Goal: Task Accomplishment & Management: Use online tool/utility

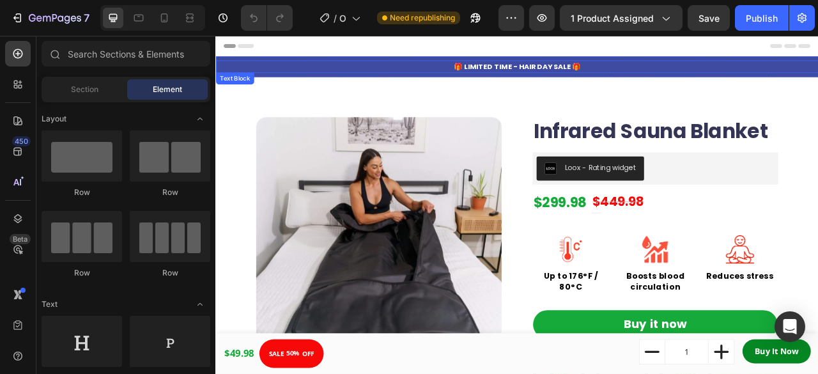
click at [717, 69] on p "🎁 LIMITED TIME - HAIR DAY SALE 🎁" at bounding box center [599, 74] width 765 height 13
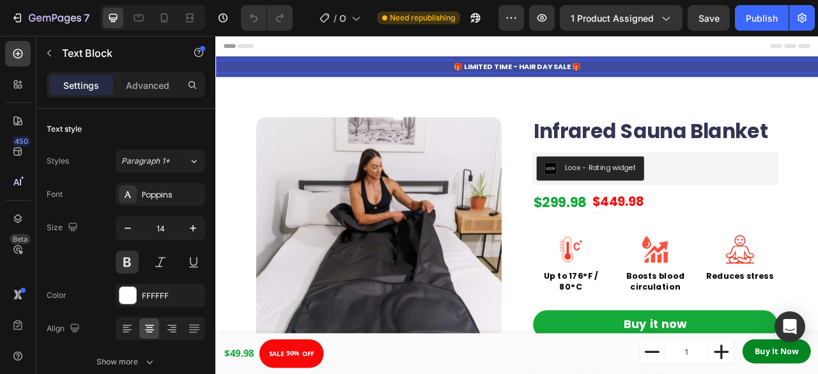
click at [596, 74] on p "🎁 LIMITED TIME - HAIR DAY SALE 🎁" at bounding box center [599, 74] width 765 height 13
click at [628, 74] on strong "Exclusive Deal for Returning Visitors: $20 Off + 30-Day Guarantee" at bounding box center [604, 74] width 320 height 13
click at [668, 74] on strong "Exclusive Deal for Returning Visitors: $20 Off + 30-Day Guarantee" at bounding box center [604, 74] width 320 height 13
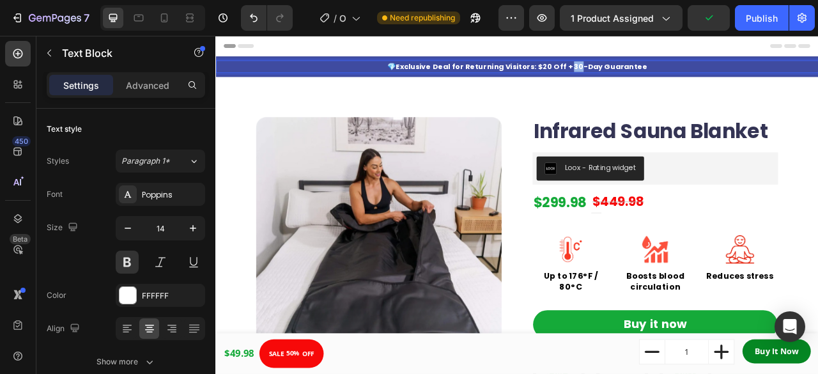
click at [668, 74] on strong "Exclusive Deal for Returning Visitors: $20 Off + 30-Day Guarantee" at bounding box center [604, 74] width 320 height 13
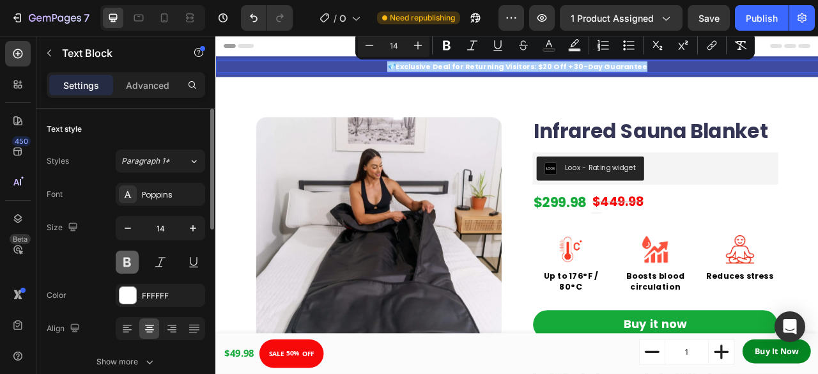
click at [131, 261] on button at bounding box center [127, 262] width 23 height 23
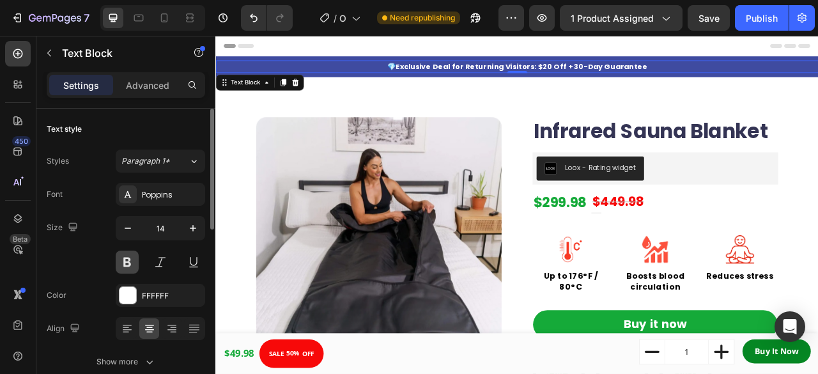
click at [131, 261] on button at bounding box center [127, 262] width 23 height 23
click at [193, 228] on icon "button" at bounding box center [193, 228] width 6 height 6
type input "15"
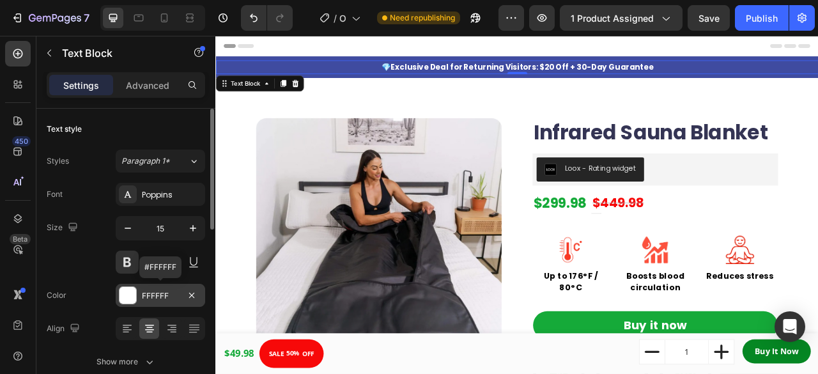
click at [128, 295] on div at bounding box center [128, 295] width 17 height 17
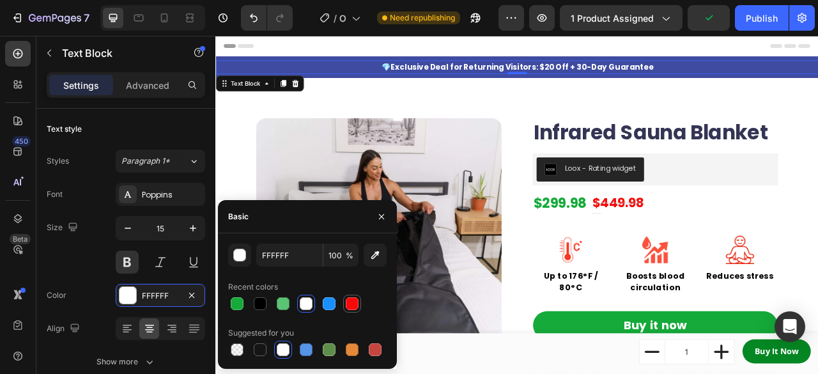
click at [352, 302] on div at bounding box center [352, 303] width 13 height 13
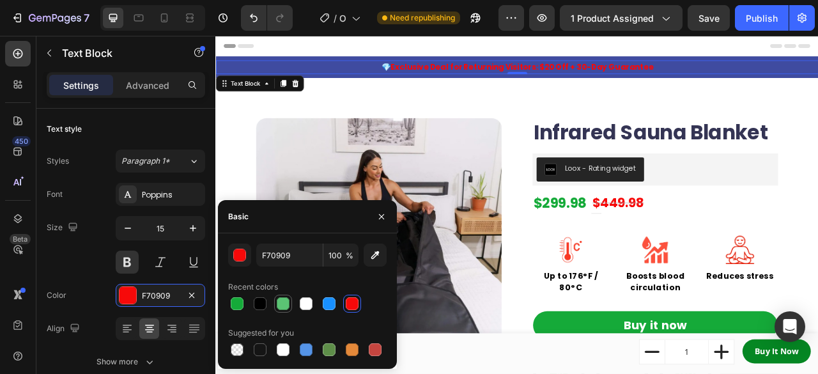
click at [278, 302] on div at bounding box center [283, 303] width 13 height 13
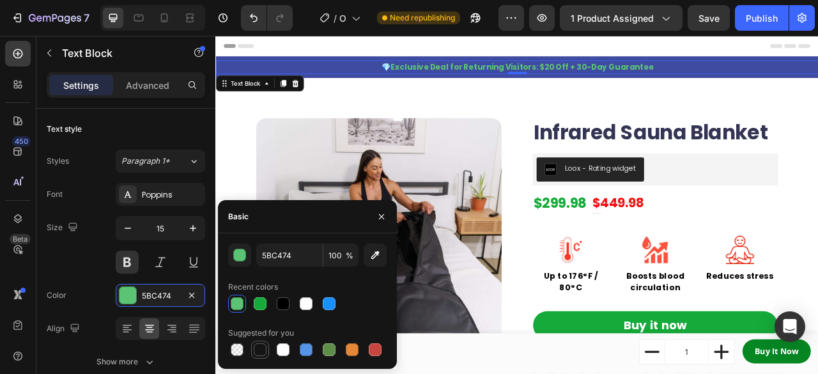
click at [255, 348] on div at bounding box center [260, 349] width 13 height 13
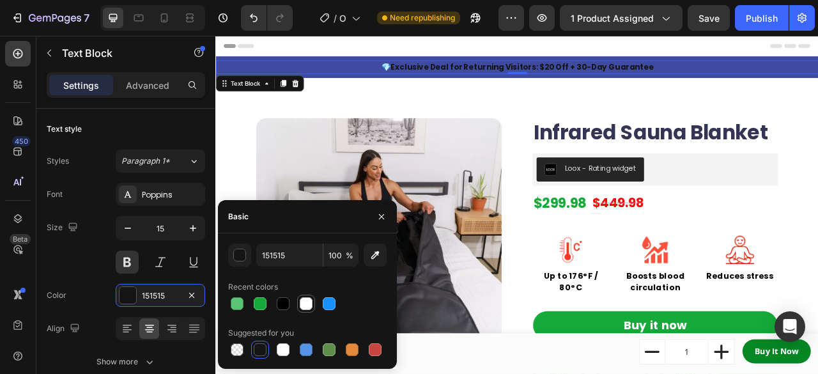
click at [305, 305] on div at bounding box center [306, 303] width 13 height 13
type input "FFFFFF"
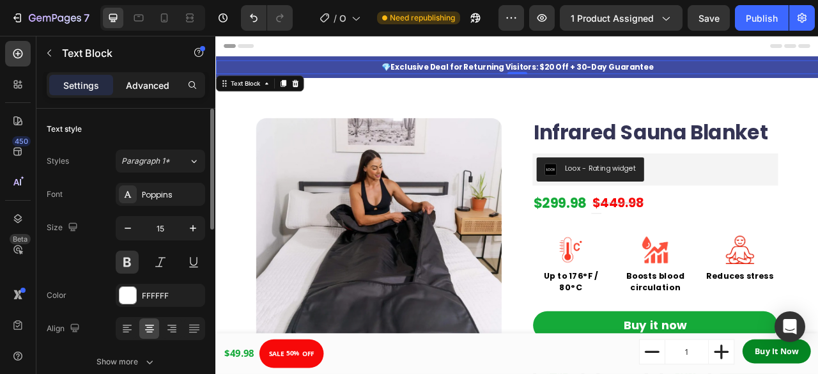
click at [157, 80] on p "Advanced" at bounding box center [147, 85] width 43 height 13
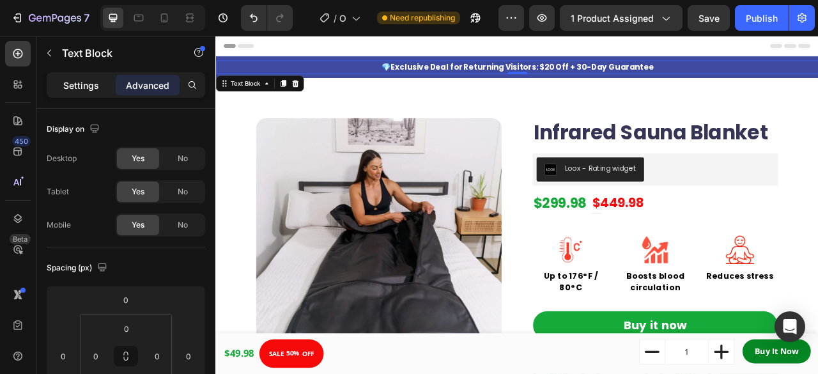
click at [82, 88] on p "Settings" at bounding box center [81, 85] width 36 height 13
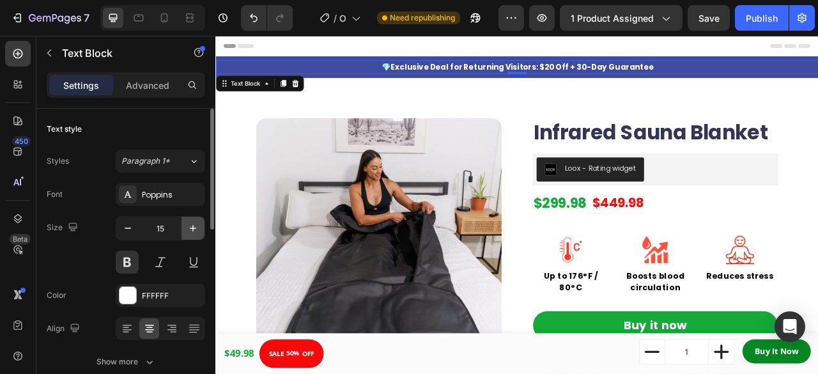
click at [193, 224] on icon "button" at bounding box center [193, 228] width 13 height 13
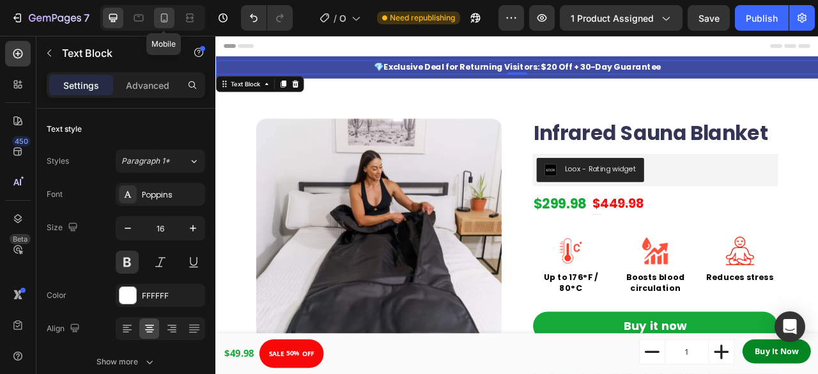
click at [156, 19] on div at bounding box center [164, 18] width 20 height 20
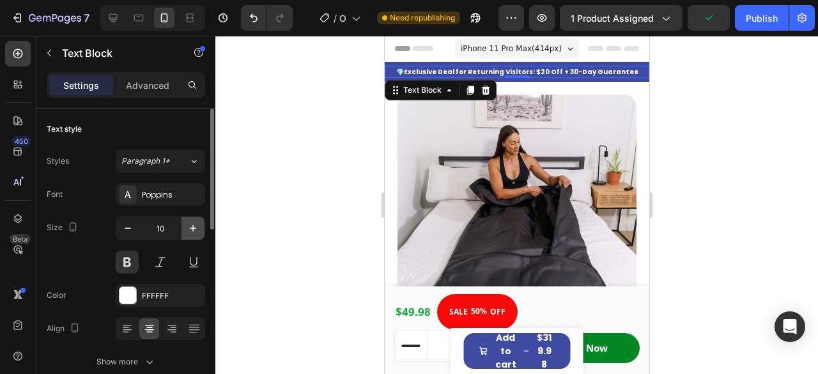
click at [189, 222] on icon "button" at bounding box center [193, 228] width 13 height 13
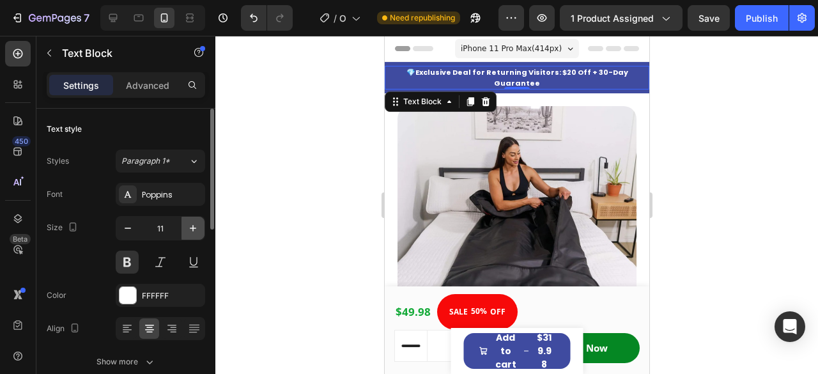
click at [189, 222] on icon "button" at bounding box center [193, 228] width 13 height 13
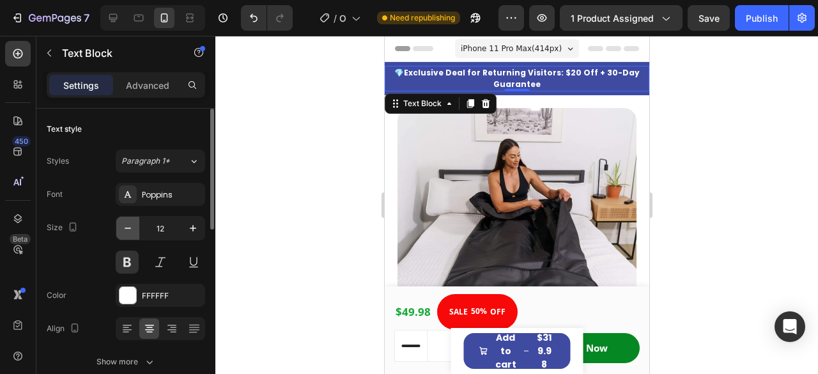
click at [125, 225] on icon "button" at bounding box center [127, 228] width 13 height 13
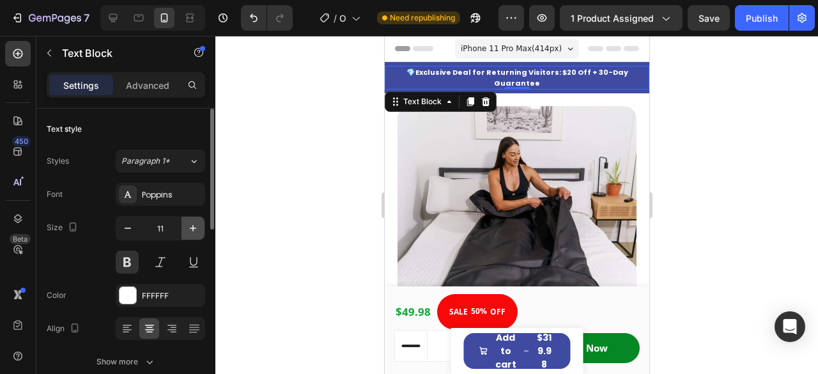
click at [186, 227] on button "button" at bounding box center [193, 228] width 23 height 23
type input "12"
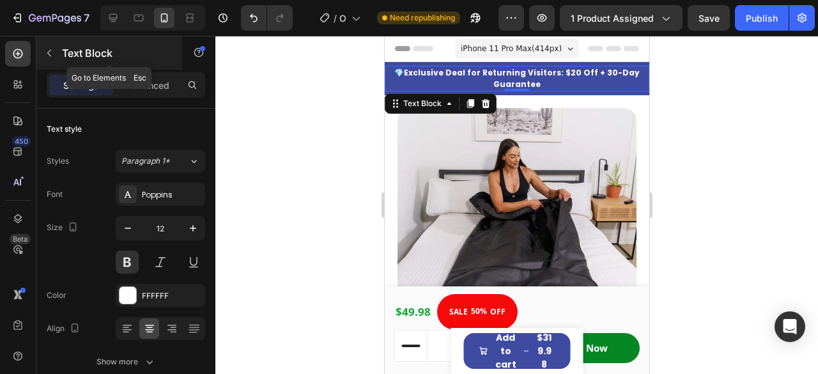
click at [51, 53] on icon "button" at bounding box center [49, 53] width 10 height 10
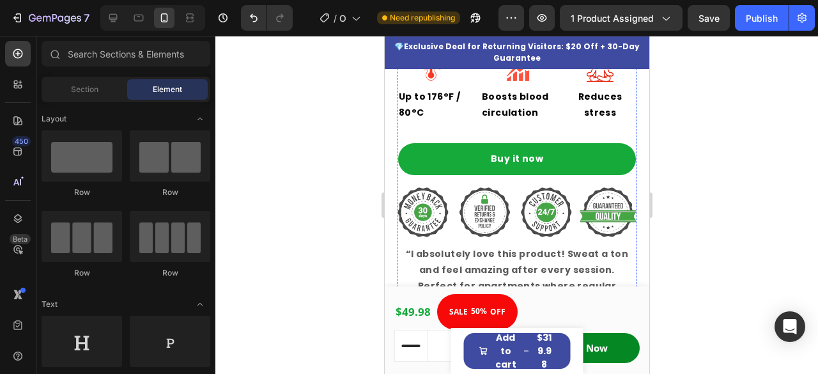
scroll to position [479, 0]
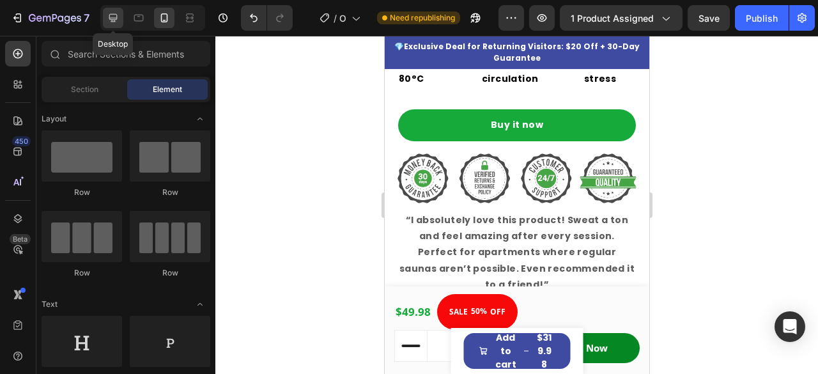
click at [115, 15] on icon at bounding box center [113, 18] width 13 height 13
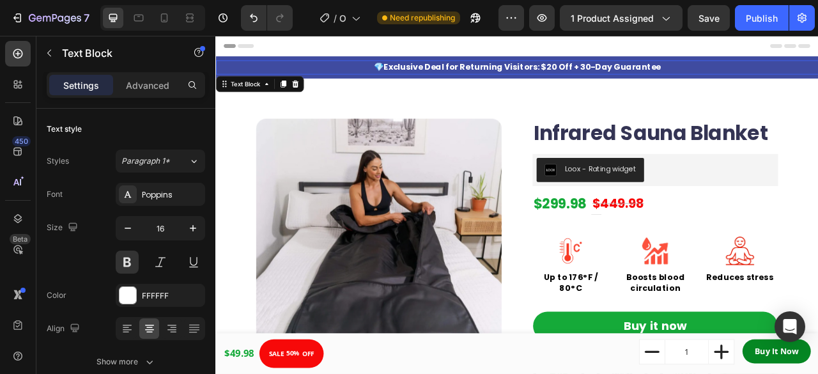
click at [566, 73] on strong "Exclusive Deal for Returning Visitors: $20 Off + 30-Day Guarantee" at bounding box center [605, 75] width 353 height 15
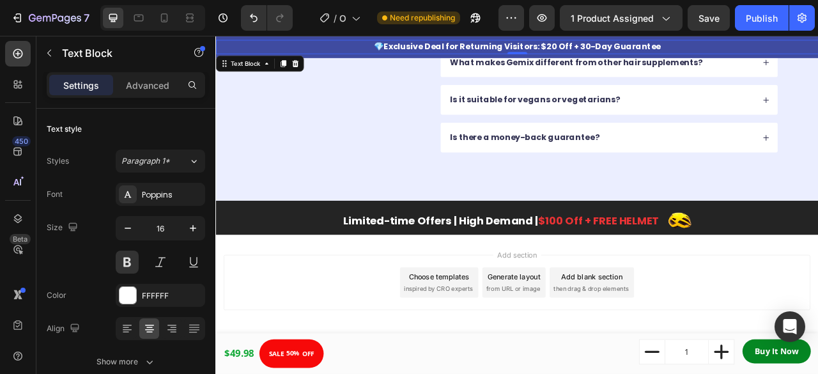
scroll to position [2909, 0]
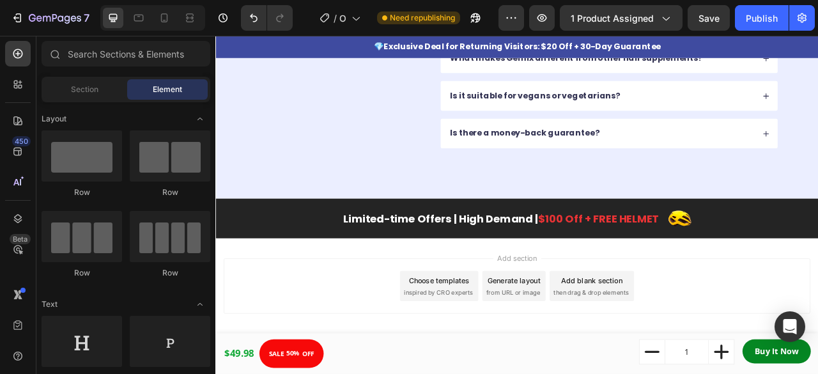
click at [506, 341] on div "Choose templates" at bounding box center [500, 347] width 77 height 13
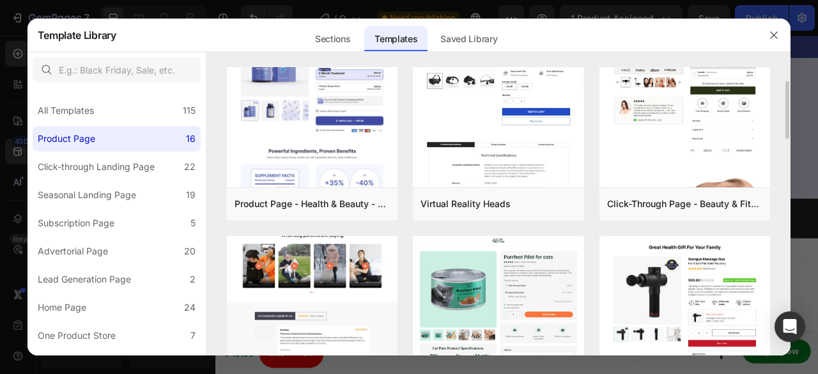
scroll to position [10, 0]
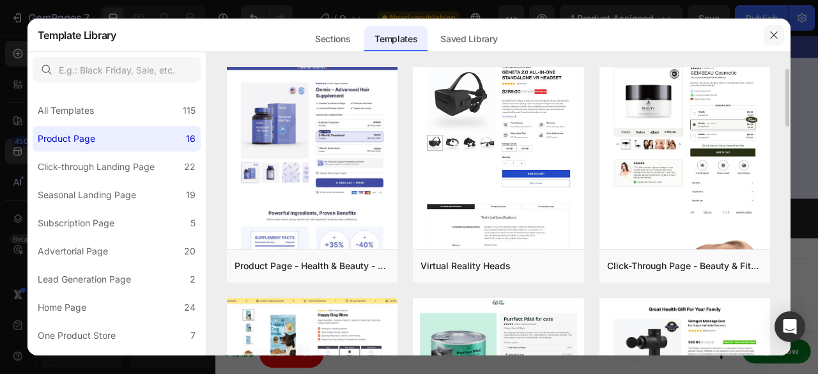
click at [776, 30] on icon "button" at bounding box center [774, 35] width 10 height 10
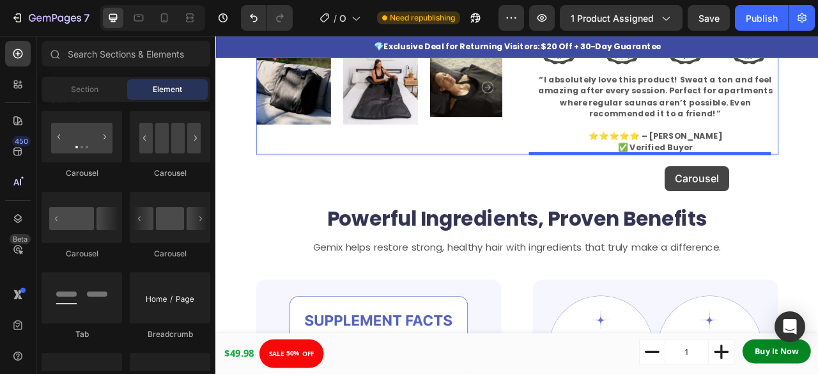
scroll to position [361, 0]
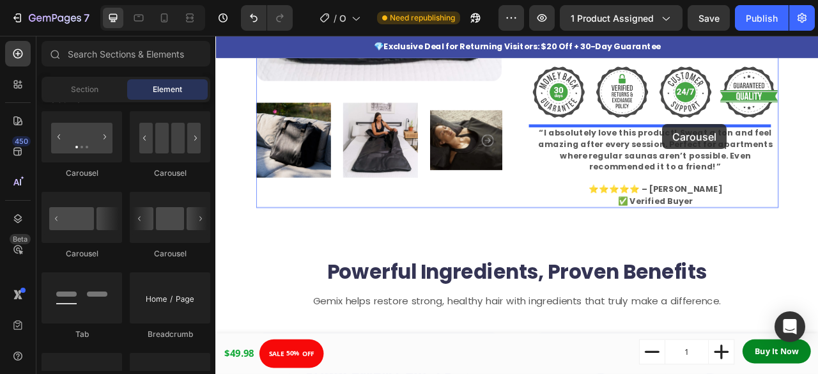
drag, startPoint x: 304, startPoint y: 182, endPoint x: 784, endPoint y: 148, distance: 481.3
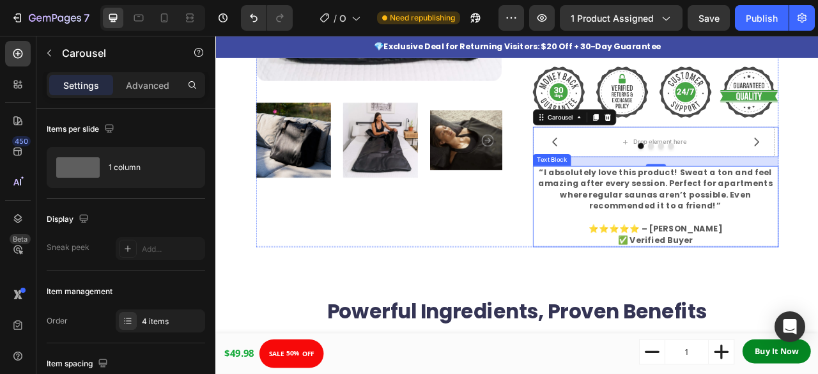
click at [709, 235] on strong "“I absolutely love this product! Sweat a ton and feel amazing after every sessi…" at bounding box center [775, 231] width 299 height 58
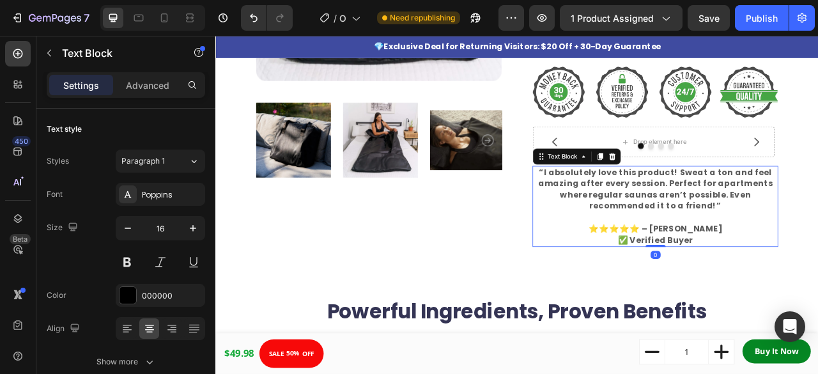
click at [709, 235] on strong "“I absolutely love this product! Sweat a ton and feel amazing after every sessi…" at bounding box center [775, 231] width 299 height 58
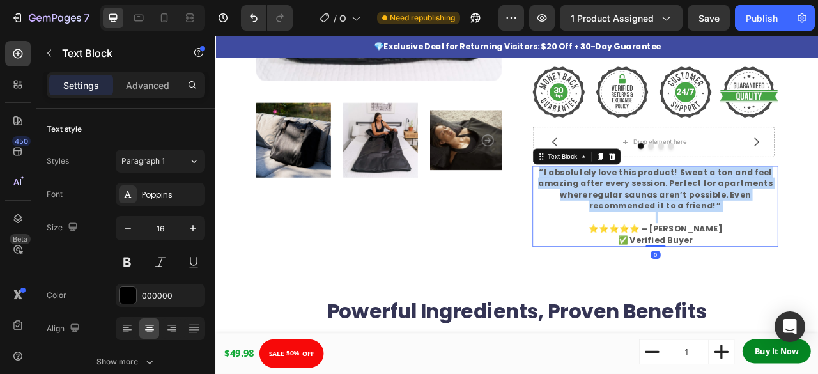
click at [709, 235] on strong "“I absolutely love this product! Sweat a ton and feel amazing after every sessi…" at bounding box center [775, 231] width 299 height 58
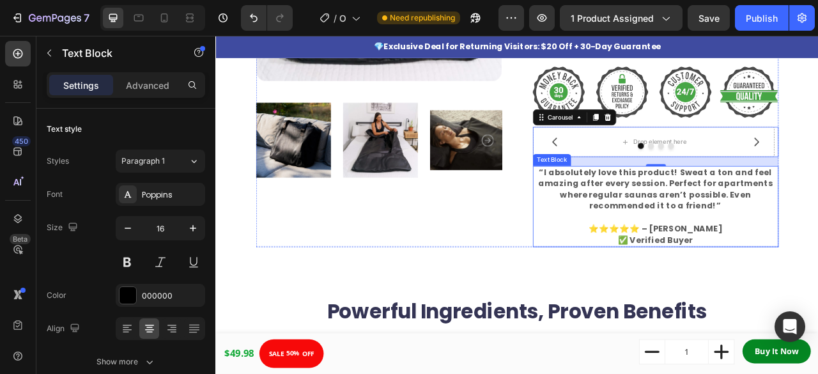
click at [818, 226] on strong "“I absolutely love this product! Sweat a ton and feel amazing after every sessi…" at bounding box center [775, 231] width 299 height 58
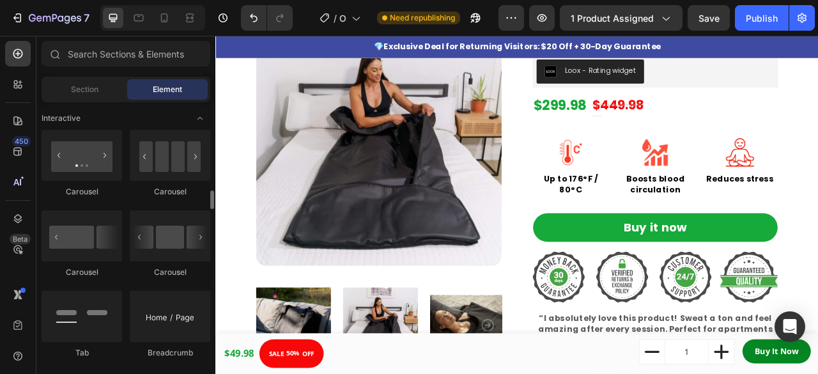
scroll to position [1279, 0]
click at [140, 51] on input "text" at bounding box center [126, 54] width 169 height 26
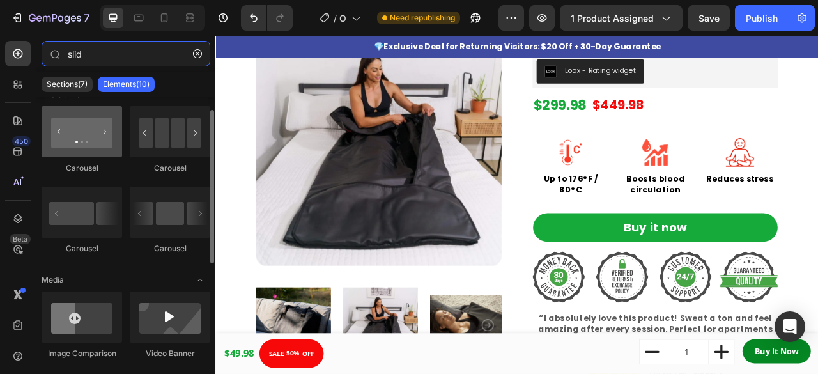
scroll to position [20, 0]
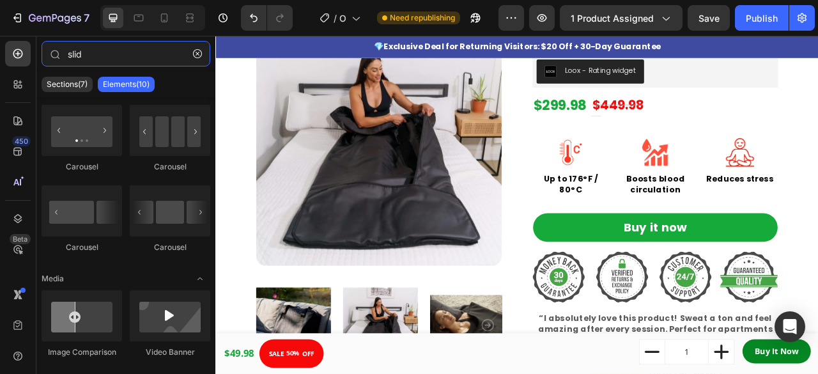
type input "slid"
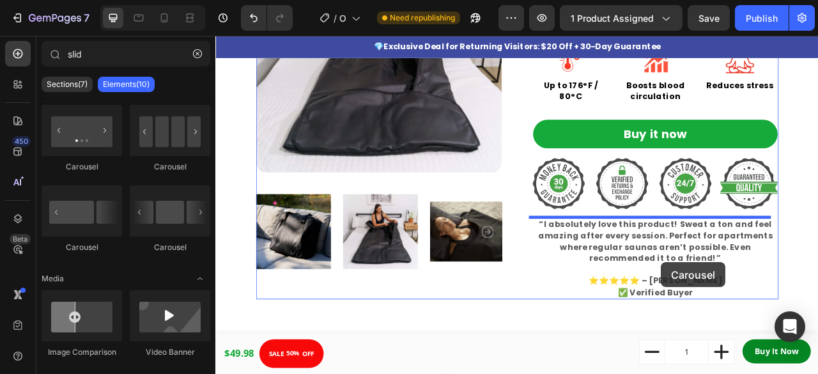
scroll to position [313, 0]
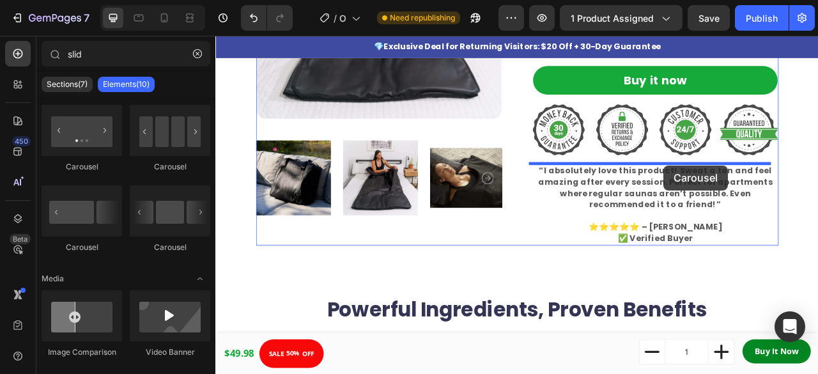
drag, startPoint x: 298, startPoint y: 254, endPoint x: 786, endPoint y: 201, distance: 490.7
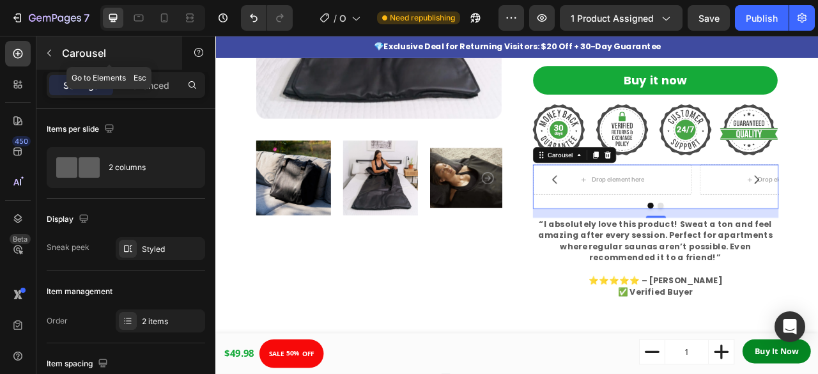
click at [49, 48] on icon "button" at bounding box center [49, 53] width 10 height 10
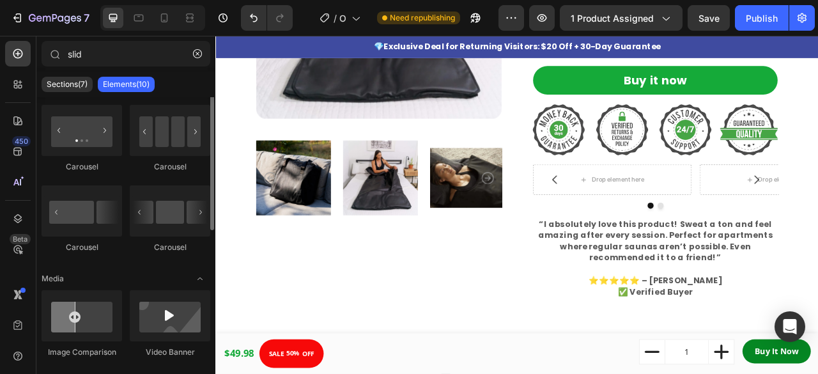
scroll to position [0, 0]
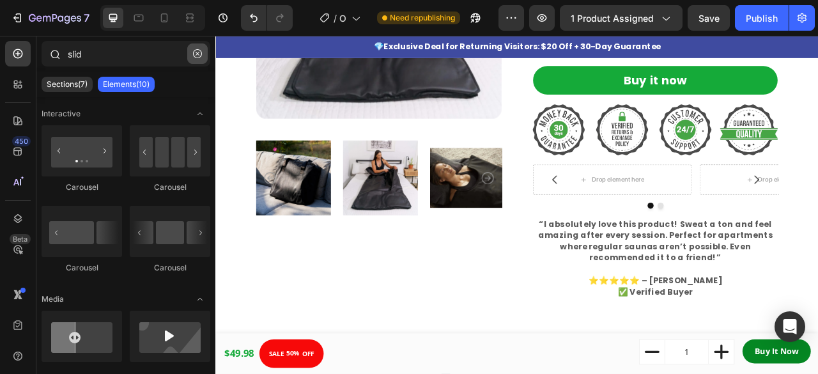
click at [201, 54] on icon "button" at bounding box center [197, 53] width 9 height 9
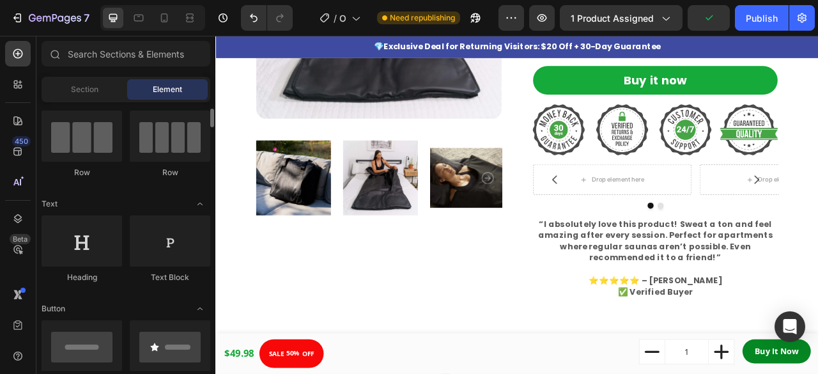
scroll to position [101, 0]
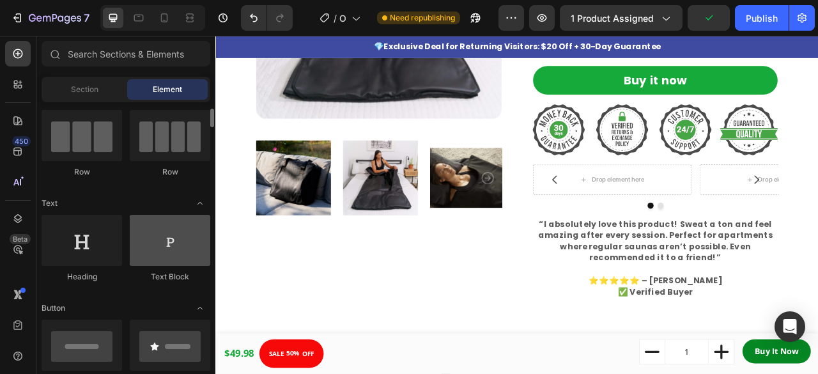
click at [168, 258] on div at bounding box center [170, 240] width 81 height 51
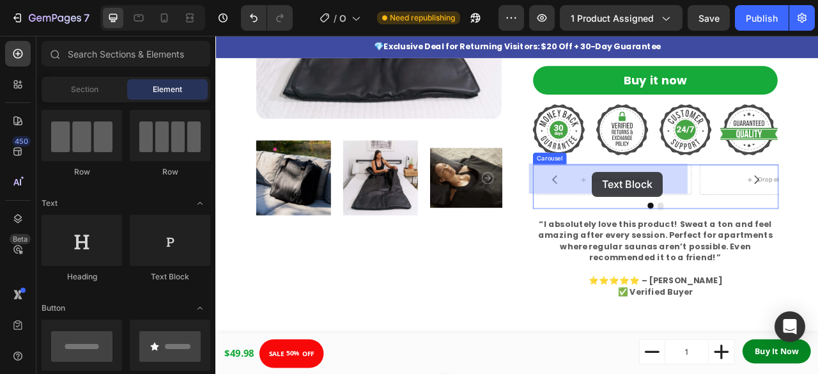
drag, startPoint x: 373, startPoint y: 281, endPoint x: 695, endPoint y: 209, distance: 330.1
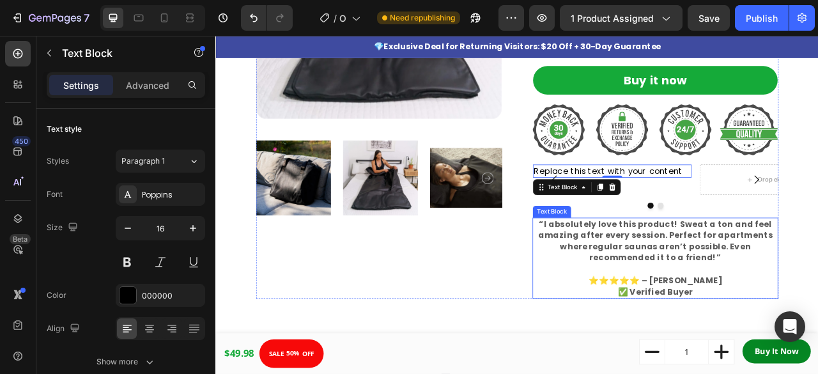
click at [774, 300] on strong "“I absolutely love this product! Sweat a ton and feel amazing after every sessi…" at bounding box center [775, 297] width 299 height 58
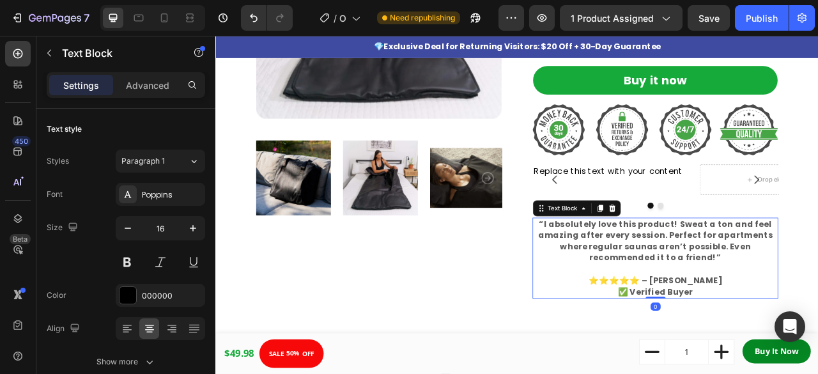
click at [774, 300] on strong "“I absolutely love this product! Sweat a ton and feel amazing after every sessi…" at bounding box center [775, 297] width 299 height 58
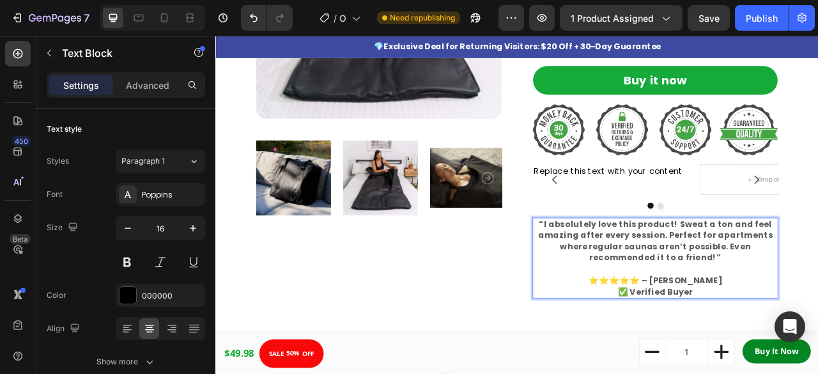
click at [818, 348] on strong "⭐⭐⭐⭐⭐ – Jenifer P." at bounding box center [775, 346] width 170 height 15
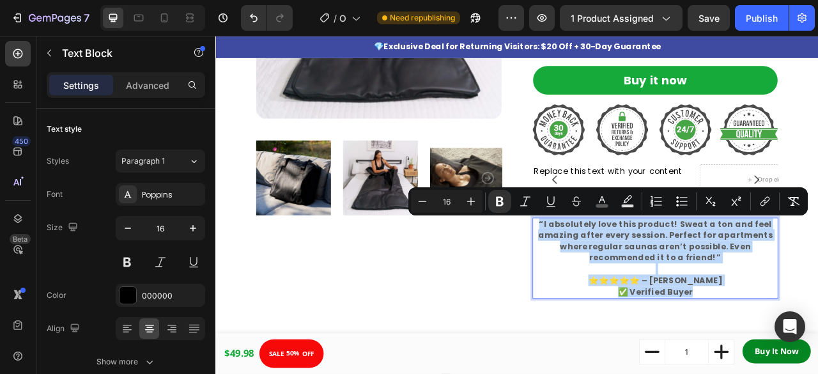
drag, startPoint x: 820, startPoint y: 359, endPoint x: 621, endPoint y: 272, distance: 217.3
click at [621, 272] on div "“I absolutely love this product! Sweat a ton and feel amazing after every sessi…" at bounding box center [775, 318] width 313 height 103
copy div "“I absolutely love this product! Sweat a ton and feel amazing after every sessi…"
click at [695, 205] on div "Replace this text with your content" at bounding box center [720, 207] width 202 height 17
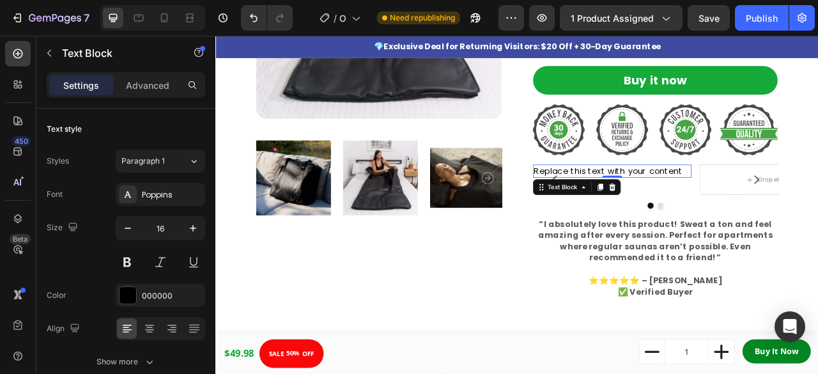
click at [764, 201] on div "Replace this text with your content" at bounding box center [720, 207] width 202 height 17
click at [764, 201] on p "Replace this text with your content" at bounding box center [719, 208] width 199 height 14
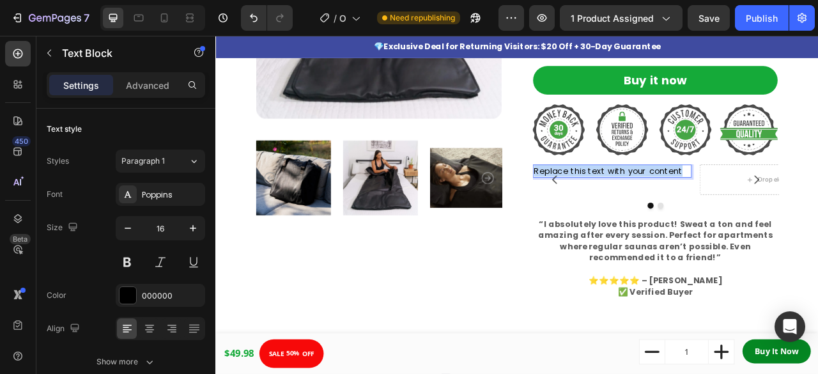
click at [764, 201] on p "Replace this text with your content" at bounding box center [719, 208] width 199 height 14
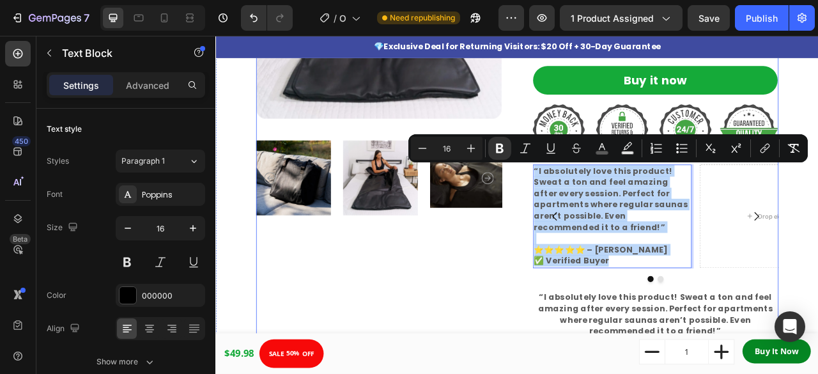
drag, startPoint x: 714, startPoint y: 316, endPoint x: 609, endPoint y: 200, distance: 157.0
click at [609, 200] on div "Product Images Infrared Sauna Blanket Product Title Loox - Rating widget Loox $…" at bounding box center [599, 146] width 665 height 635
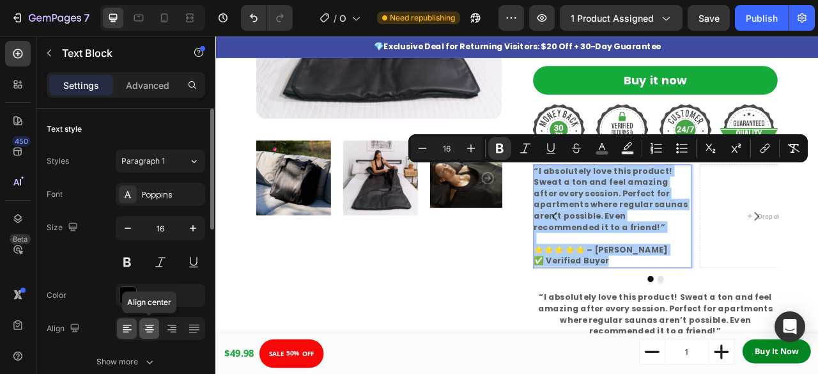
click at [146, 327] on icon at bounding box center [149, 328] width 13 height 13
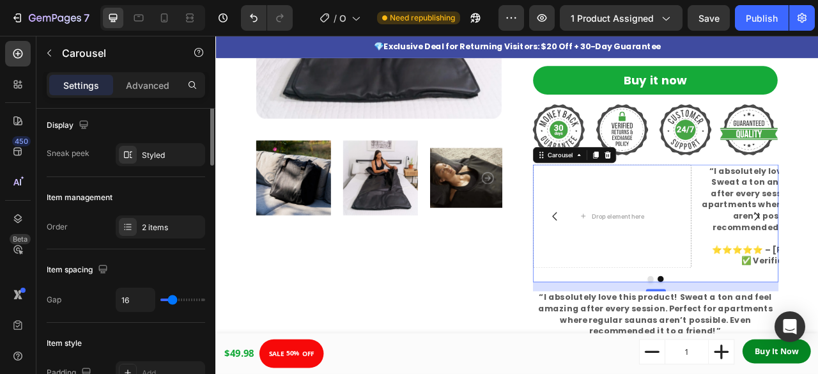
scroll to position [99, 0]
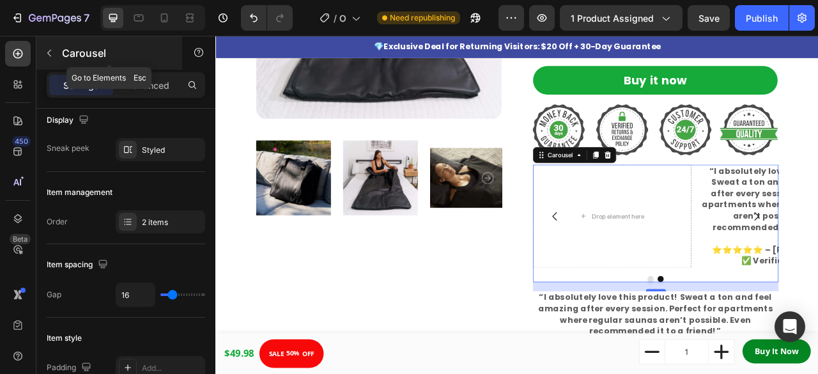
click at [52, 40] on div "Carousel" at bounding box center [109, 52] width 146 height 33
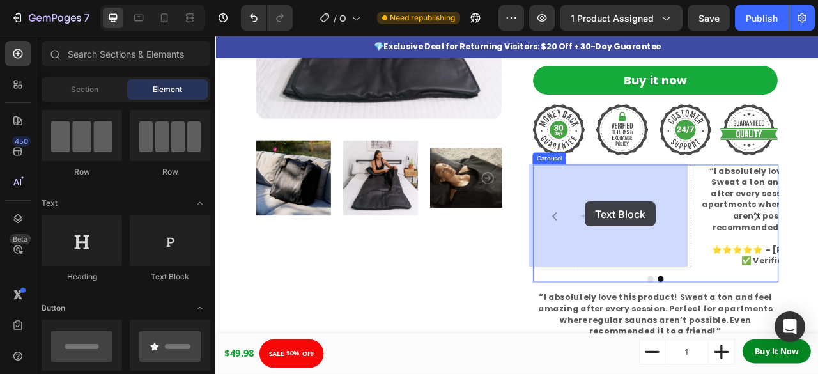
drag, startPoint x: 389, startPoint y: 287, endPoint x: 686, endPoint y: 247, distance: 299.4
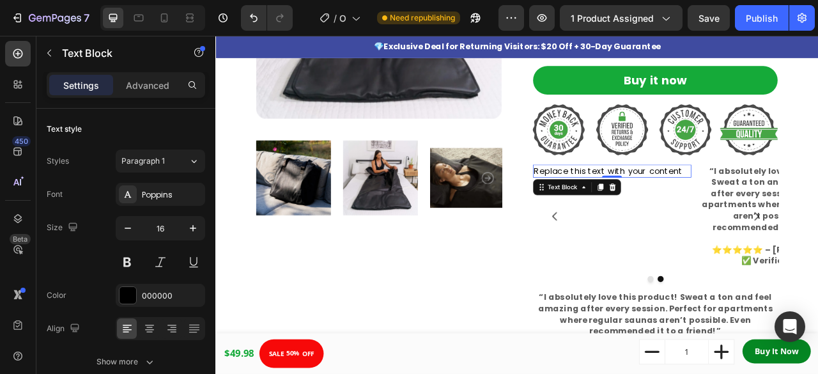
click at [753, 205] on div "Replace this text with your content" at bounding box center [720, 207] width 202 height 17
click at [753, 205] on p "Replace this text with your content" at bounding box center [719, 208] width 199 height 14
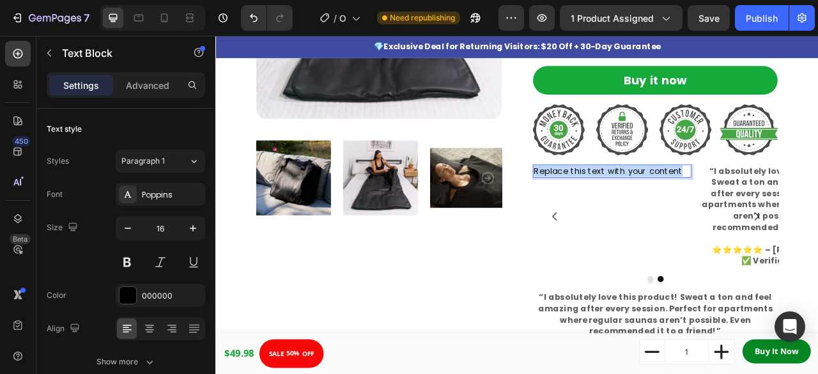
click at [753, 205] on p "Replace this text with your content" at bounding box center [719, 208] width 199 height 14
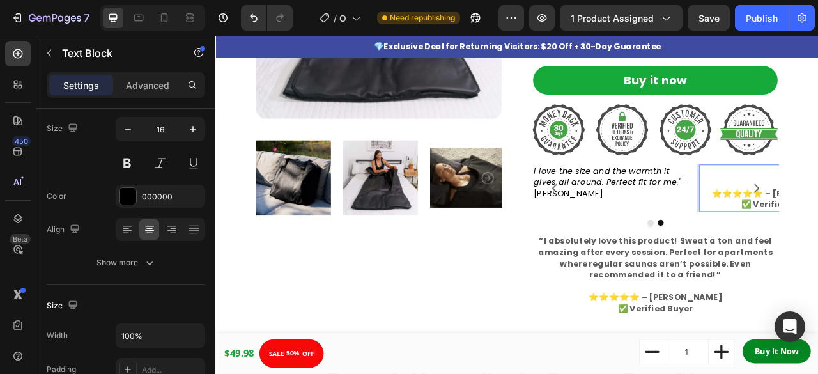
scroll to position [0, 98]
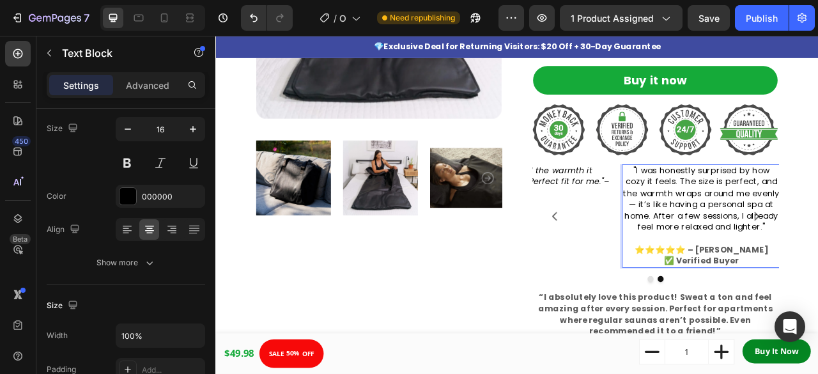
click at [818, 307] on strong "⭐⭐⭐⭐⭐ – Jenifer P." at bounding box center [833, 307] width 170 height 15
click at [757, 302] on p "⭐⭐⭐⭐⭐ – Jenifer P. ✅ Verified Buyer" at bounding box center [833, 315] width 199 height 29
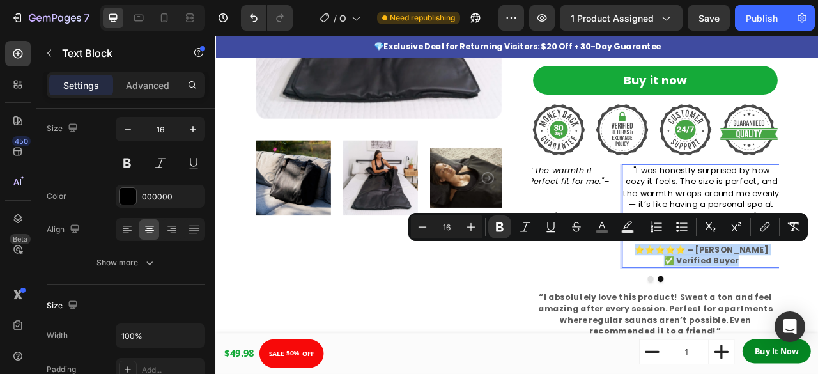
drag, startPoint x: 757, startPoint y: 302, endPoint x: 894, endPoint y: 321, distance: 138.8
click at [818, 321] on p "⭐⭐⭐⭐⭐ – Jenifer P. ✅ Verified Buyer" at bounding box center [833, 315] width 199 height 29
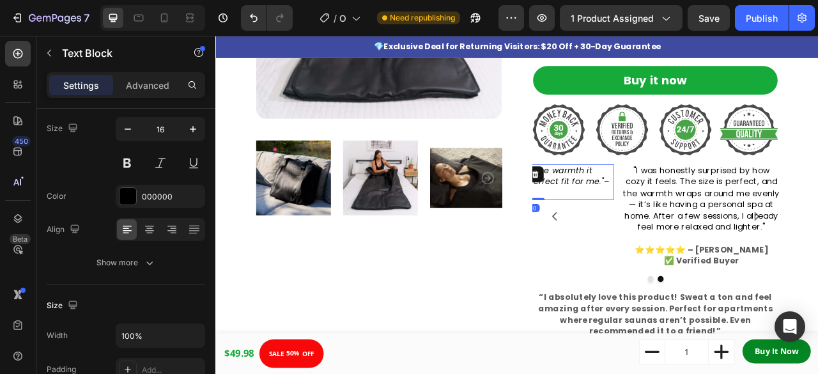
click at [664, 219] on icon "I love the size and the warmth it gives all around. Perfect fit for me."" at bounding box center [615, 214] width 187 height 29
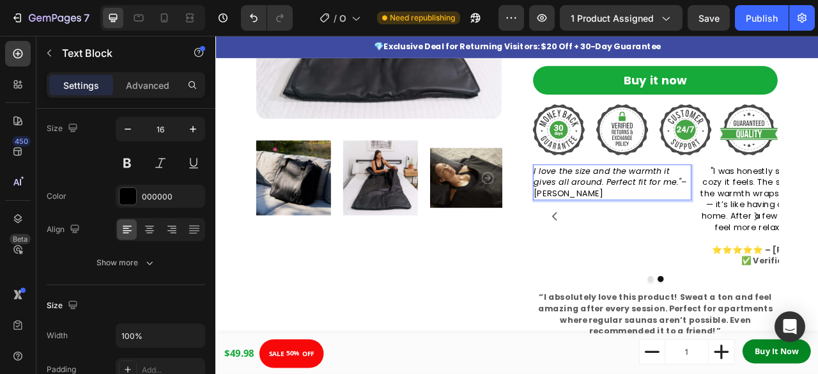
click at [806, 222] on p "I love the size and the warmth it gives all around. Perfect fit for me." – Jame…" at bounding box center [719, 222] width 199 height 43
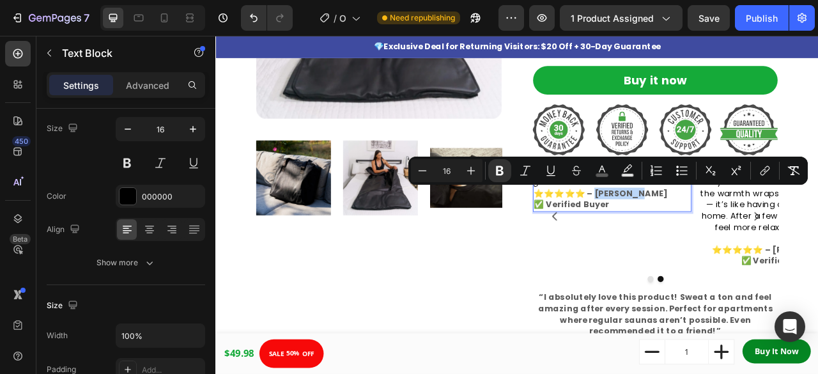
drag, startPoint x: 699, startPoint y: 232, endPoint x: 745, endPoint y: 235, distance: 46.1
click at [745, 235] on strong "⭐⭐⭐⭐⭐ – Jenifer P." at bounding box center [705, 236] width 170 height 15
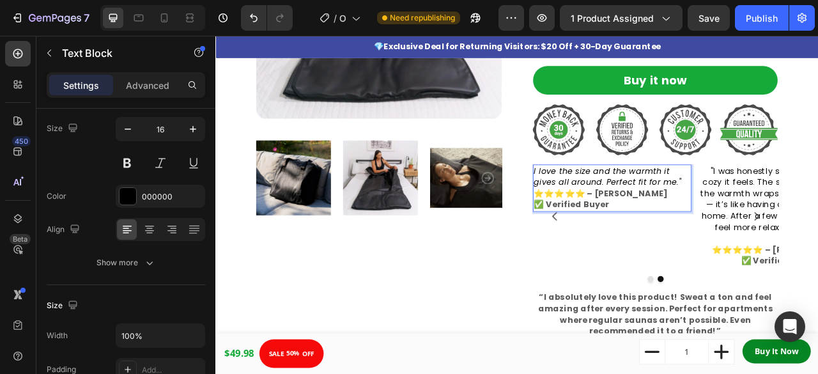
click at [803, 217] on p "I love the size and the warmth it gives all around. Perfect fit for me."" at bounding box center [719, 215] width 199 height 29
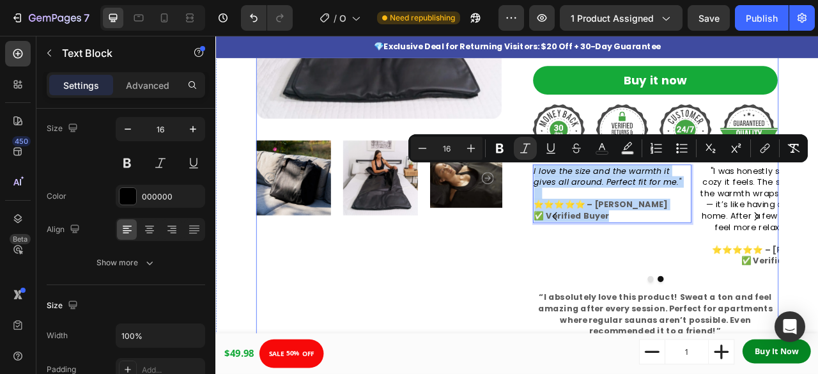
drag, startPoint x: 719, startPoint y: 261, endPoint x: 607, endPoint y: 203, distance: 126.4
click at [607, 203] on div "Product Images Infrared Sauna Blanket Product Title Loox - Rating widget Loox $…" at bounding box center [599, 146] width 665 height 635
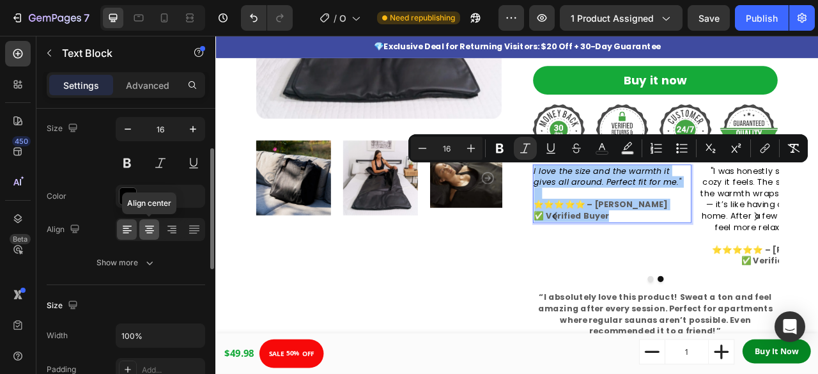
click at [152, 228] on icon at bounding box center [149, 229] width 13 height 13
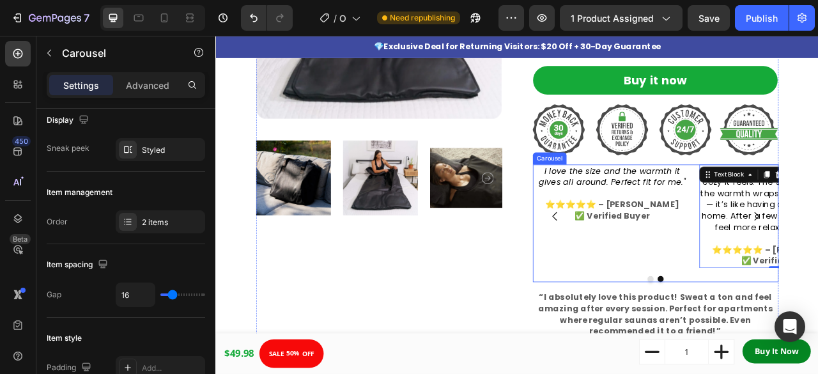
click at [762, 295] on div "I love the size and the warmth it gives all around. Perfect fit for me." ⭐⭐⭐⭐⭐ …" at bounding box center [720, 265] width 202 height 132
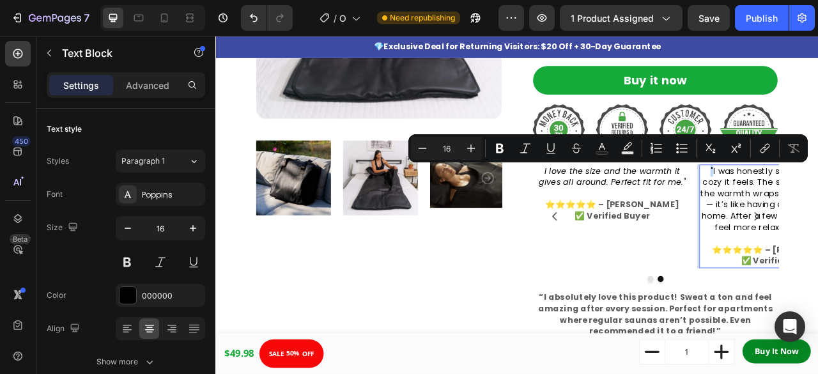
drag, startPoint x: 843, startPoint y: 204, endPoint x: 835, endPoint y: 204, distance: 7.7
copy p """
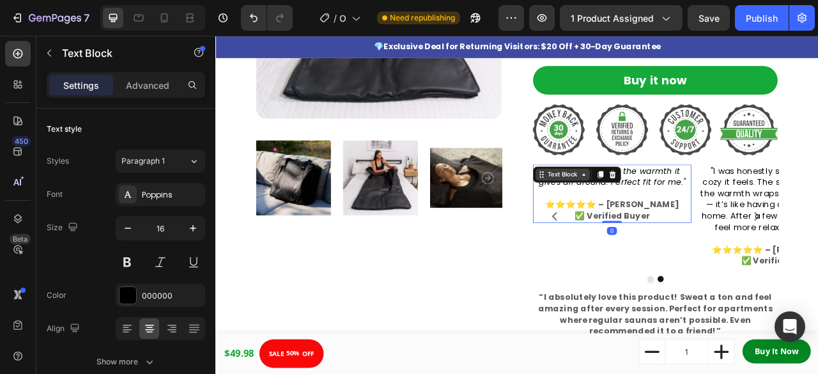
click at [642, 205] on div "Text Block" at bounding box center [656, 212] width 69 height 15
click at [757, 227] on icon "I love the size and the warmth it gives all around. Perfect fit for me."" at bounding box center [719, 214] width 187 height 29
click at [627, 206] on p "I love the size and the warmth it gives all around. Perfect fit for me."" at bounding box center [719, 215] width 199 height 29
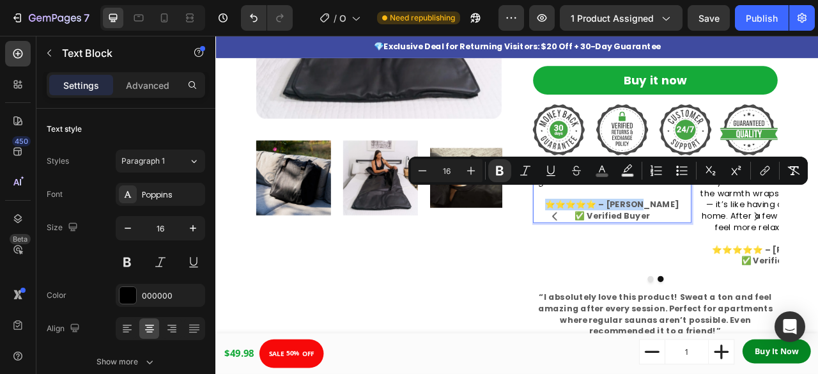
drag, startPoint x: 793, startPoint y: 240, endPoint x: 812, endPoint y: 245, distance: 19.7
click at [812, 245] on div ""I love the size and the warmth it gives all around. Perfect fit for me." ⭐⭐⭐⭐⭐…" at bounding box center [720, 236] width 202 height 74
click at [535, 319] on div "Product Images" at bounding box center [423, 146] width 313 height 635
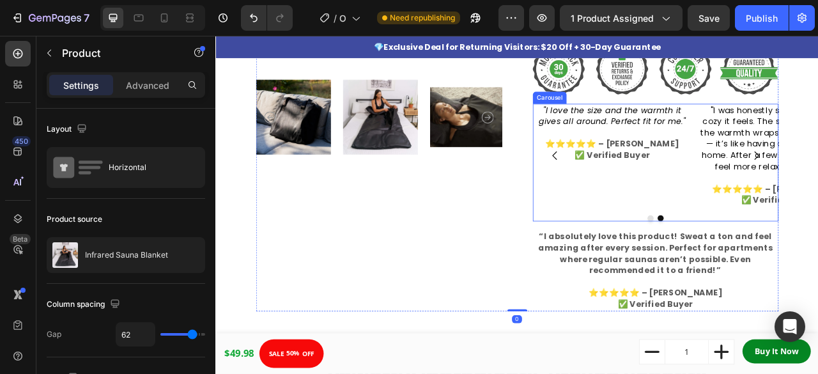
scroll to position [391, 0]
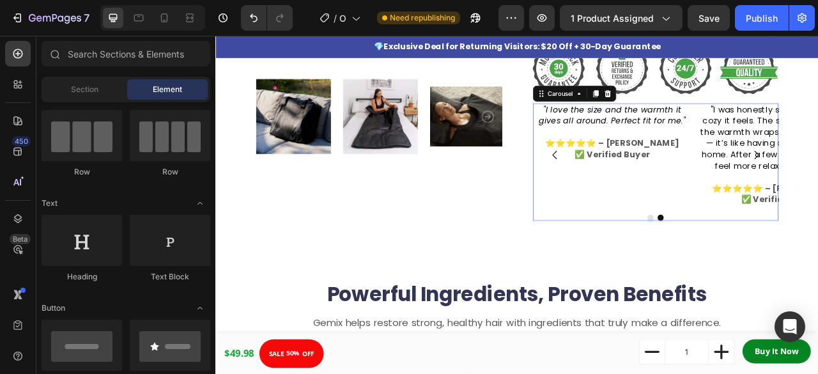
click at [811, 205] on div ""I love the size and the warmth it gives all around. Perfect fit for me." ⭐⭐⭐⭐⭐…" at bounding box center [720, 187] width 202 height 132
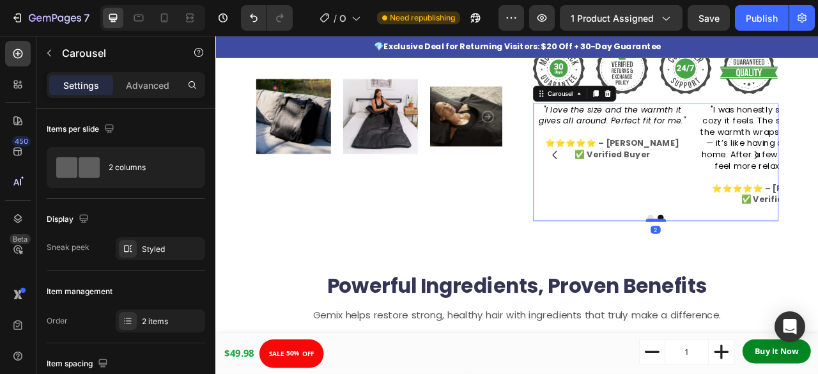
drag, startPoint x: 773, startPoint y: 278, endPoint x: 772, endPoint y: 268, distance: 10.3
click at [772, 269] on div at bounding box center [776, 271] width 26 height 4
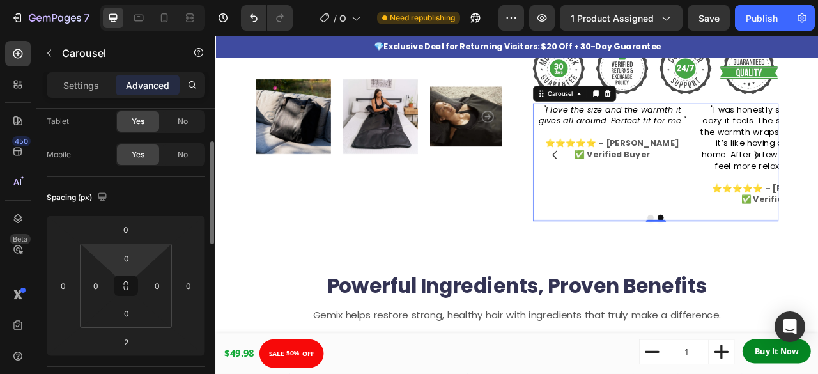
scroll to position [68, 0]
click at [88, 81] on p "Settings" at bounding box center [81, 85] width 36 height 13
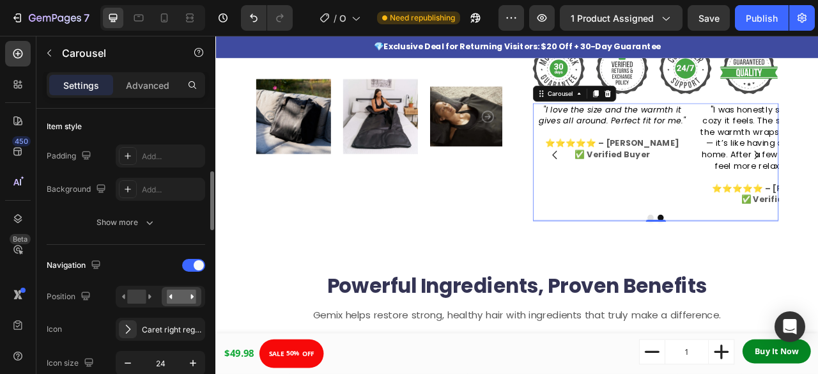
scroll to position [313, 0]
click at [167, 26] on div at bounding box center [164, 18] width 20 height 20
type input "100%"
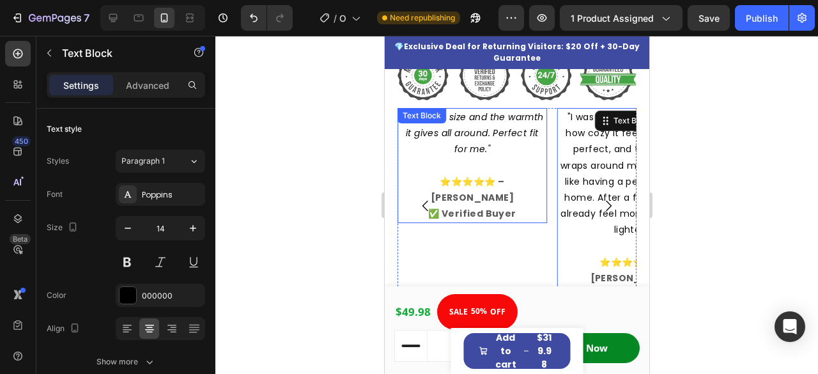
scroll to position [592, 0]
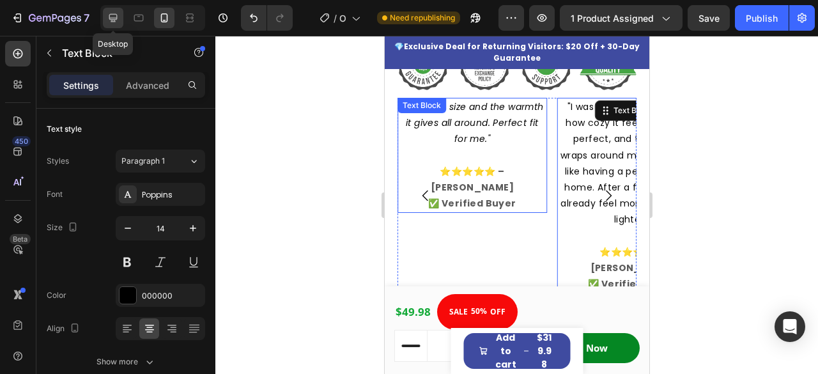
click at [116, 20] on icon at bounding box center [113, 18] width 13 height 13
type input "16"
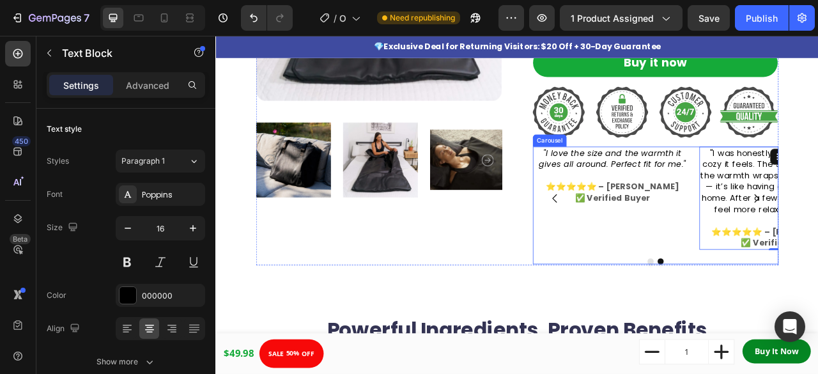
scroll to position [334, 0]
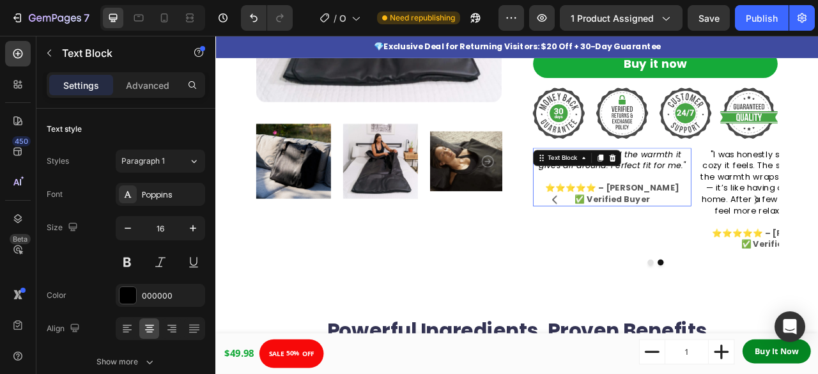
click at [770, 245] on p "⭐⭐⭐⭐⭐ – Mike K. ✅ Verified Buyer" at bounding box center [719, 236] width 199 height 29
click at [768, 238] on p "⭐⭐⭐⭐⭐ – Mike K. ✅ Verified Buyer" at bounding box center [719, 236] width 199 height 29
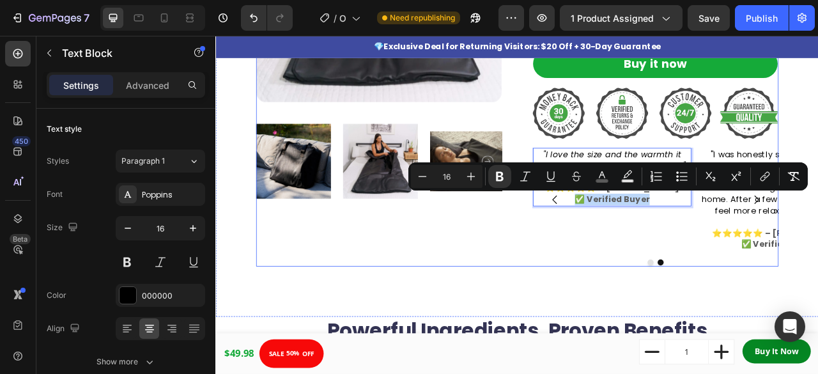
click at [673, 169] on div "Infrared Sauna Blanket Product Title Loox - Rating widget Loox $299.98 Product …" at bounding box center [775, 69] width 313 height 522
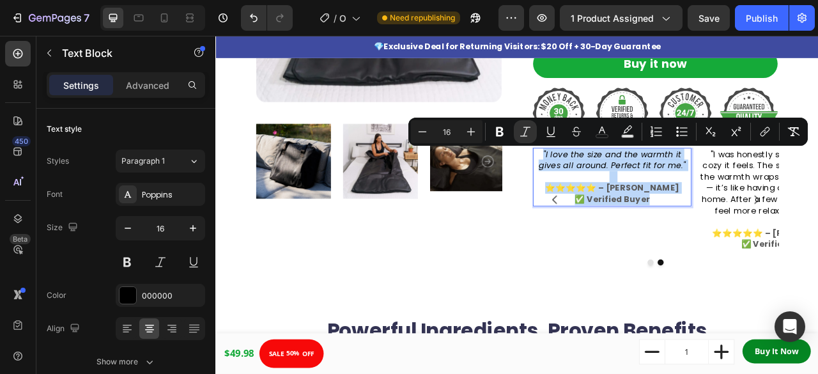
drag, startPoint x: 767, startPoint y: 241, endPoint x: 625, endPoint y: 186, distance: 152.8
copy div ""I love the size and the warmth it gives all around. Perfect fit for me." ⭐⭐⭐⭐⭐…"
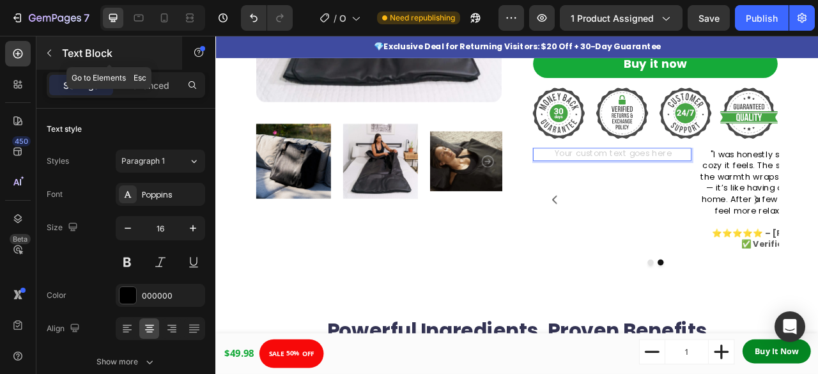
click at [49, 54] on icon "button" at bounding box center [49, 53] width 10 height 10
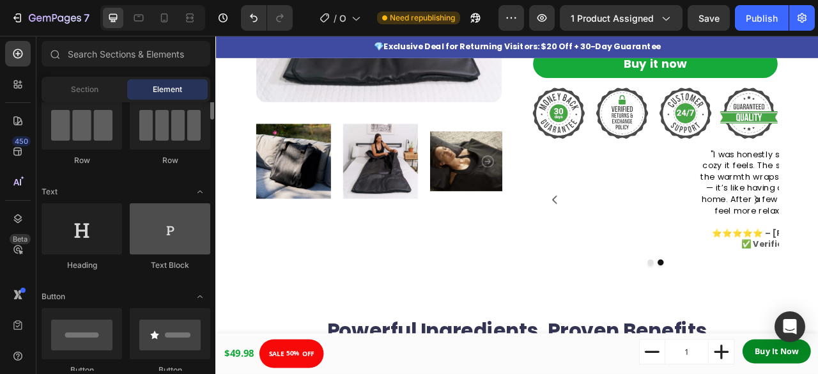
scroll to position [113, 0]
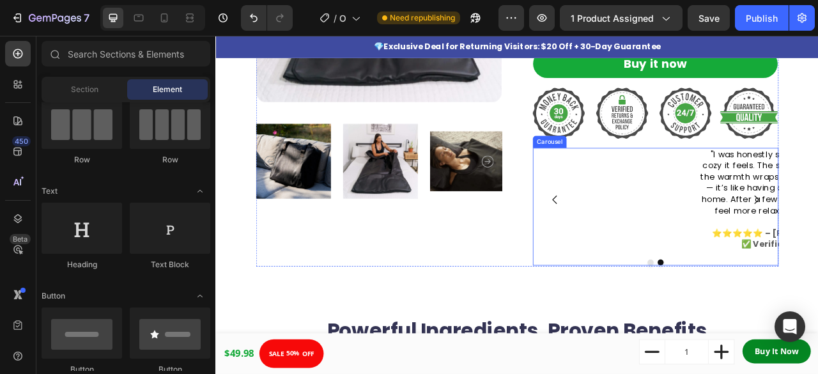
click at [815, 212] on div "Text Block" at bounding box center [720, 244] width 202 height 132
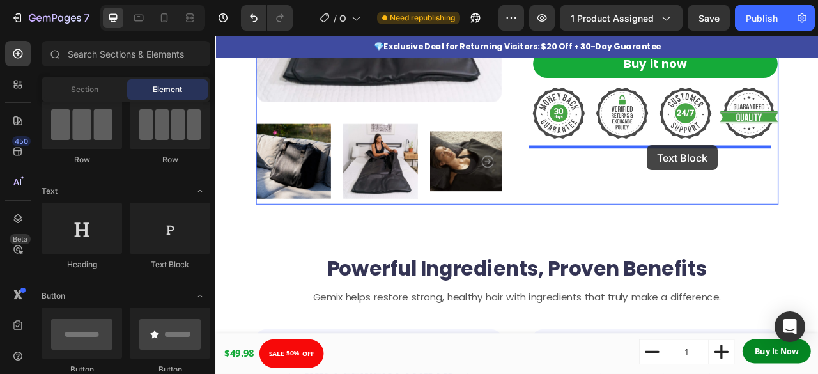
drag, startPoint x: 366, startPoint y: 283, endPoint x: 765, endPoint y: 175, distance: 413.3
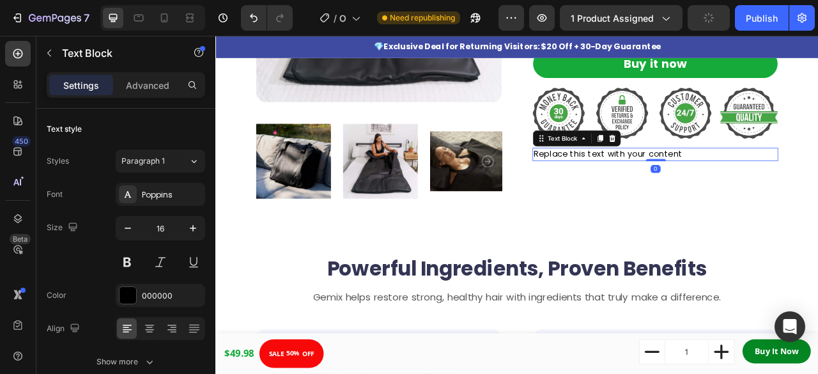
click at [712, 179] on div "Replace this text with your content" at bounding box center [775, 186] width 313 height 17
click at [712, 180] on p "Replace this text with your content" at bounding box center [775, 187] width 310 height 14
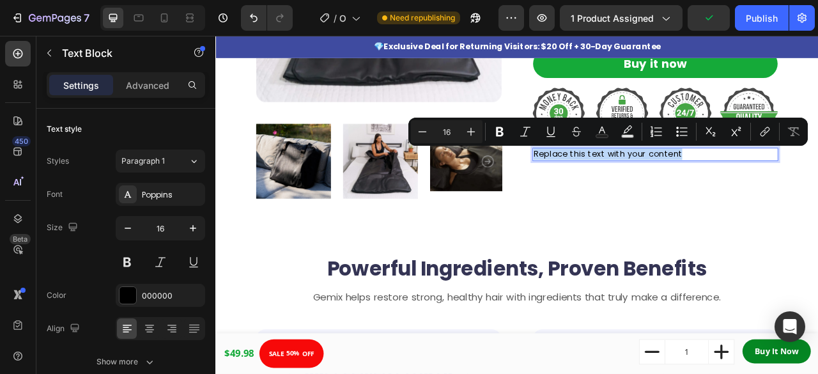
click at [712, 180] on p "Replace this text with your content" at bounding box center [775, 187] width 310 height 14
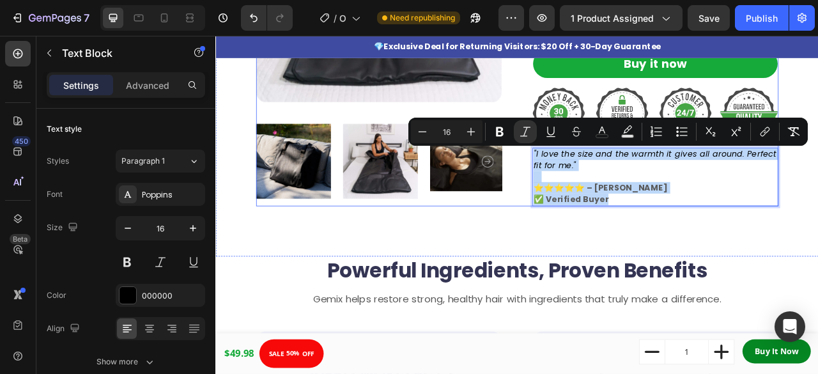
drag, startPoint x: 718, startPoint y: 244, endPoint x: 610, endPoint y: 187, distance: 122.1
click at [610, 187] on div "Product Images Infrared Sauna Blanket Product Title Loox - Rating widget Loox $…" at bounding box center [599, 30] width 665 height 445
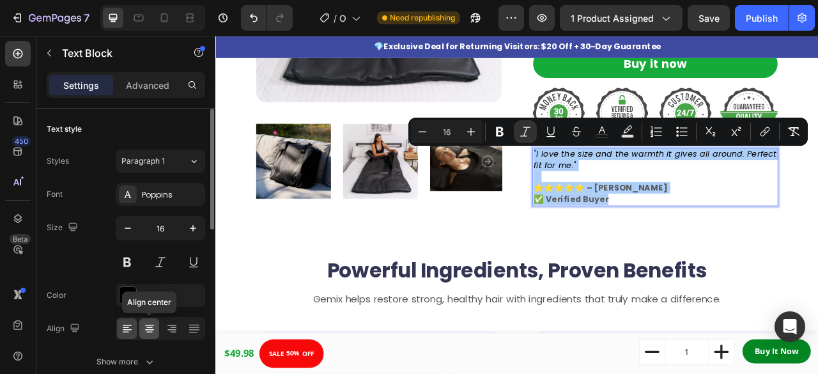
click at [146, 329] on icon at bounding box center [149, 328] width 13 height 13
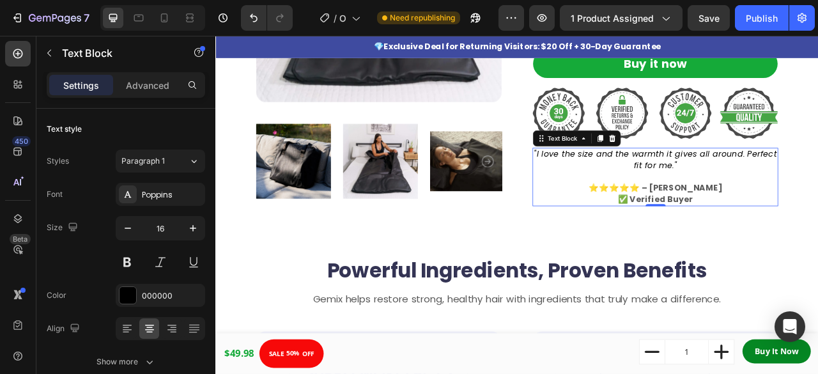
click at [818, 226] on p "⭐⭐⭐⭐⭐ – Mike K. ✅ Verified Buyer" at bounding box center [775, 236] width 310 height 29
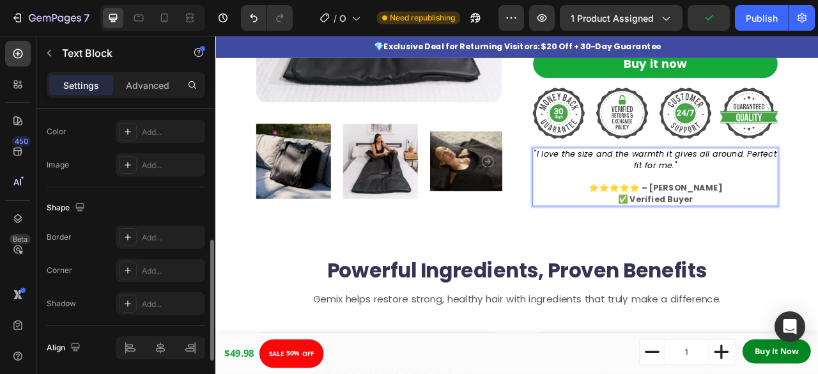
scroll to position [454, 0]
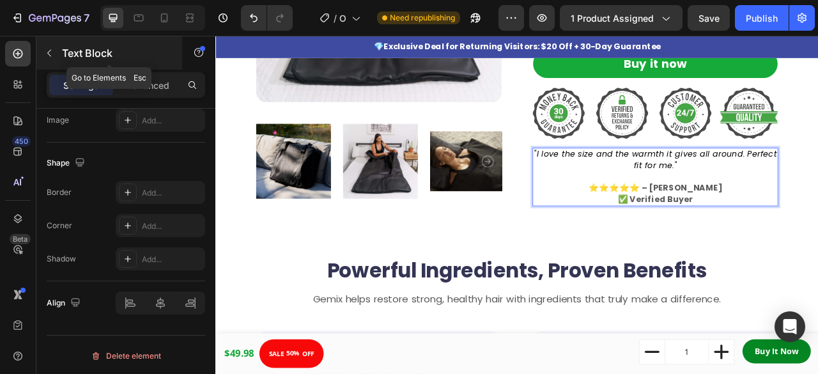
click at [47, 47] on button "button" at bounding box center [49, 53] width 20 height 20
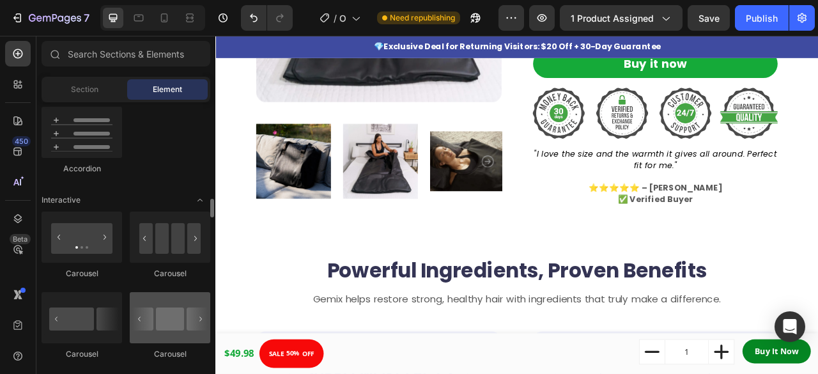
scroll to position [1224, 0]
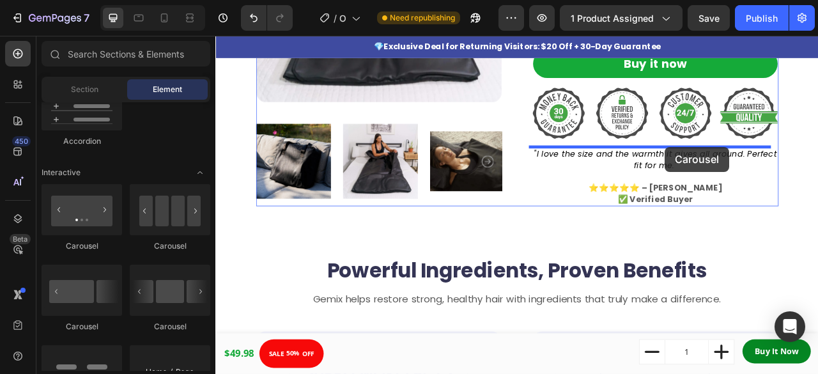
drag, startPoint x: 313, startPoint y: 255, endPoint x: 788, endPoint y: 177, distance: 481.4
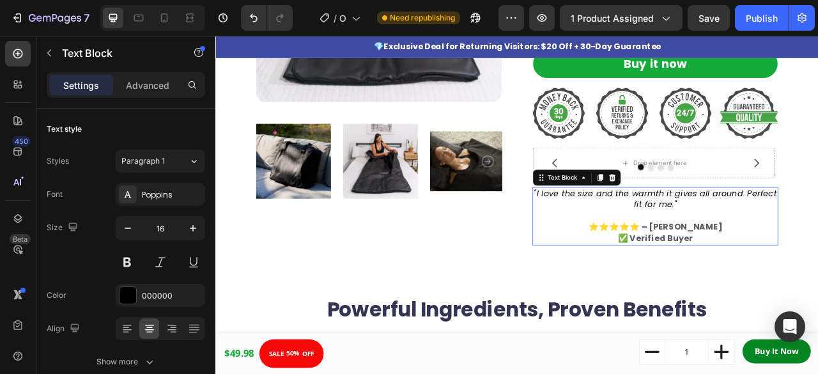
click at [797, 244] on icon ""I love the size and the warmth it gives all around. Perfect fit for me."" at bounding box center [775, 243] width 309 height 29
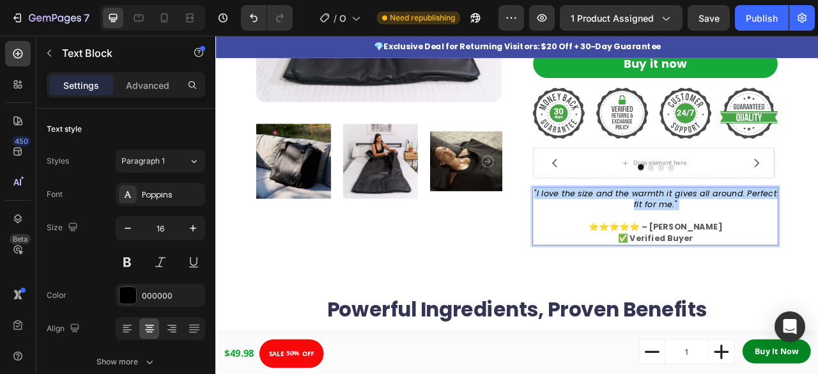
click at [797, 244] on icon ""I love the size and the warmth it gives all around. Perfect fit for me."" at bounding box center [775, 243] width 309 height 29
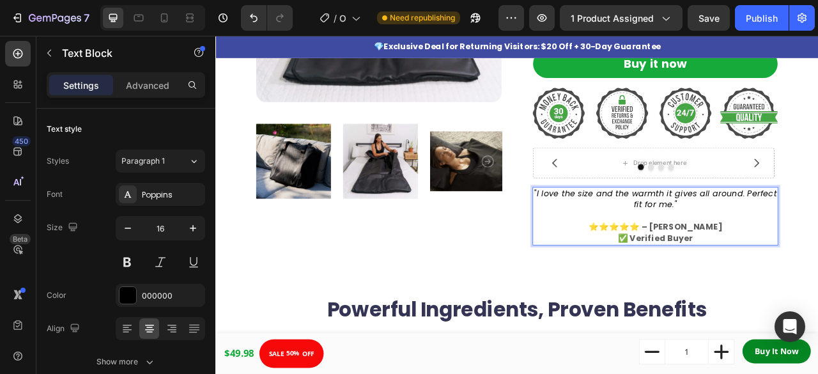
click at [818, 285] on p "⭐⭐⭐⭐⭐ – Mike K. ✅ Verified Buyer" at bounding box center [775, 286] width 310 height 29
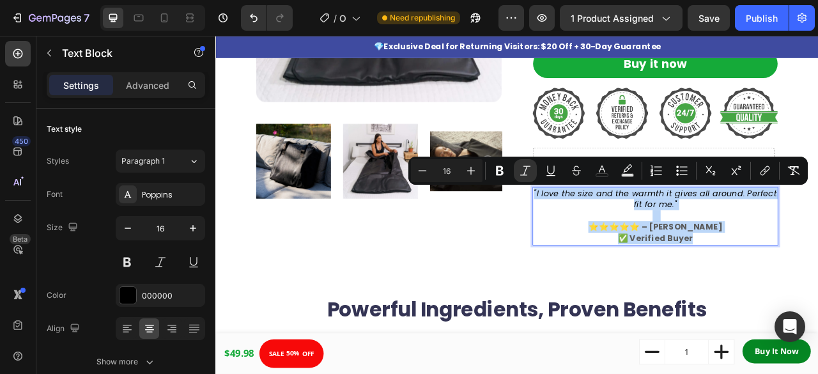
drag, startPoint x: 825, startPoint y: 285, endPoint x: 622, endPoint y: 231, distance: 209.8
click at [622, 231] on div ""I love the size and the warmth it gives all around. Perfect fit for me." ⭐⭐⭐⭐⭐…" at bounding box center [775, 265] width 313 height 74
copy div ""I love the size and the warmth it gives all around. Perfect fit for me." ⭐⭐⭐⭐⭐…"
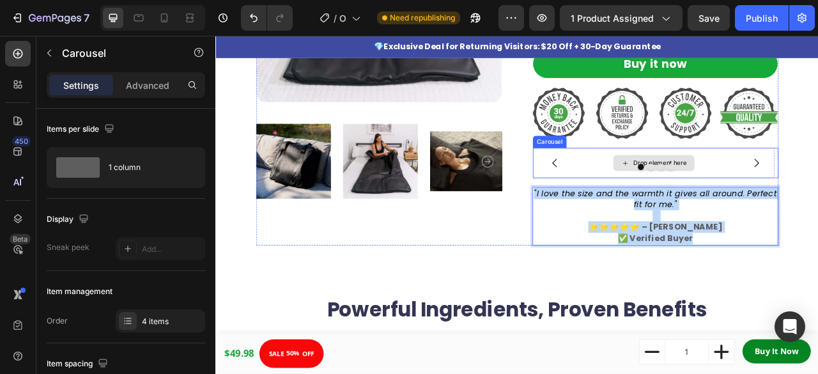
click at [716, 180] on div "Drop element here" at bounding box center [772, 197] width 307 height 38
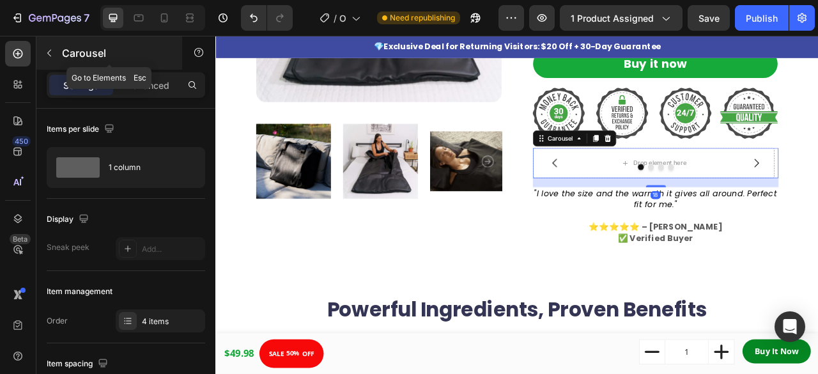
click at [51, 50] on icon "button" at bounding box center [49, 53] width 4 height 7
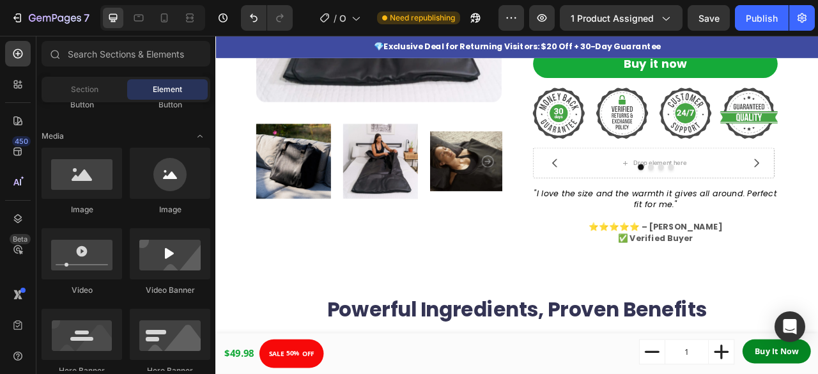
scroll to position [0, 0]
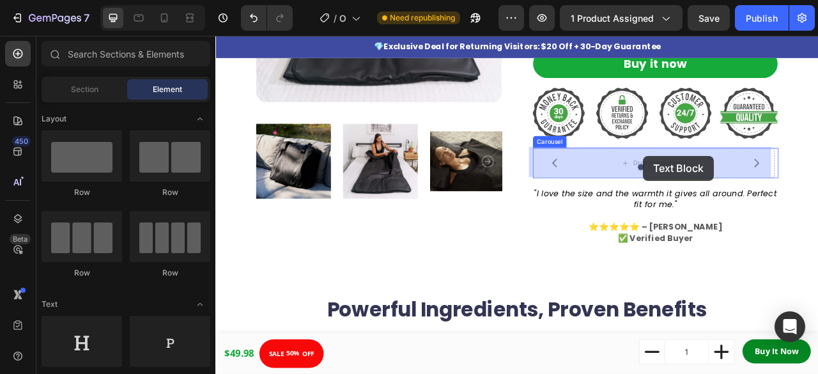
drag, startPoint x: 391, startPoint y: 391, endPoint x: 759, endPoint y: 189, distance: 420.0
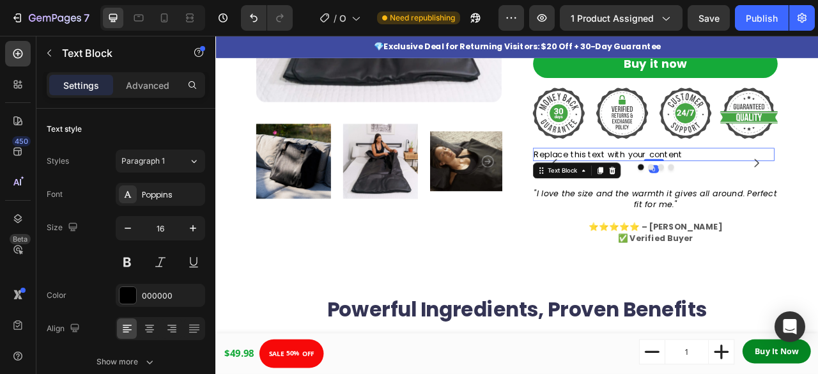
click at [743, 183] on div "Replace this text with your content" at bounding box center [772, 186] width 307 height 17
click at [743, 183] on p "Replace this text with your content" at bounding box center [772, 187] width 305 height 14
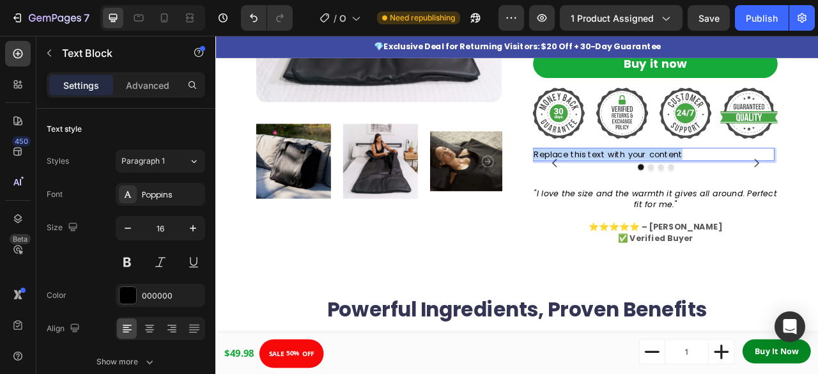
click at [743, 183] on p "Replace this text with your content" at bounding box center [772, 187] width 305 height 14
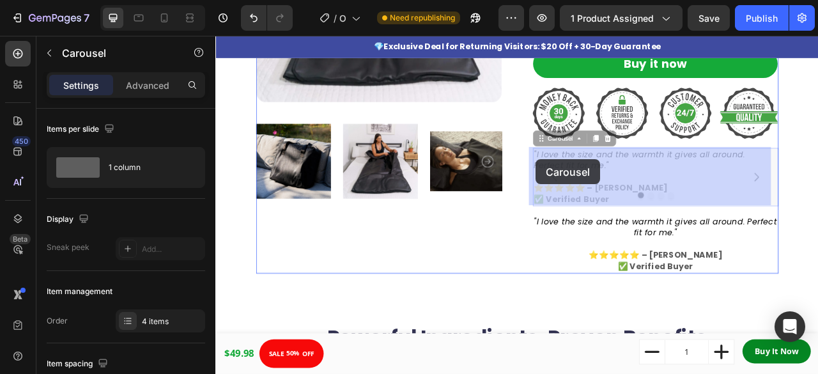
drag, startPoint x: 718, startPoint y: 236, endPoint x: 623, endPoint y: 193, distance: 103.9
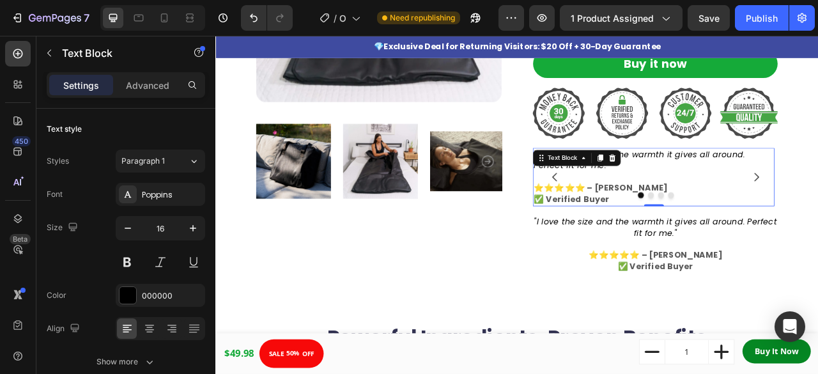
click at [710, 191] on div ""I love the size and the warmth it gives all around. Perfect fit for me." ⭐⭐⭐⭐⭐…" at bounding box center [772, 215] width 307 height 74
click at [715, 191] on icon at bounding box center [720, 191] width 10 height 10
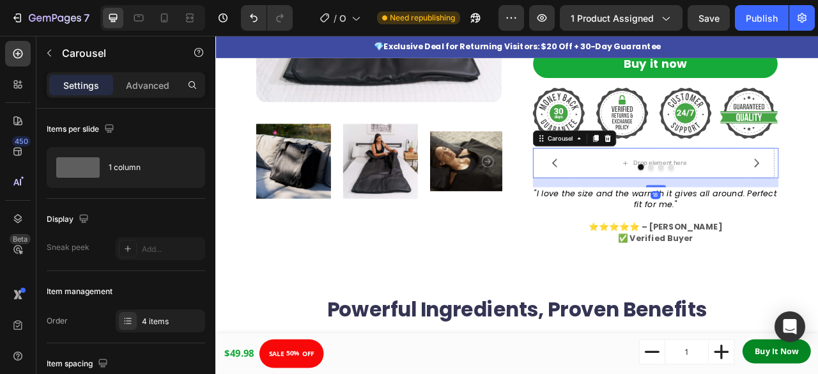
click at [644, 200] on div at bounding box center [775, 203] width 313 height 8
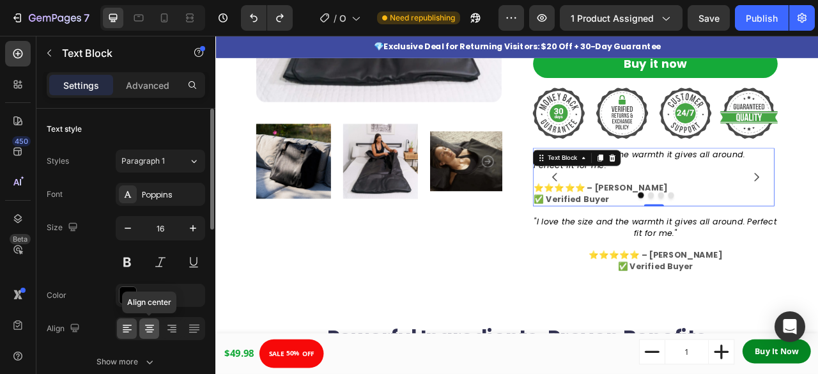
click at [154, 328] on icon at bounding box center [149, 328] width 13 height 13
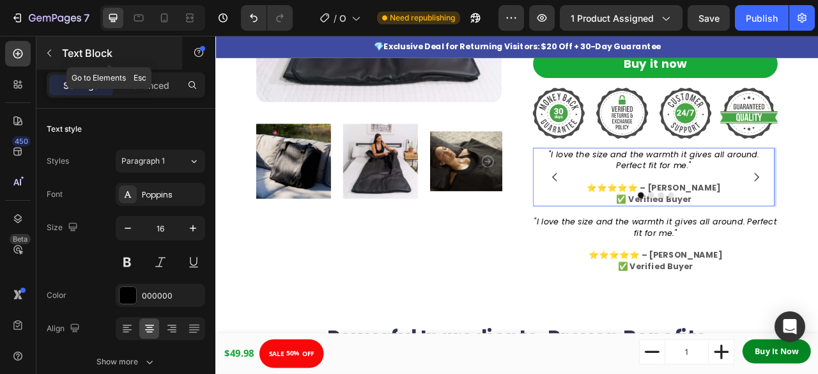
click at [45, 50] on icon "button" at bounding box center [49, 53] width 10 height 10
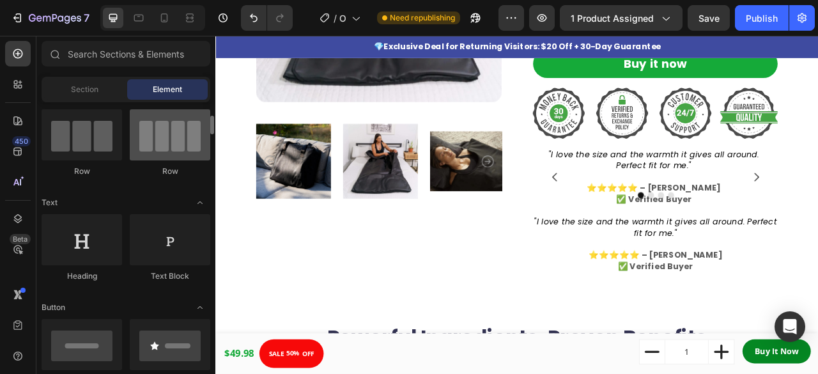
scroll to position [115, 0]
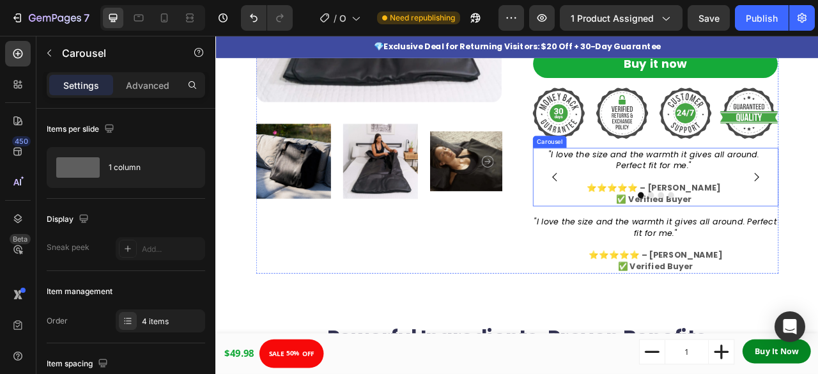
click at [629, 223] on button "Carousel Back Arrow" at bounding box center [647, 216] width 36 height 36
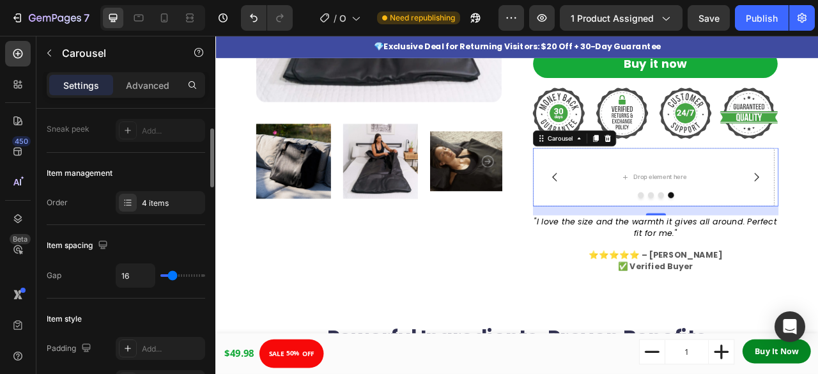
scroll to position [120, 0]
click at [132, 198] on icon at bounding box center [128, 201] width 10 height 10
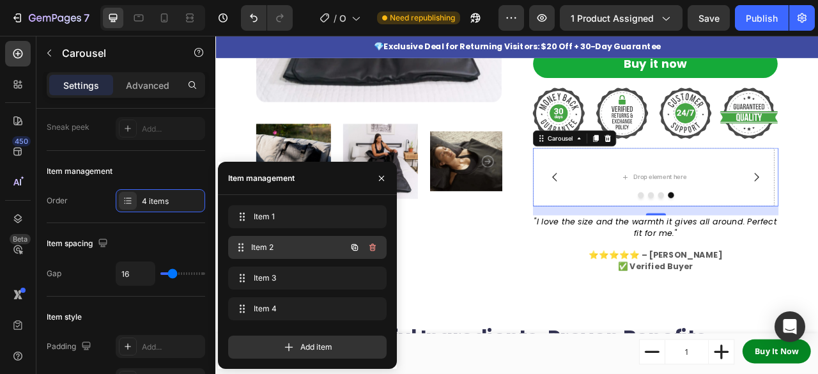
click at [251, 240] on div "Item 2 Item 2" at bounding box center [289, 247] width 113 height 18
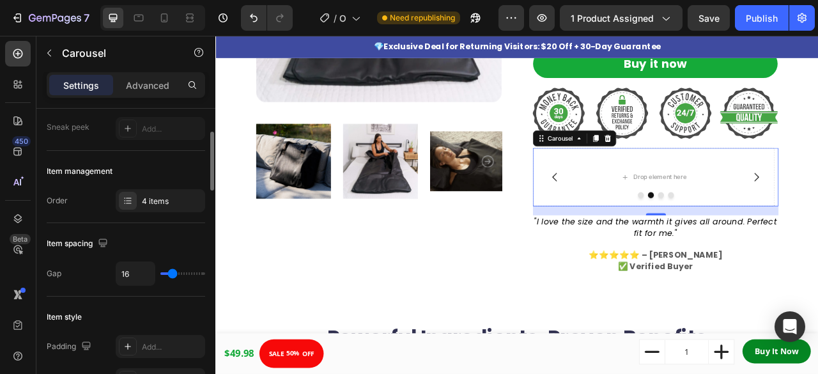
click at [157, 224] on div "Item spacing Gap 16" at bounding box center [126, 260] width 159 height 74
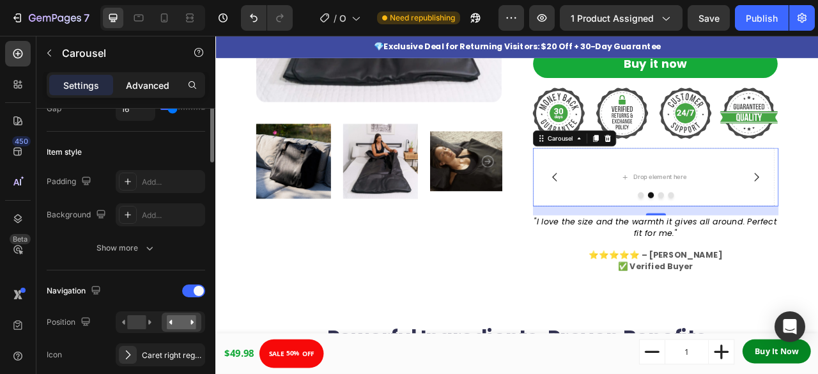
scroll to position [235, 0]
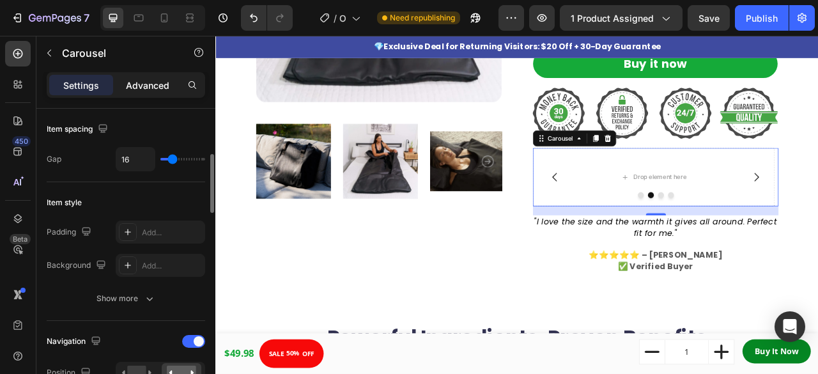
click at [159, 81] on p "Advanced" at bounding box center [147, 85] width 43 height 13
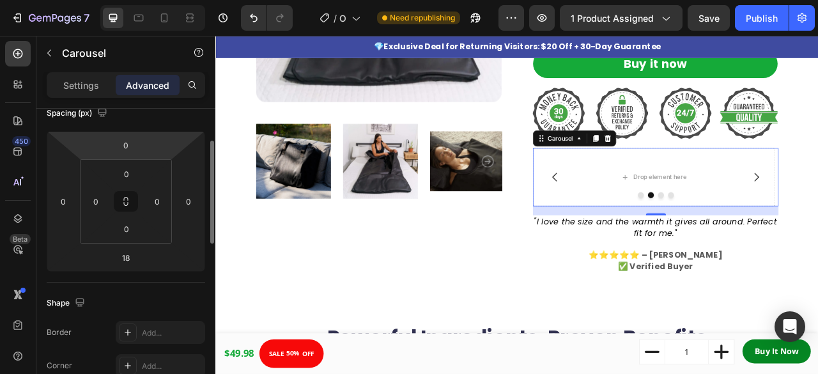
scroll to position [139, 0]
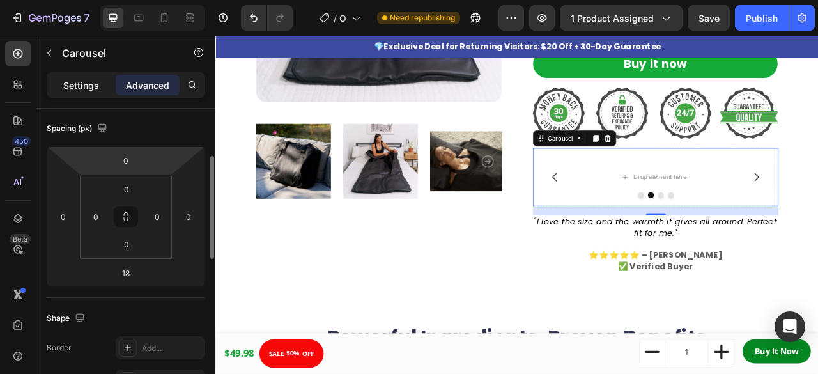
click at [90, 85] on p "Settings" at bounding box center [81, 85] width 36 height 13
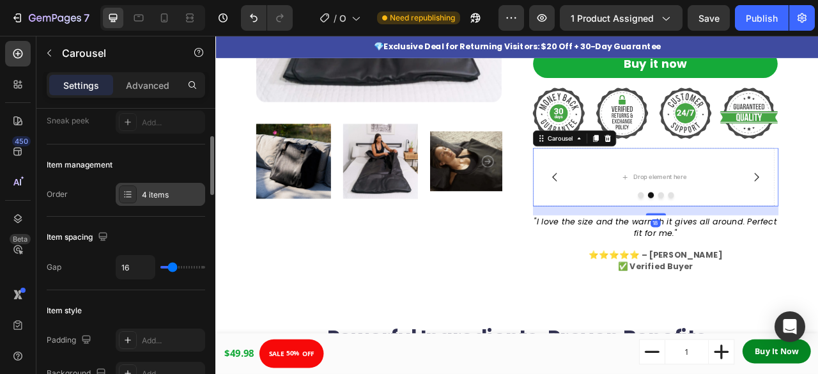
scroll to position [127, 0]
click at [137, 191] on div "4 items" at bounding box center [161, 194] width 90 height 23
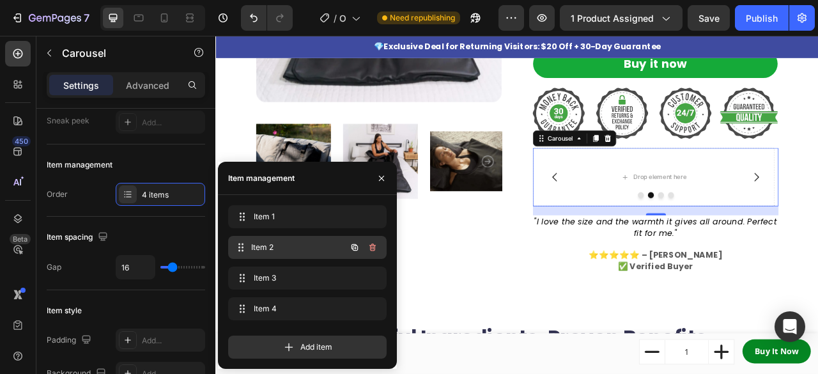
click at [279, 249] on span "Item 2" at bounding box center [298, 248] width 95 height 12
click at [242, 245] on icon at bounding box center [241, 247] width 10 height 10
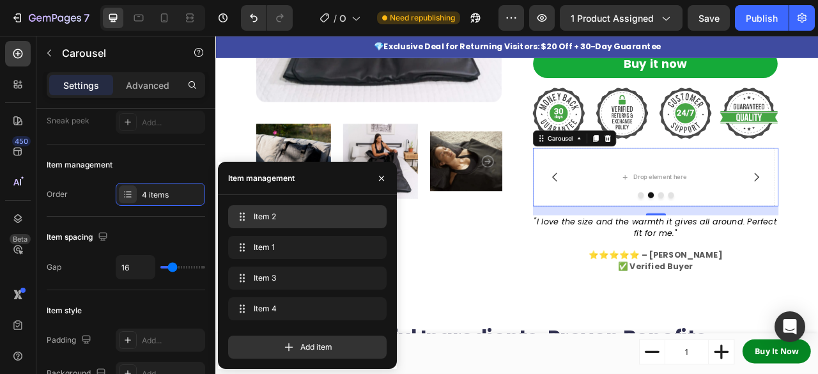
drag, startPoint x: 242, startPoint y: 245, endPoint x: 252, endPoint y: 206, distance: 40.2
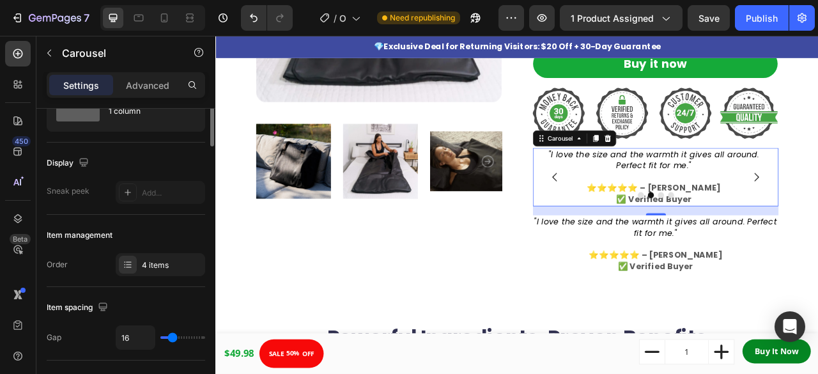
scroll to position [0, 0]
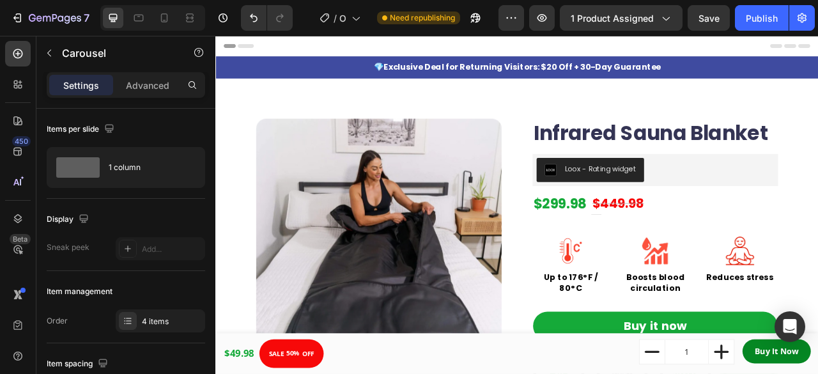
scroll to position [334, 0]
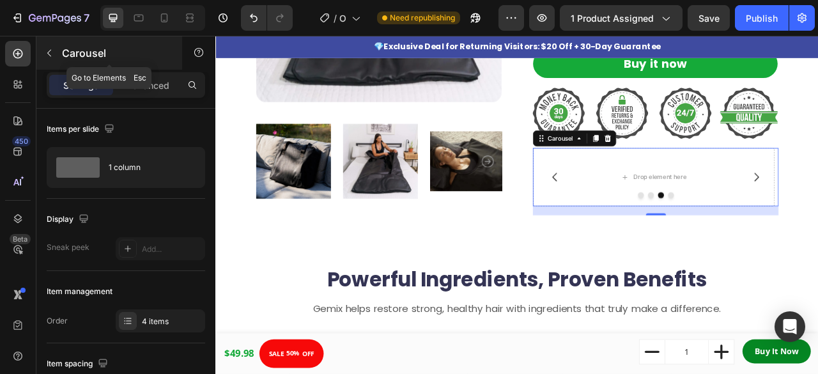
click at [51, 53] on icon "button" at bounding box center [49, 53] width 10 height 10
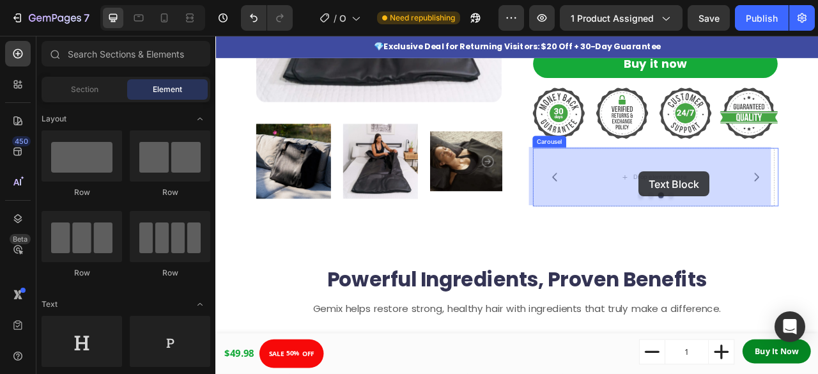
drag, startPoint x: 385, startPoint y: 276, endPoint x: 754, endPoint y: 208, distance: 375.0
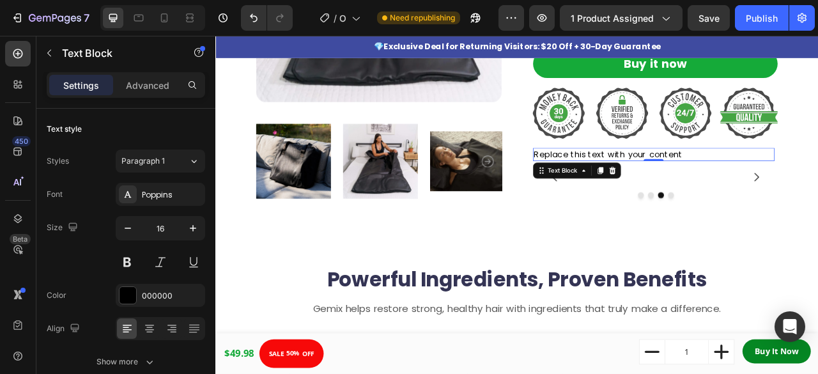
click at [764, 187] on div "Replace this text with your content" at bounding box center [772, 186] width 307 height 17
click at [764, 187] on p "Replace this text with your content" at bounding box center [772, 187] width 305 height 14
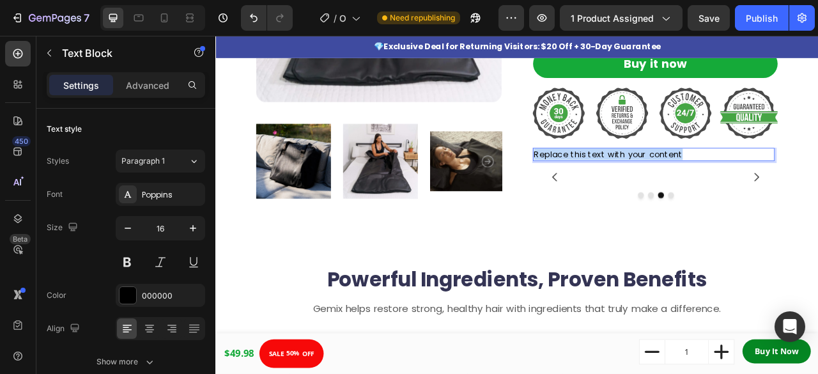
click at [764, 187] on p "Replace this text with your content" at bounding box center [772, 187] width 305 height 14
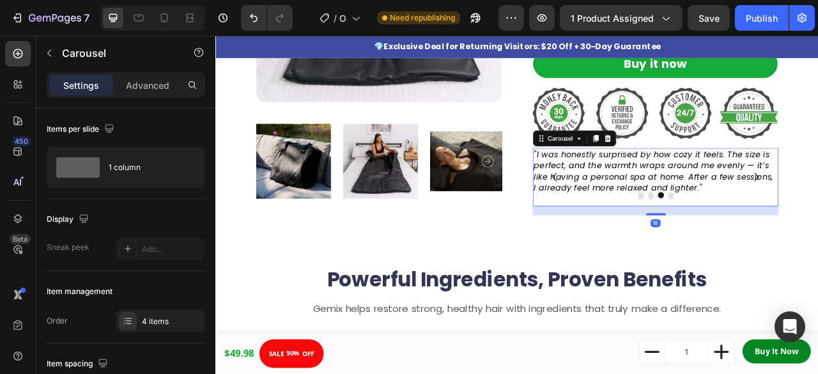
click at [765, 235] on button "Dot" at bounding box center [769, 239] width 8 height 8
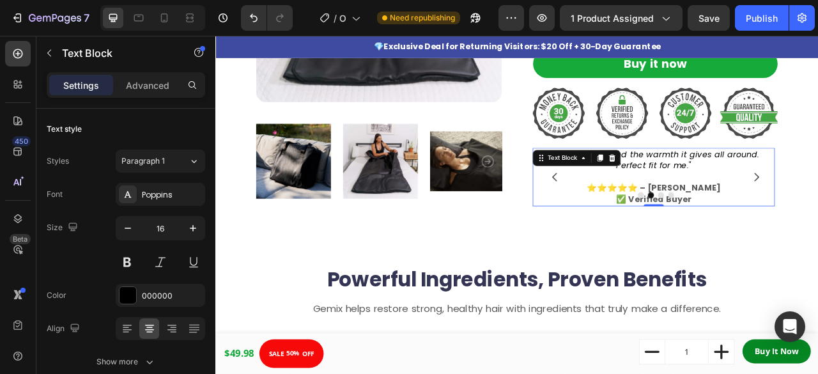
click at [761, 209] on p "Rich Text Editor. Editing area: main" at bounding box center [772, 215] width 305 height 14
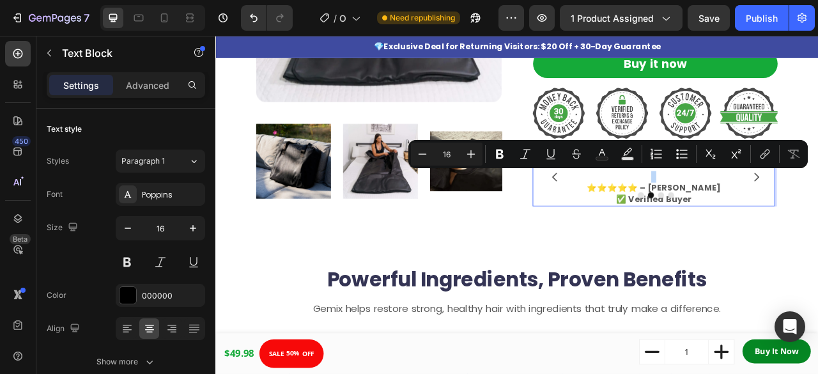
click at [717, 215] on p "Rich Text Editor. Editing area: main" at bounding box center [772, 215] width 305 height 14
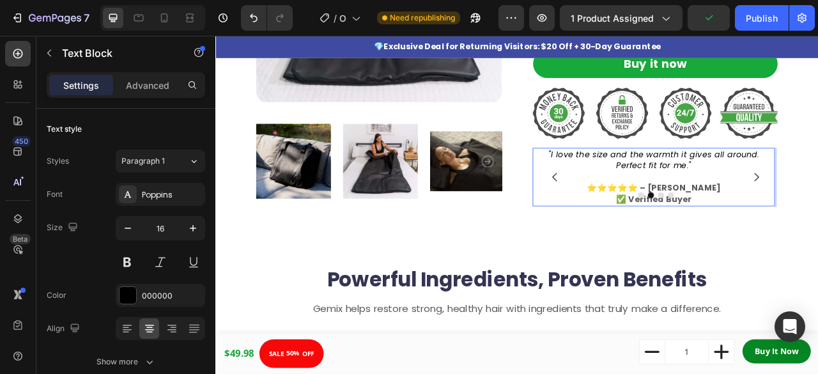
click at [683, 191] on icon ""I love the size and the warmth it gives all around. Perfect fit for me."" at bounding box center [773, 193] width 269 height 29
click at [738, 191] on icon ""I love the size and the warmth it gives all around. Perfect fit for me."" at bounding box center [773, 193] width 269 height 29
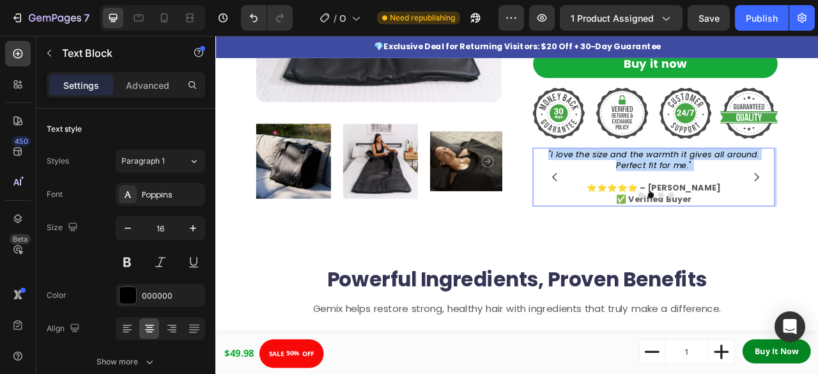
click at [738, 191] on icon ""I love the size and the warmth it gives all around. Perfect fit for me."" at bounding box center [773, 193] width 269 height 29
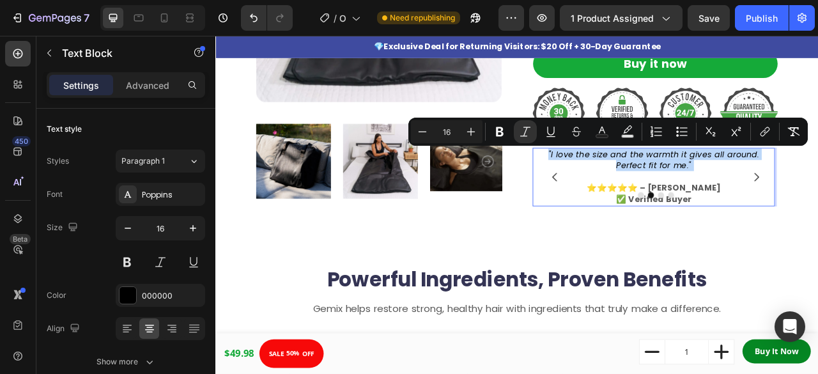
click at [761, 219] on p "Rich Text Editor. Editing area: main" at bounding box center [772, 215] width 305 height 14
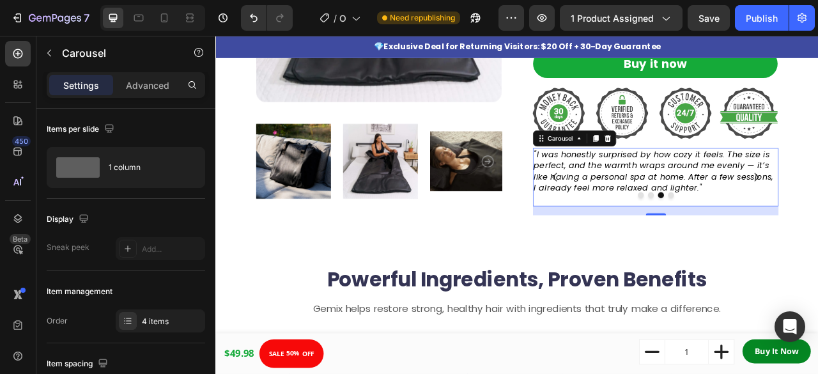
click at [644, 212] on icon "Carousel Back Arrow" at bounding box center [647, 215] width 6 height 11
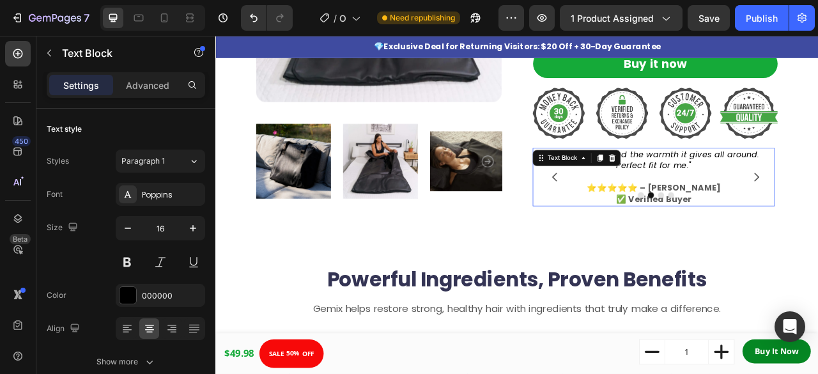
click at [746, 203] on icon ""I love the size and the warmth it gives all around. Perfect fit for me."" at bounding box center [773, 193] width 269 height 29
click at [701, 190] on icon at bounding box center [704, 191] width 7 height 9
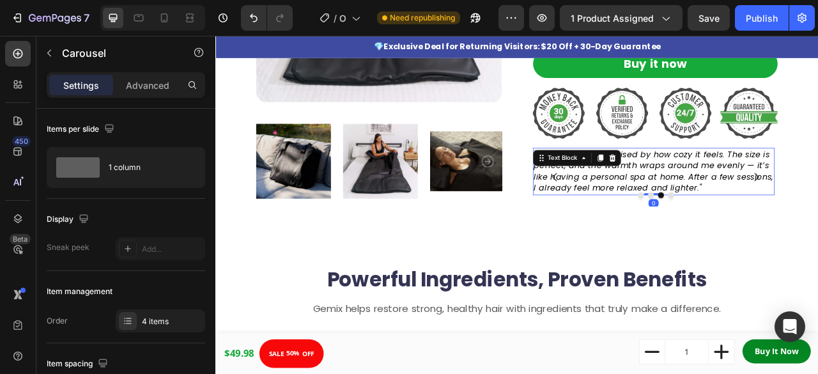
click at [792, 202] on icon ""I was honestly surprised by how cozy it feels. The size is perfect, and the wa…" at bounding box center [772, 208] width 305 height 58
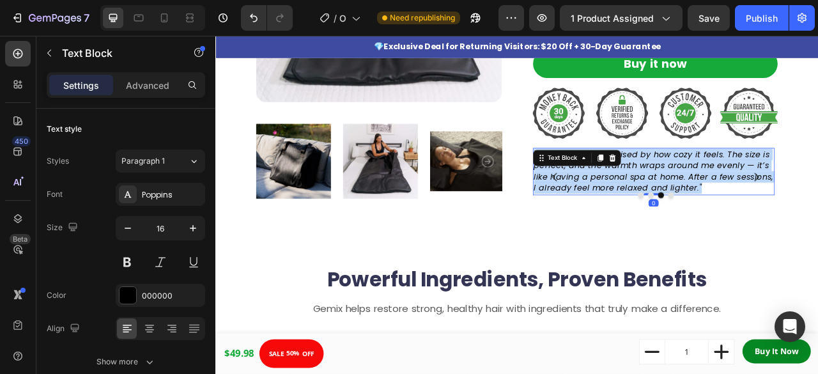
click at [792, 202] on icon ""I was honestly surprised by how cozy it feels. The size is perfect, and the wa…" at bounding box center [772, 208] width 305 height 58
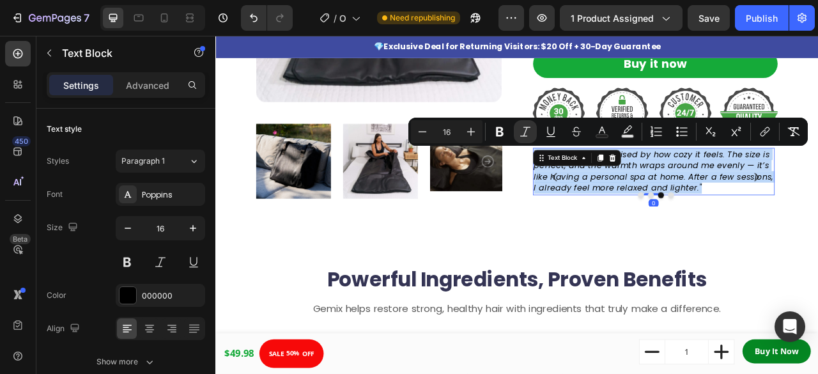
click at [792, 202] on icon ""I was honestly surprised by how cozy it feels. The size is perfect, and the wa…" at bounding box center [772, 208] width 305 height 58
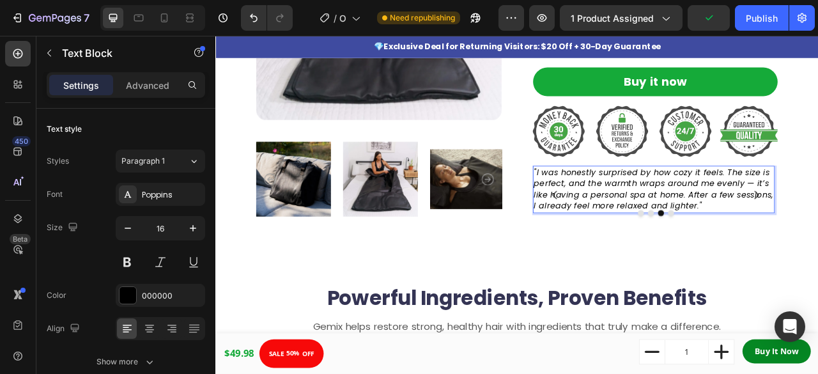
scroll to position [309, 0]
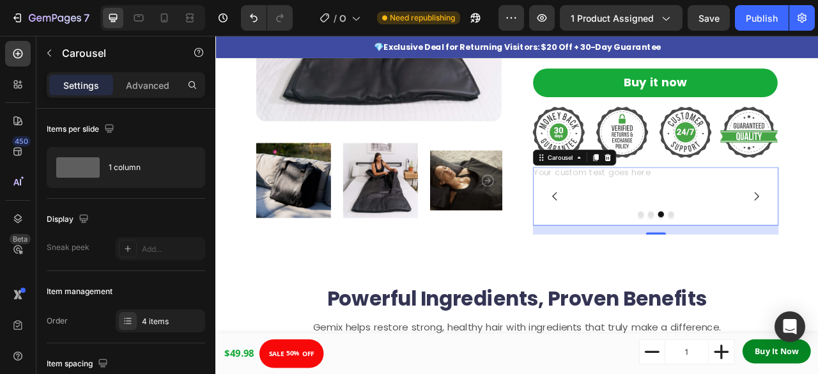
click at [643, 238] on icon "Carousel Back Arrow" at bounding box center [646, 239] width 15 height 15
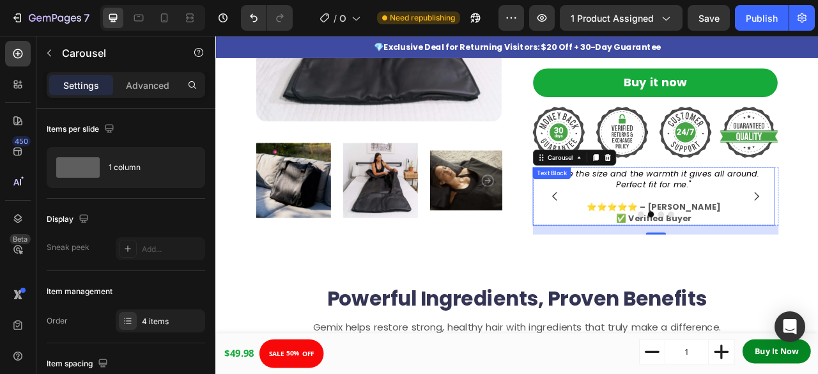
click at [818, 255] on strong "⭐⭐⭐⭐⭐ – [PERSON_NAME]" at bounding box center [772, 253] width 170 height 15
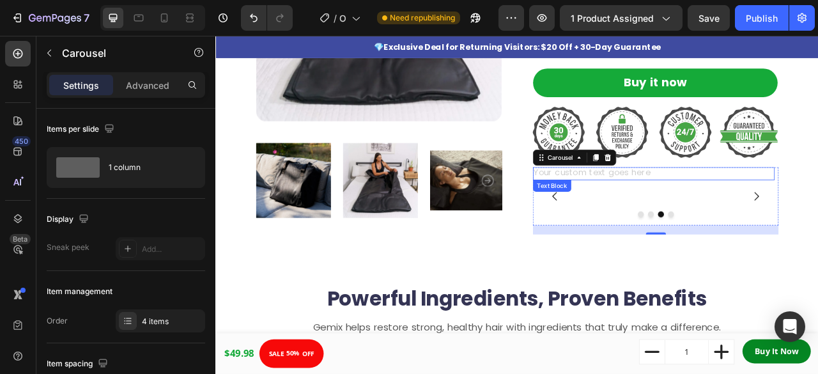
click at [777, 206] on div "Rich Text Editor. Editing area: main" at bounding box center [772, 211] width 307 height 17
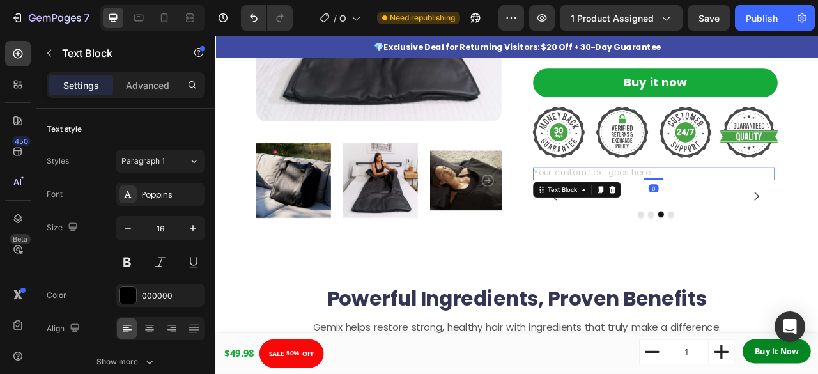
click at [777, 206] on div "Rich Text Editor. Editing area: main" at bounding box center [772, 211] width 307 height 17
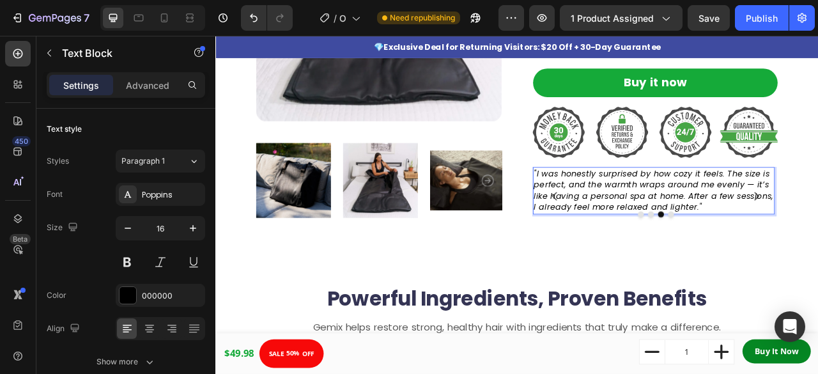
click at [818, 219] on icon ""I was honestly surprised by how cozy it feels. The size is perfect, and the wa…" at bounding box center [772, 232] width 305 height 58
click at [818, 246] on p ""I was honestly surprised by how cozy it feels. The size is perfect, and the wa…" at bounding box center [772, 233] width 305 height 58
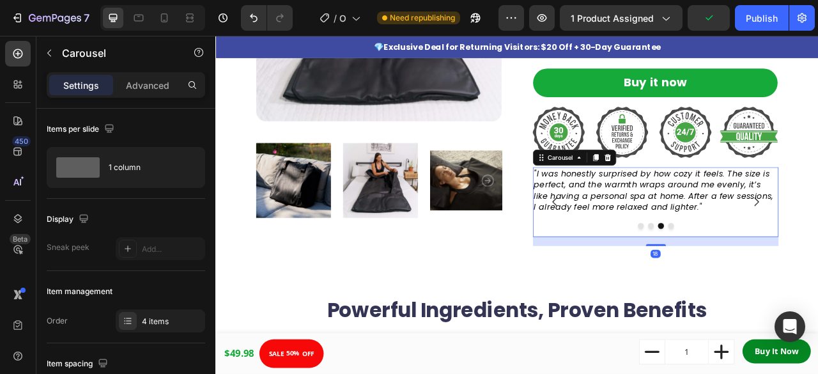
click at [642, 243] on icon "Carousel Back Arrow" at bounding box center [646, 246] width 15 height 15
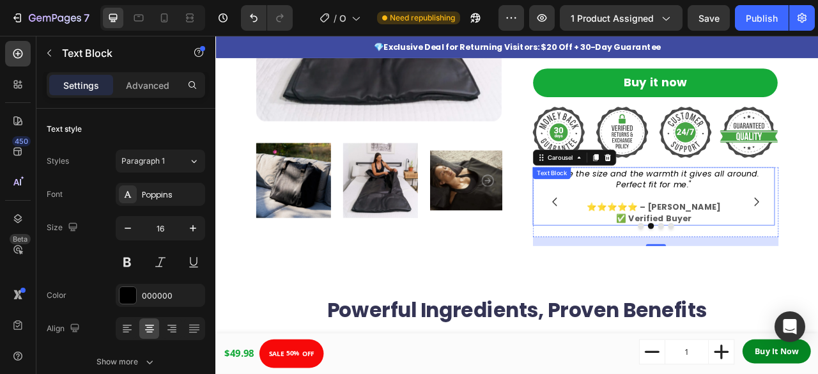
click at [731, 251] on strong "⭐⭐⭐⭐⭐ – [PERSON_NAME]" at bounding box center [772, 253] width 170 height 15
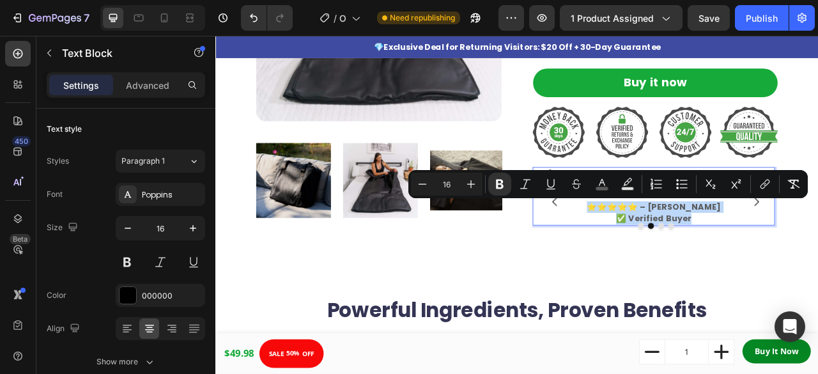
drag, startPoint x: 710, startPoint y: 251, endPoint x: 814, endPoint y: 265, distance: 105.1
click at [818, 259] on p "⭐⭐⭐⭐⭐ – Mike K. ✅ Verified Buyer" at bounding box center [772, 261] width 305 height 29
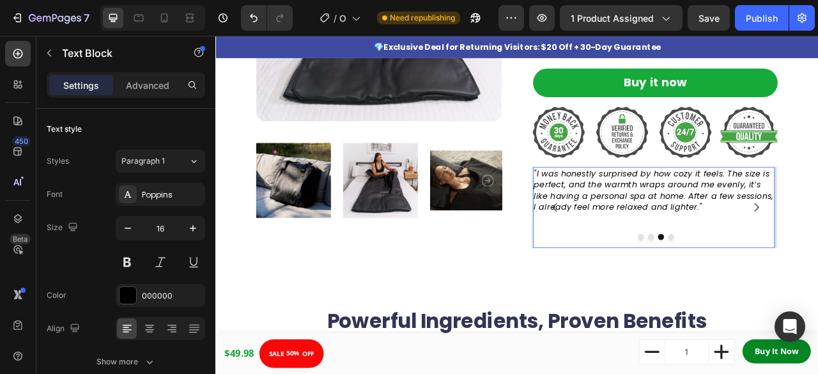
click at [818, 251] on p ""I was honestly surprised by how cozy it feels. The size is perfect, and the wa…" at bounding box center [772, 233] width 305 height 58
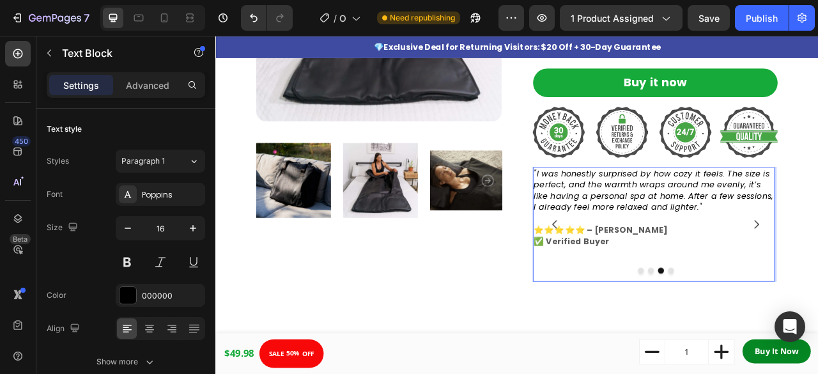
click at [697, 325] on p "Rich Text Editor. Editing area: main" at bounding box center [772, 332] width 305 height 29
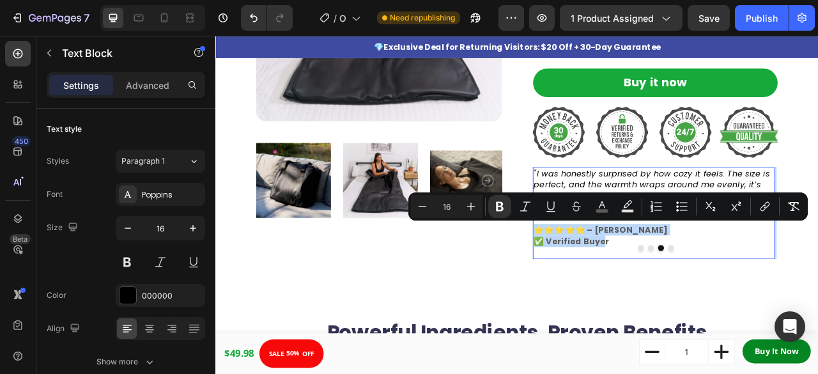
drag, startPoint x: 618, startPoint y: 278, endPoint x: 706, endPoint y: 295, distance: 90.4
click at [715, 293] on p "⭐⭐⭐⭐⭐ – Mike K. ✅ Verified Buyer" at bounding box center [772, 297] width 305 height 43
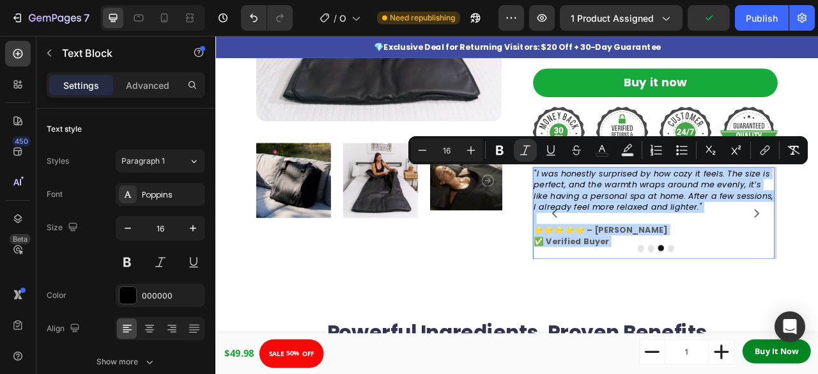
drag, startPoint x: 715, startPoint y: 294, endPoint x: 614, endPoint y: 201, distance: 137.5
click at [619, 203] on div ""I was honestly surprised by how cozy it feels. The size is perfect, and the wa…" at bounding box center [772, 261] width 307 height 117
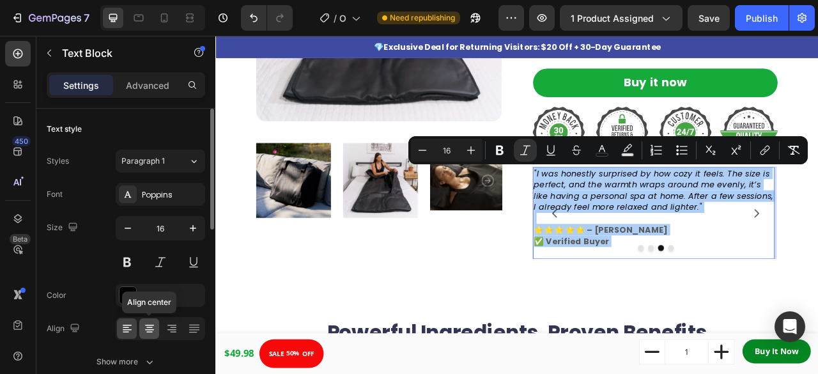
click at [150, 329] on icon at bounding box center [149, 329] width 9 height 1
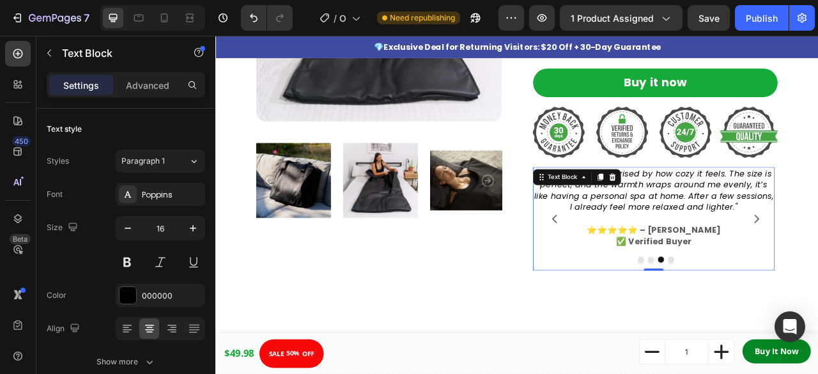
click at [818, 279] on strong "⭐⭐⭐⭐⭐ – [PERSON_NAME]" at bounding box center [772, 282] width 170 height 15
click at [810, 297] on strong "✅ Verified Buyer" at bounding box center [772, 297] width 95 height 15
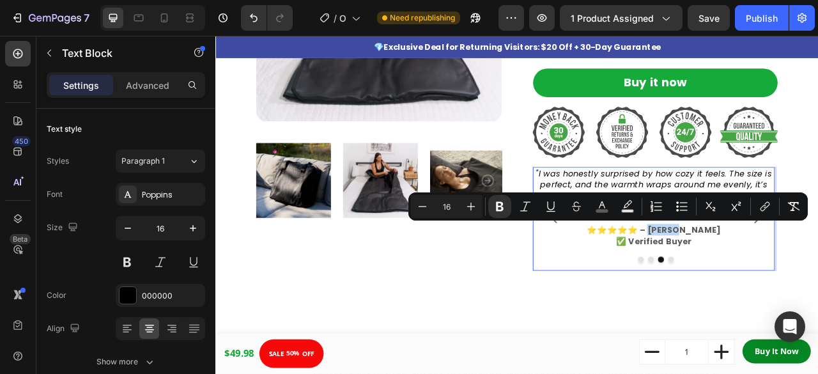
drag, startPoint x: 825, startPoint y: 281, endPoint x: 790, endPoint y: 283, distance: 34.6
click at [790, 283] on strong "⭐⭐⭐⭐⭐ – [PERSON_NAME]" at bounding box center [772, 282] width 170 height 15
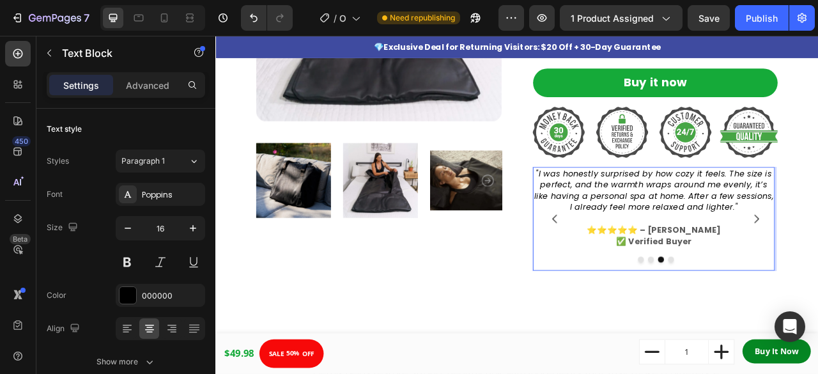
click at [818, 296] on p "⭐⭐⭐⭐⭐ – Sarah W. ✅ Verified Buyer" at bounding box center [772, 305] width 305 height 58
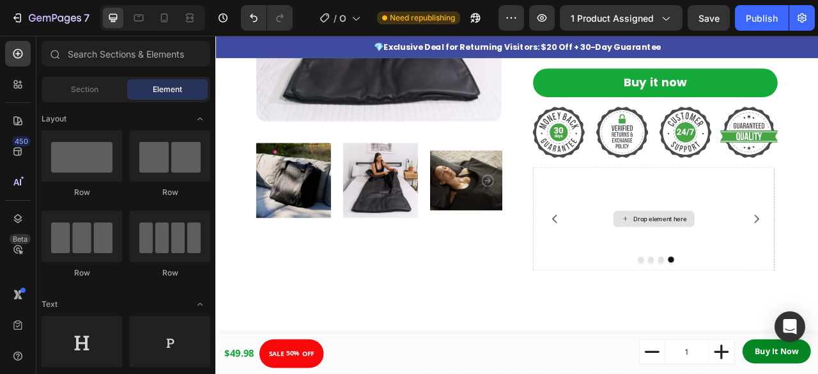
click at [750, 260] on div "Drop element here" at bounding box center [773, 268] width 104 height 20
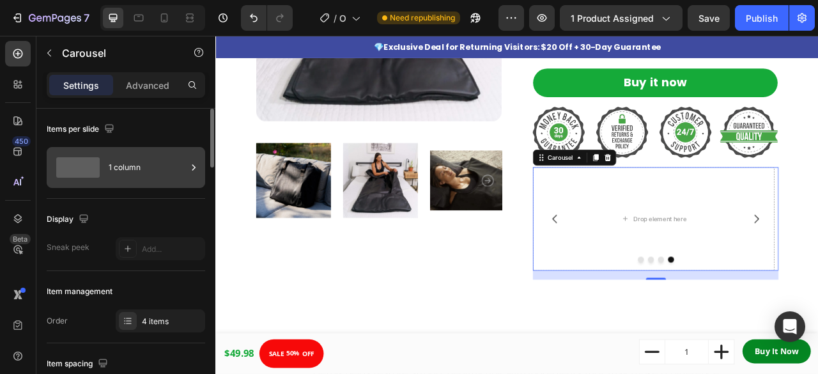
click at [187, 164] on icon at bounding box center [193, 167] width 13 height 13
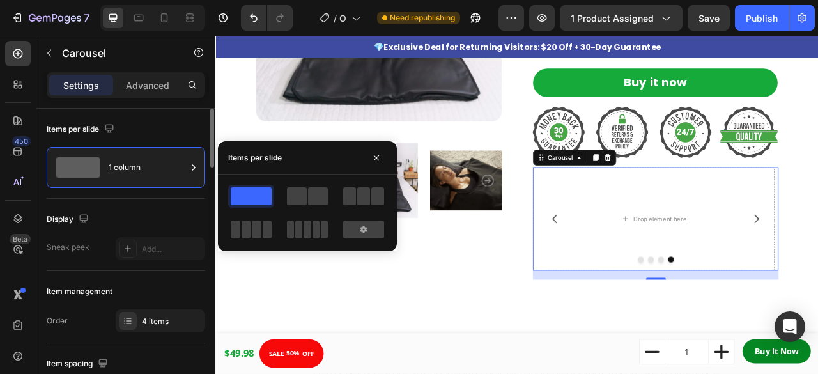
click at [170, 204] on div "Display Sneak peek Add..." at bounding box center [126, 235] width 159 height 72
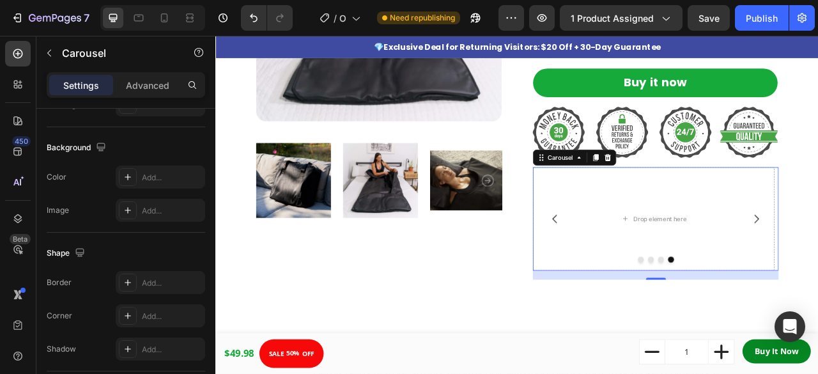
scroll to position [1243, 0]
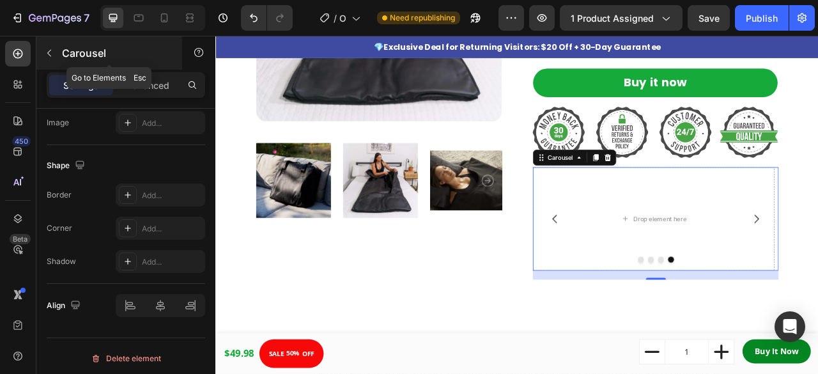
click at [45, 51] on icon "button" at bounding box center [49, 53] width 10 height 10
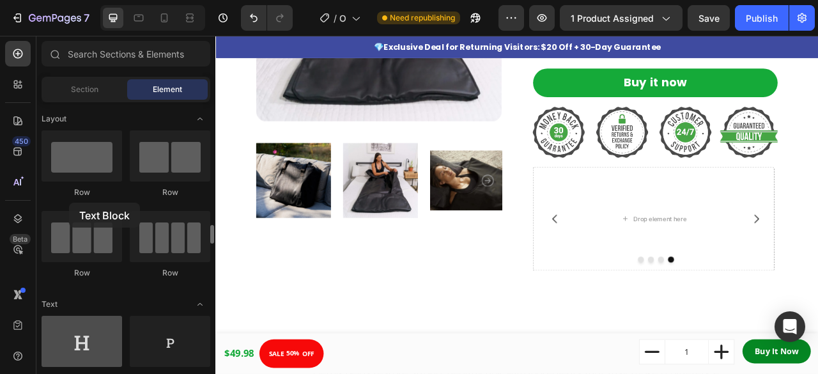
drag, startPoint x: 182, startPoint y: 241, endPoint x: 69, endPoint y: 203, distance: 118.9
click at [69, 316] on div "Heading Text Block" at bounding box center [126, 355] width 169 height 79
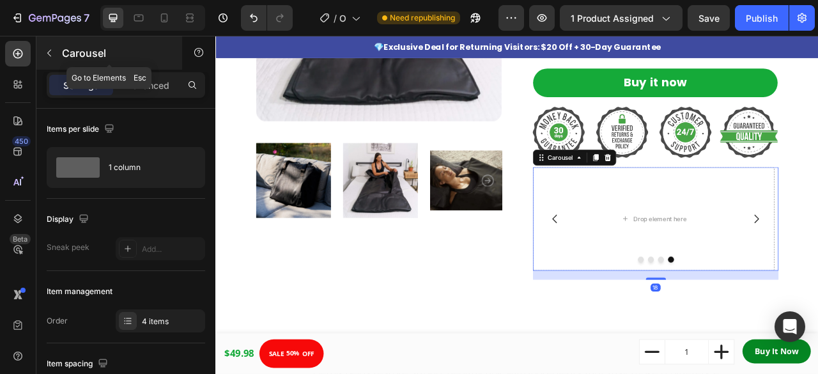
click at [46, 49] on icon "button" at bounding box center [49, 53] width 10 height 10
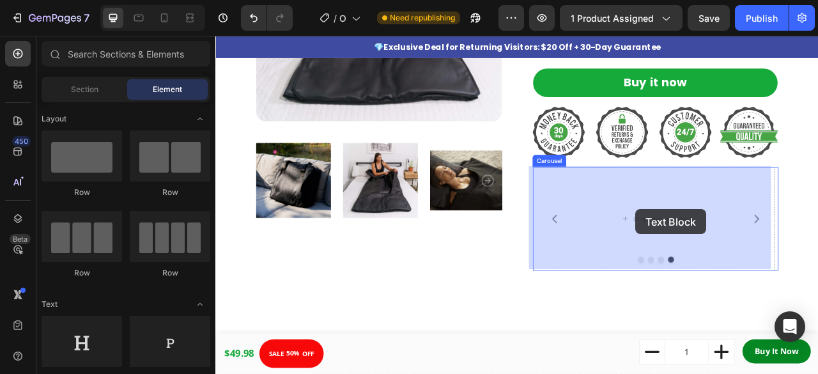
drag, startPoint x: 373, startPoint y: 256, endPoint x: 750, endPoint y: 256, distance: 376.5
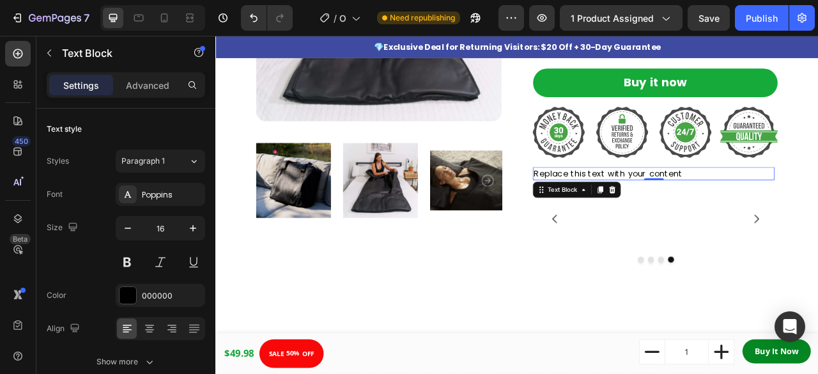
click at [745, 209] on div "Replace this text with your content" at bounding box center [772, 211] width 307 height 17
click at [745, 209] on p "Replace this text with your content" at bounding box center [772, 211] width 305 height 14
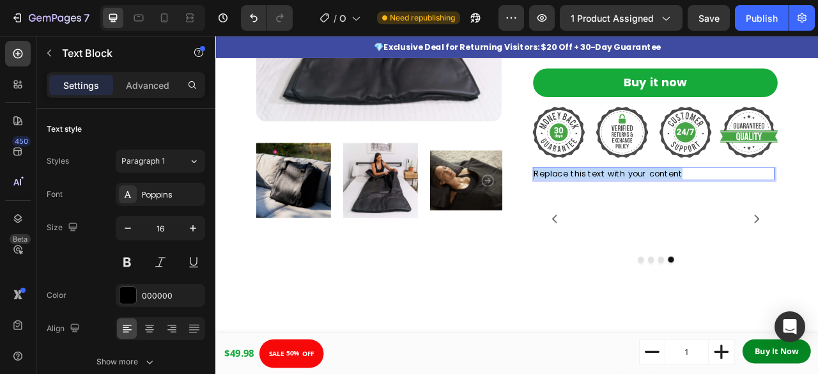
click at [745, 209] on p "Replace this text with your content" at bounding box center [772, 211] width 305 height 14
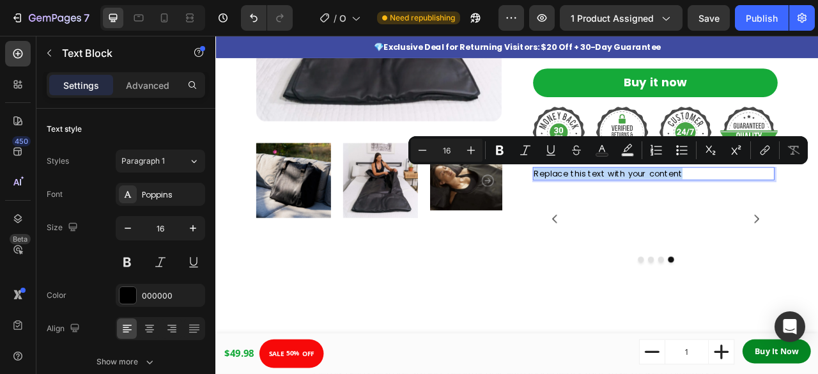
type input "14"
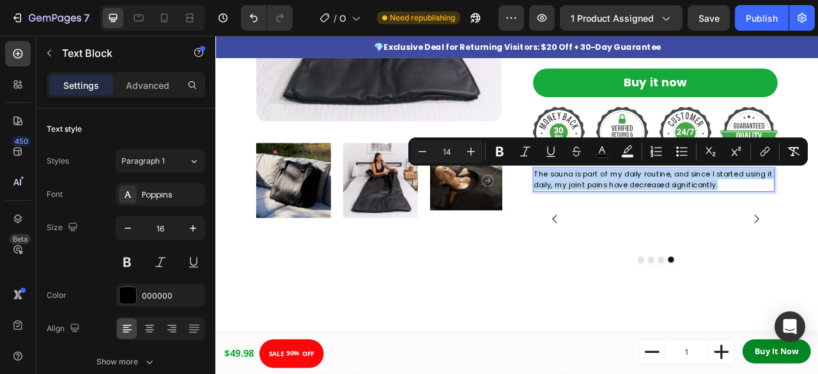
drag, startPoint x: 866, startPoint y: 221, endPoint x: 616, endPoint y: 209, distance: 250.9
click at [620, 209] on p "The sauna is part of my daily routine, and since I started using it daily, my j…" at bounding box center [772, 218] width 305 height 29
click at [818, 221] on p "The sauna is part of my daily routine, and since I started using it daily, my j…" at bounding box center [772, 218] width 305 height 29
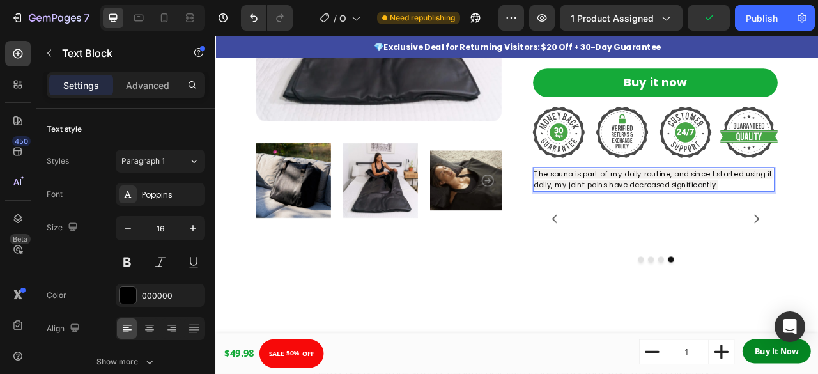
click at [816, 210] on span "The sauna is part of my daily routine, and since I started using it daily, my j…" at bounding box center [772, 218] width 304 height 27
click at [818, 216] on p "The sauna is part of my daily routine, and since I started using it daily, my j…" at bounding box center [772, 218] width 305 height 29
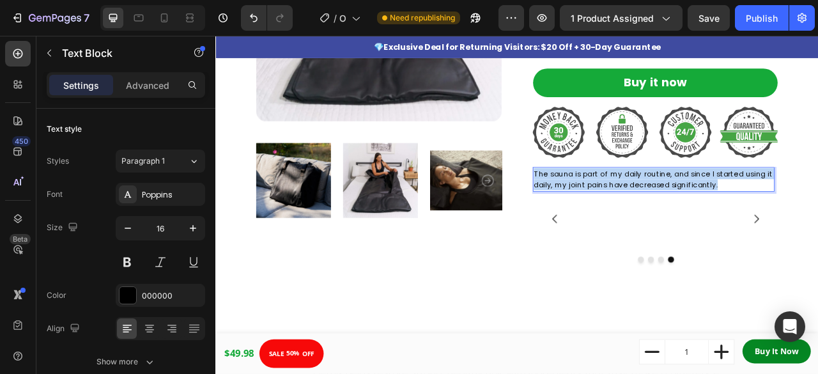
click at [818, 216] on p "The sauna is part of my daily routine, and since I started using it daily, my j…" at bounding box center [772, 218] width 305 height 29
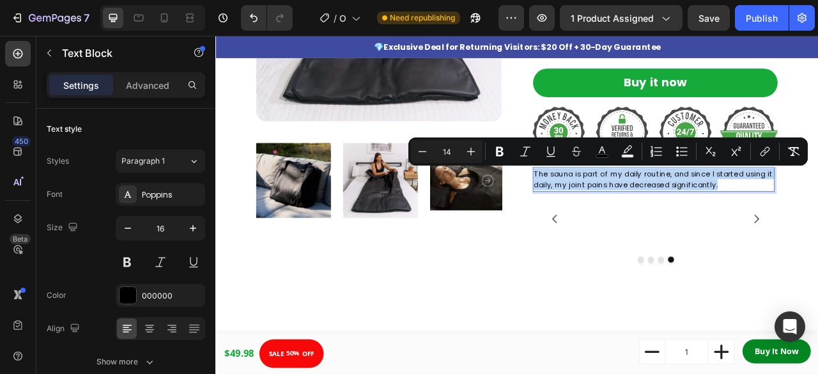
click at [818, 216] on p "The sauna is part of my daily routine, and since I started using it daily, my j…" at bounding box center [772, 218] width 305 height 29
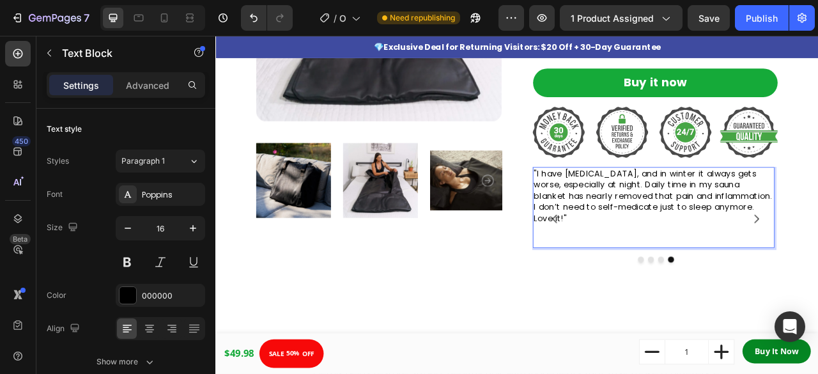
click at [678, 234] on p ""I have [MEDICAL_DATA], and in winter it always gets worse, especially at night…" at bounding box center [772, 240] width 305 height 72
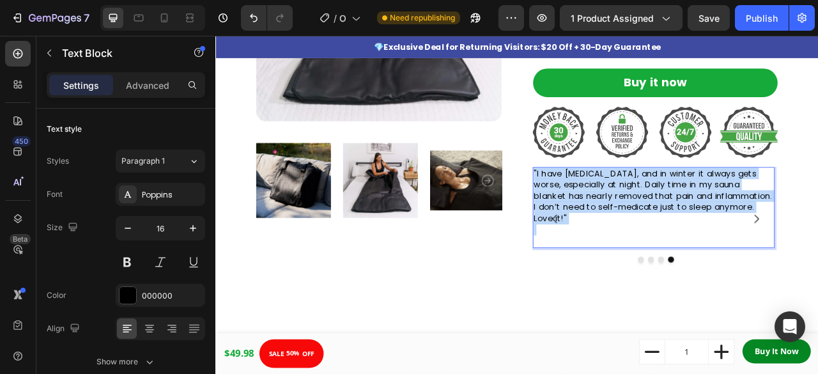
click at [678, 234] on p ""I have [MEDICAL_DATA], and in winter it always gets worse, especially at night…" at bounding box center [772, 240] width 305 height 72
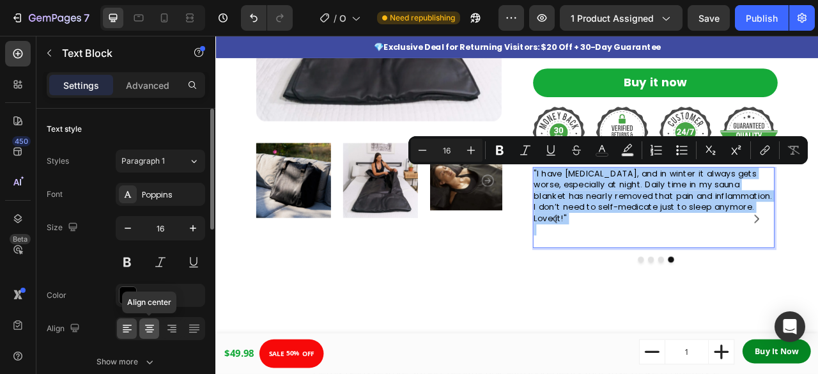
click at [151, 331] on icon at bounding box center [149, 328] width 13 height 13
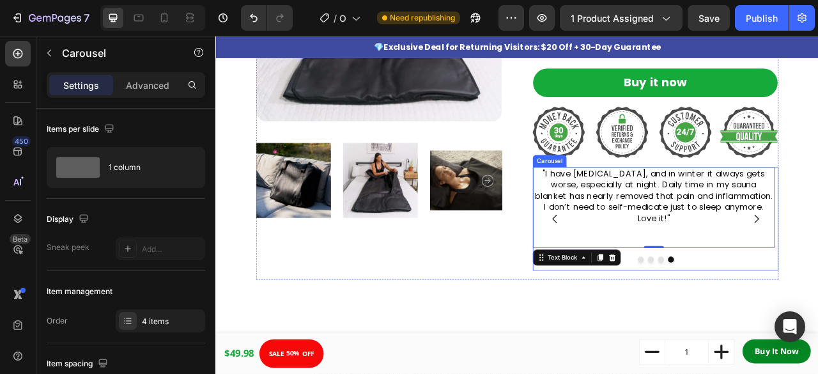
click at [644, 268] on icon "Carousel Back Arrow" at bounding box center [646, 268] width 15 height 15
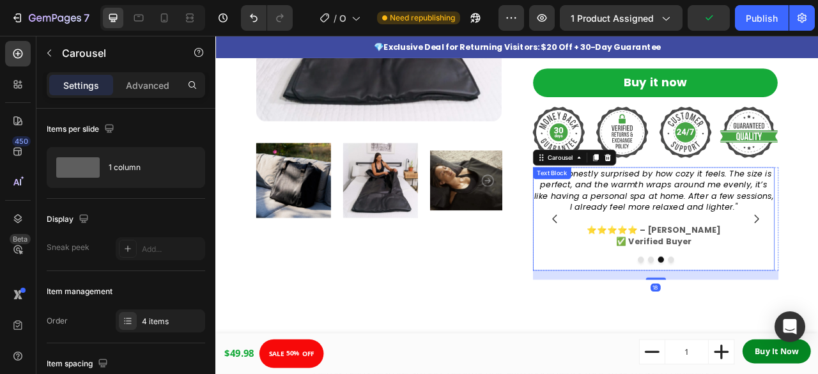
click at [818, 285] on strong "⭐⭐⭐⭐⭐ – [PERSON_NAME]" at bounding box center [772, 282] width 170 height 15
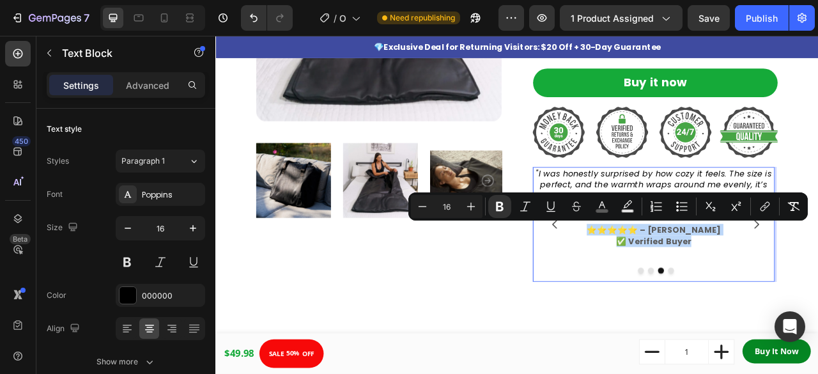
drag, startPoint x: 816, startPoint y: 292, endPoint x: 704, endPoint y: 281, distance: 113.0
click at [704, 281] on p "⭐⭐⭐⭐⭐ – Sarah W. ✅ Verified Buyer" at bounding box center [772, 312] width 305 height 72
copy p "⭐⭐⭐⭐⭐ – Sarah W. ✅ Verified Buyer"
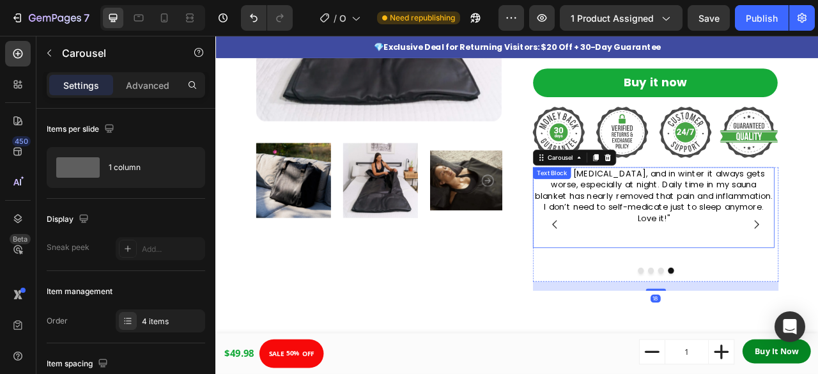
click at [818, 290] on p "Rich Text Editor. Editing area: main" at bounding box center [772, 297] width 305 height 14
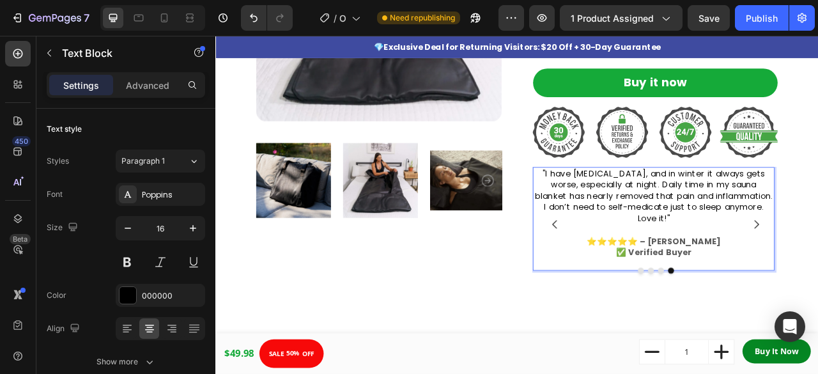
click at [806, 318] on p "Rich Text Editor. Editing area: main" at bounding box center [772, 325] width 305 height 14
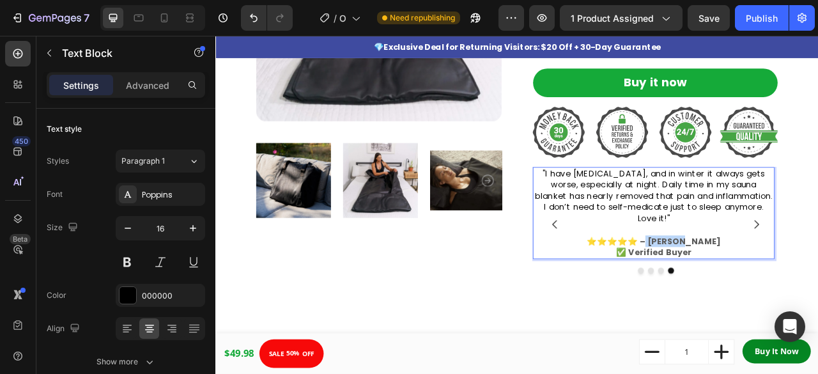
drag, startPoint x: 829, startPoint y: 279, endPoint x: 783, endPoint y: 279, distance: 46.0
click at [783, 290] on strong "⭐⭐⭐⭐⭐ – [PERSON_NAME]" at bounding box center [772, 297] width 170 height 15
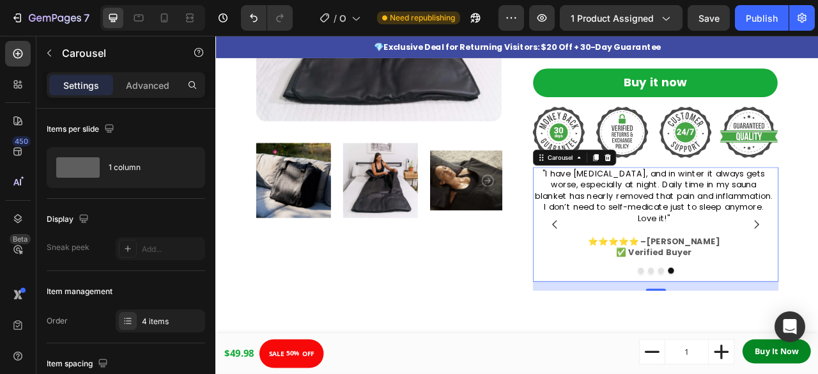
click at [643, 272] on icon "Carousel Back Arrow" at bounding box center [646, 275] width 15 height 15
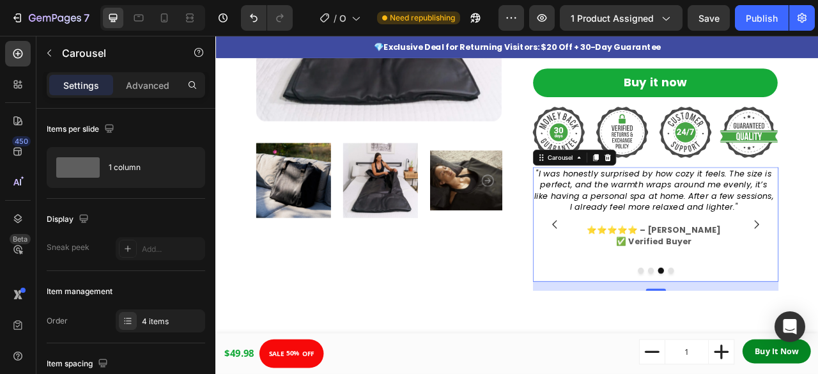
click at [643, 272] on icon "Carousel Back Arrow" at bounding box center [646, 275] width 15 height 15
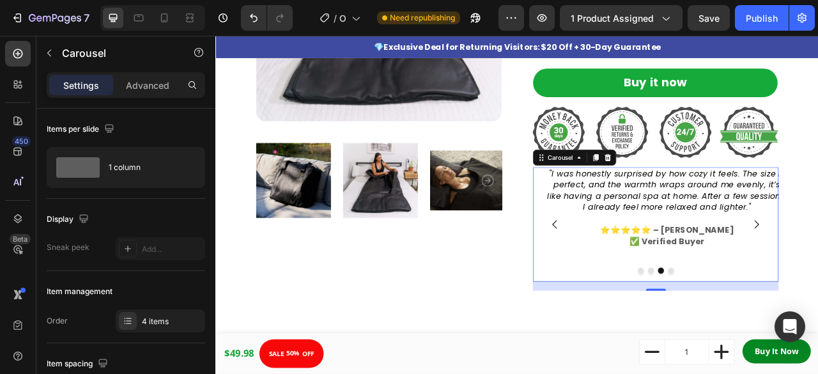
click at [643, 272] on icon "Carousel Back Arrow" at bounding box center [646, 275] width 15 height 15
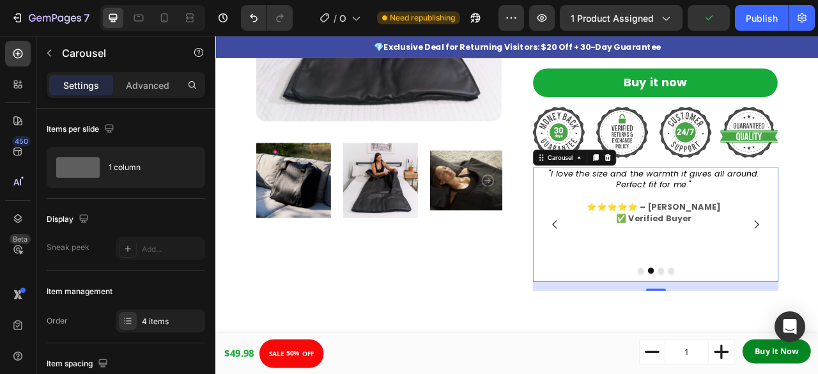
click at [643, 272] on icon "Carousel Back Arrow" at bounding box center [646, 275] width 15 height 15
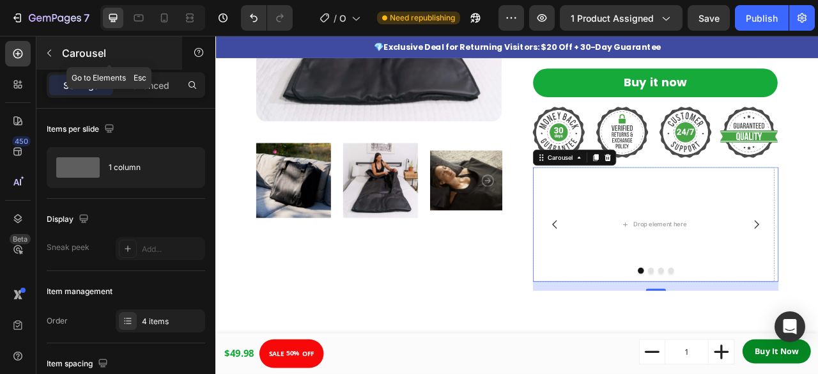
click at [53, 53] on icon "button" at bounding box center [49, 53] width 10 height 10
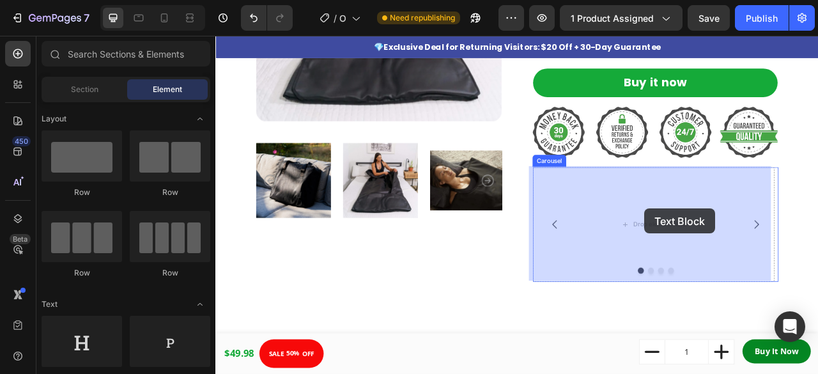
drag, startPoint x: 398, startPoint y: 270, endPoint x: 761, endPoint y: 256, distance: 363.4
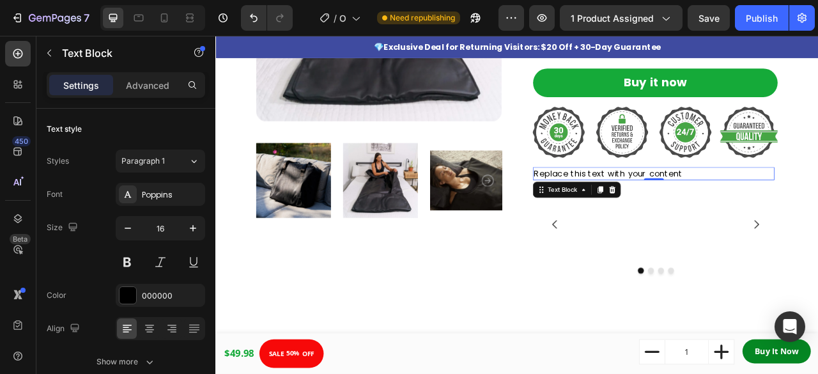
click at [768, 206] on div "Replace this text with your content" at bounding box center [772, 211] width 307 height 17
click at [768, 206] on p "Replace this text with your content" at bounding box center [772, 211] width 305 height 14
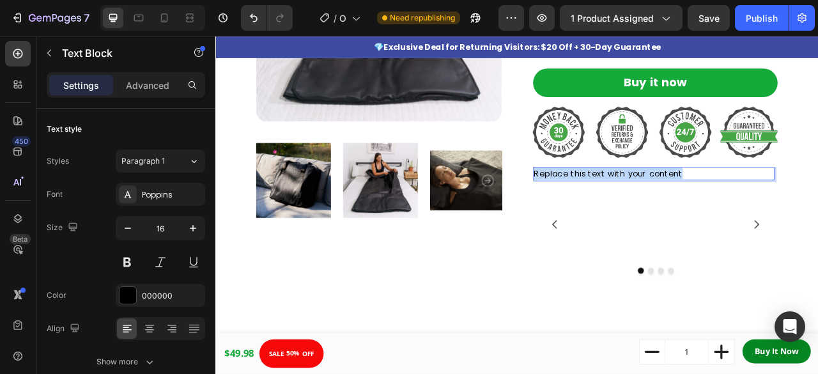
click at [768, 206] on p "Replace this text with your content" at bounding box center [772, 211] width 305 height 14
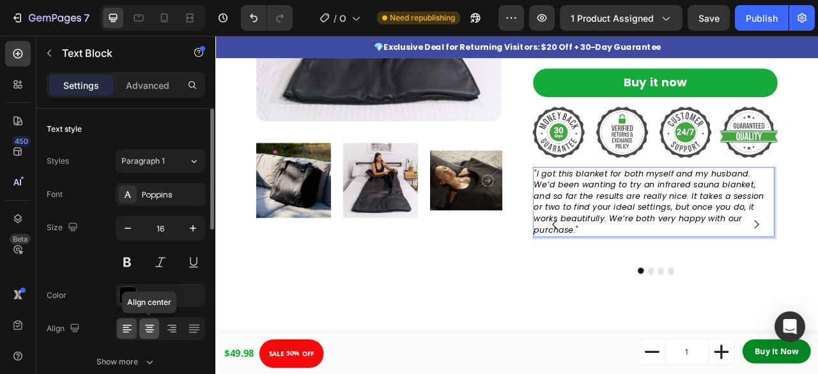
click at [148, 332] on icon at bounding box center [149, 328] width 13 height 13
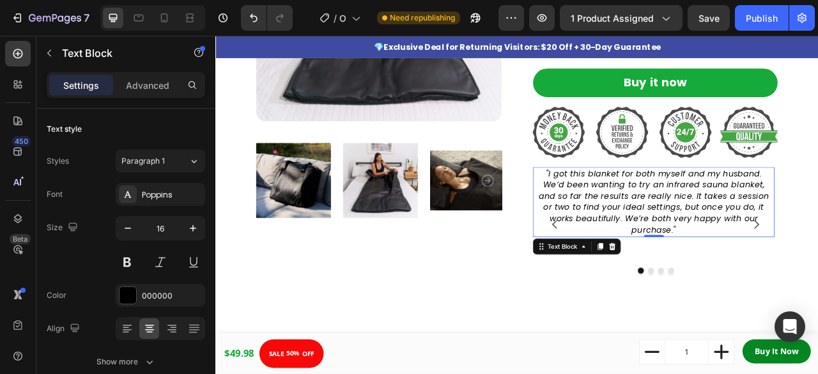
click at [818, 249] on icon ""I got this blanket for both myself and my husband. We’d been wanting to try an…" at bounding box center [773, 246] width 293 height 86
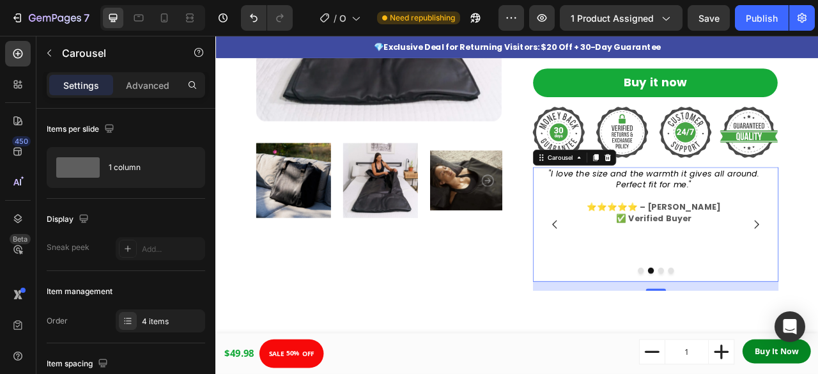
click at [639, 270] on icon "Carousel Back Arrow" at bounding box center [646, 275] width 15 height 15
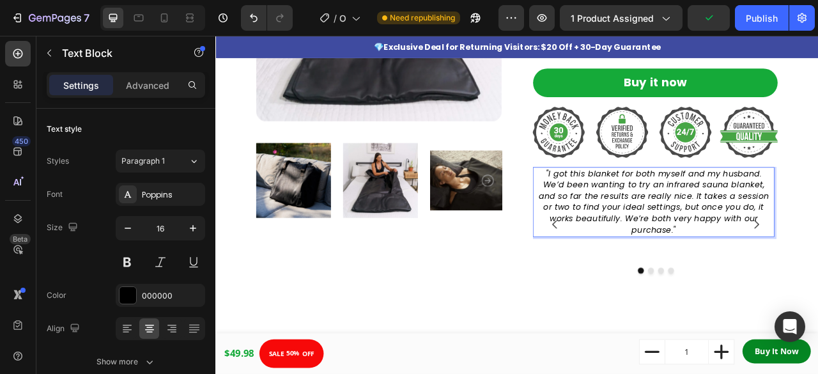
click at [818, 266] on icon ""I got this blanket for both myself and my husband. We’d been wanting to try an…" at bounding box center [773, 246] width 293 height 86
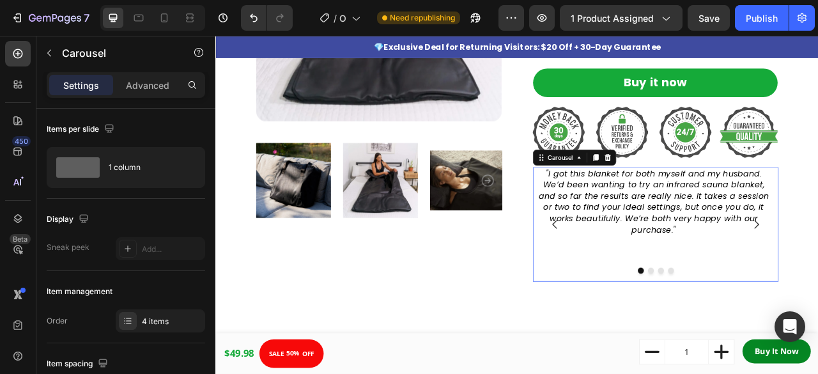
click at [646, 268] on icon "Carousel Back Arrow" at bounding box center [646, 275] width 15 height 15
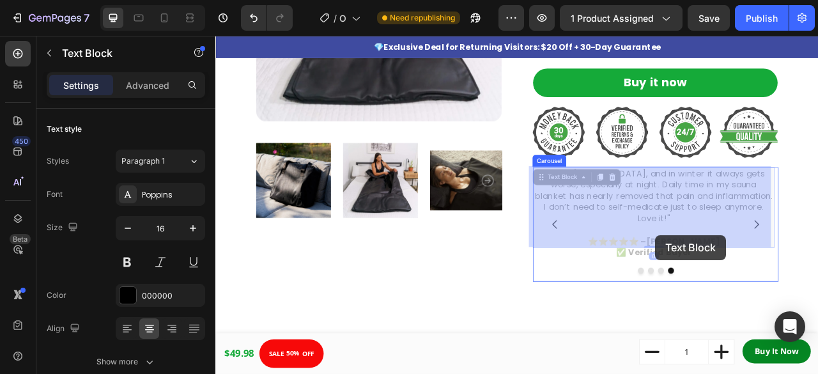
drag, startPoint x: 821, startPoint y: 295, endPoint x: 775, endPoint y: 290, distance: 46.9
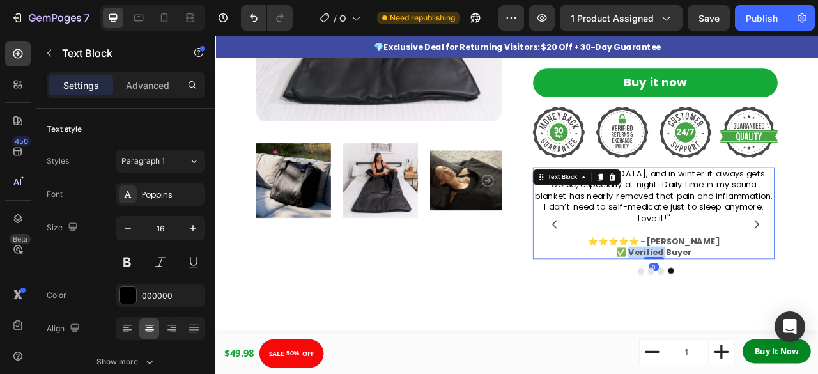
click at [775, 304] on strong "✅ Verified Buyer" at bounding box center [772, 311] width 95 height 15
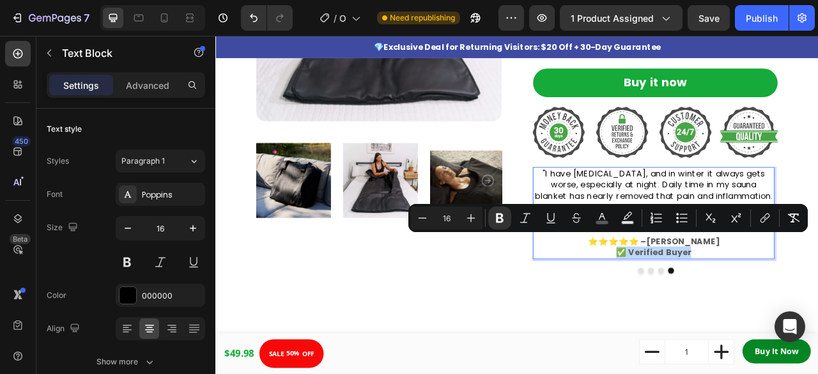
click at [775, 304] on strong "✅ Verified Buyer" at bounding box center [772, 311] width 95 height 15
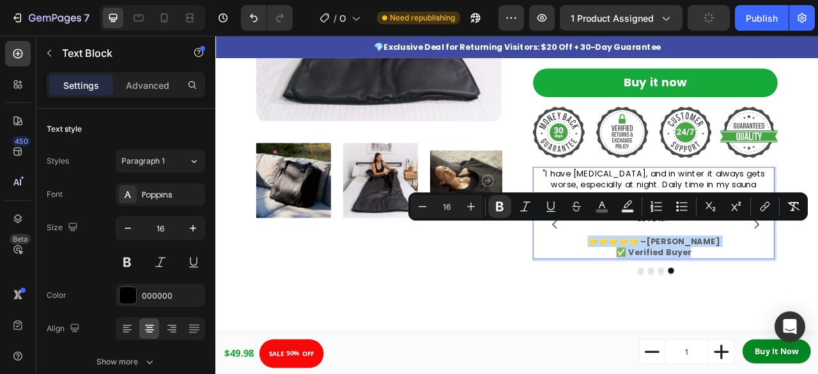
drag, startPoint x: 695, startPoint y: 278, endPoint x: 815, endPoint y: 294, distance: 121.2
click at [815, 294] on p "⭐⭐⭐⭐⭐ –Katherine D. ✅ Verified Buyer" at bounding box center [772, 304] width 305 height 29
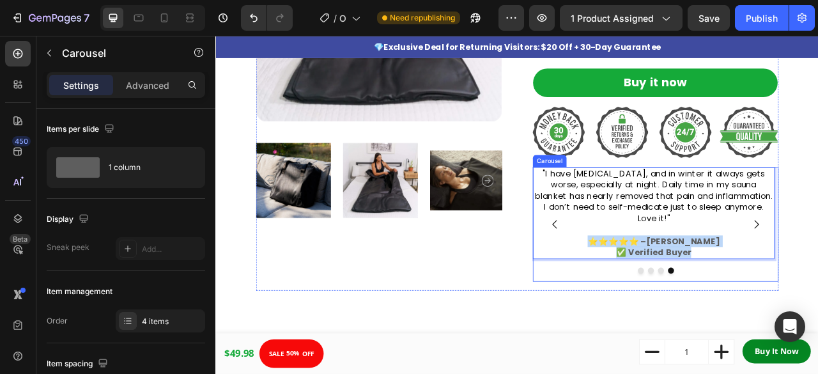
click at [752, 334] on button "Dot" at bounding box center [756, 335] width 8 height 8
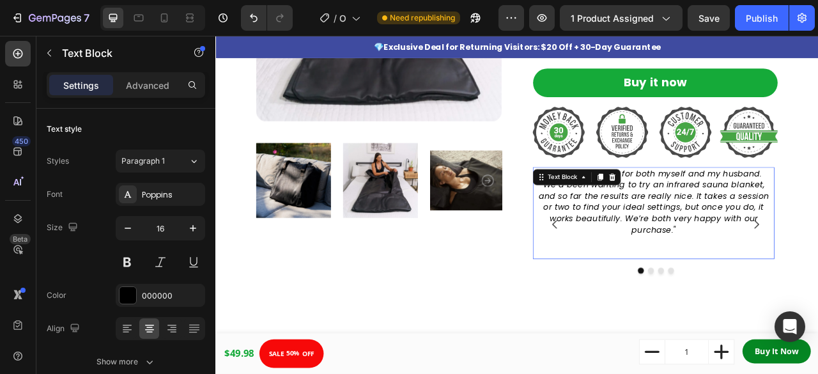
click at [809, 253] on icon ""I got this blanket for both myself and my husband. We’d been wanting to try an…" at bounding box center [773, 246] width 293 height 86
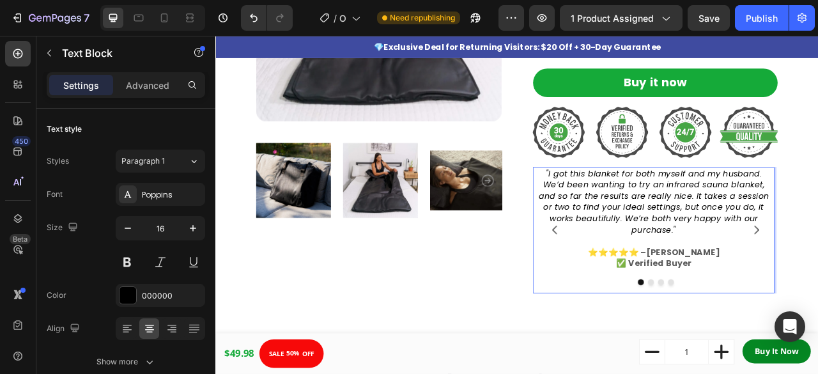
click at [818, 313] on p "⭐⭐⭐⭐⭐ –Katherine D. ✅ Verified Buyer" at bounding box center [772, 318] width 305 height 29
click at [815, 333] on p "Rich Text Editor. Editing area: main" at bounding box center [772, 347] width 305 height 29
click at [818, 320] on p "⭐⭐⭐⭐⭐ –Katherine D. ✅ Verified Buyer" at bounding box center [772, 325] width 305 height 43
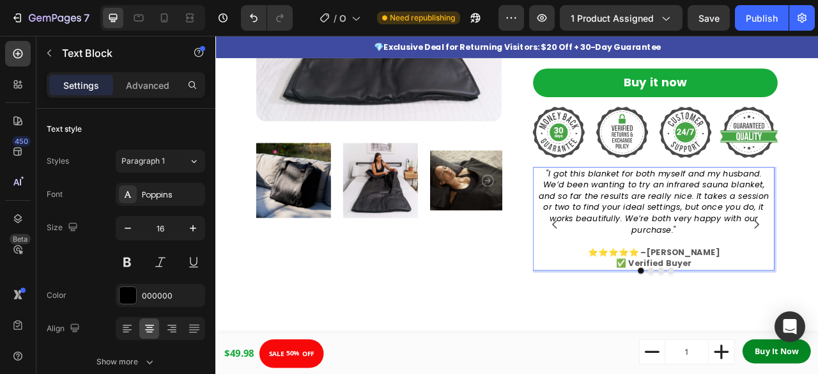
click at [806, 304] on strong "⭐⭐⭐⭐⭐ –[PERSON_NAME]" at bounding box center [773, 311] width 168 height 15
click at [805, 304] on strong "⭐⭐⭐⭐⭐ –[PERSON_NAME]" at bounding box center [773, 311] width 168 height 15
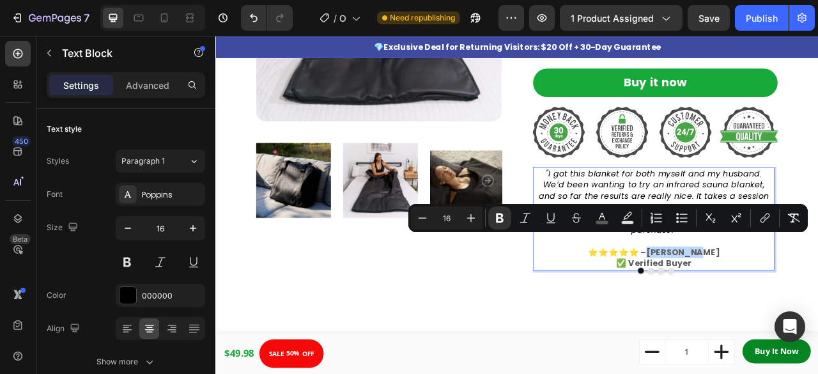
click at [818, 304] on strong "⭐⭐⭐⭐⭐ –[PERSON_NAME]" at bounding box center [773, 311] width 168 height 15
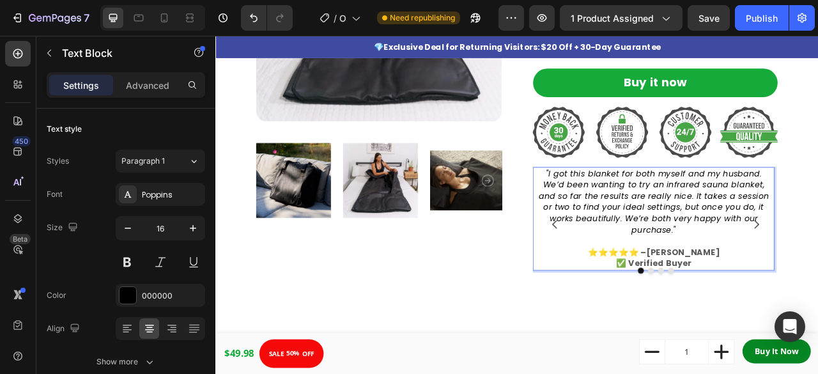
click at [818, 304] on strong "⭐⭐⭐⭐⭐ –[PERSON_NAME]" at bounding box center [773, 311] width 168 height 15
click at [775, 304] on strong "⭐⭐⭐⭐⭐ –[PERSON_NAME]" at bounding box center [773, 311] width 168 height 15
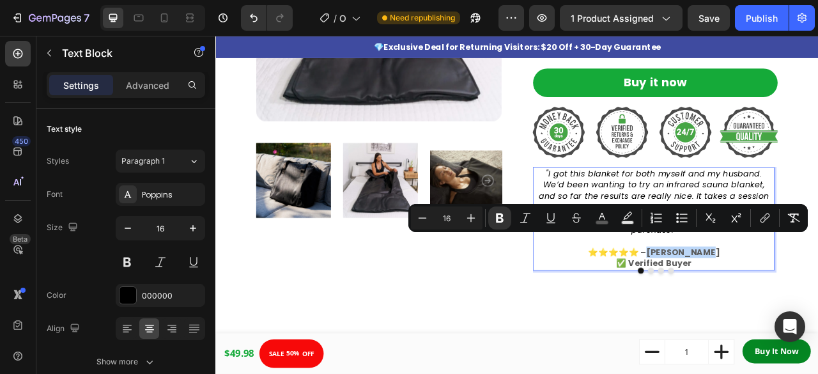
drag, startPoint x: 776, startPoint y: 295, endPoint x: 837, endPoint y: 295, distance: 61.4
click at [818, 304] on strong "⭐⭐⭐⭐⭐ –[PERSON_NAME]" at bounding box center [773, 311] width 168 height 15
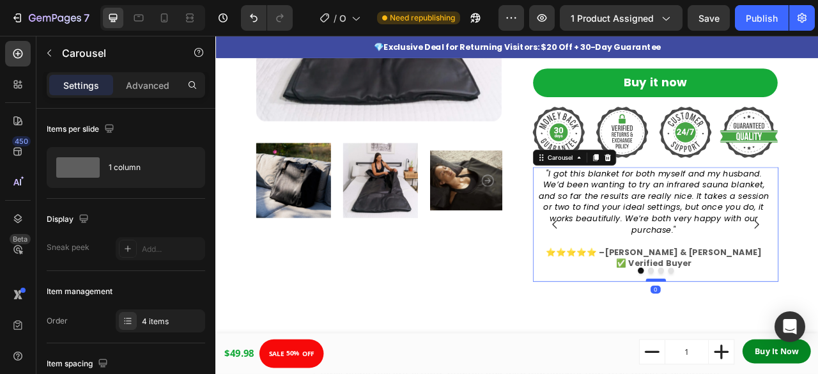
drag, startPoint x: 767, startPoint y: 356, endPoint x: 768, endPoint y: 343, distance: 12.8
click at [768, 345] on div at bounding box center [776, 347] width 26 height 4
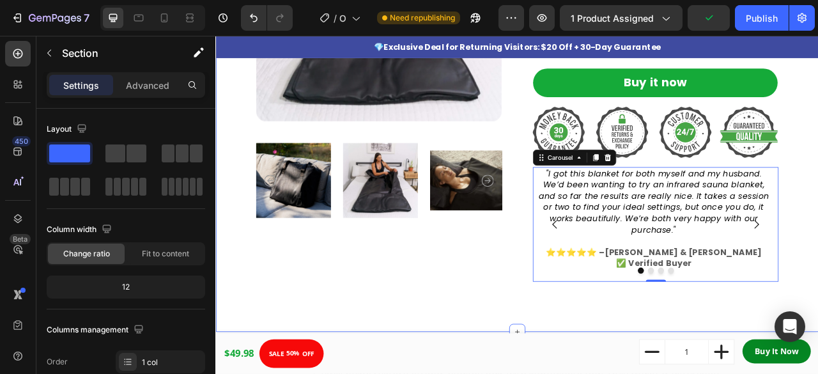
click at [818, 227] on div "Product Images Infrared Sauna Blanket Product Title Loox - Rating widget Loox $…" at bounding box center [598, 97] width 767 height 632
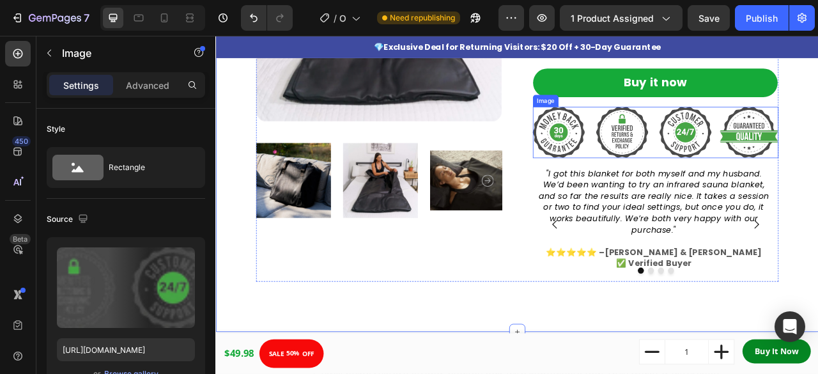
click at [818, 169] on img at bounding box center [775, 159] width 313 height 66
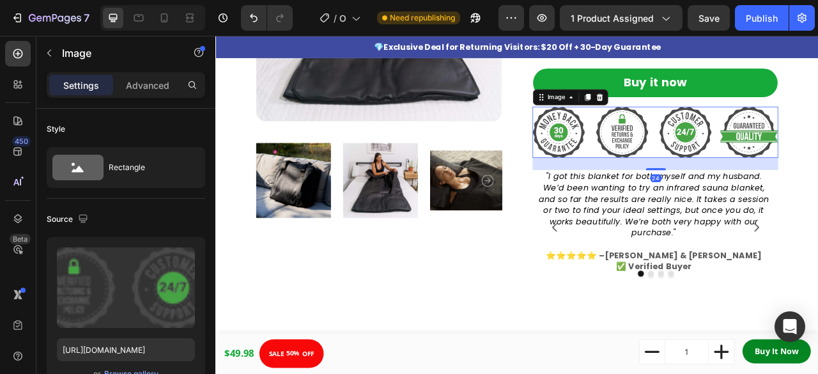
drag, startPoint x: 772, startPoint y: 197, endPoint x: 900, endPoint y: 225, distance: 130.9
click at [772, 204] on div at bounding box center [776, 205] width 26 height 3
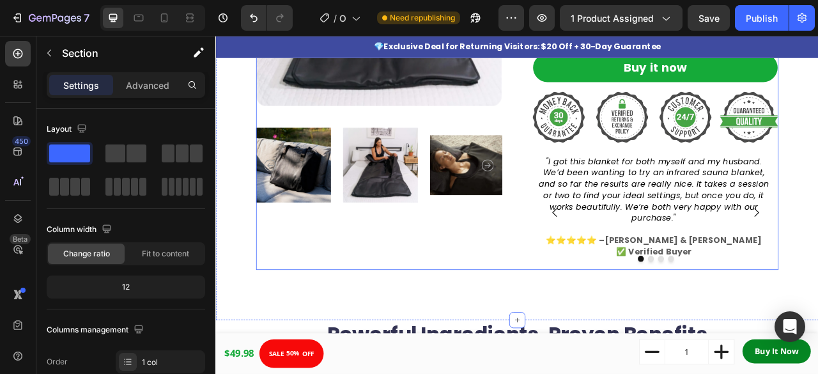
scroll to position [330, 0]
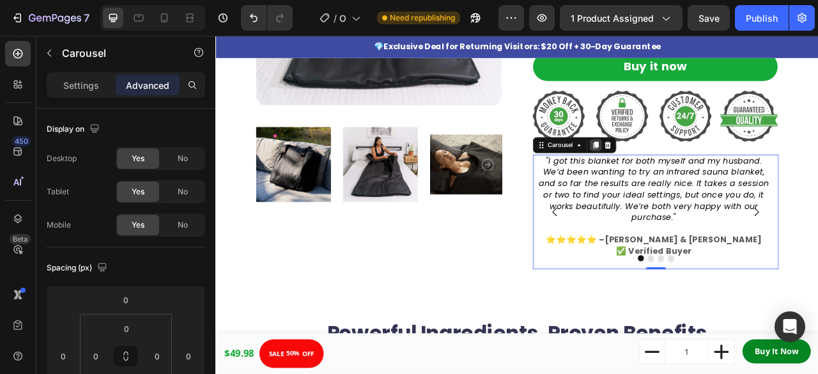
click at [692, 179] on div at bounding box center [698, 174] width 15 height 15
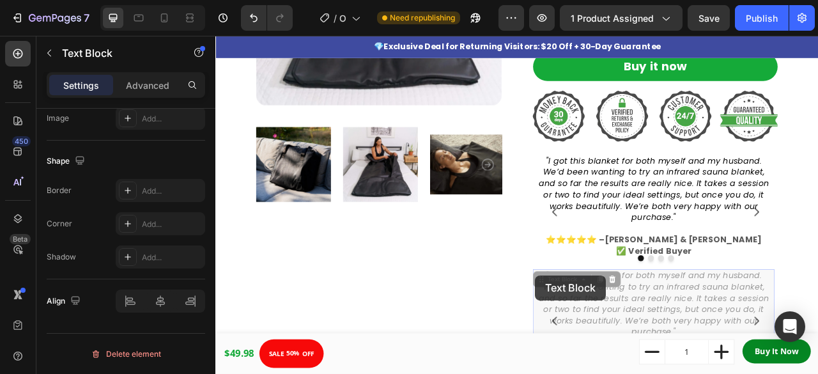
scroll to position [0, 0]
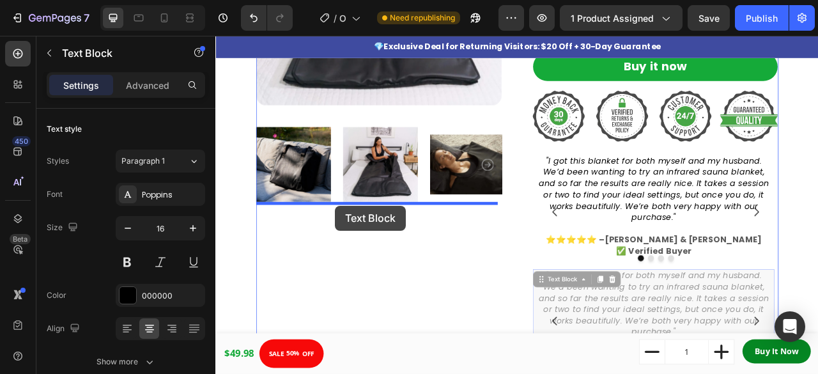
drag, startPoint x: 718, startPoint y: 359, endPoint x: 368, endPoint y: 252, distance: 366.2
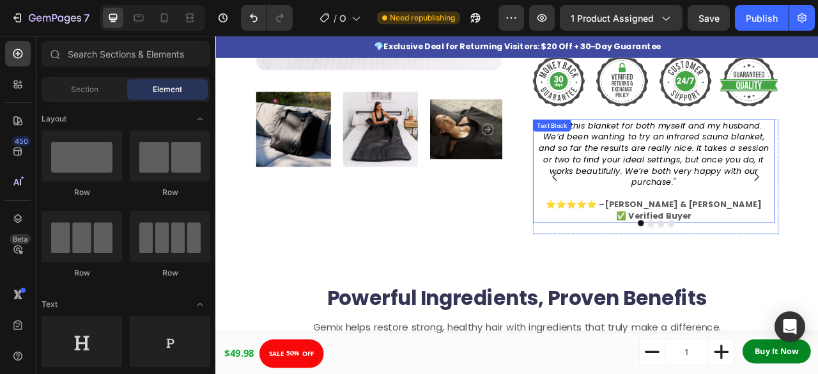
scroll to position [366, 0]
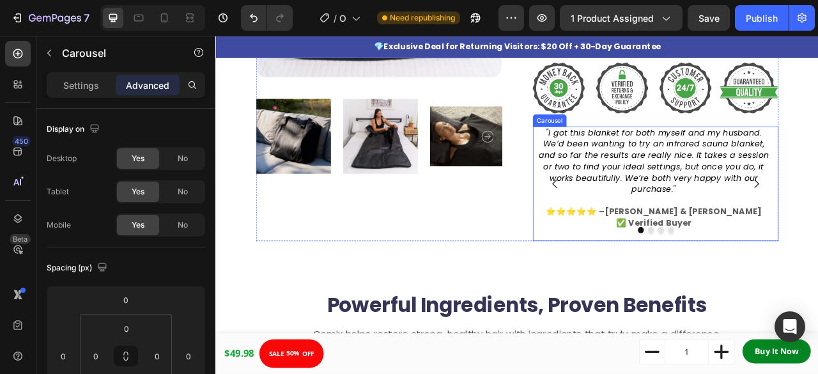
click at [818, 267] on div ""I got this blanket for both myself and my husband. We’d been wanting to try an…" at bounding box center [772, 224] width 307 height 146
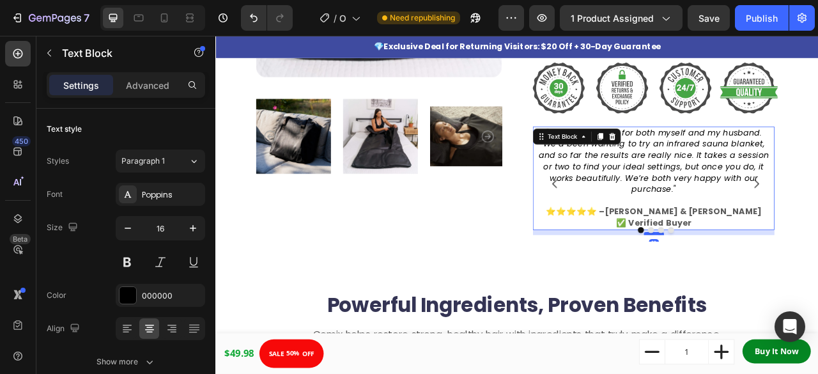
click at [775, 285] on div at bounding box center [773, 287] width 26 height 4
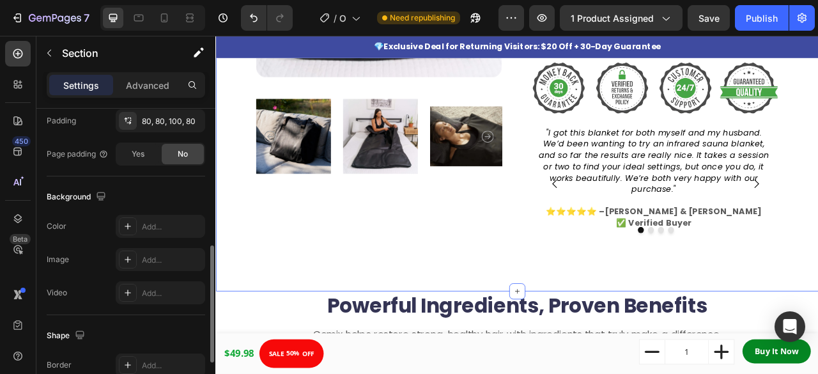
scroll to position [349, 0]
click at [169, 27] on div at bounding box center [164, 18] width 20 height 20
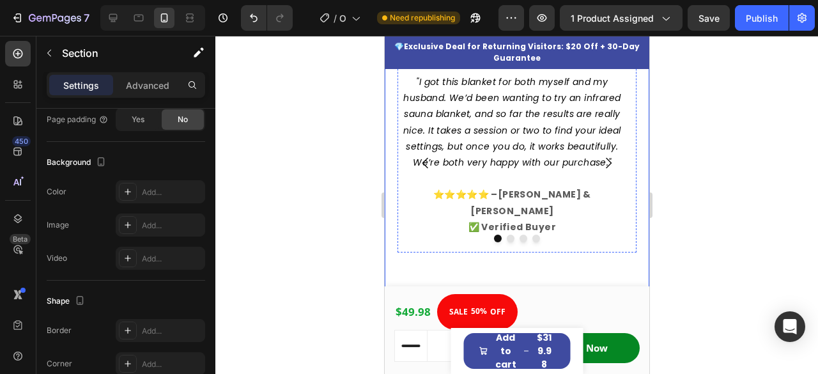
scroll to position [618, 0]
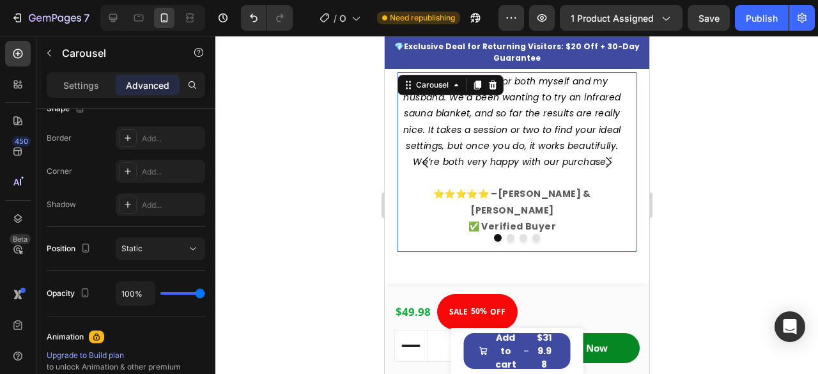
click at [600, 155] on icon "Carousel Next Arrow" at bounding box center [607, 162] width 15 height 15
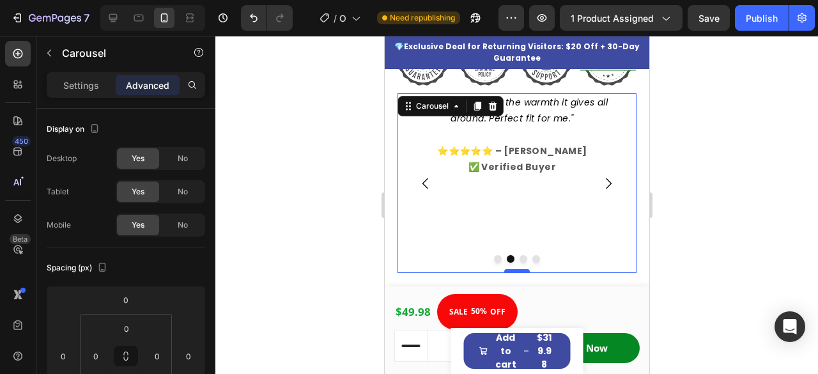
scroll to position [594, 0]
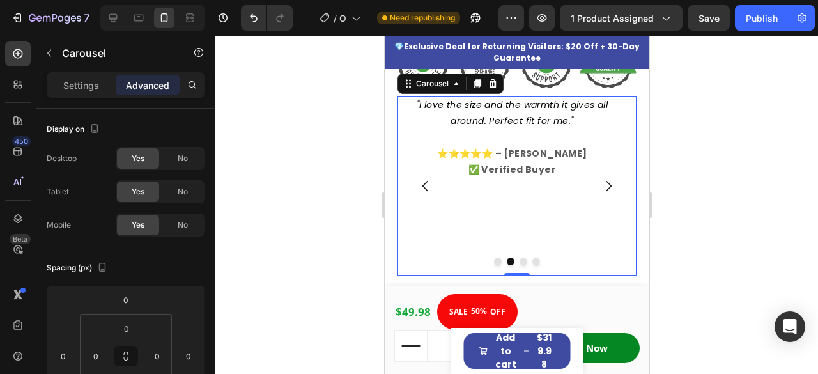
click at [600, 178] on icon "Carousel Next Arrow" at bounding box center [607, 185] width 15 height 15
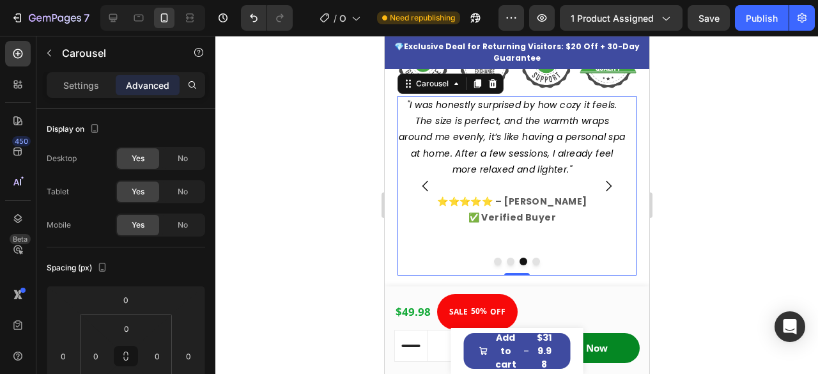
click at [600, 178] on icon "Carousel Next Arrow" at bounding box center [607, 185] width 15 height 15
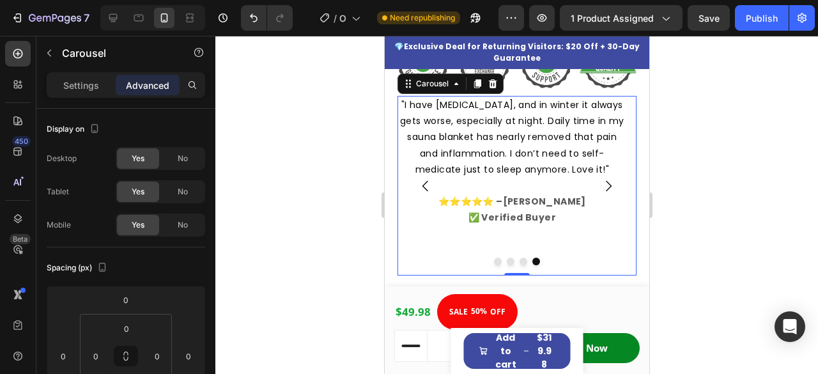
click at [600, 178] on icon "Carousel Next Arrow" at bounding box center [607, 185] width 15 height 15
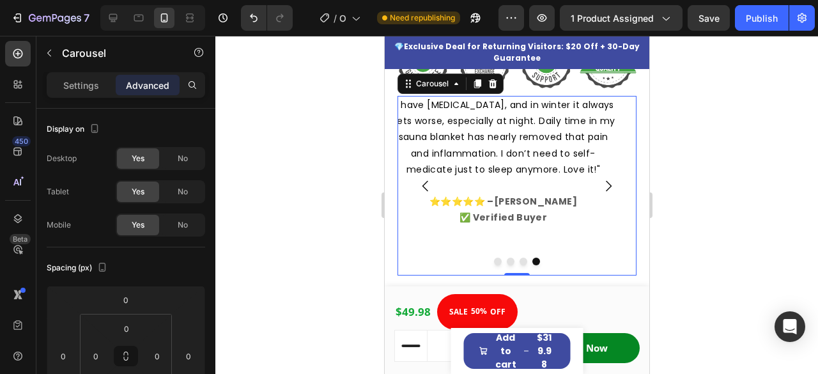
click at [600, 178] on icon "Carousel Next Arrow" at bounding box center [607, 185] width 15 height 15
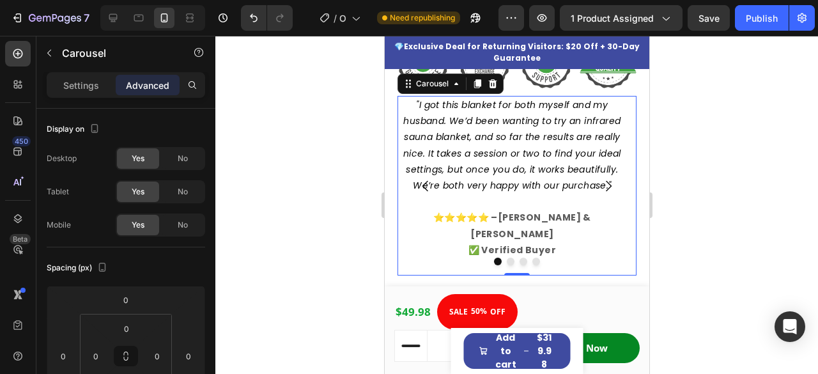
click at [600, 178] on icon "Carousel Next Arrow" at bounding box center [607, 185] width 15 height 15
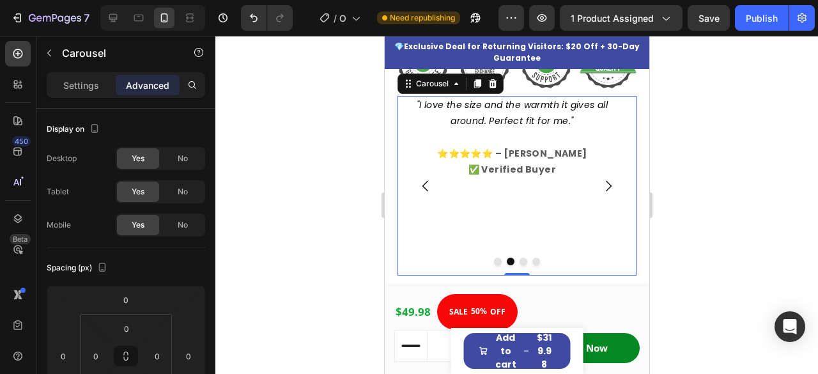
click at [600, 178] on icon "Carousel Next Arrow" at bounding box center [607, 185] width 15 height 15
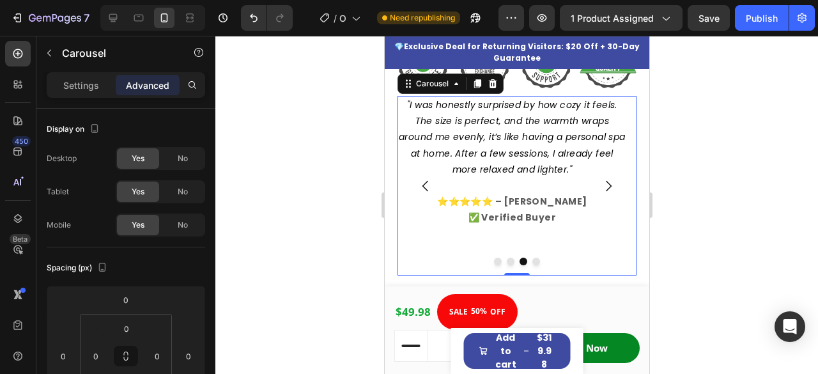
click at [600, 178] on icon "Carousel Next Arrow" at bounding box center [607, 185] width 15 height 15
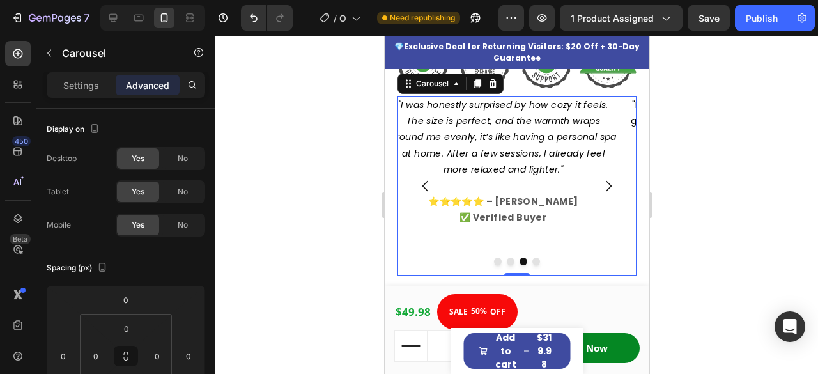
click at [600, 178] on icon "Carousel Next Arrow" at bounding box center [607, 185] width 15 height 15
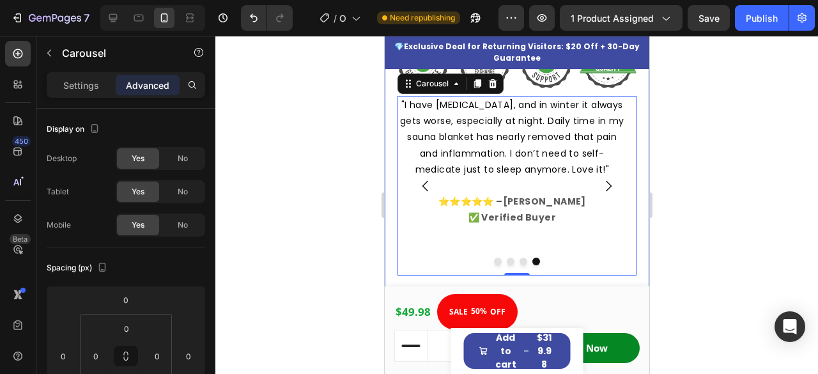
click at [338, 163] on div at bounding box center [516, 205] width 603 height 338
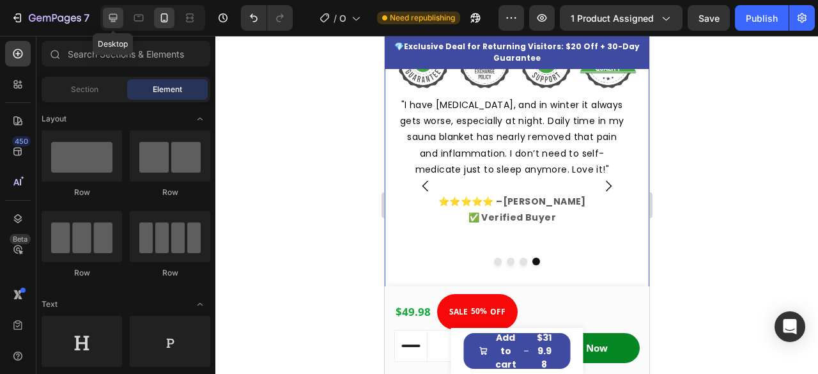
click at [114, 19] on icon at bounding box center [113, 18] width 13 height 13
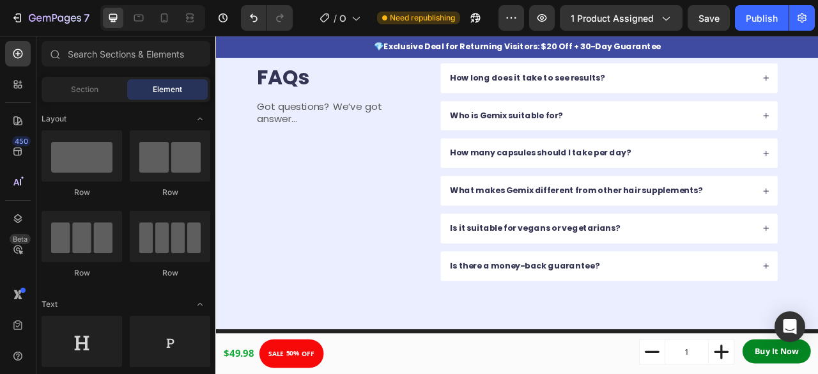
scroll to position [3543, 0]
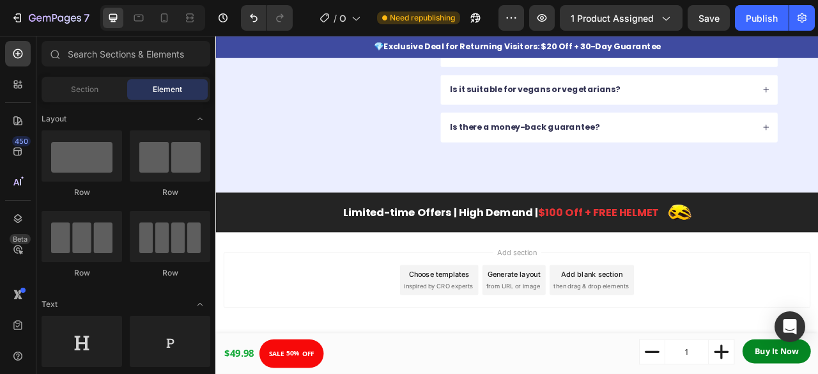
click at [517, 345] on div "Choose templates inspired by CRO experts" at bounding box center [500, 346] width 100 height 38
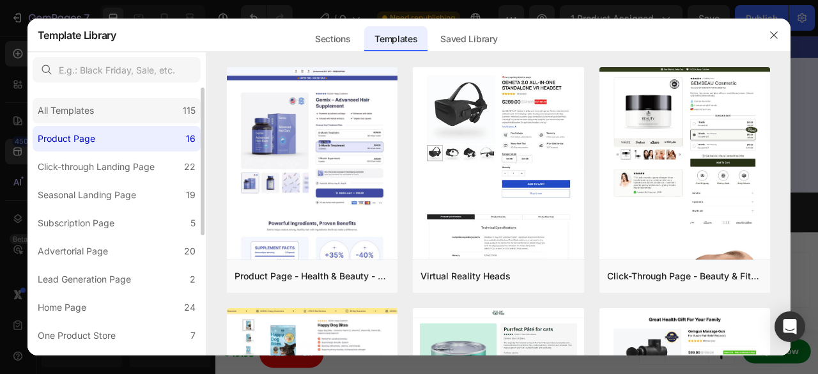
click at [156, 105] on div "All Templates 115" at bounding box center [117, 111] width 168 height 26
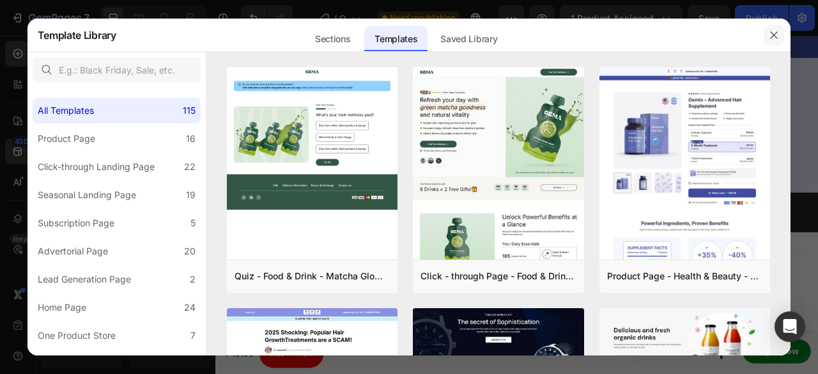
click at [777, 37] on icon "button" at bounding box center [774, 35] width 10 height 10
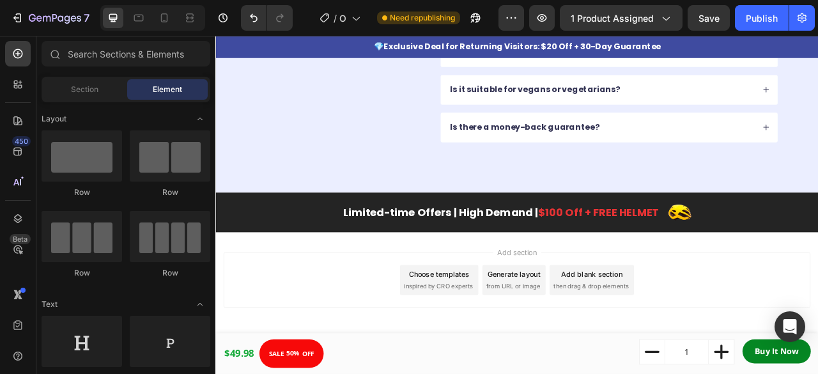
click at [713, 350] on span "then drag & drop elements" at bounding box center [693, 354] width 95 height 12
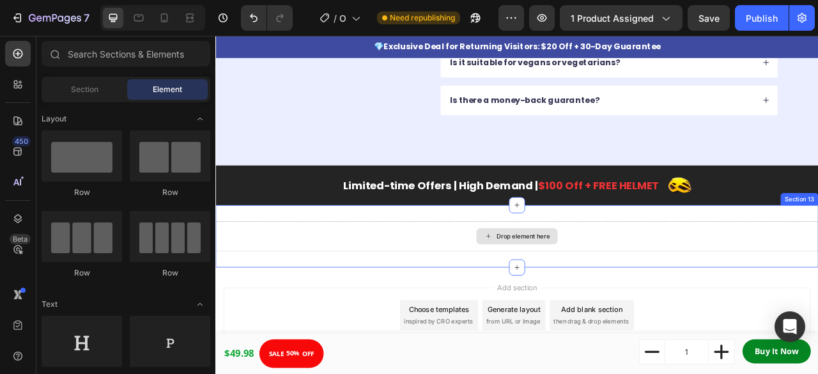
scroll to position [3592, 0]
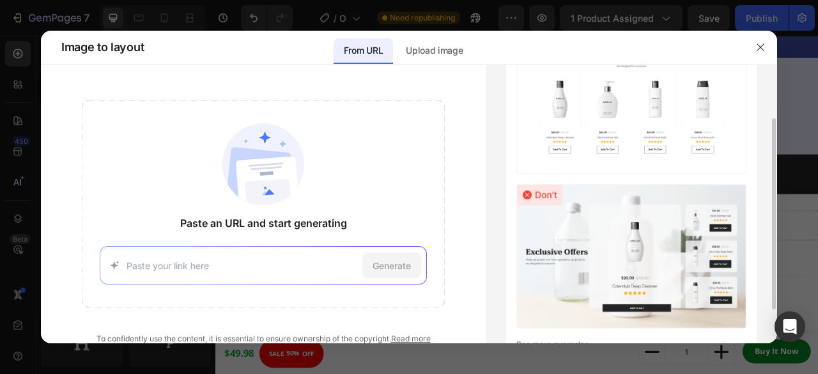
scroll to position [128, 0]
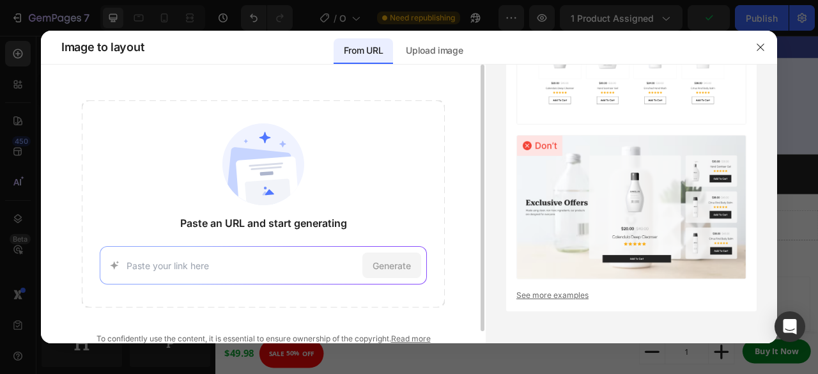
click at [294, 269] on input at bounding box center [242, 265] width 230 height 13
paste input "https://higherdose.com/en-no/products/infrared-sauna-blanket?variant=4290639642…"
type input "https://higherdose.com/en-no/products/infrared-sauna-blanket?variant=4290639642…"
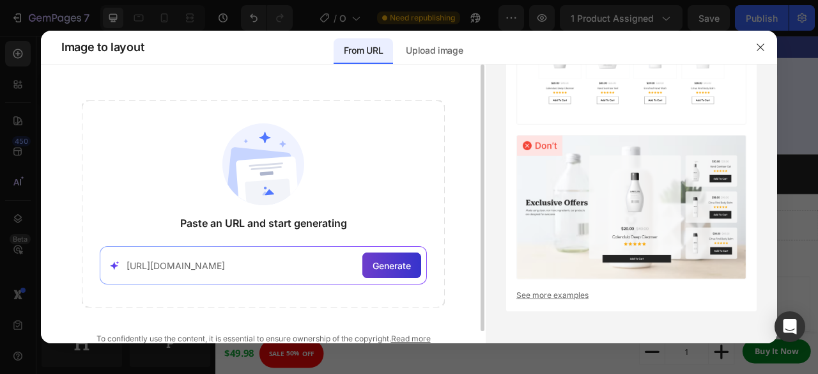
click at [394, 261] on span "Generate" at bounding box center [392, 265] width 38 height 13
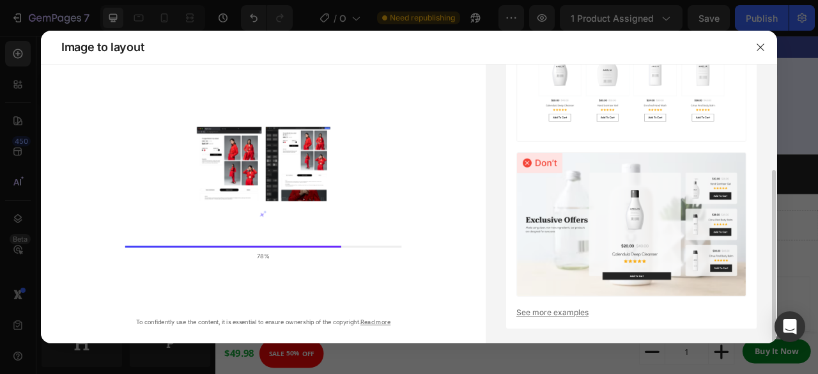
scroll to position [128, 0]
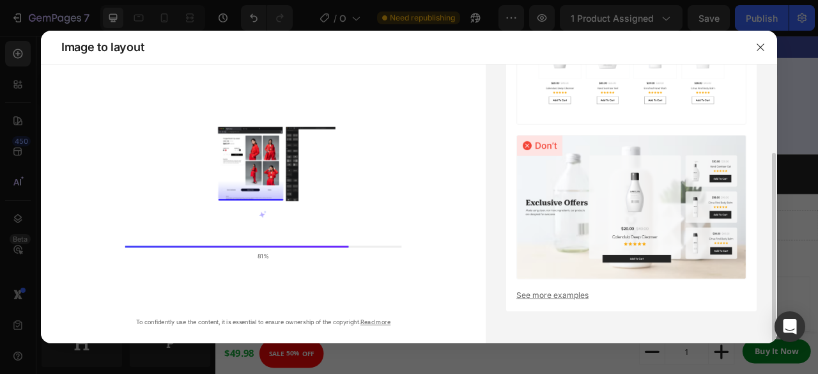
click at [555, 295] on link "See more examples" at bounding box center [632, 296] width 230 height 12
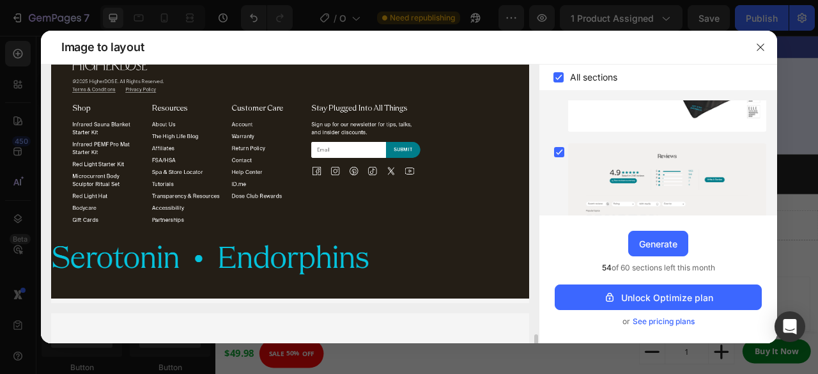
scroll to position [1919, 0]
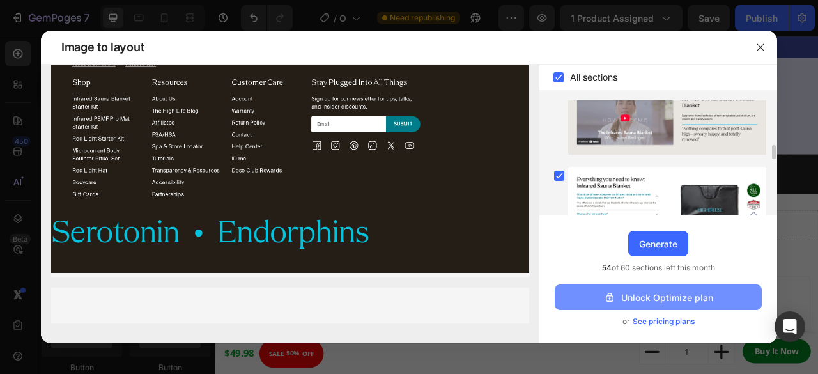
click at [650, 299] on div "Unlock Optimize plan" at bounding box center [658, 297] width 110 height 13
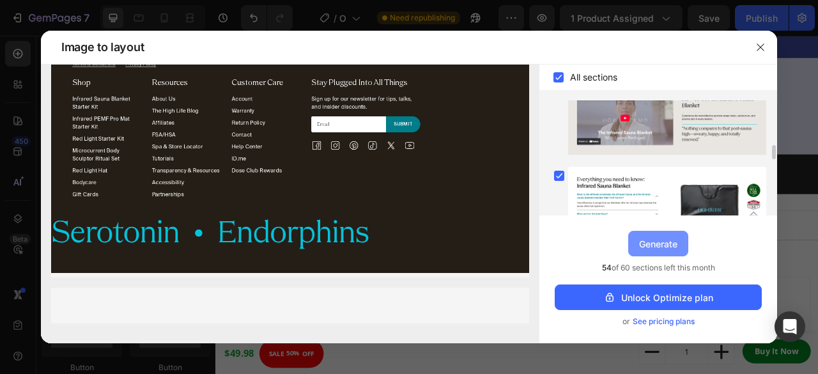
drag, startPoint x: 665, startPoint y: 237, endPoint x: 538, endPoint y: 267, distance: 130.6
click at [665, 237] on div "Generate" at bounding box center [658, 243] width 38 height 13
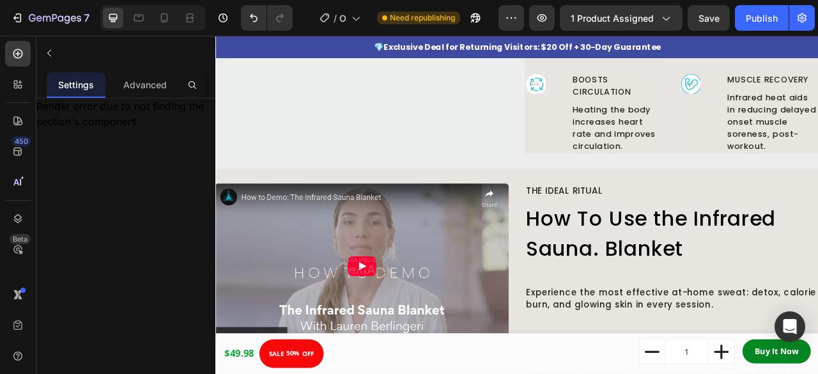
scroll to position [5693, 0]
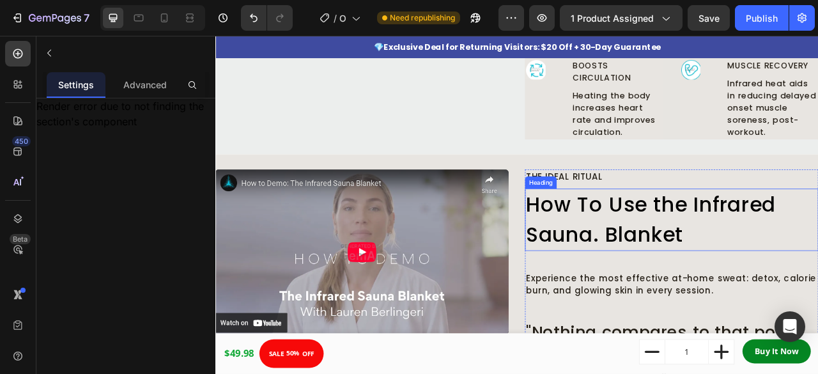
click at [723, 259] on h2 "How To Use the Infrared Sauna. Blanket" at bounding box center [795, 269] width 373 height 79
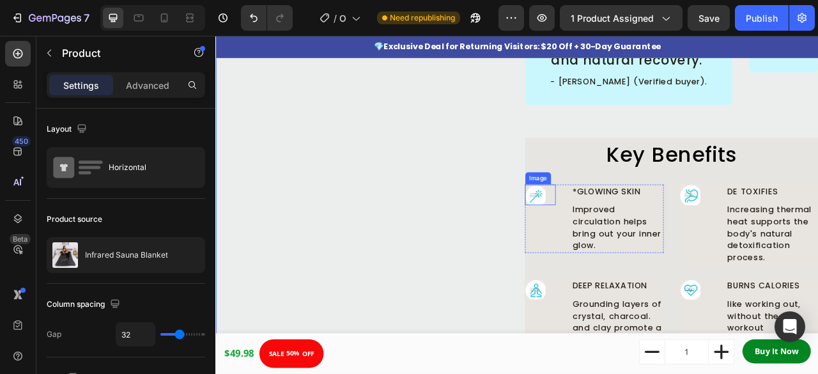
scroll to position [5293, 0]
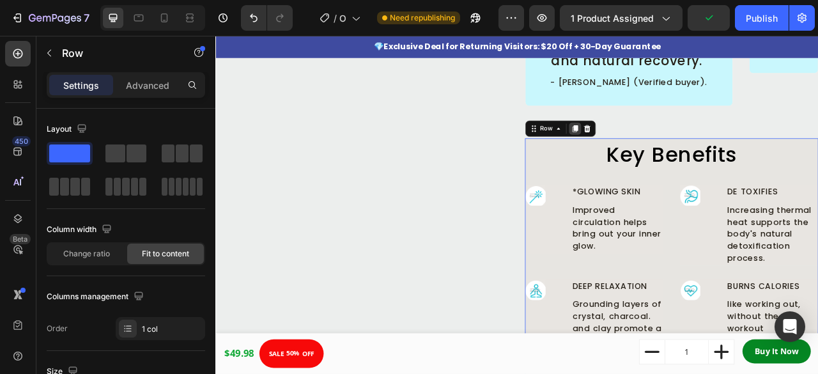
click at [671, 155] on div at bounding box center [672, 153] width 15 height 15
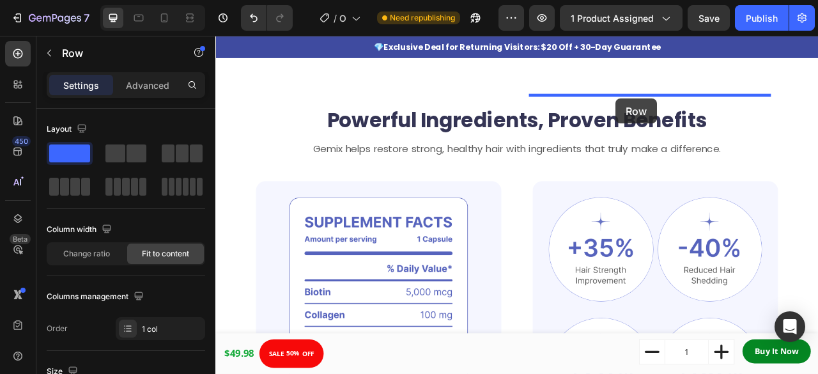
scroll to position [520, 0]
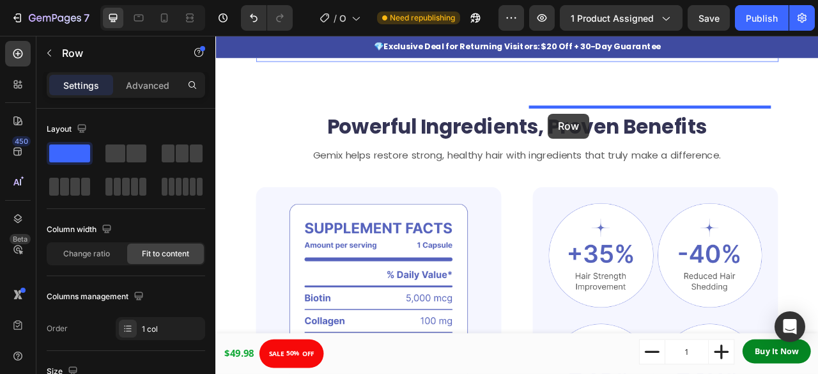
drag, startPoint x: 612, startPoint y: 186, endPoint x: 639, endPoint y: 135, distance: 57.8
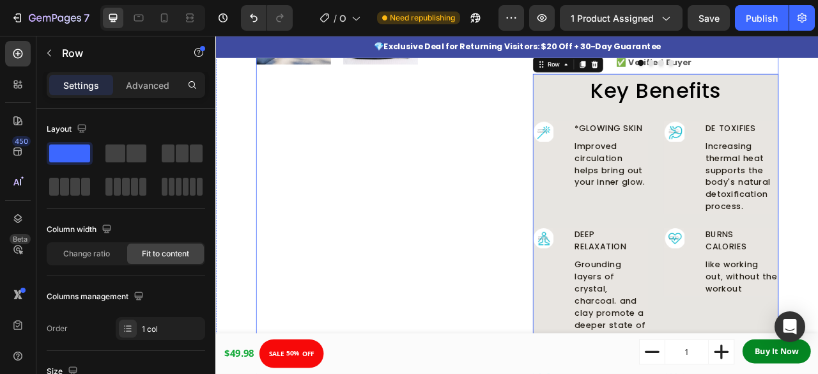
scroll to position [495, 0]
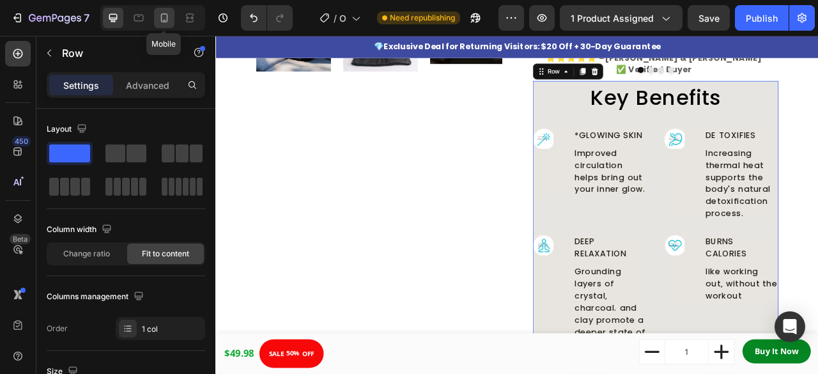
click at [165, 20] on icon at bounding box center [164, 20] width 3 height 1
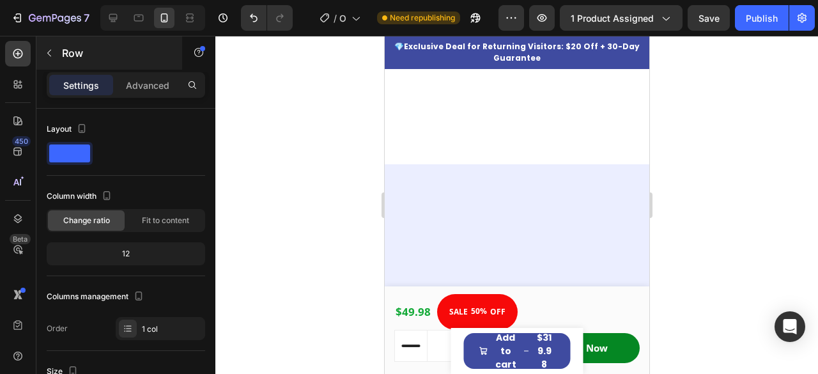
scroll to position [2059, 0]
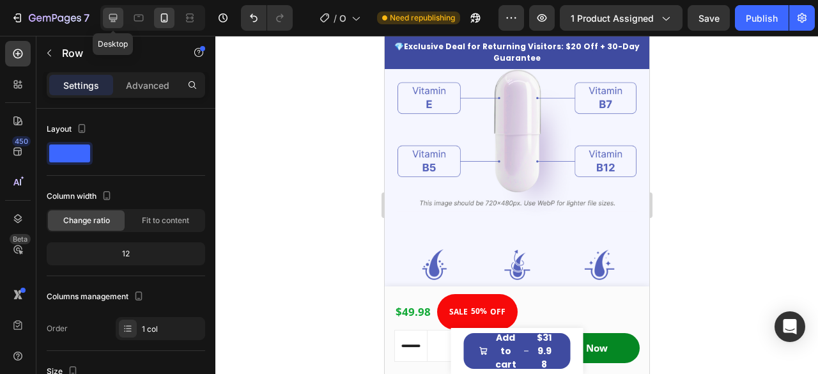
click at [109, 20] on icon at bounding box center [113, 18] width 13 height 13
type input "1200"
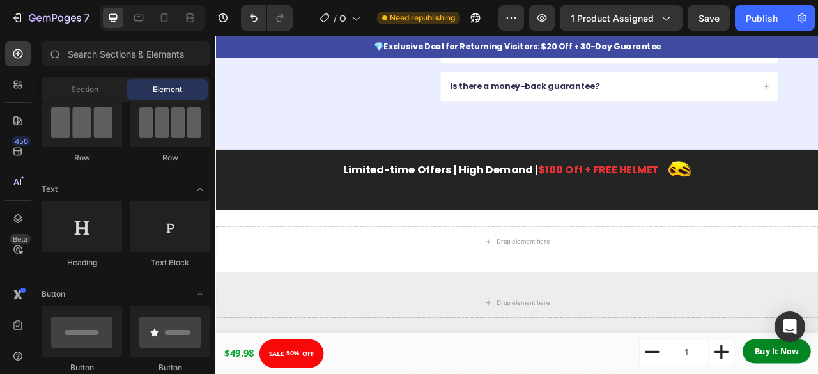
scroll to position [4121, 0]
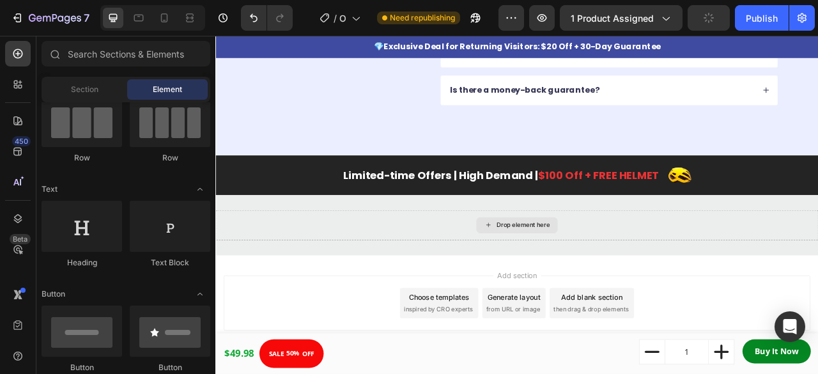
click at [726, 269] on div "Drop element here" at bounding box center [598, 277] width 767 height 38
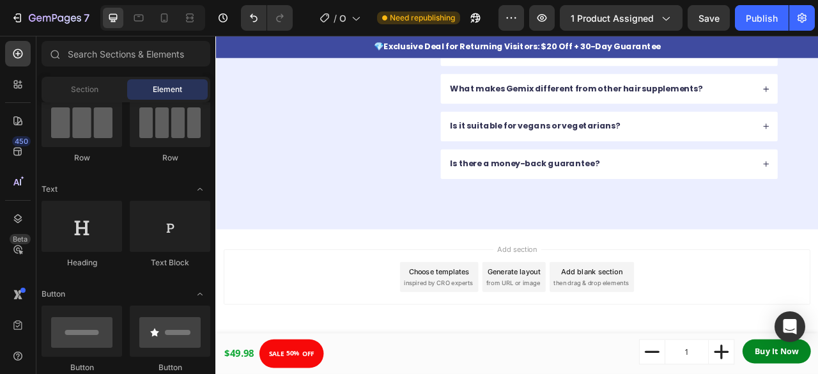
scroll to position [4022, 0]
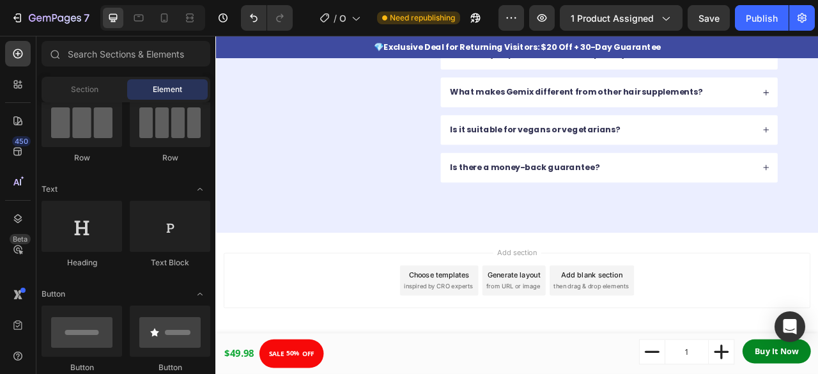
click at [740, 288] on div "Add section Choose templates inspired by CRO experts Generate layout from URL o…" at bounding box center [598, 364] width 767 height 157
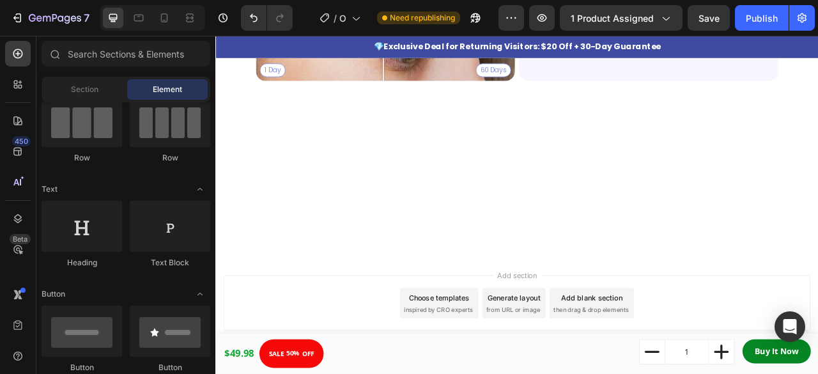
scroll to position [2456, 0]
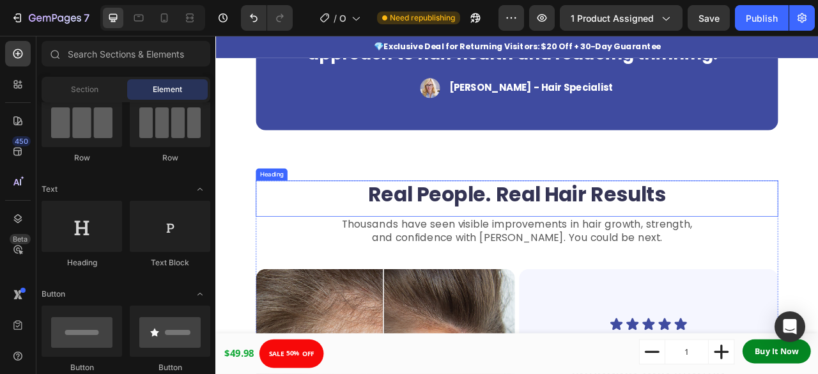
click at [359, 228] on h2 "Real People. Real Hair Results" at bounding box center [599, 238] width 665 height 36
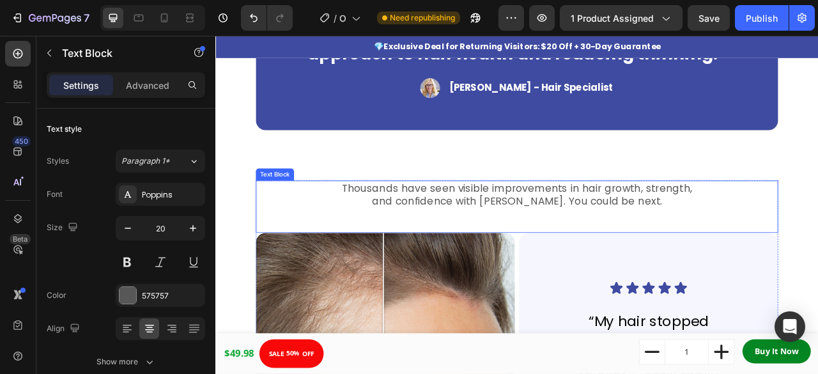
click at [327, 235] on p "Thousands have seen visible improvements in hair growth, strength," at bounding box center [599, 229] width 662 height 17
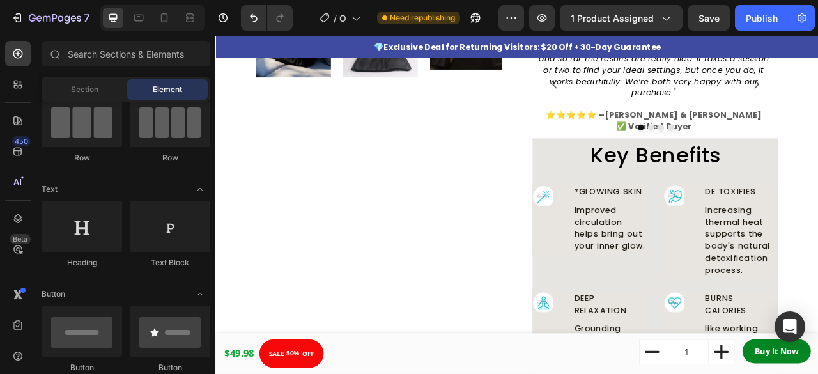
scroll to position [487, 0]
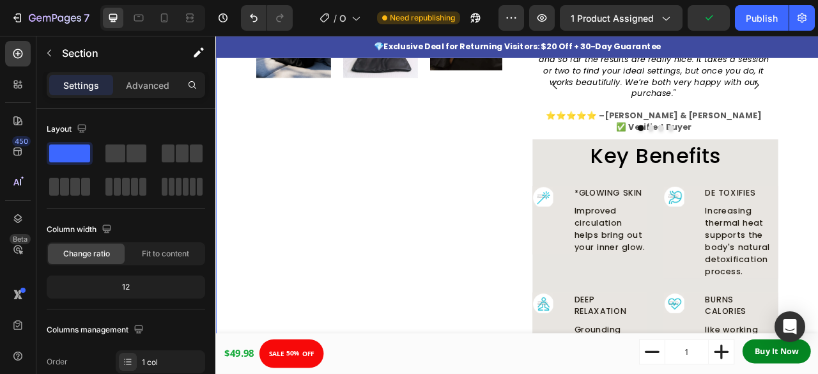
click at [818, 180] on div "Product Images Infrared Sauna Blanket Product Title Loox - Rating widget Loox $…" at bounding box center [598, 164] width 767 height 1123
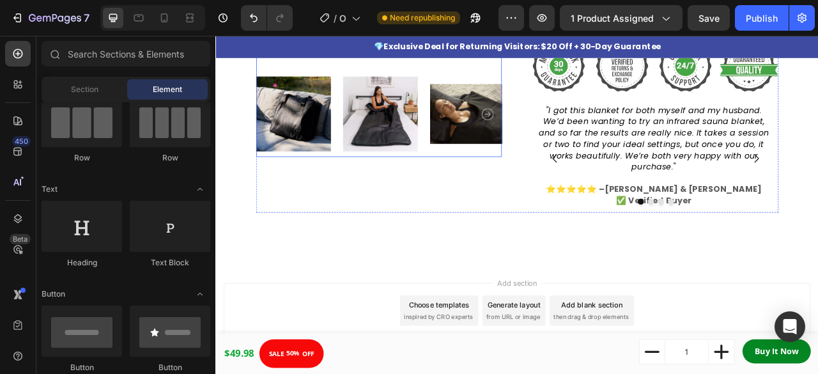
scroll to position [427, 0]
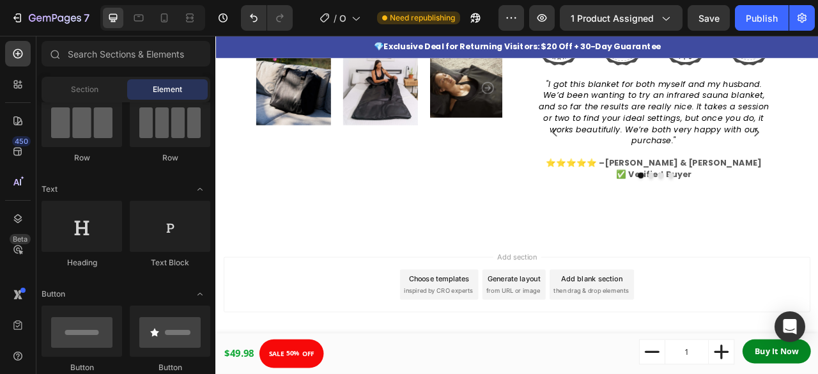
click at [588, 358] on div "Generate layout from URL or image" at bounding box center [595, 352] width 81 height 38
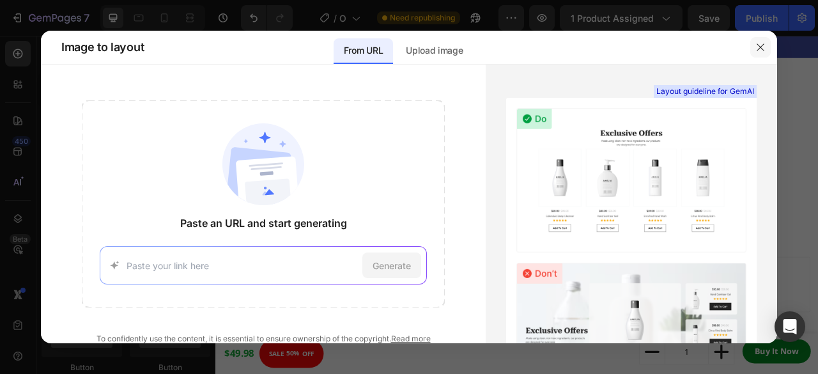
click at [760, 49] on icon "button" at bounding box center [761, 47] width 10 height 10
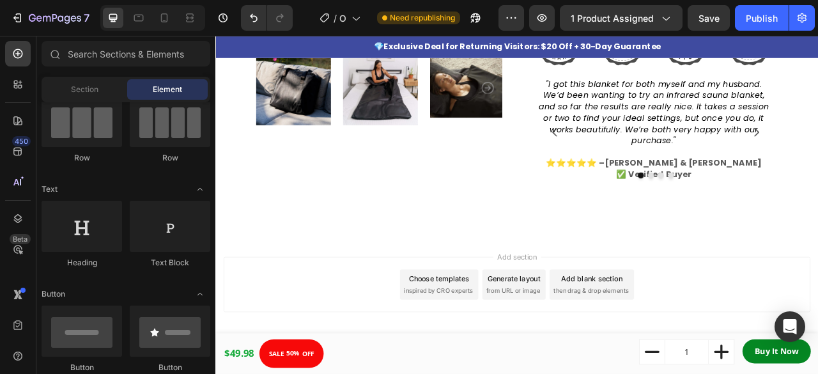
click at [503, 354] on span "inspired by CRO experts" at bounding box center [499, 360] width 88 height 12
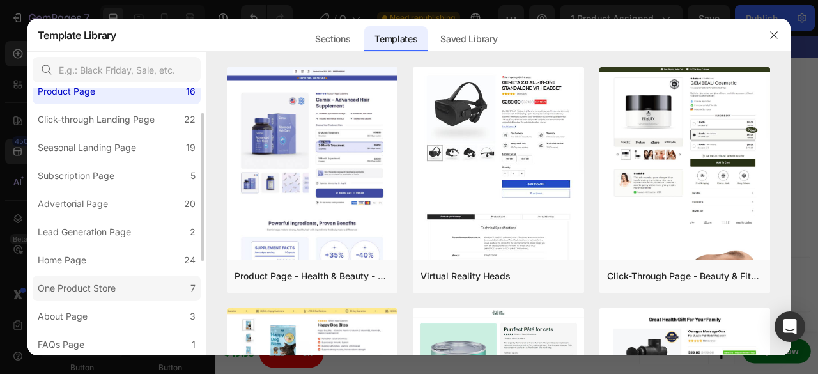
scroll to position [49, 0]
click at [143, 284] on label "One Product Store 7" at bounding box center [117, 287] width 168 height 26
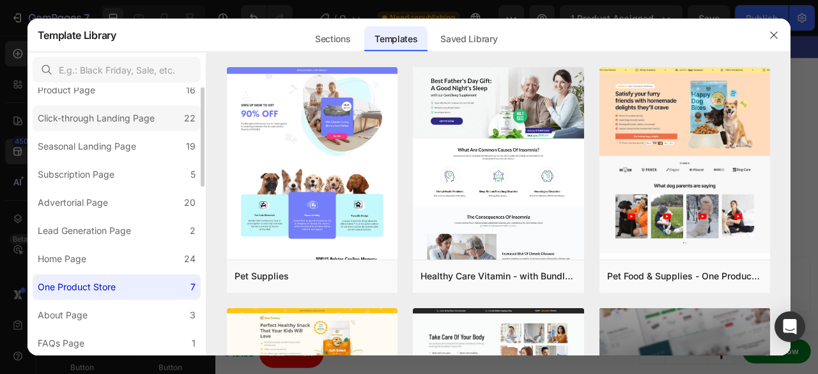
scroll to position [0, 0]
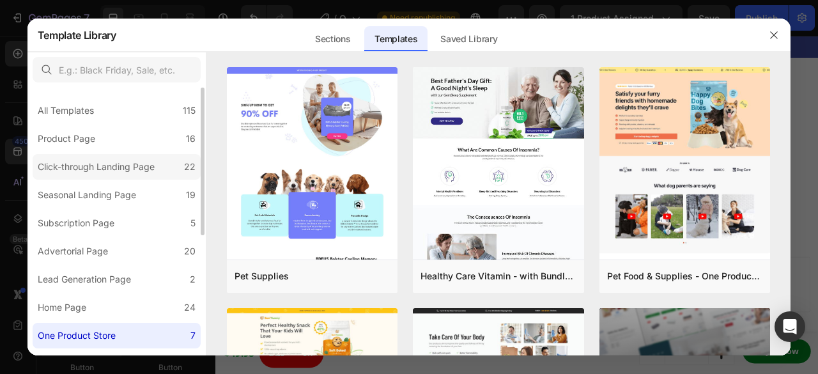
click at [153, 164] on div "Click-through Landing Page" at bounding box center [96, 166] width 117 height 15
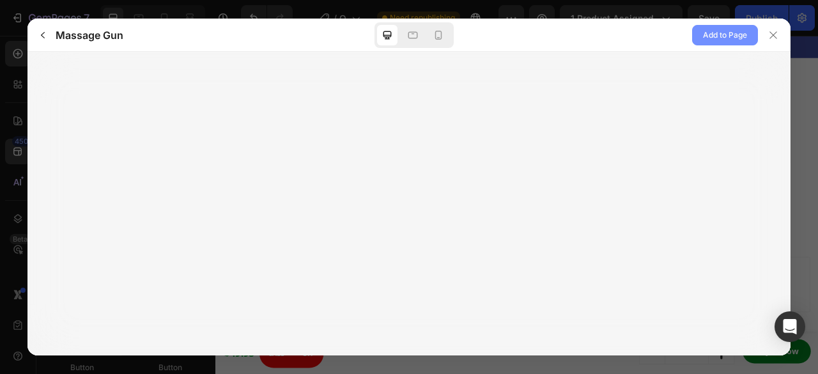
click at [724, 33] on span "Add to Page" at bounding box center [725, 34] width 44 height 15
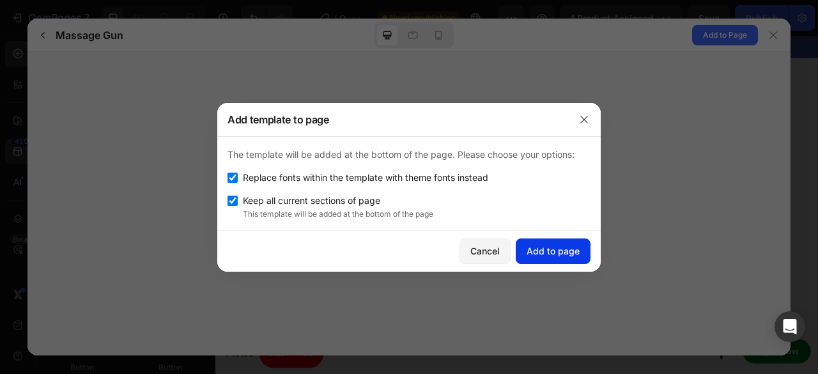
click at [556, 251] on div "Add to page" at bounding box center [553, 250] width 53 height 13
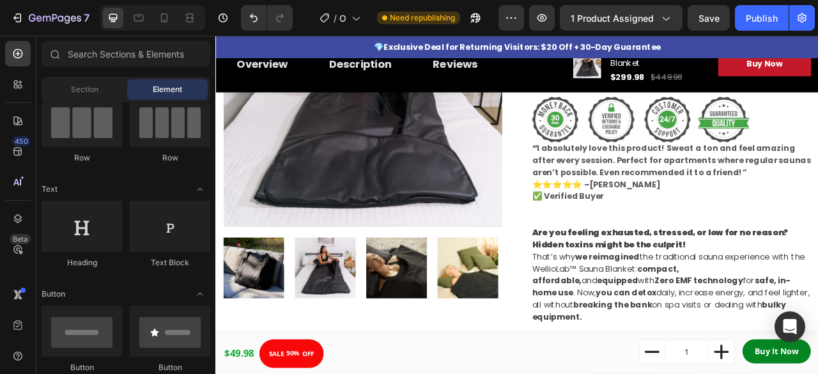
scroll to position [966, 0]
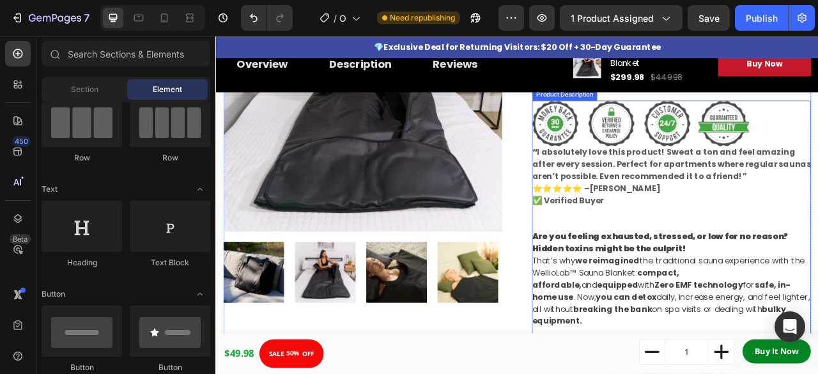
click at [814, 212] on strong "“ I absolutely love this product! Sweat a ton and feel amazing after every sess…" at bounding box center [795, 198] width 355 height 45
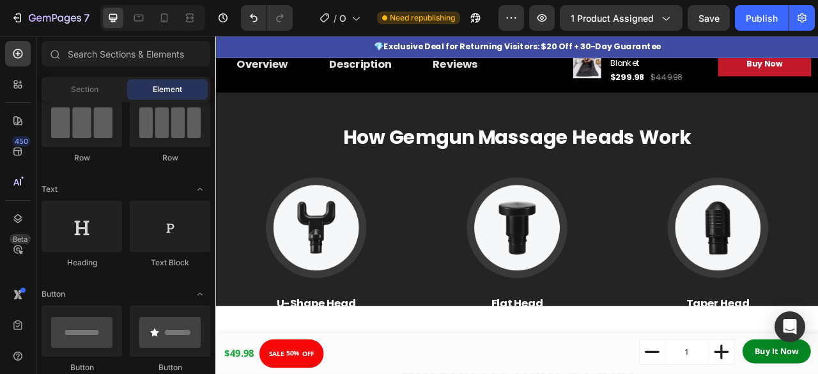
scroll to position [2691, 0]
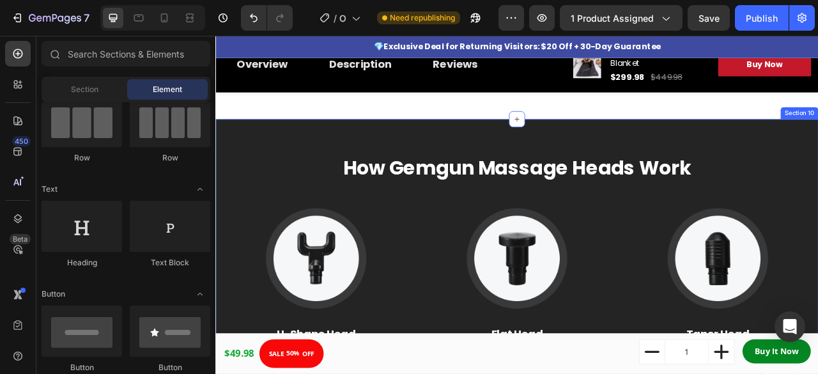
click at [782, 166] on div "How Gemgun Massage Heads Work Heading Image U-Shape Head Text block Suitable fo…" at bounding box center [598, 344] width 767 height 405
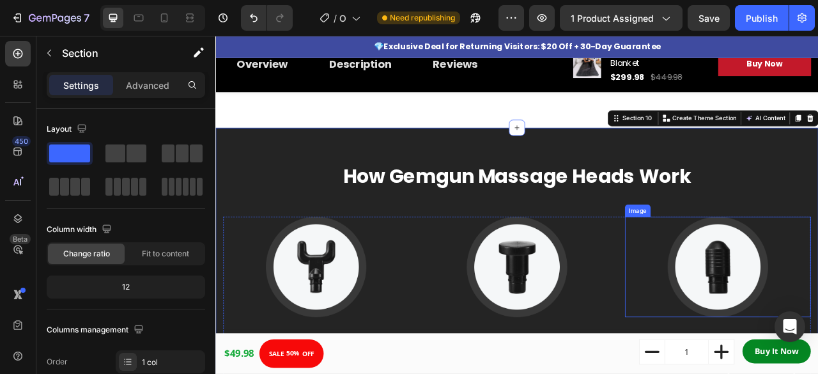
scroll to position [2688, 0]
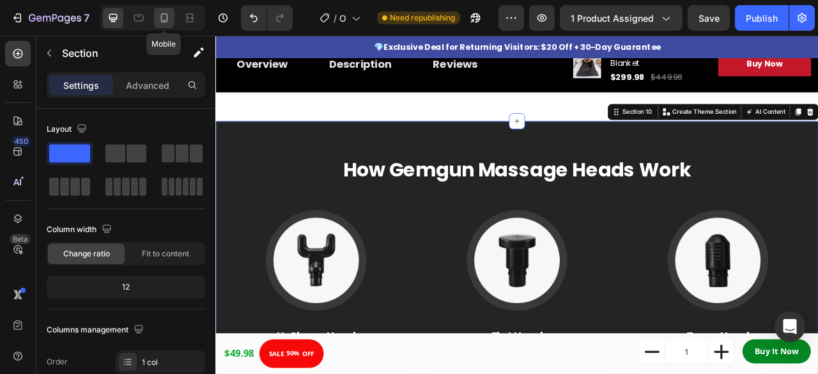
click at [159, 13] on icon at bounding box center [164, 18] width 13 height 13
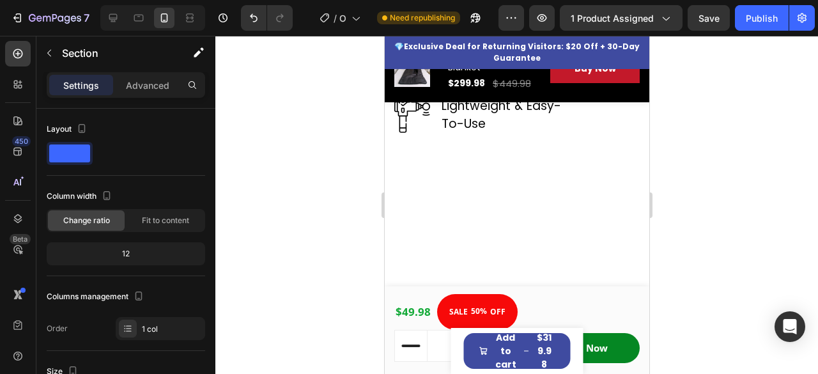
scroll to position [2706, 0]
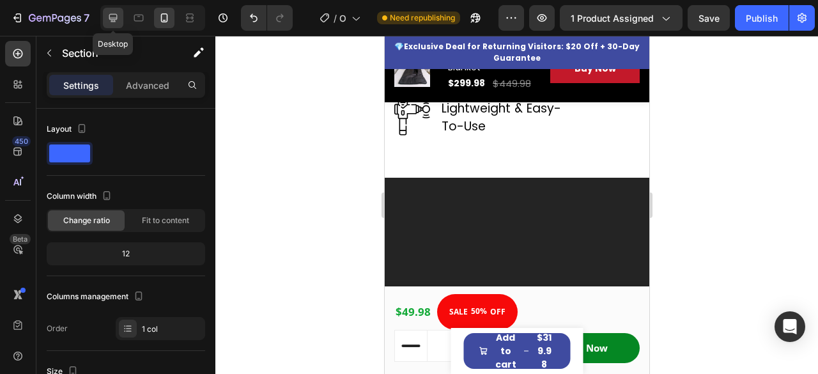
click at [107, 13] on icon at bounding box center [113, 18] width 13 height 13
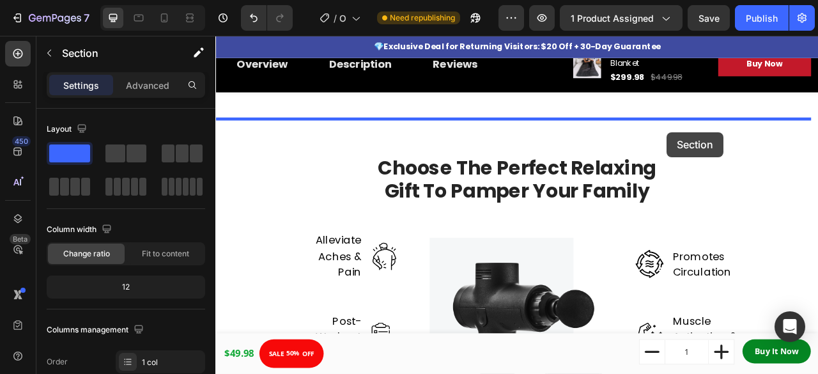
scroll to position [2223, 0]
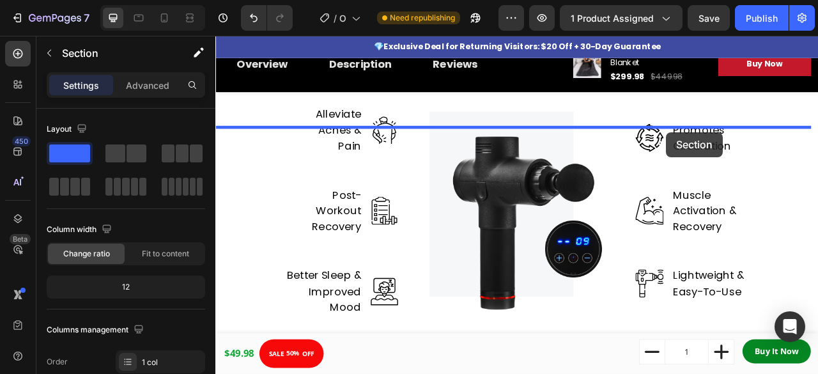
drag, startPoint x: 728, startPoint y: 203, endPoint x: 789, endPoint y: 159, distance: 75.6
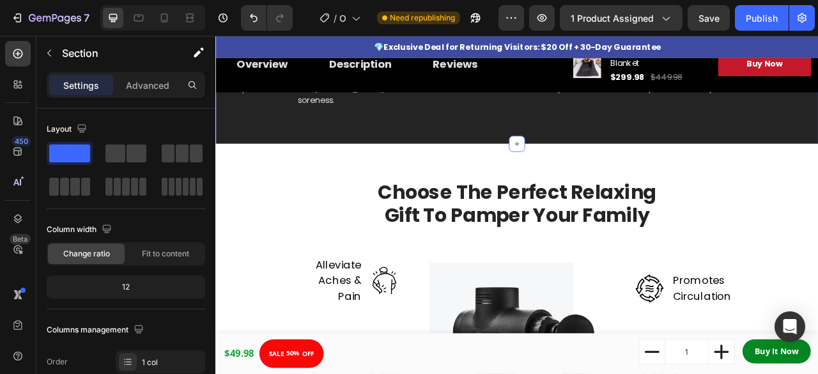
scroll to position [1023, 0]
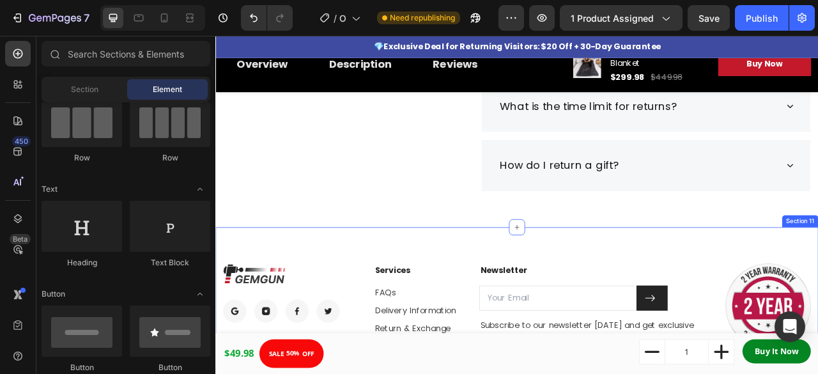
scroll to position [2549, 0]
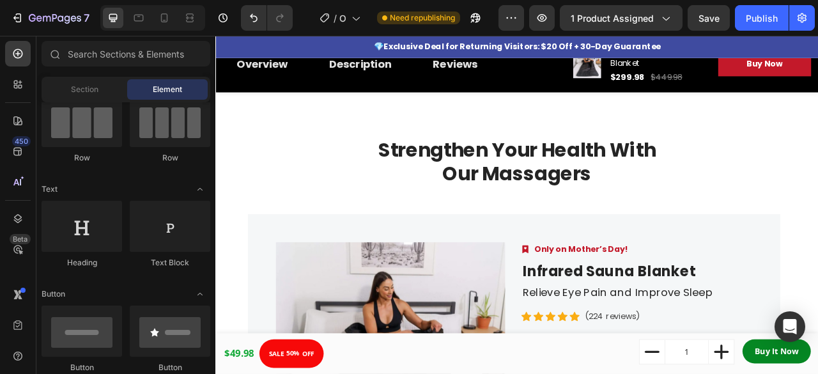
scroll to position [1502, 0]
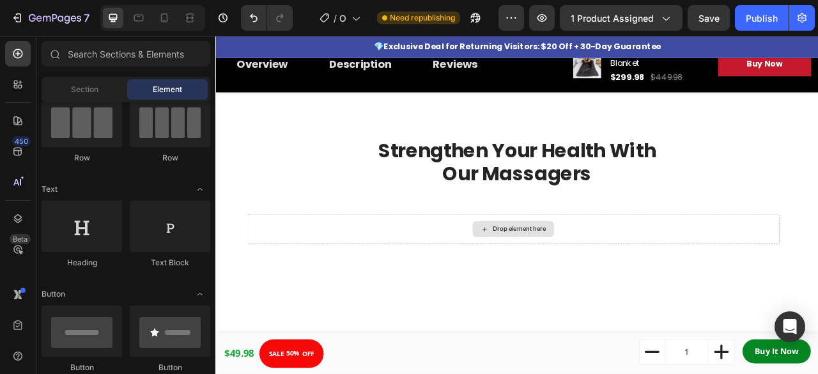
click at [733, 275] on div "Drop element here" at bounding box center [594, 282] width 677 height 38
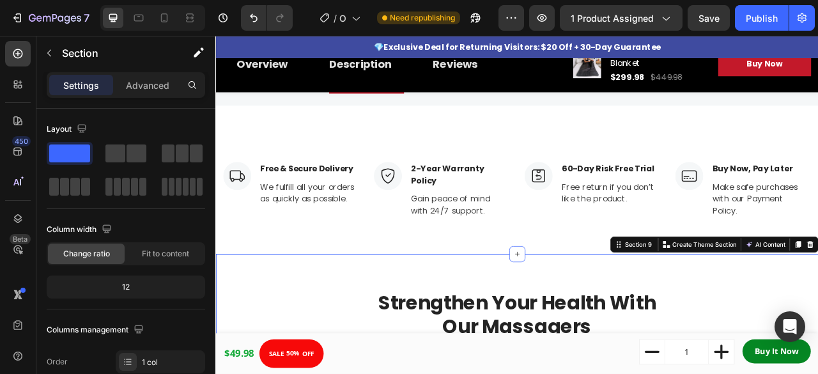
scroll to position [1308, 0]
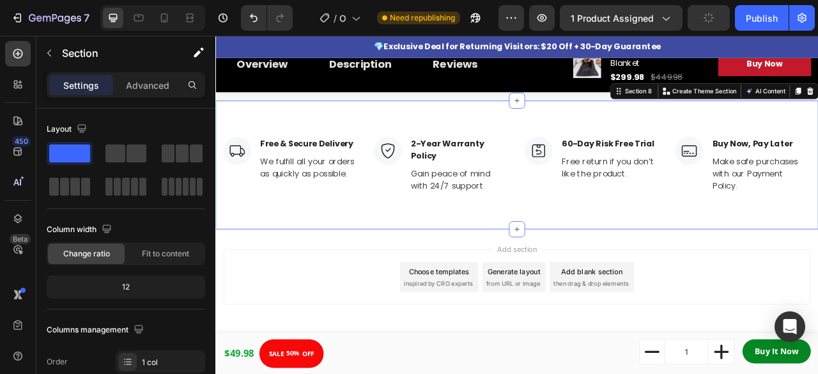
click at [795, 281] on div "Image Free & Secure Delivery Text block We fulfill all your orders as quickly a…" at bounding box center [598, 200] width 767 height 164
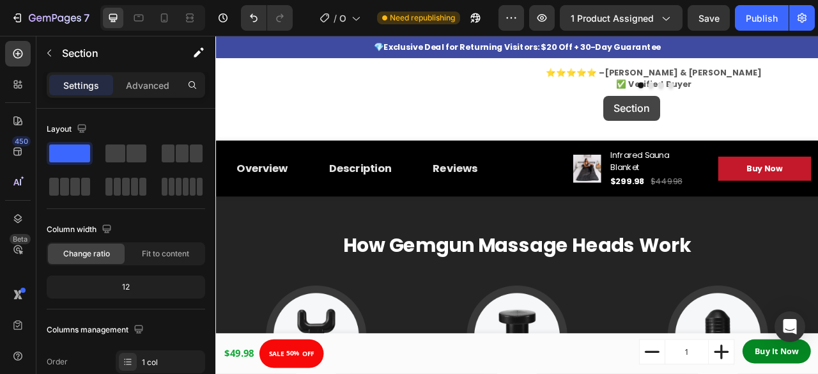
scroll to position [535, 0]
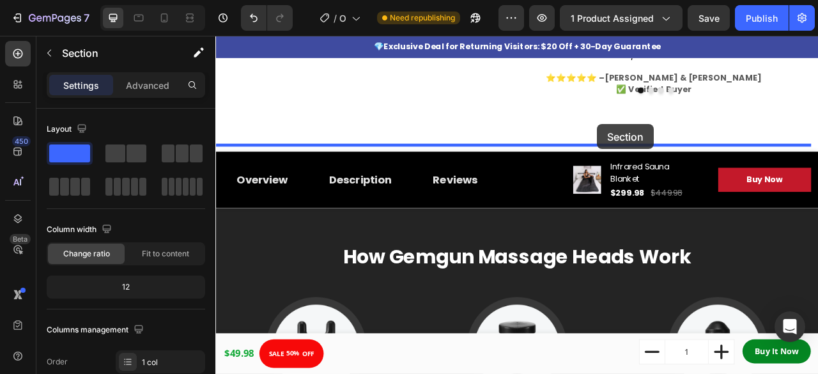
drag, startPoint x: 717, startPoint y: 141, endPoint x: 701, endPoint y: 148, distance: 17.5
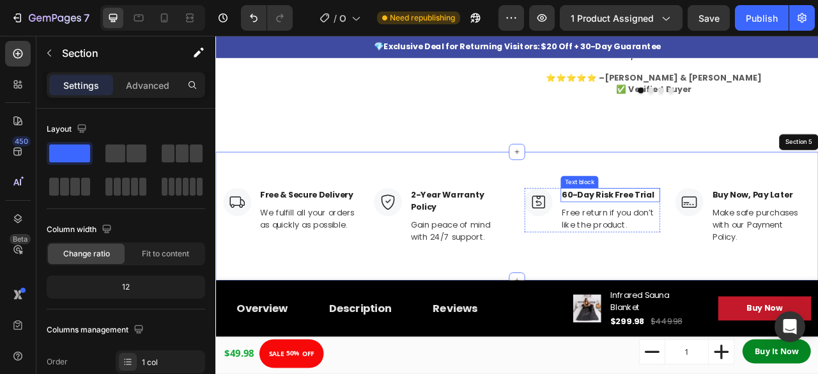
click at [660, 231] on p "60-Day Risk Free Trial" at bounding box center [718, 238] width 124 height 15
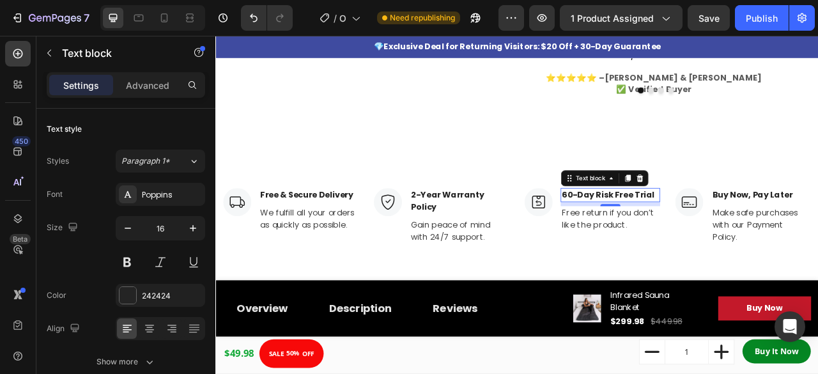
click at [656, 231] on p "60-Day Risk Free Trial" at bounding box center [718, 238] width 124 height 15
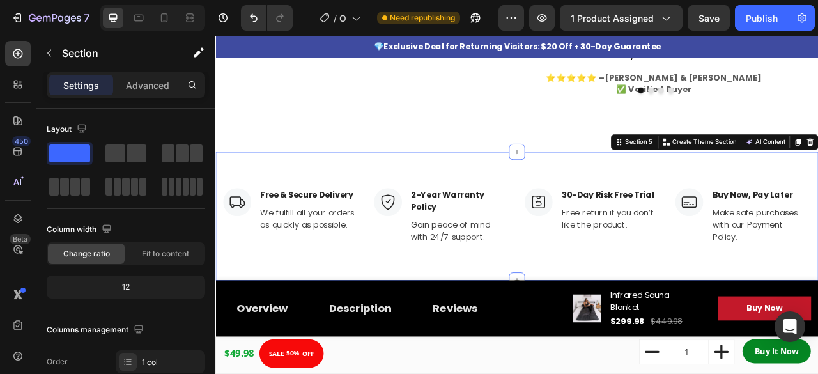
click at [786, 306] on div "Image Free & Secure Delivery Text block We fulfill all your orders as quickly a…" at bounding box center [598, 265] width 767 height 164
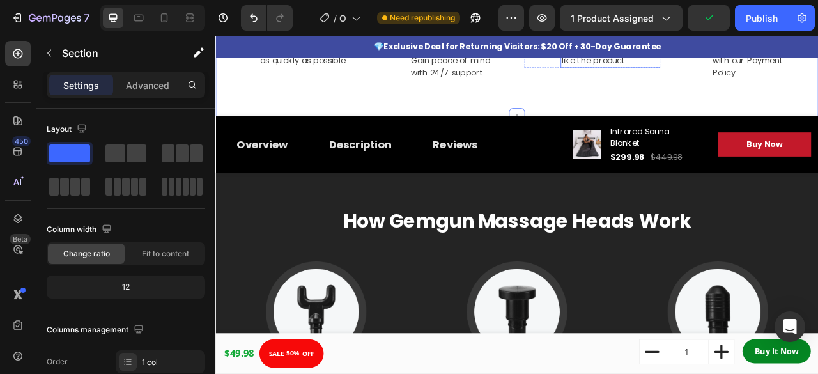
scroll to position [733, 0]
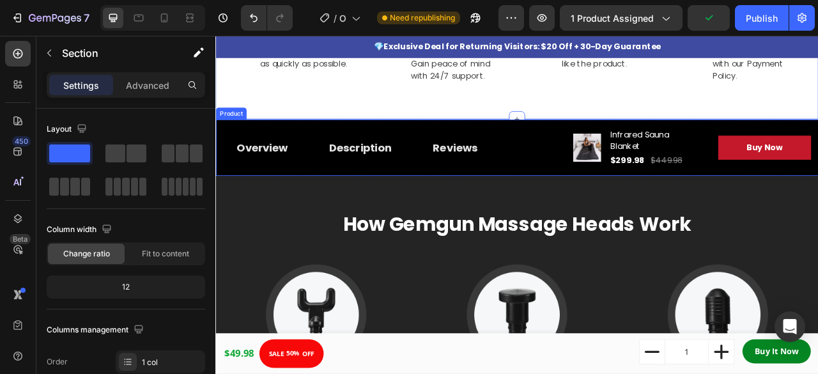
click at [650, 151] on div "Overview Button Description Button Reviews Button Row Product Images Infrared S…" at bounding box center [598, 178] width 767 height 72
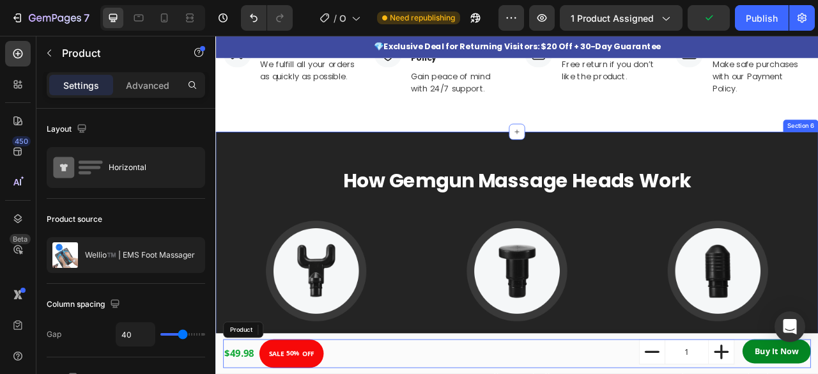
scroll to position [714, 0]
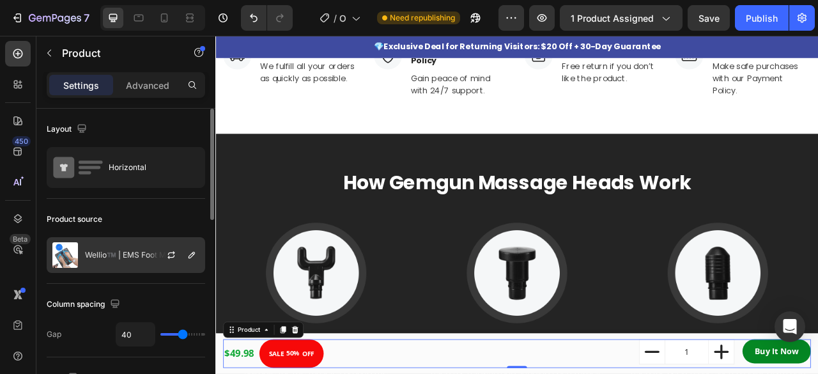
click at [152, 258] on div at bounding box center [176, 255] width 56 height 35
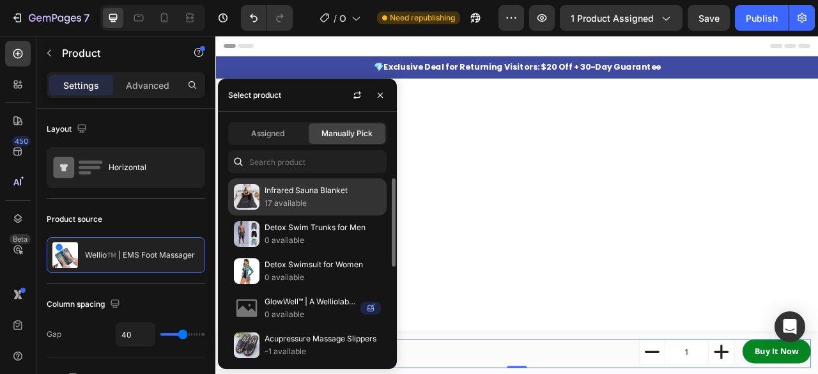
scroll to position [714, 0]
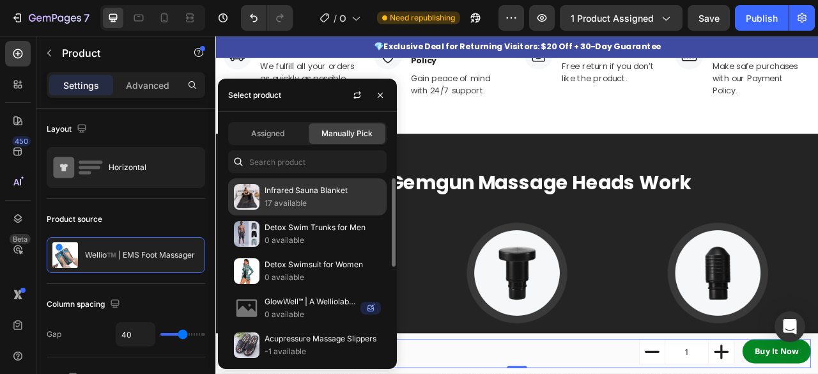
click at [313, 201] on p "17 available" at bounding box center [323, 203] width 116 height 13
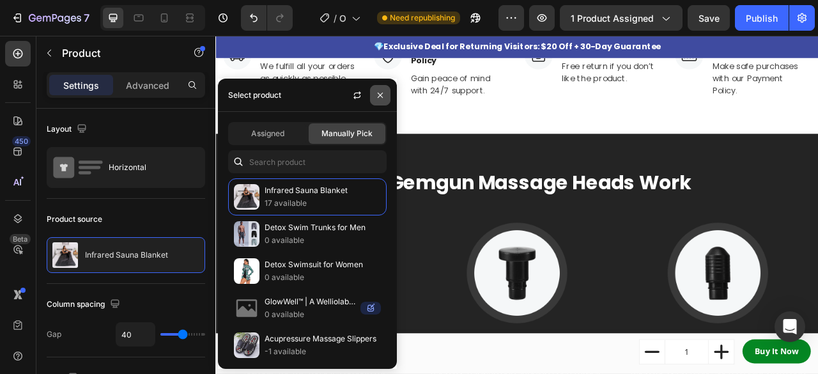
click at [384, 95] on icon "button" at bounding box center [380, 95] width 10 height 10
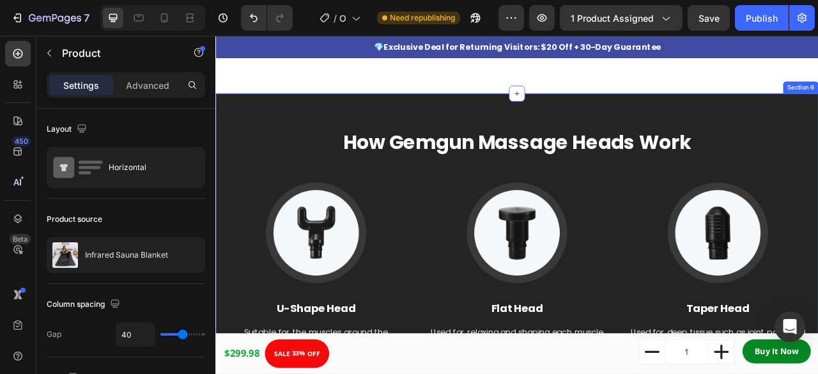
scroll to position [767, 0]
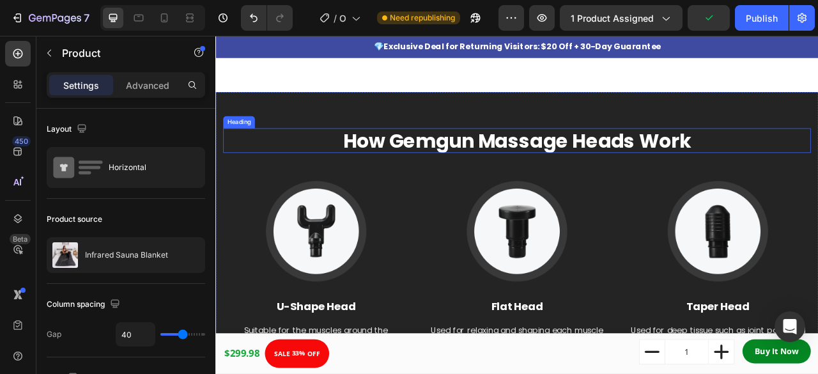
click at [559, 160] on p "How Gemgun Massage Heads Work" at bounding box center [598, 169] width 745 height 29
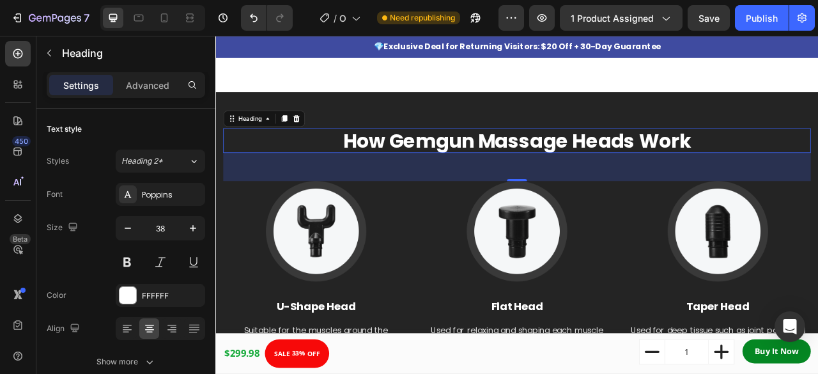
click at [535, 161] on p "How Gemgun Massage Heads Work" at bounding box center [598, 169] width 745 height 29
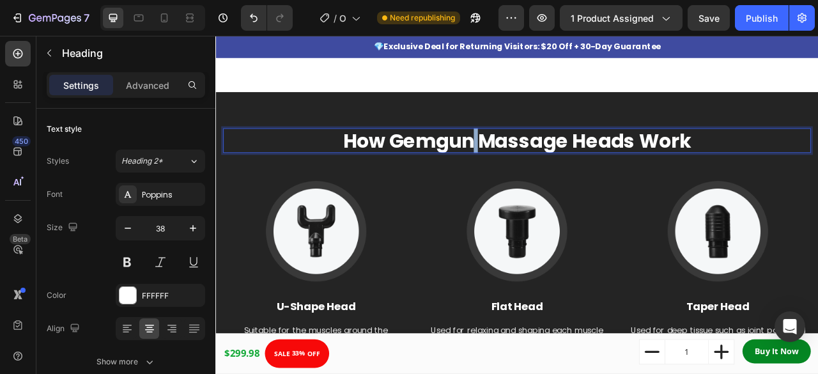
click at [535, 161] on p "How Gemgun Massage Heads Work" at bounding box center [598, 169] width 745 height 29
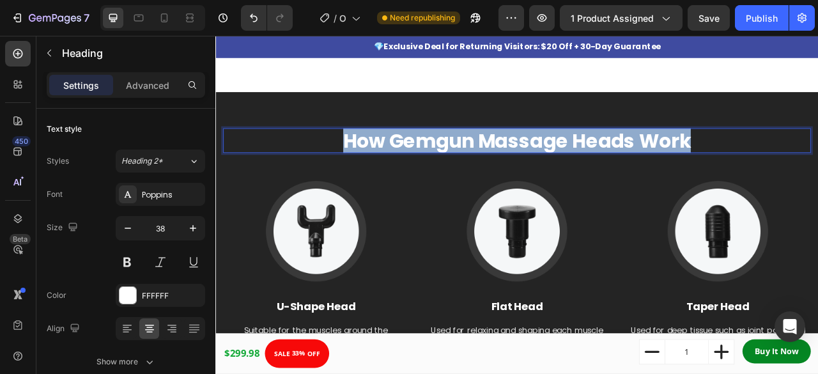
click at [535, 161] on p "How Gemgun Massage Heads Work" at bounding box center [598, 169] width 745 height 29
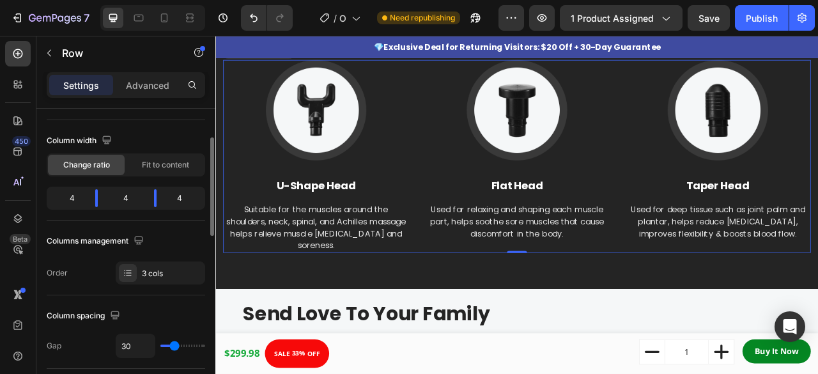
scroll to position [92, 0]
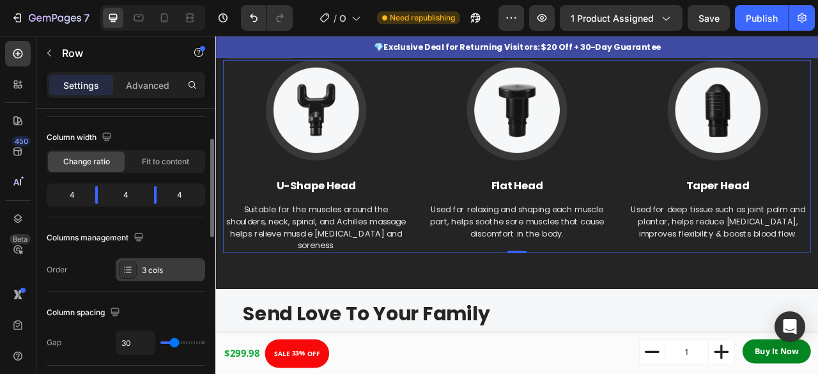
click at [125, 267] on icon at bounding box center [128, 270] width 10 height 10
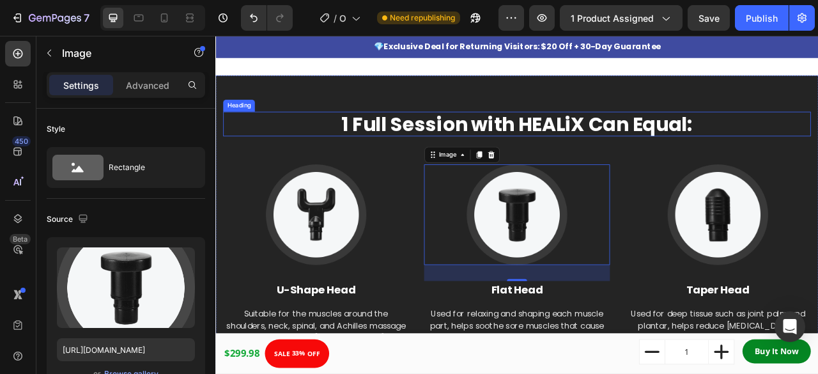
scroll to position [743, 0]
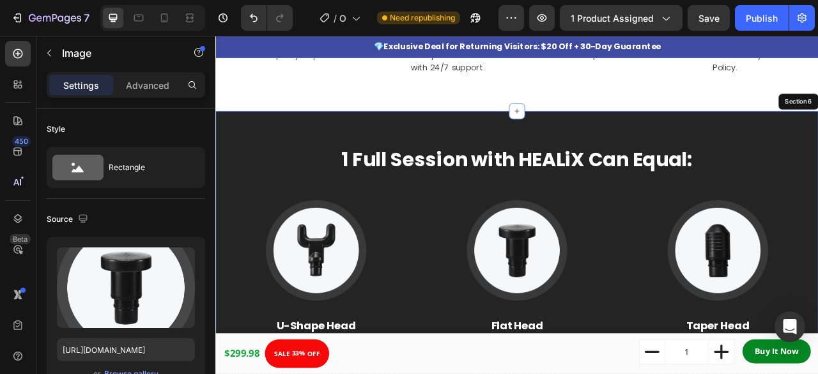
click at [453, 147] on div "⁠⁠⁠⁠⁠⁠⁠ 1 Full Session with HEALiX Can Equal: Heading Image U-Shape Head Text b…" at bounding box center [598, 334] width 767 height 405
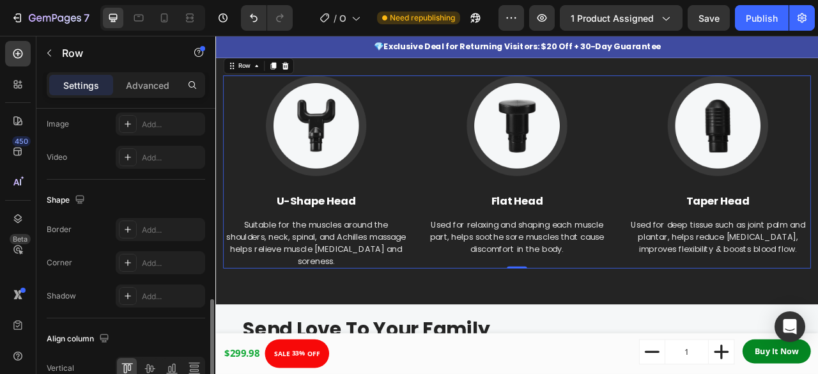
scroll to position [568, 0]
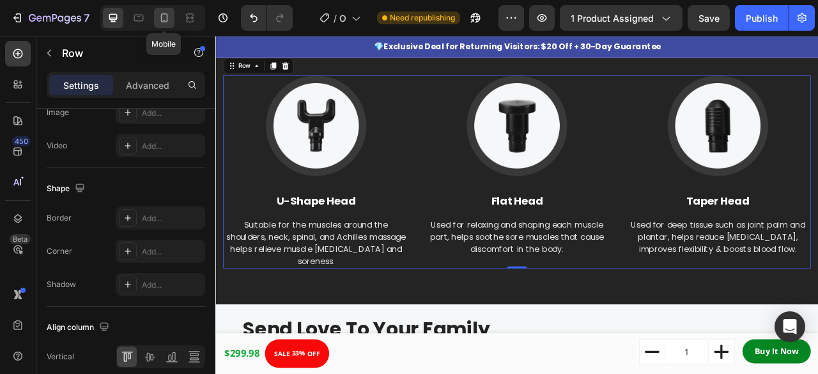
click at [164, 17] on icon at bounding box center [164, 18] width 13 height 13
type input "0"
type input "100%"
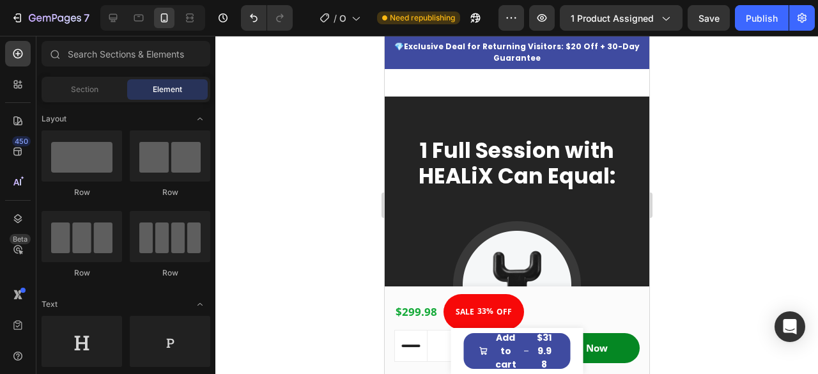
scroll to position [809, 0]
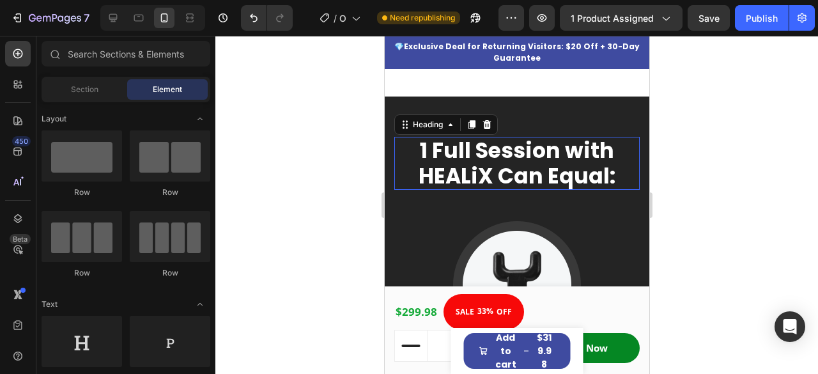
click at [533, 139] on span "1 Full Session with HEALiX Can Equal:" at bounding box center [516, 164] width 197 height 56
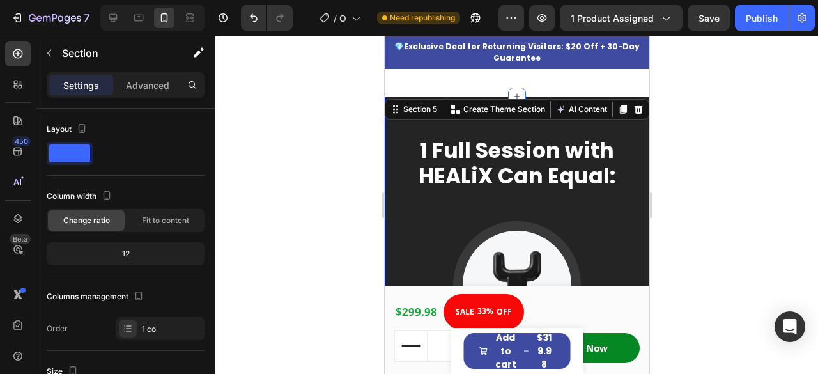
click at [699, 111] on div at bounding box center [516, 205] width 603 height 338
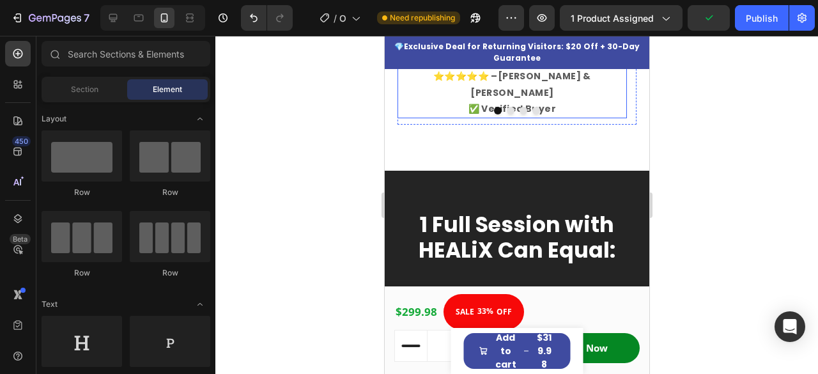
scroll to position [715, 0]
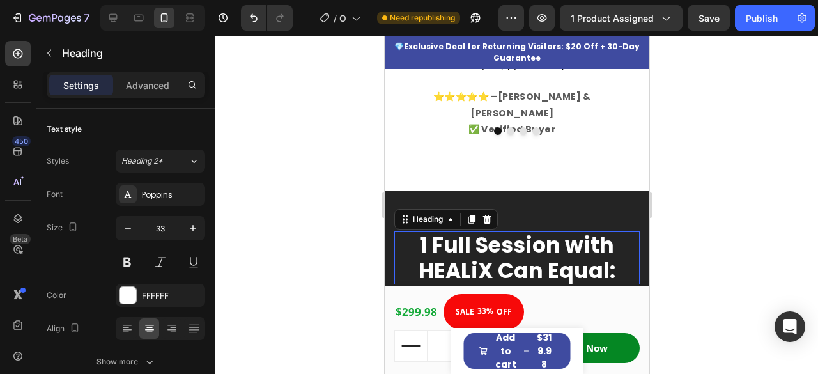
click at [504, 230] on span "1 Full Session with HEALiX Can Equal:" at bounding box center [516, 258] width 197 height 56
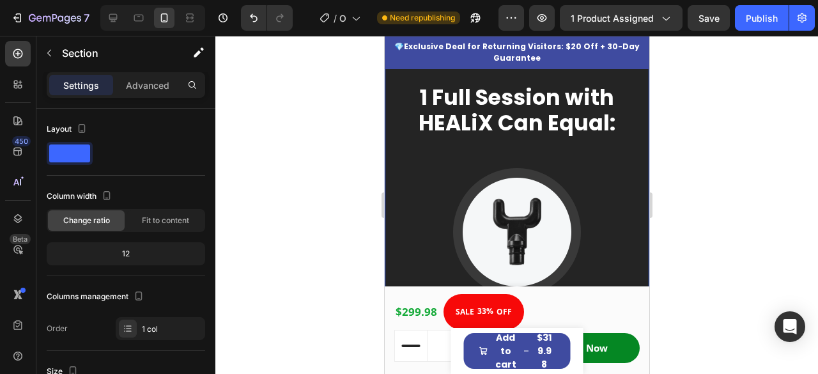
scroll to position [857, 0]
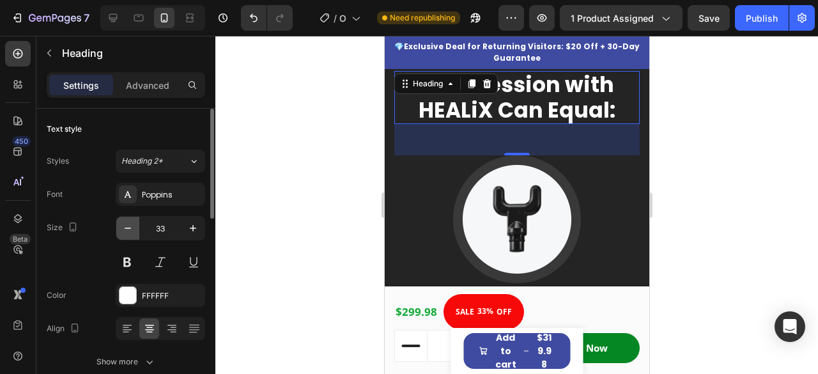
click at [130, 226] on icon "button" at bounding box center [127, 228] width 13 height 13
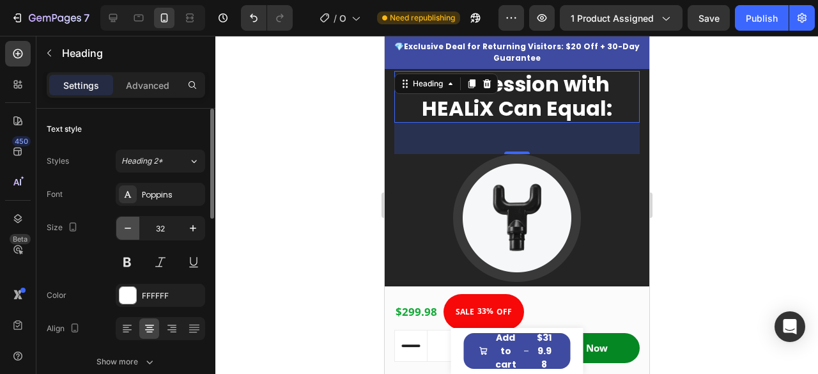
type input "31"
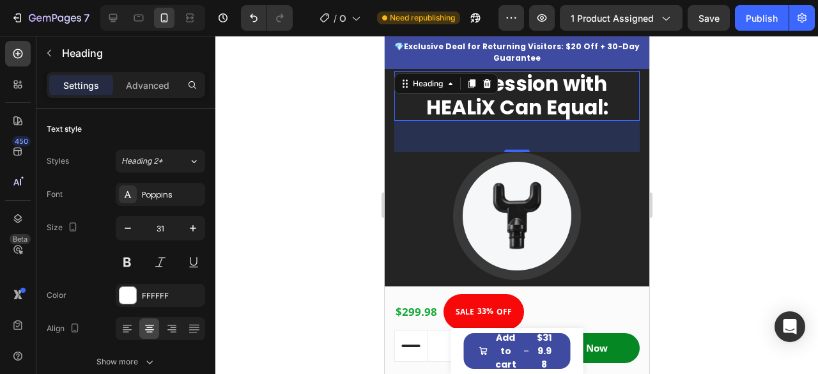
drag, startPoint x: 511, startPoint y: 148, endPoint x: 513, endPoint y: 141, distance: 6.5
click at [513, 141] on div "49" at bounding box center [516, 136] width 245 height 31
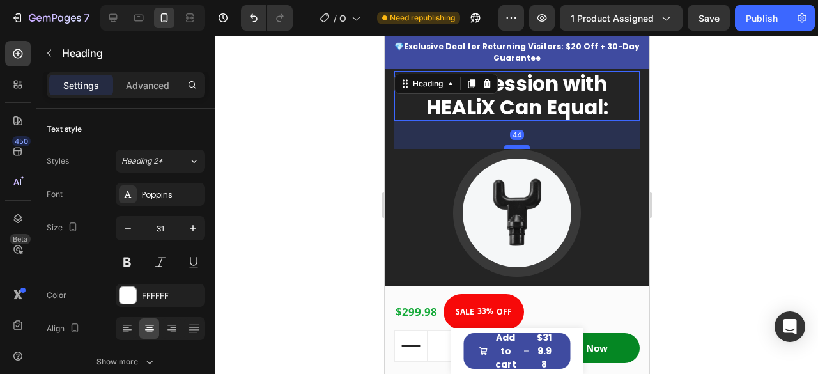
click at [510, 145] on div at bounding box center [517, 147] width 26 height 4
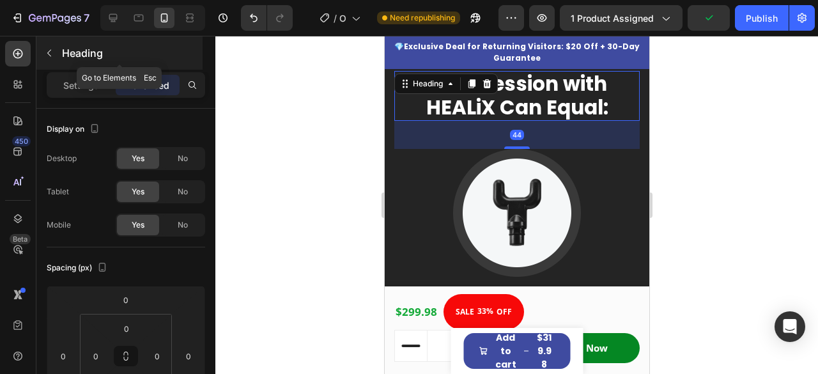
click at [46, 52] on icon "button" at bounding box center [49, 53] width 10 height 10
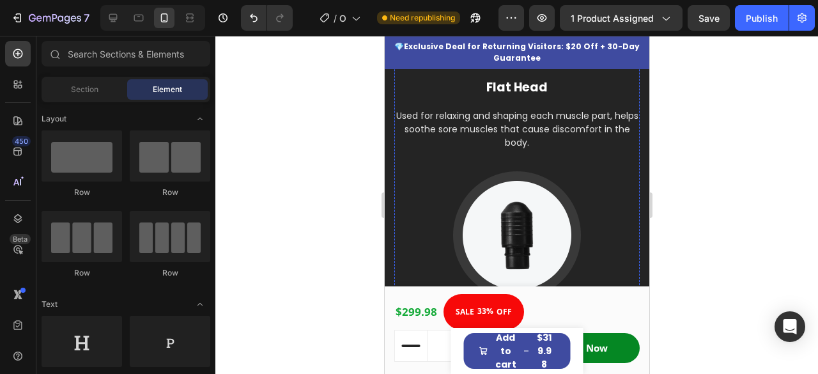
scroll to position [1400, 0]
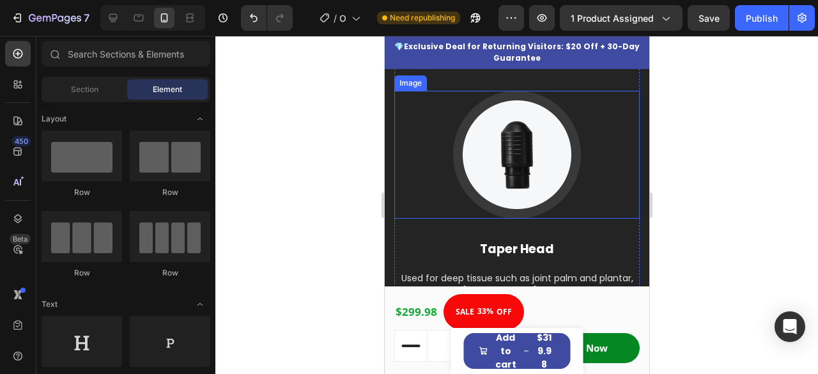
click at [536, 152] on img at bounding box center [517, 155] width 128 height 128
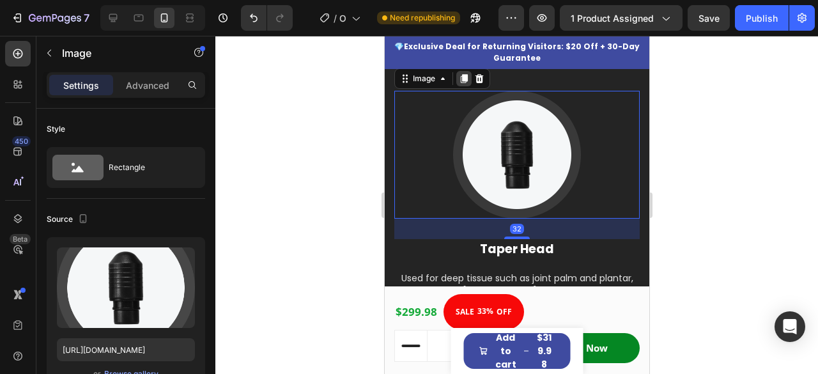
click at [462, 82] on icon at bounding box center [463, 79] width 7 height 9
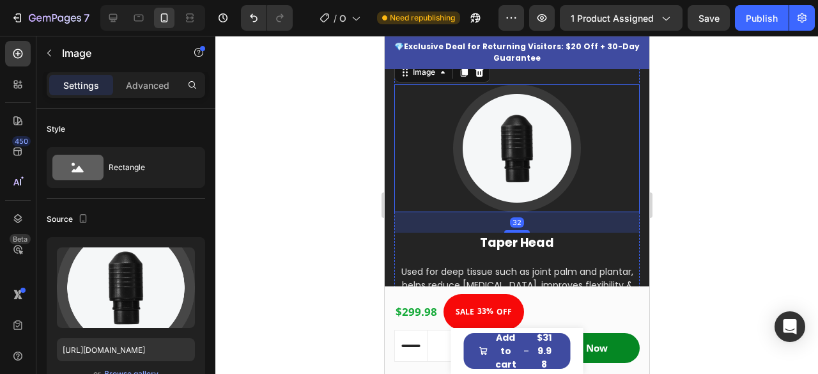
scroll to position [1557, 0]
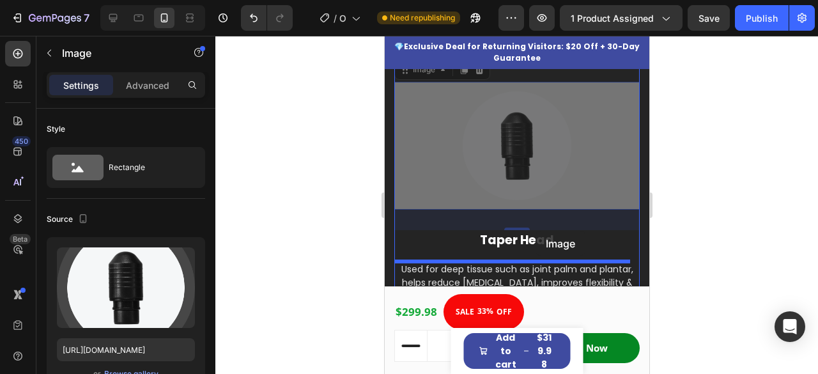
drag, startPoint x: 404, startPoint y: 74, endPoint x: 535, endPoint y: 231, distance: 204.7
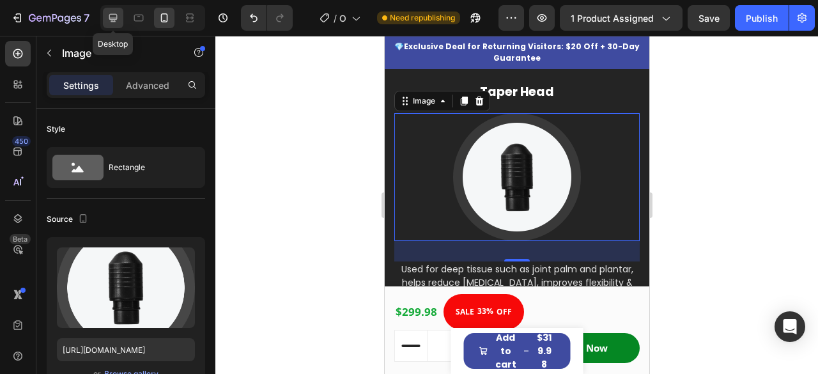
click at [117, 16] on icon at bounding box center [113, 18] width 13 height 13
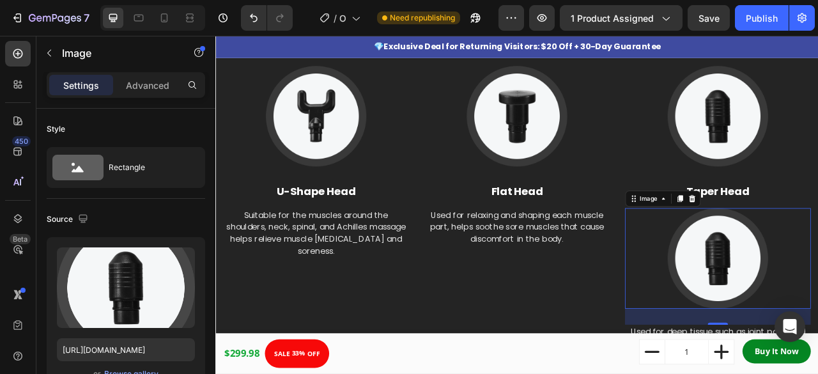
scroll to position [915, 0]
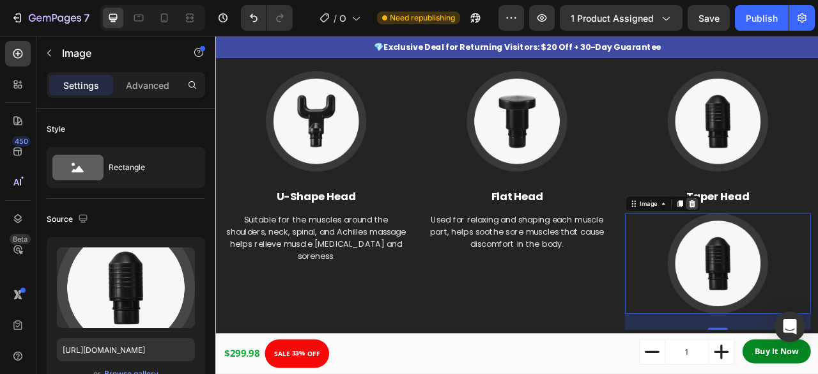
click at [818, 251] on div at bounding box center [821, 249] width 15 height 15
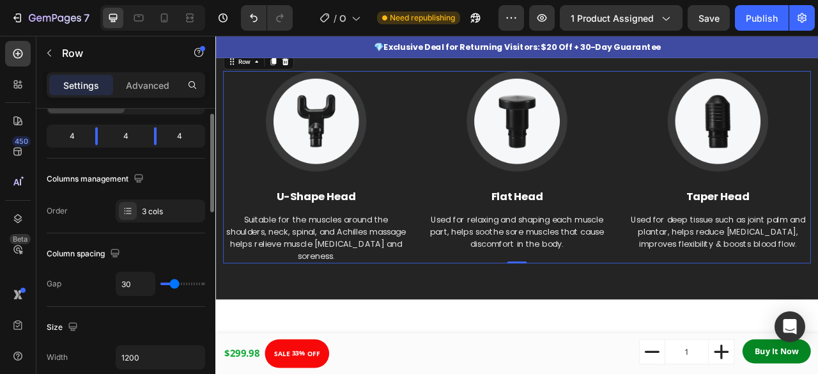
scroll to position [116, 0]
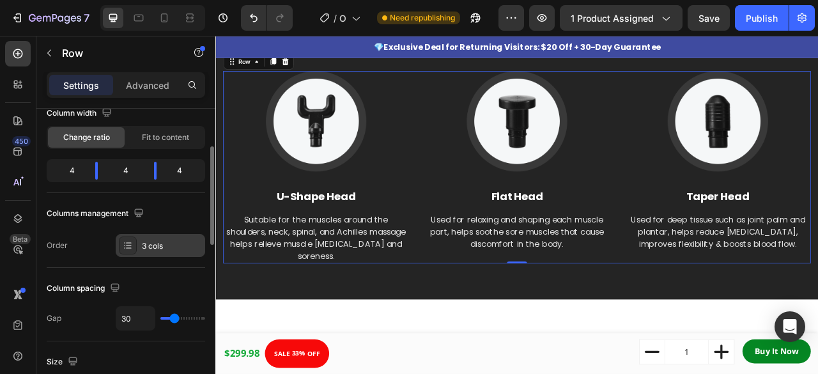
click at [129, 245] on icon at bounding box center [128, 245] width 5 height 1
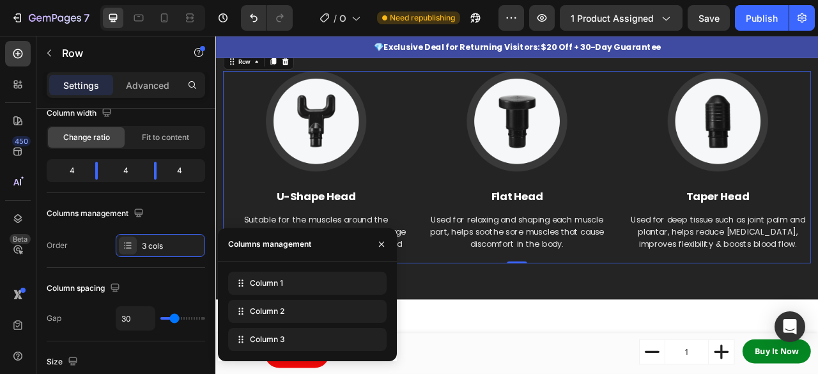
click at [297, 246] on div "Columns management" at bounding box center [269, 244] width 83 height 12
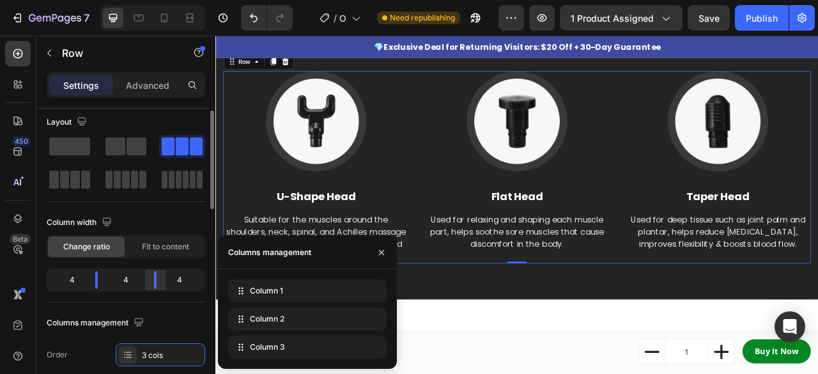
scroll to position [0, 0]
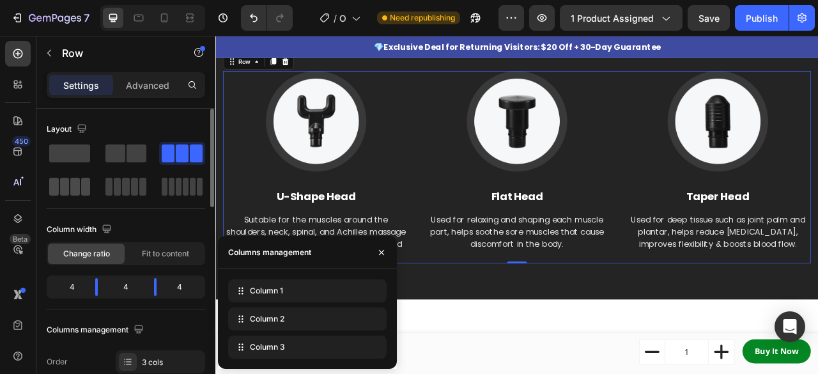
click at [74, 193] on span at bounding box center [75, 187] width 10 height 18
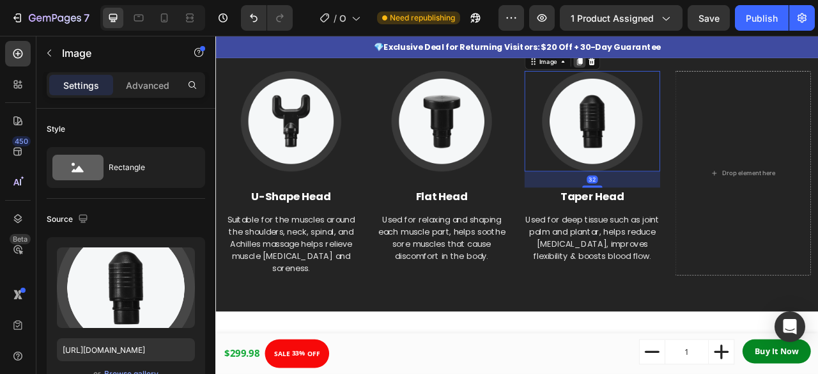
click at [673, 68] on icon at bounding box center [678, 68] width 10 height 10
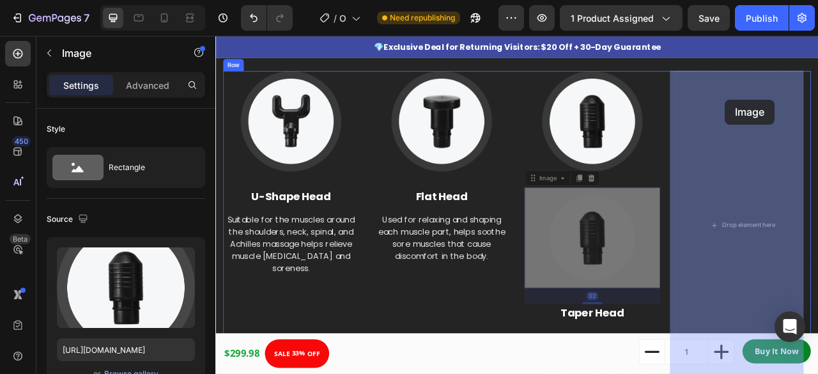
drag, startPoint x: 679, startPoint y: 290, endPoint x: 864, endPoint y: 117, distance: 252.8
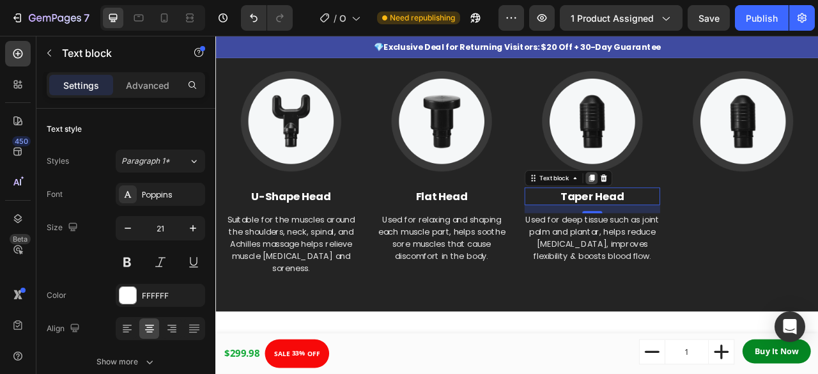
click at [690, 216] on icon at bounding box center [693, 216] width 7 height 9
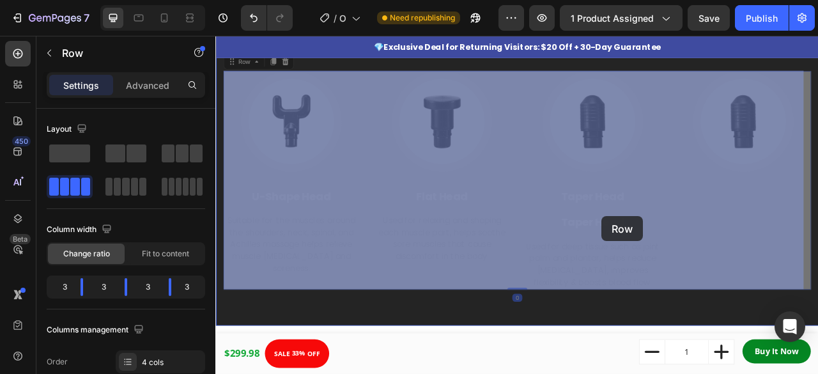
drag, startPoint x: 704, startPoint y: 259, endPoint x: 707, endPoint y: 265, distance: 7.1
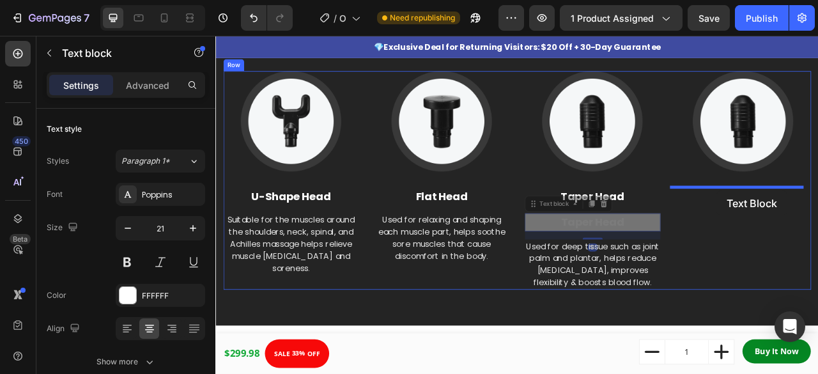
drag, startPoint x: 706, startPoint y: 268, endPoint x: 853, endPoint y: 233, distance: 151.2
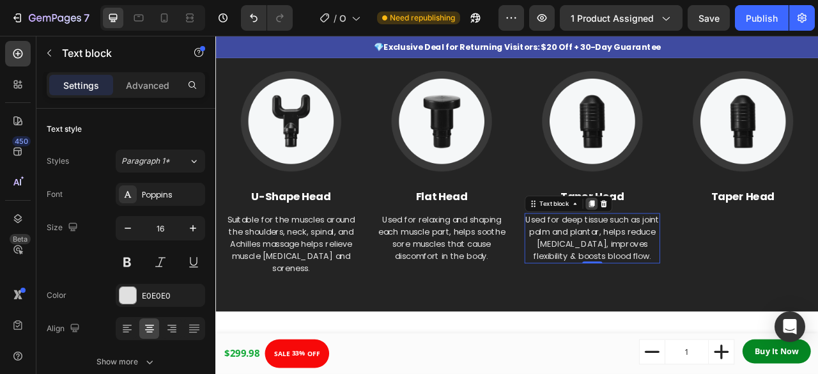
click at [690, 252] on icon at bounding box center [694, 249] width 10 height 10
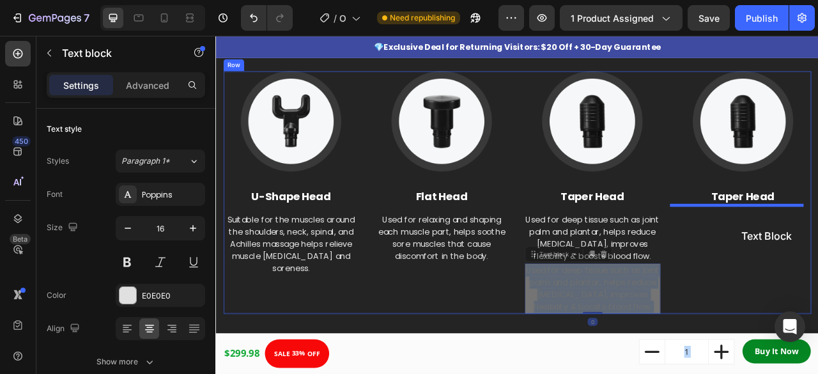
drag, startPoint x: 680, startPoint y: 354, endPoint x: 872, endPoint y: 274, distance: 207.5
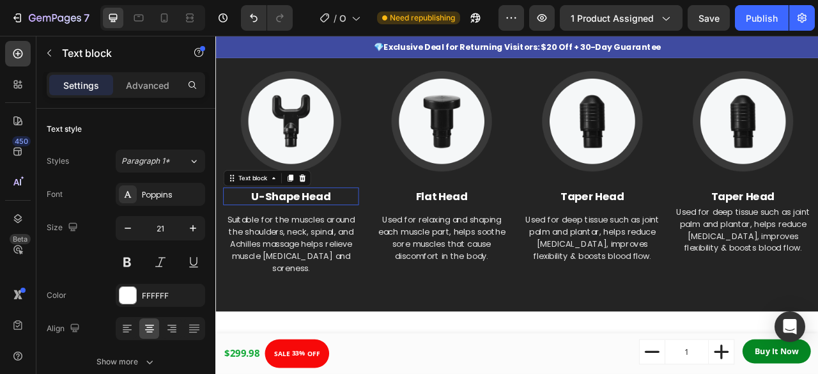
click at [318, 245] on p "U-Shape Head" at bounding box center [311, 240] width 170 height 20
click at [347, 229] on div "U-Shape Head" at bounding box center [311, 240] width 173 height 23
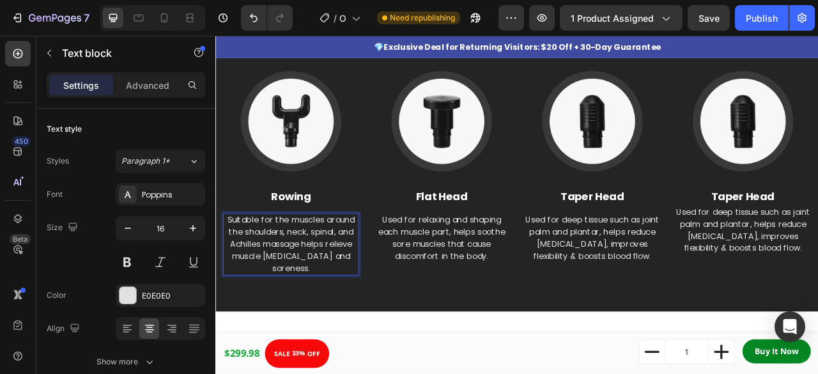
click at [309, 279] on p "Suitable for the muscles around the shoulders, neck, spinal, and Achilles massa…" at bounding box center [311, 301] width 170 height 77
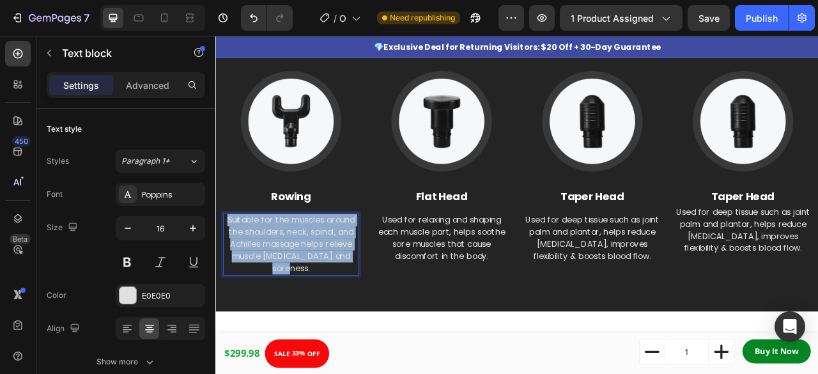
click at [309, 279] on p "Suitable for the muscles around the shoulders, neck, spinal, and Achilles massa…" at bounding box center [311, 301] width 170 height 77
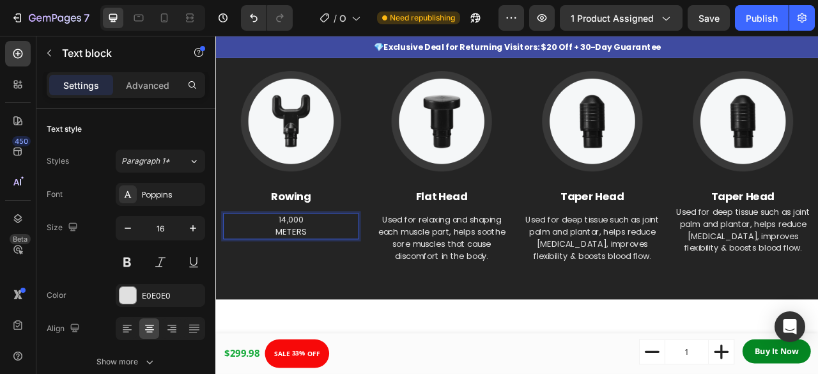
click at [333, 263] on p "14,000" at bounding box center [311, 270] width 170 height 15
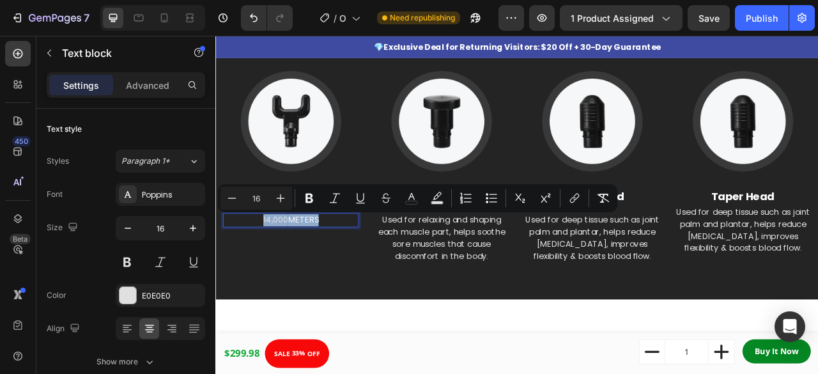
drag, startPoint x: 355, startPoint y: 265, endPoint x: 261, endPoint y: 276, distance: 94.6
click at [261, 276] on p "14,000 METERS" at bounding box center [311, 270] width 170 height 15
click at [130, 262] on button at bounding box center [127, 262] width 23 height 23
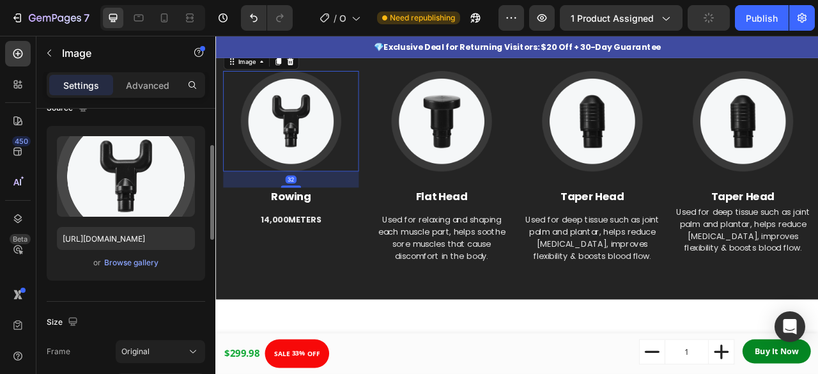
scroll to position [113, 0]
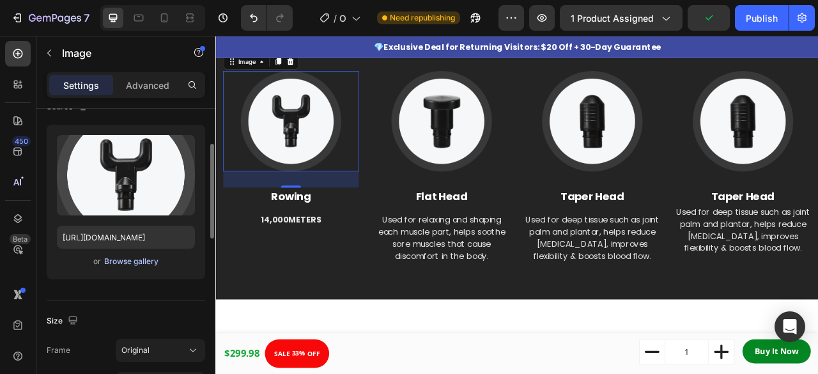
click at [138, 260] on div "Browse gallery" at bounding box center [131, 262] width 54 height 12
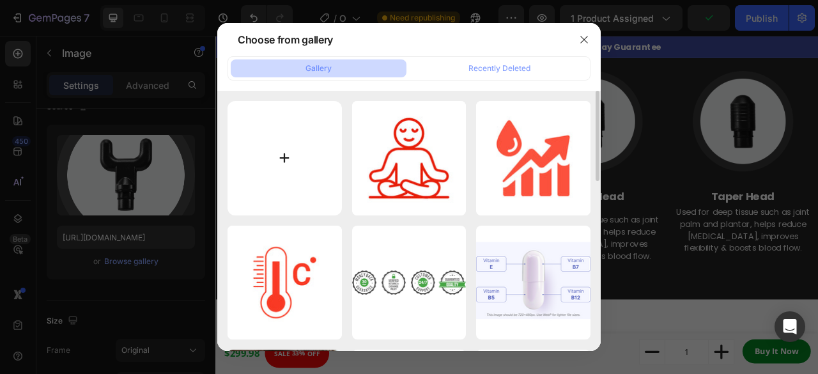
click at [302, 159] on input "file" at bounding box center [285, 158] width 114 height 114
type input "C:\fakepath\Ellipse_29_240x240.avif"
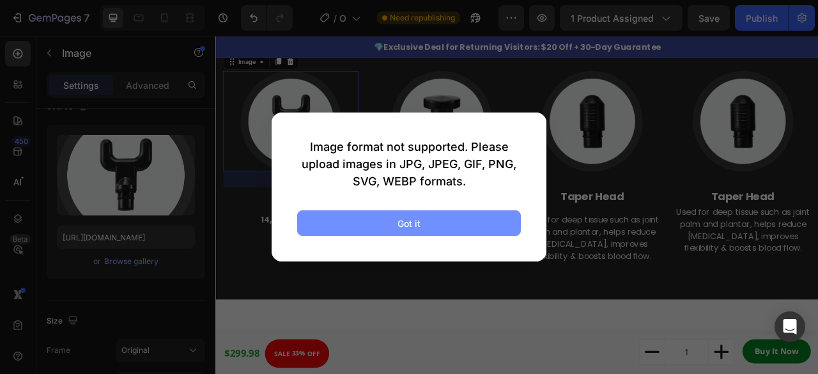
click at [424, 223] on button "Got it" at bounding box center [409, 223] width 224 height 26
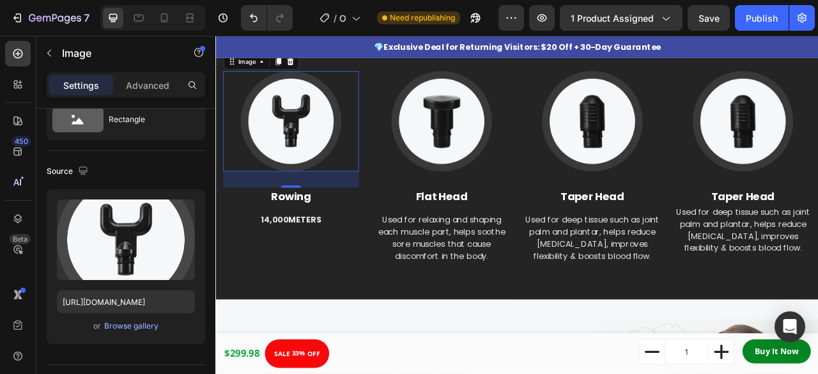
scroll to position [1275, 0]
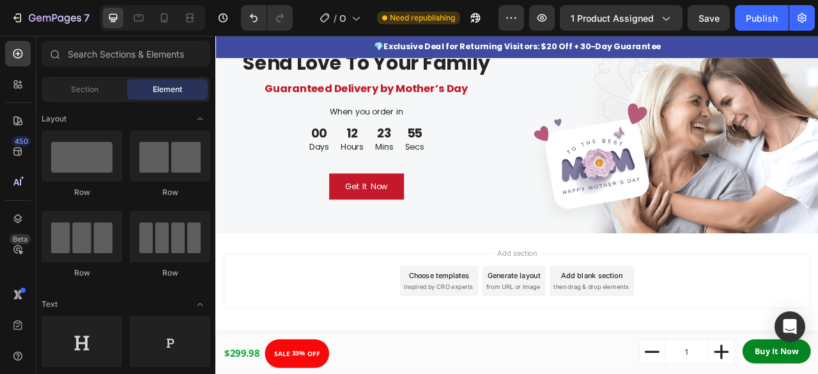
click at [521, 352] on span "inspired by CRO experts" at bounding box center [499, 356] width 88 height 12
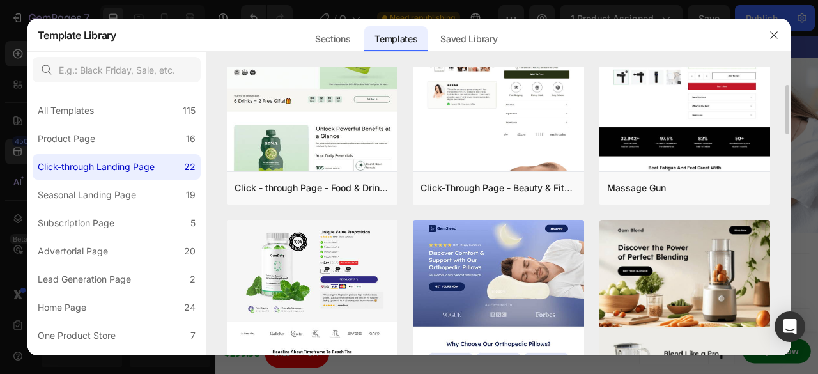
scroll to position [91, 0]
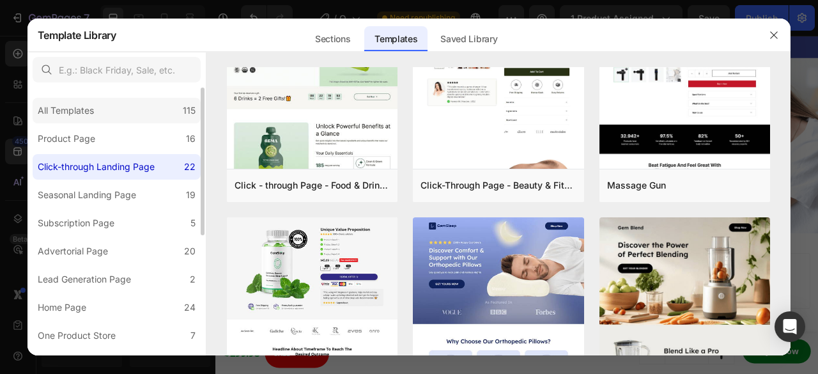
click at [156, 110] on div "All Templates 115" at bounding box center [117, 111] width 168 height 26
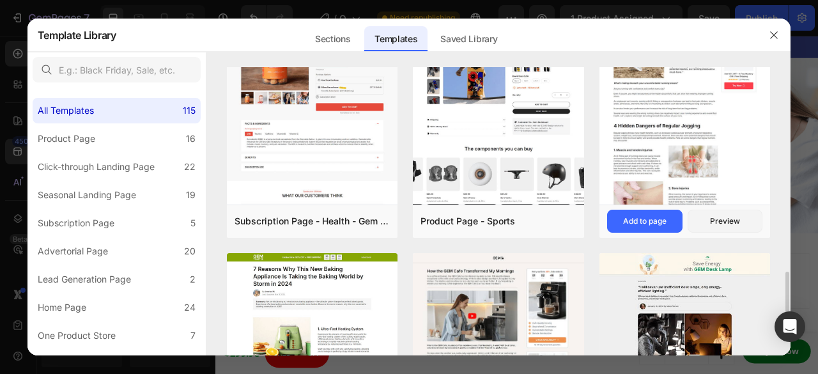
scroll to position [1019, 0]
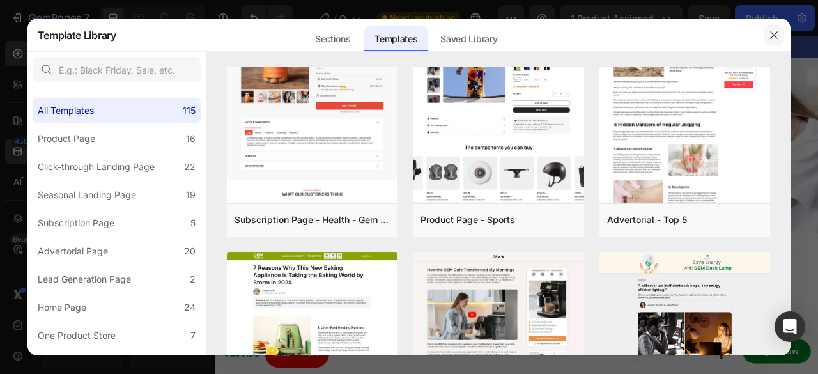
click at [774, 27] on button "button" at bounding box center [774, 35] width 20 height 20
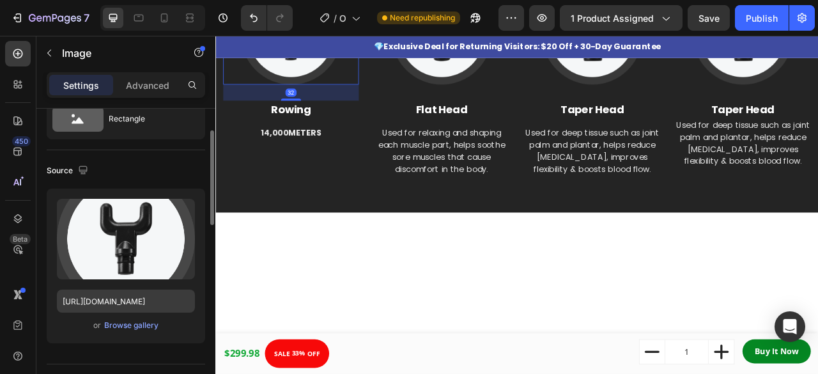
scroll to position [54, 0]
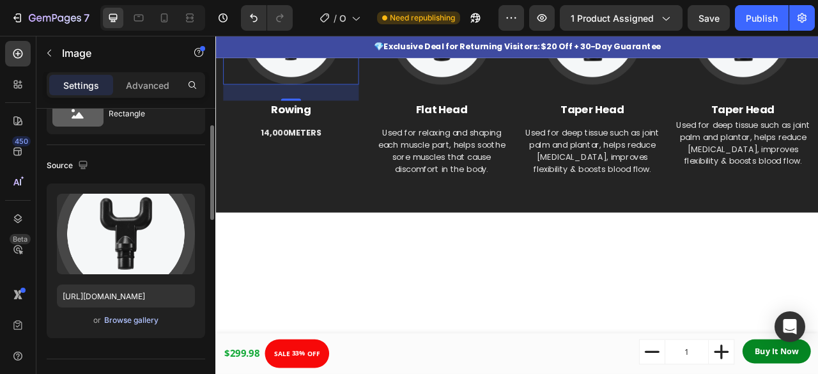
click at [142, 318] on div "Browse gallery" at bounding box center [131, 321] width 54 height 12
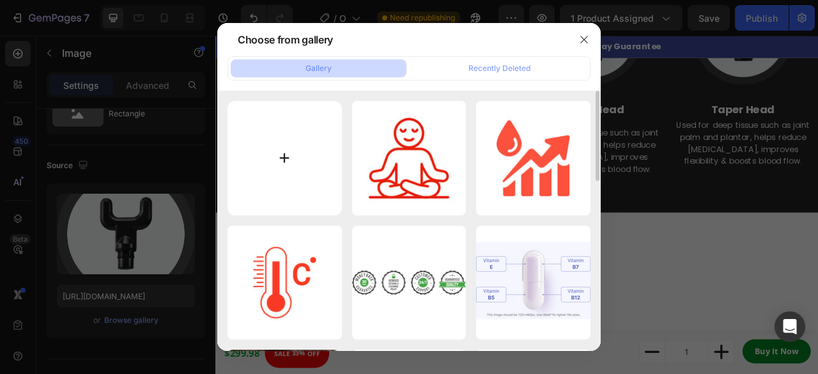
click at [306, 145] on input "file" at bounding box center [285, 158] width 114 height 114
type input "C:\fakepath\pexels-cottonbro-7690464.jpg"
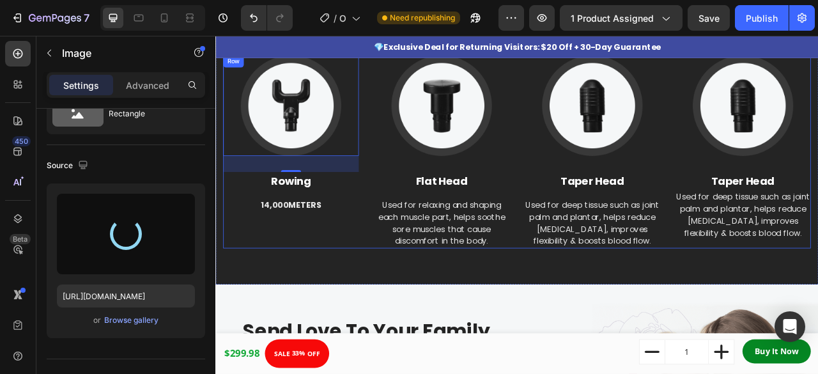
type input "https://cdn.shopify.com/s/files/1/0836/6669/8550/files/gempages_479625243783070…"
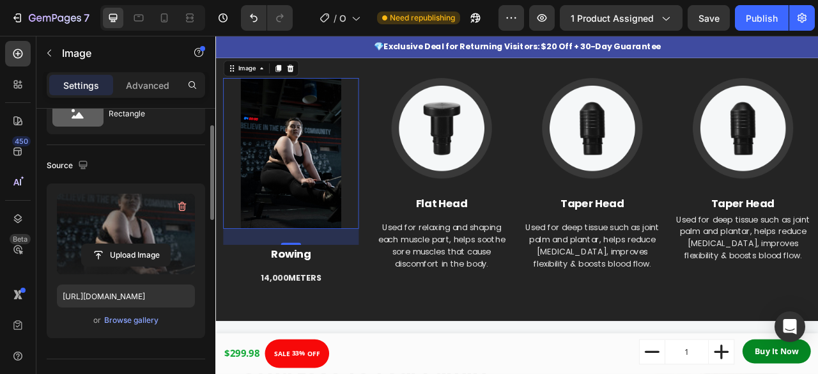
scroll to position [0, 0]
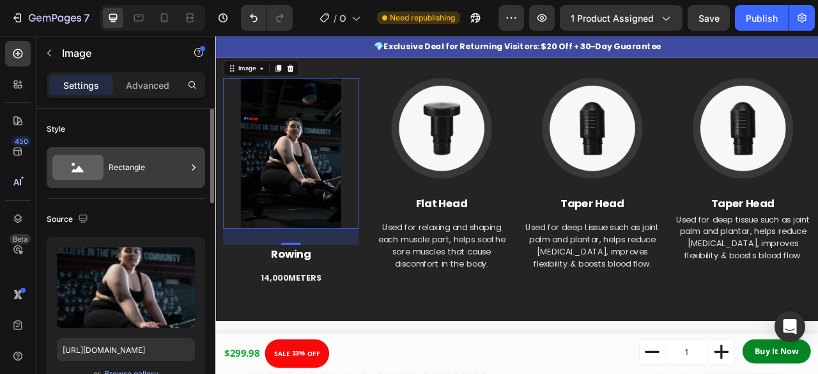
click at [193, 163] on icon at bounding box center [193, 167] width 13 height 13
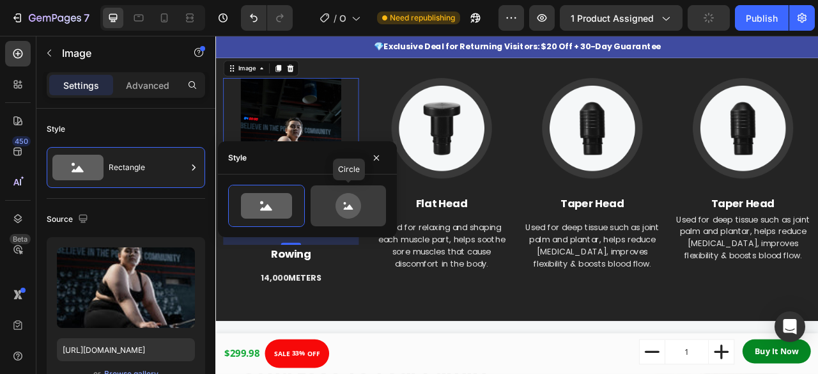
click at [343, 202] on icon at bounding box center [349, 206] width 26 height 26
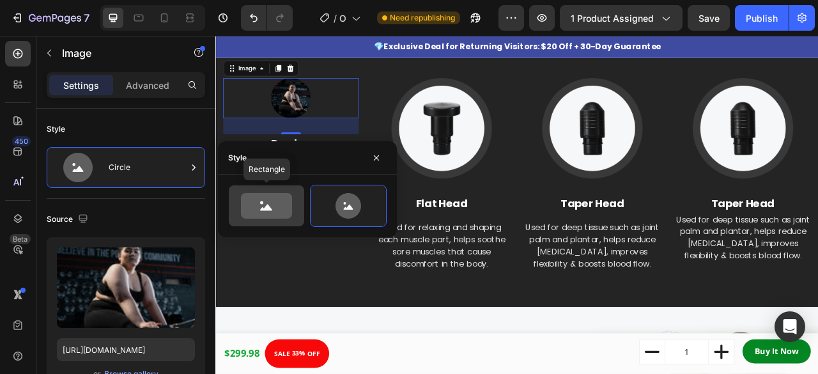
click at [293, 212] on icon at bounding box center [267, 206] width 60 height 26
type input "100"
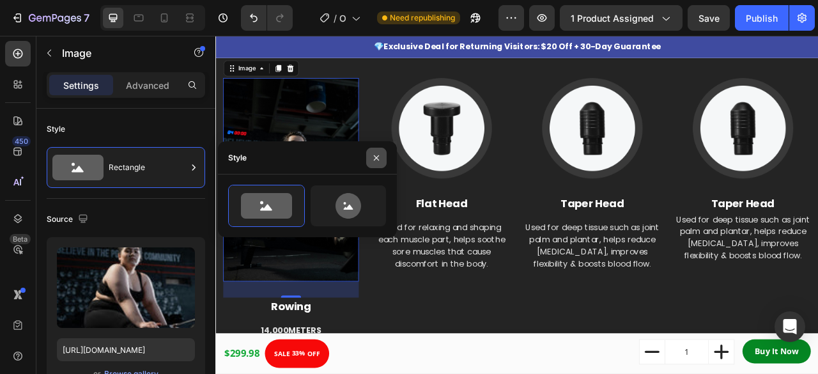
click at [371, 159] on icon "button" at bounding box center [376, 158] width 10 height 10
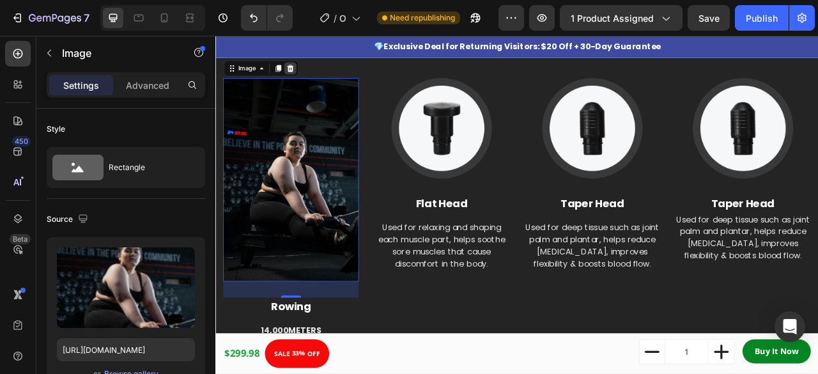
click at [312, 77] on icon at bounding box center [310, 77] width 8 height 9
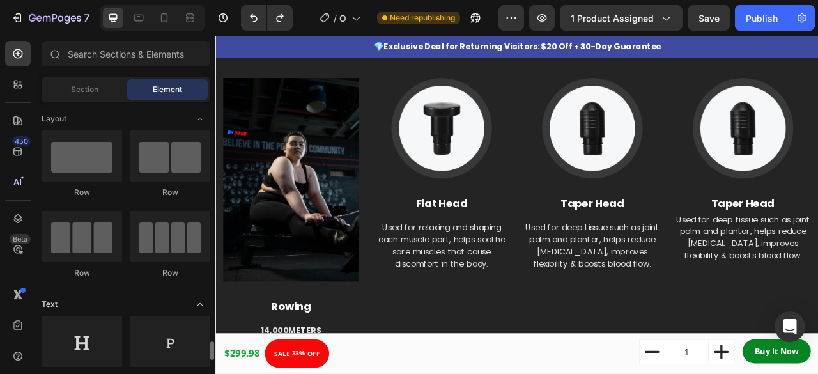
scroll to position [237, 0]
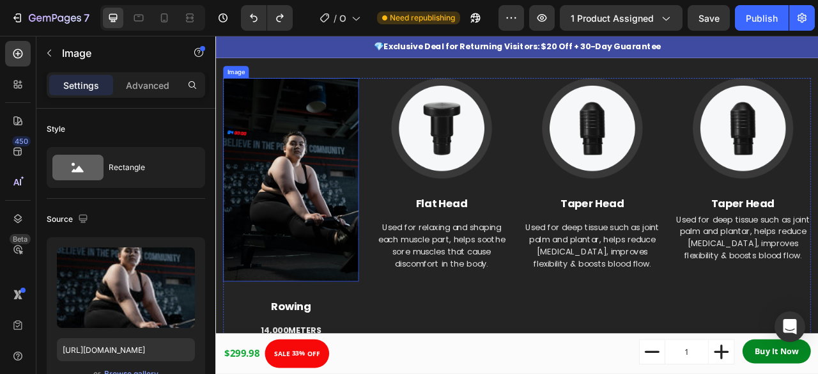
click at [307, 187] on img at bounding box center [311, 219] width 173 height 259
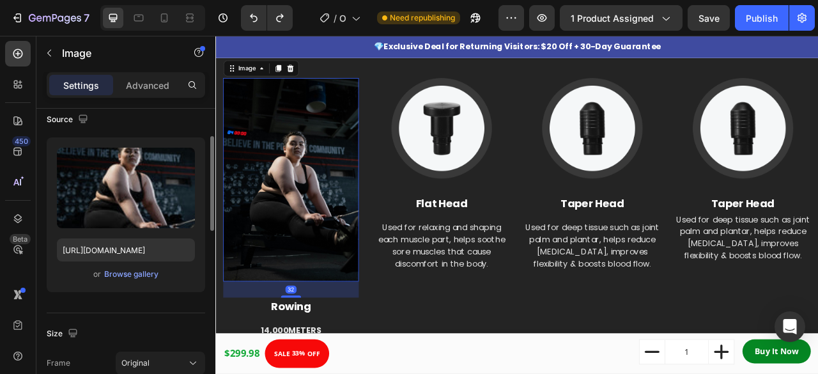
scroll to position [101, 0]
click at [142, 267] on div "Browse gallery" at bounding box center [131, 273] width 54 height 12
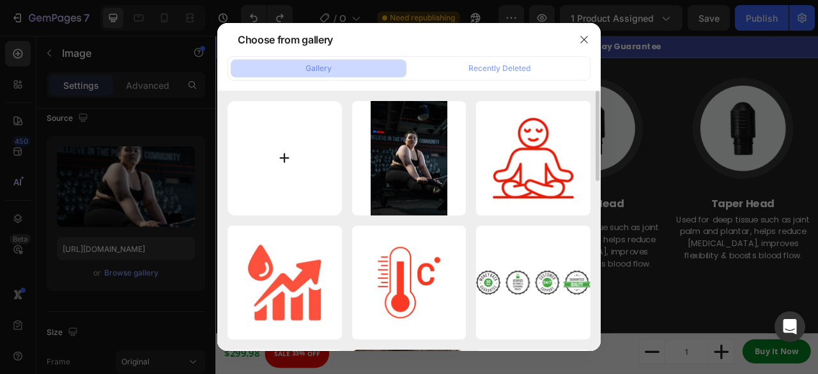
click at [281, 164] on input "file" at bounding box center [285, 158] width 114 height 114
type input "C:\fakepath\Ellipse_29_240x240.avif"
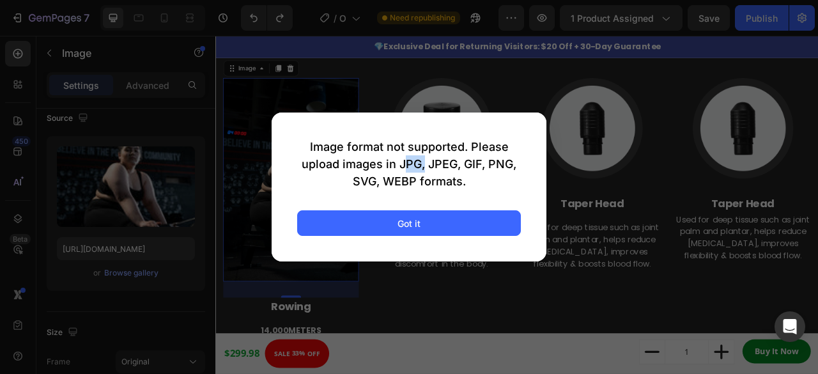
drag, startPoint x: 400, startPoint y: 167, endPoint x: 418, endPoint y: 166, distance: 18.6
click at [418, 166] on div "Image format not supported. Please upload images in JPG, JPEG, GIF, PNG, SVG, W…" at bounding box center [409, 164] width 224 height 52
copy div "JPG"
click at [458, 182] on div "Image format not supported. Please upload images in JPG, JPEG, GIF, PNG, SVG, W…" at bounding box center [409, 164] width 224 height 52
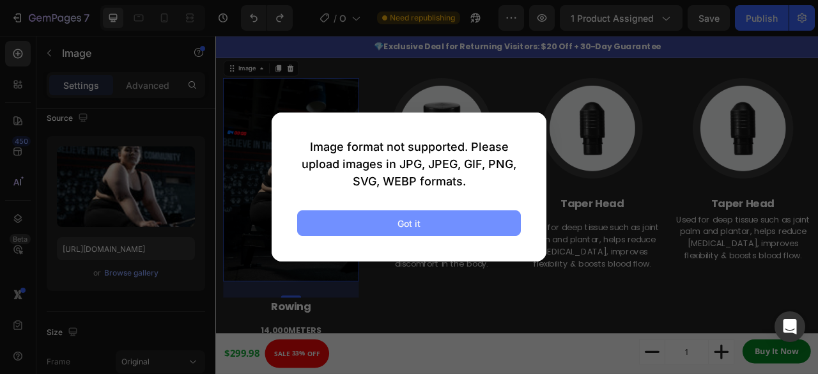
click at [466, 219] on button "Got it" at bounding box center [409, 223] width 224 height 26
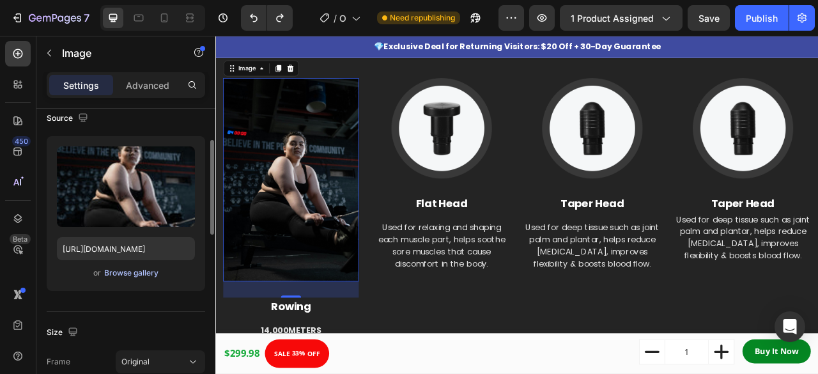
click at [142, 270] on div "Browse gallery" at bounding box center [131, 273] width 54 height 12
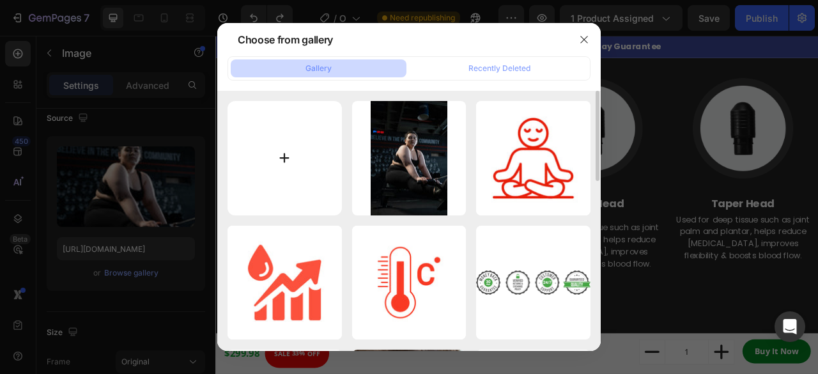
click at [273, 195] on input "file" at bounding box center [285, 158] width 114 height 114
type input "C:\fakepath\Ellipse_29_240x240-ezgif.com-optipng.png"
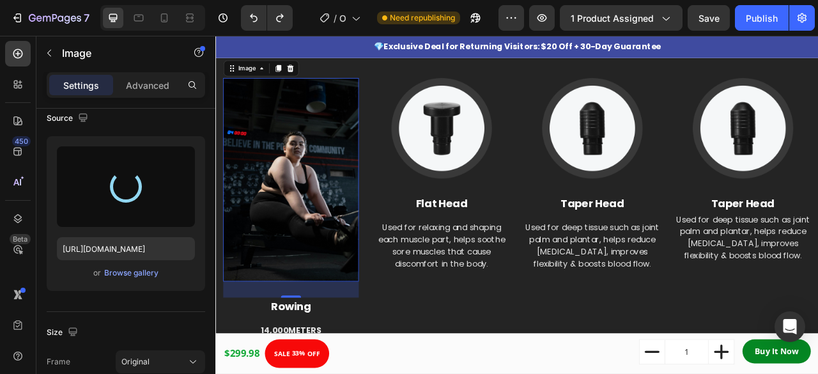
type input "https://cdn.shopify.com/s/files/1/0836/6669/8550/files/gempages_479625243783070…"
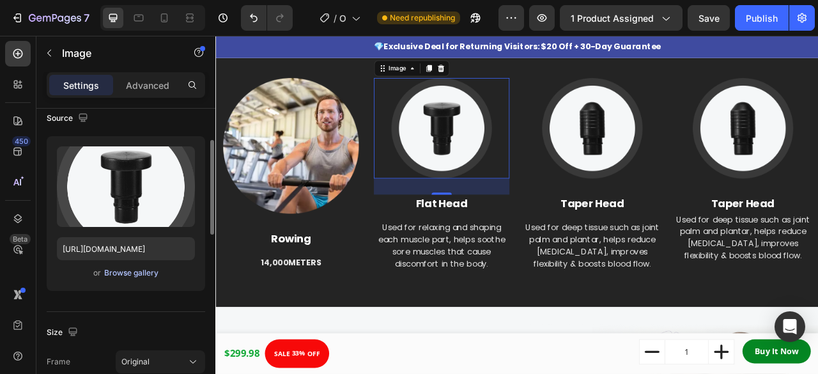
click at [140, 272] on div "Browse gallery" at bounding box center [131, 273] width 54 height 12
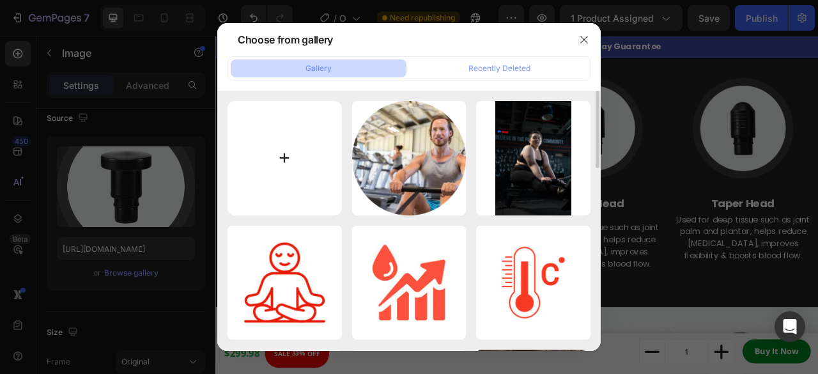
click at [306, 148] on input "file" at bounding box center [285, 158] width 114 height 114
type input "C:\fakepath\Ellipse_29_1_240x240-ezgif.com-optipng.png"
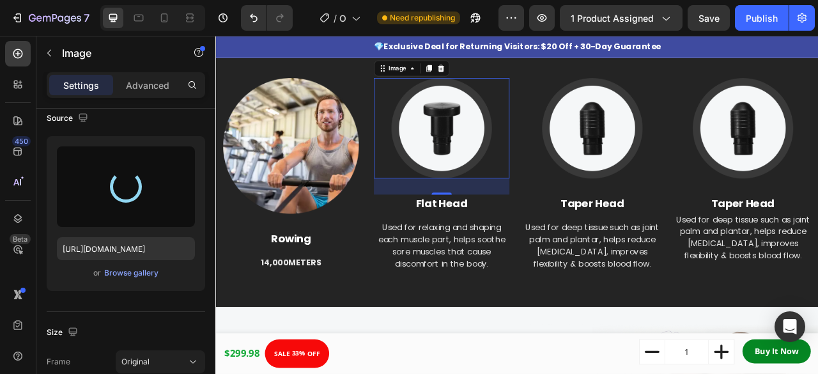
type input "https://cdn.shopify.com/s/files/1/0836/6669/8550/files/gempages_479625243783070…"
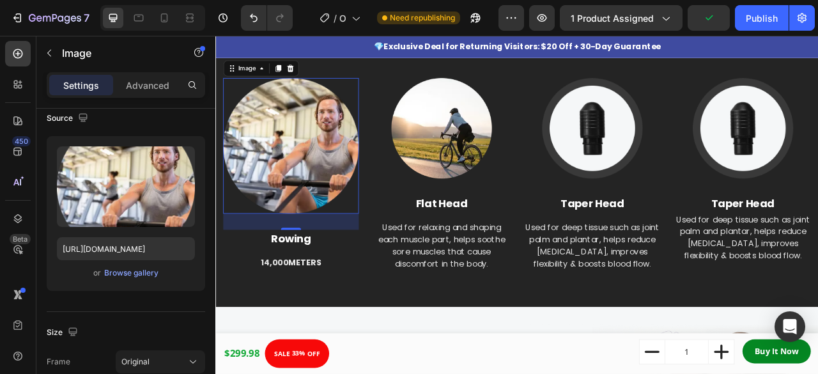
drag, startPoint x: 311, startPoint y: 275, endPoint x: 313, endPoint y: 267, distance: 8.5
click at [313, 267] on div "32" at bounding box center [311, 272] width 173 height 20
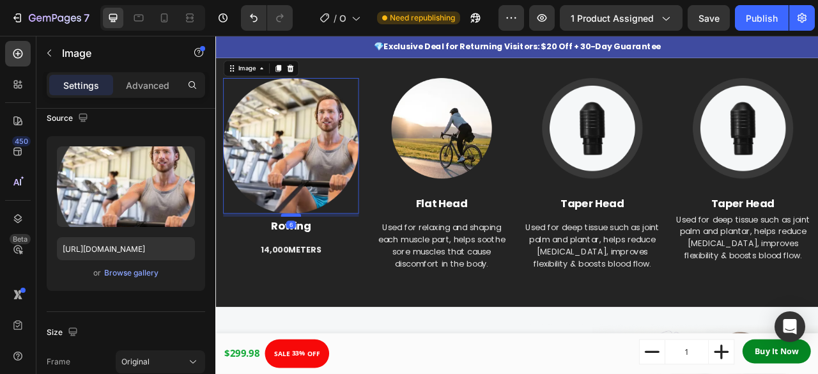
drag, startPoint x: 311, startPoint y: 277, endPoint x: 314, endPoint y: 260, distance: 16.9
click at [314, 262] on div at bounding box center [312, 264] width 26 height 4
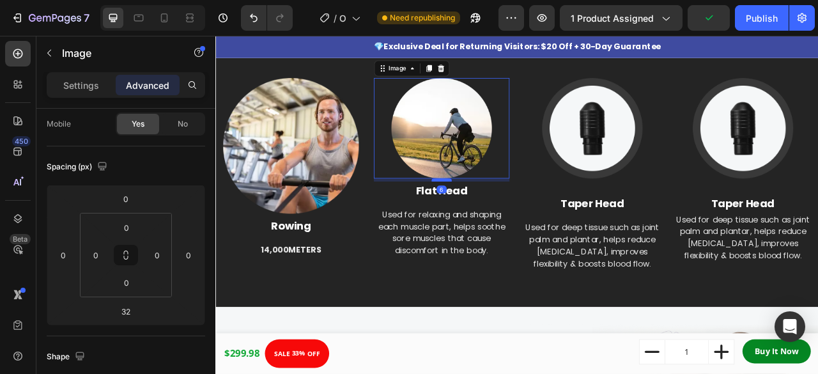
drag, startPoint x: 500, startPoint y: 235, endPoint x: 500, endPoint y: 219, distance: 16.0
click at [500, 219] on div at bounding box center [503, 219] width 26 height 4
type input "6"
click at [334, 185] on img at bounding box center [311, 176] width 173 height 173
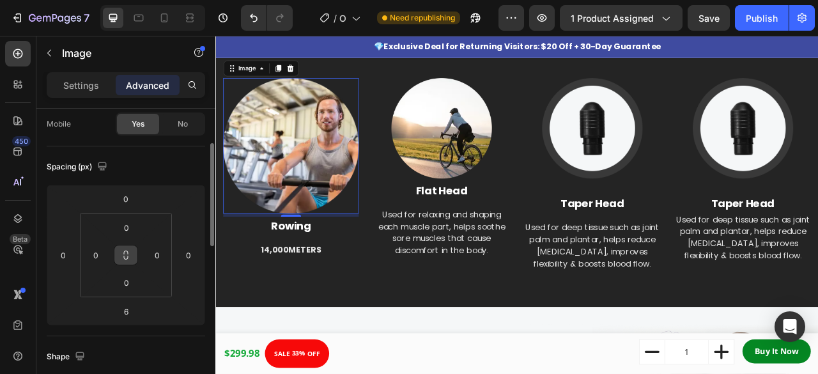
click at [127, 259] on icon at bounding box center [126, 255] width 10 height 10
click at [752, 184] on img at bounding box center [695, 154] width 128 height 128
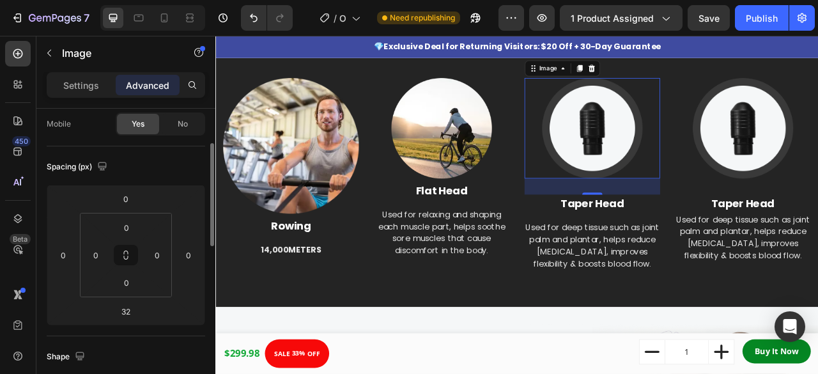
click at [693, 159] on img at bounding box center [695, 154] width 128 height 128
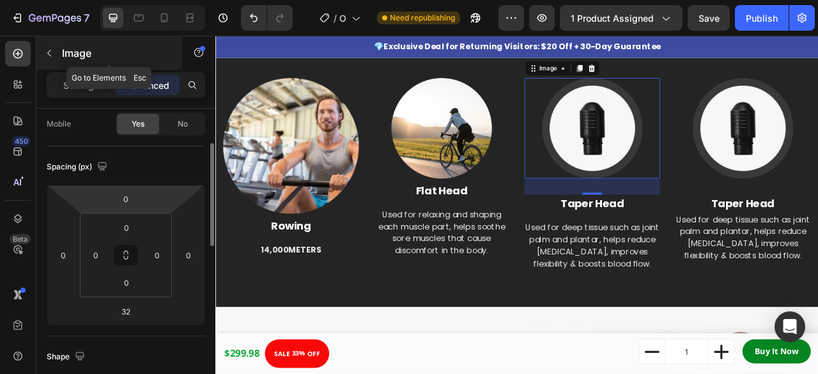
click at [42, 46] on button "button" at bounding box center [49, 53] width 20 height 20
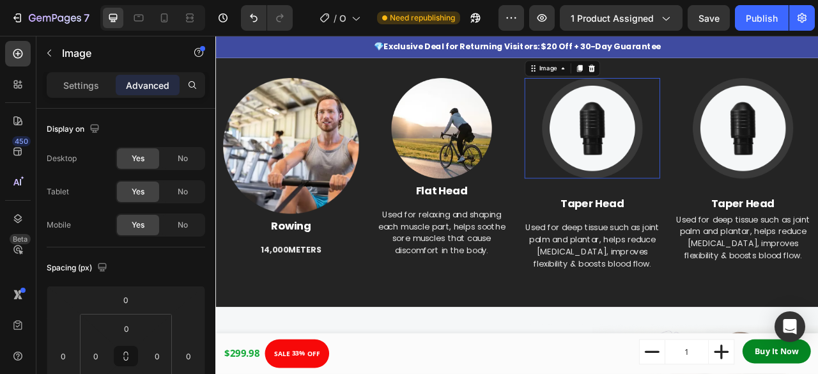
click at [706, 169] on img at bounding box center [695, 154] width 128 height 128
click at [87, 82] on p "Settings" at bounding box center [81, 85] width 36 height 13
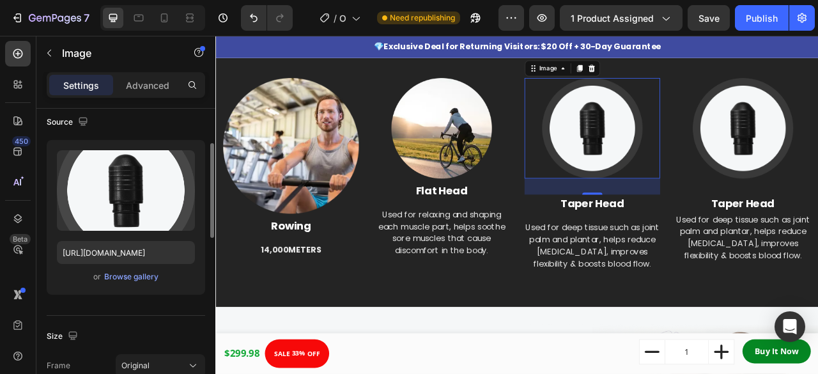
scroll to position [100, 0]
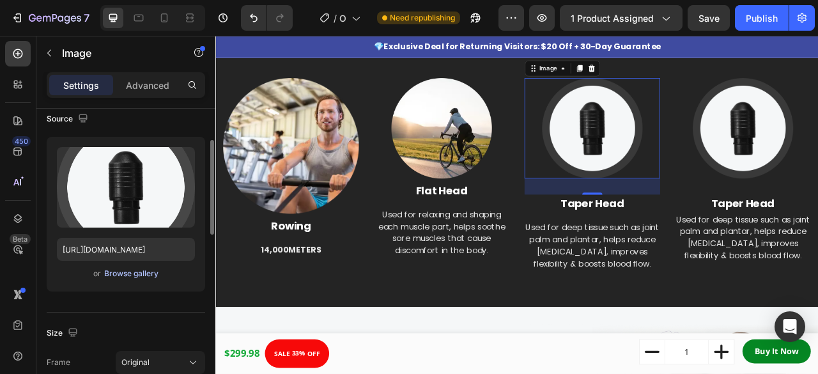
click at [127, 277] on div "Browse gallery" at bounding box center [131, 274] width 54 height 12
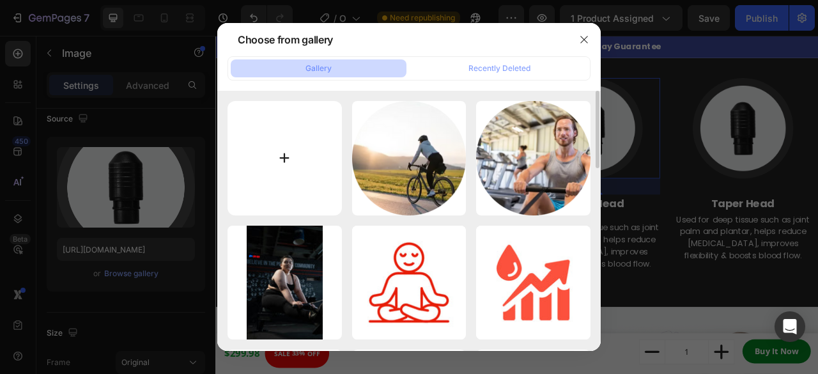
click at [290, 187] on input "file" at bounding box center [285, 158] width 114 height 114
type input "C:\fakepath\Ellipse_29_2_240x240-ezgif.com-optipng.png"
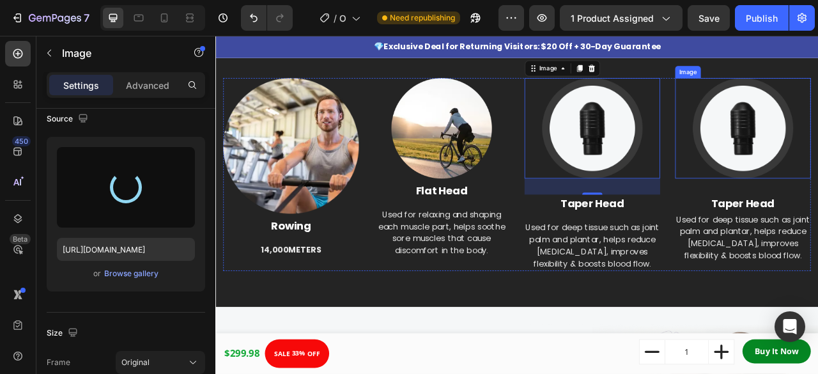
type input "https://cdn.shopify.com/s/files/1/0836/6669/8550/files/gempages_479625243783070…"
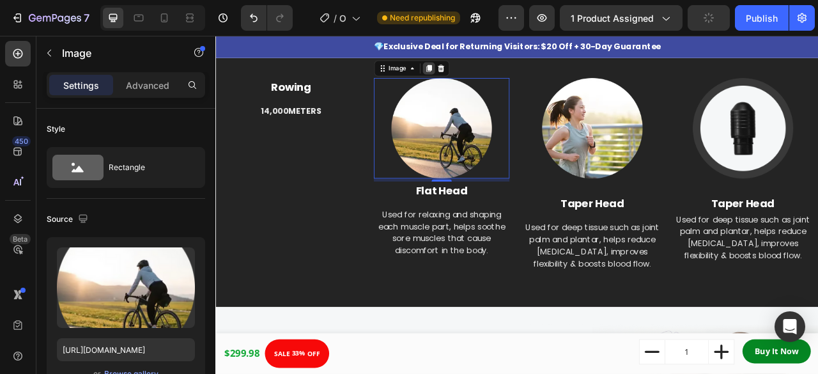
click at [486, 80] on icon at bounding box center [486, 77] width 10 height 10
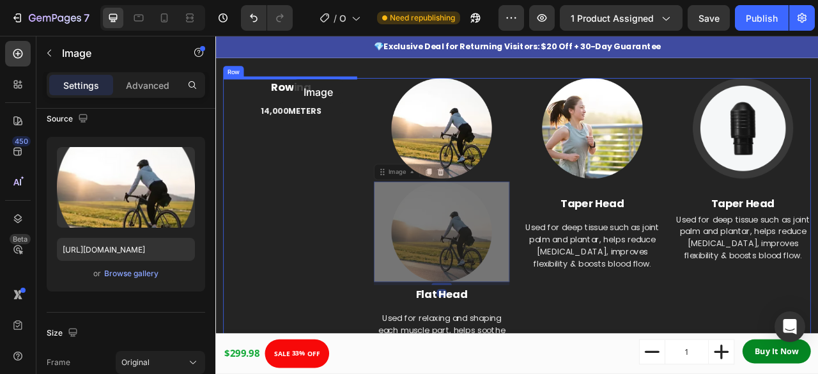
drag, startPoint x: 501, startPoint y: 283, endPoint x: 315, endPoint y: 91, distance: 267.2
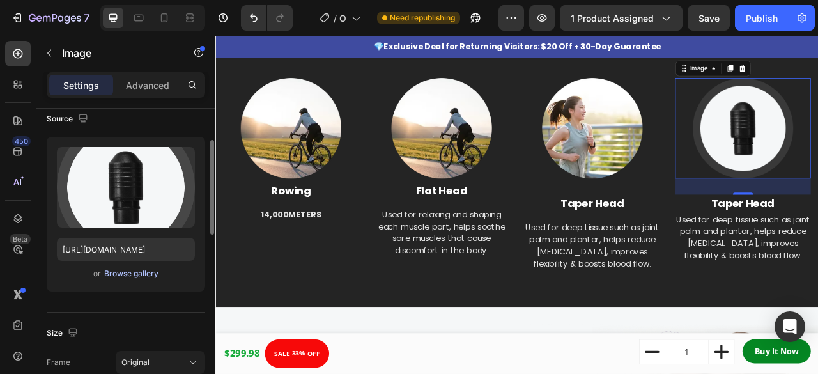
click at [139, 269] on div "Browse gallery" at bounding box center [131, 274] width 54 height 12
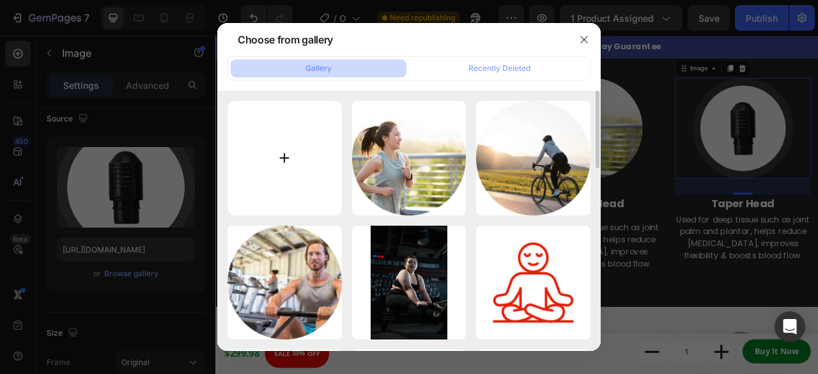
click at [269, 184] on input "file" at bounding box center [285, 158] width 114 height 114
type input "C:\fakepath\Ellipse_29_3_240x240-ezgif.com-optipng.png"
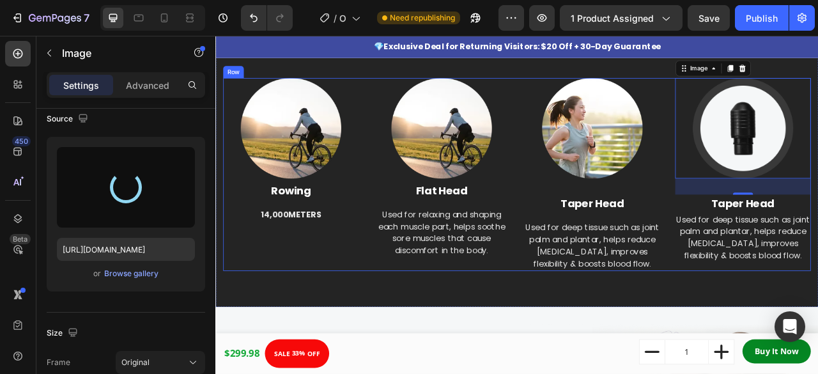
type input "https://cdn.shopify.com/s/files/1/0836/6669/8550/files/gempages_479625243783070…"
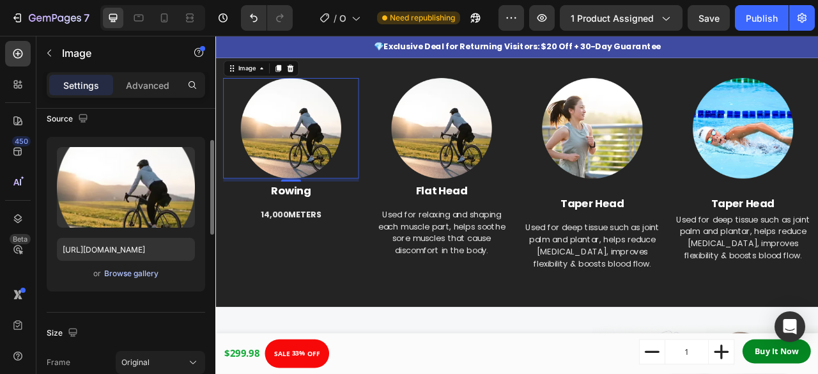
click at [150, 271] on div "Browse gallery" at bounding box center [131, 274] width 54 height 12
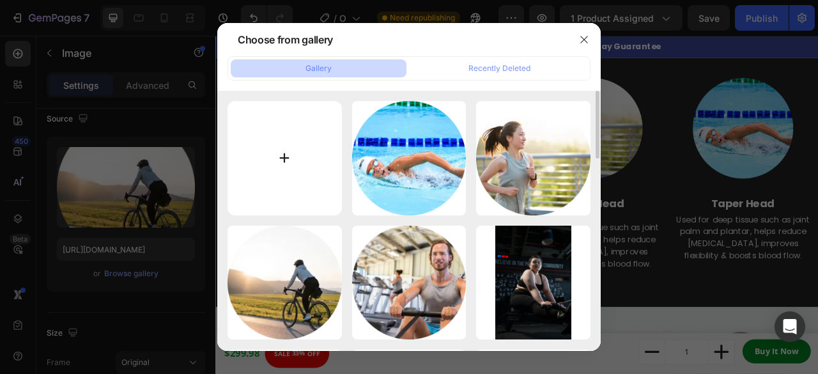
click at [274, 164] on input "file" at bounding box center [285, 158] width 114 height 114
type input "C:\fakepath\Ellipse_29_240x240-ezgif.com-optipng (1).png"
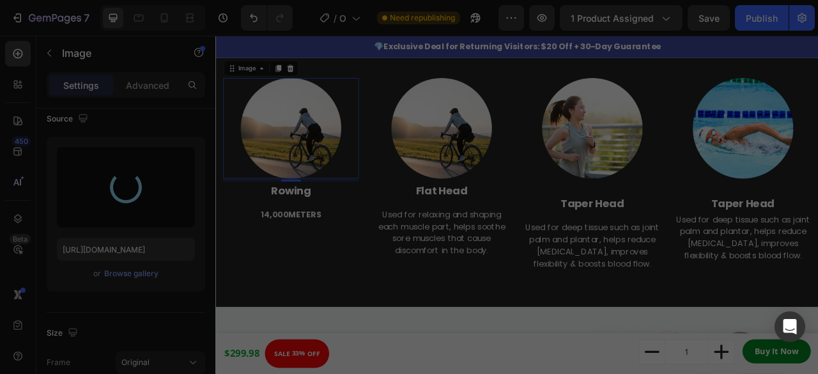
type input "https://cdn.shopify.com/s/files/1/0836/6669/8550/files/gempages_479625243783070…"
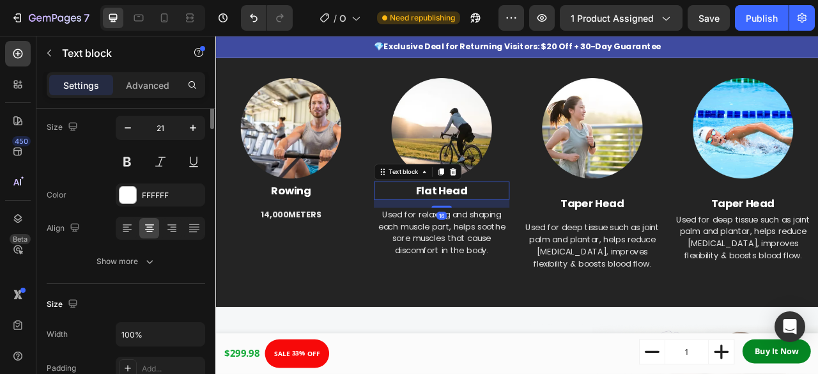
scroll to position [0, 0]
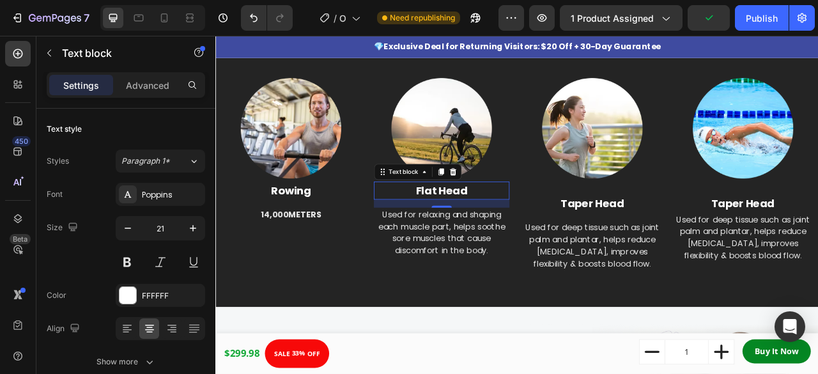
click at [532, 237] on p "Flat Head" at bounding box center [503, 232] width 170 height 20
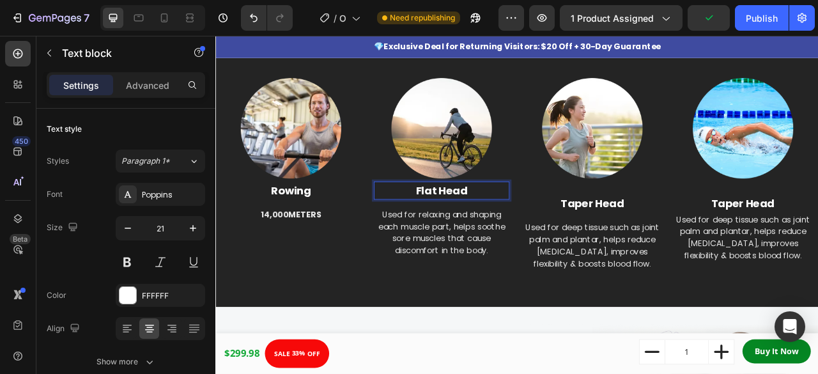
click at [532, 237] on p "Flat Head" at bounding box center [503, 232] width 170 height 20
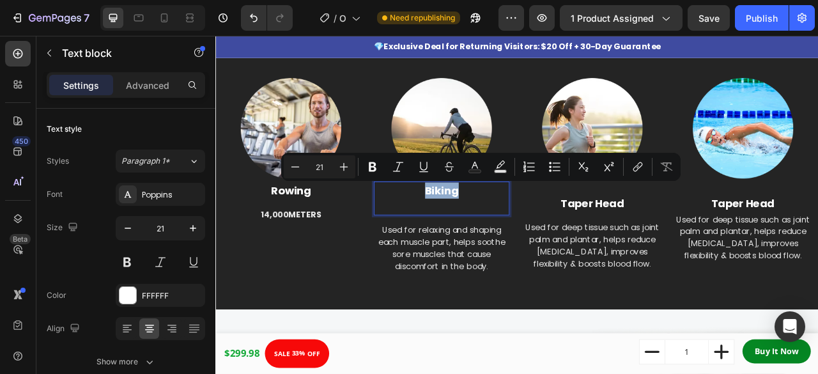
drag, startPoint x: 522, startPoint y: 231, endPoint x: 475, endPoint y: 232, distance: 46.7
click at [475, 232] on p "Biking" at bounding box center [503, 232] width 170 height 20
click at [377, 166] on icon "Editor contextual toolbar" at bounding box center [372, 166] width 13 height 13
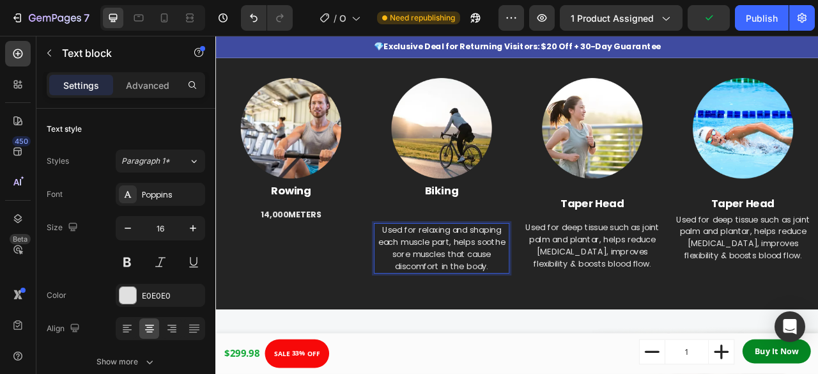
click at [548, 283] on p "Used for relaxing and shaping each muscle part, helps soothe sore muscles that …" at bounding box center [503, 306] width 170 height 61
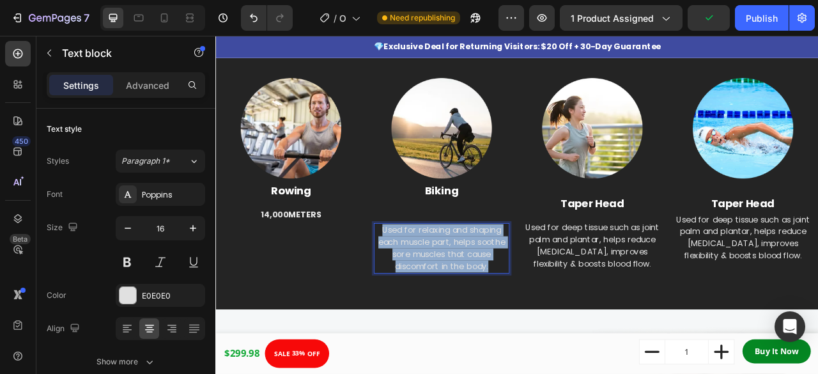
click at [548, 283] on p "Used for relaxing and shaping each muscle part, helps soothe sore muscles that …" at bounding box center [503, 306] width 170 height 61
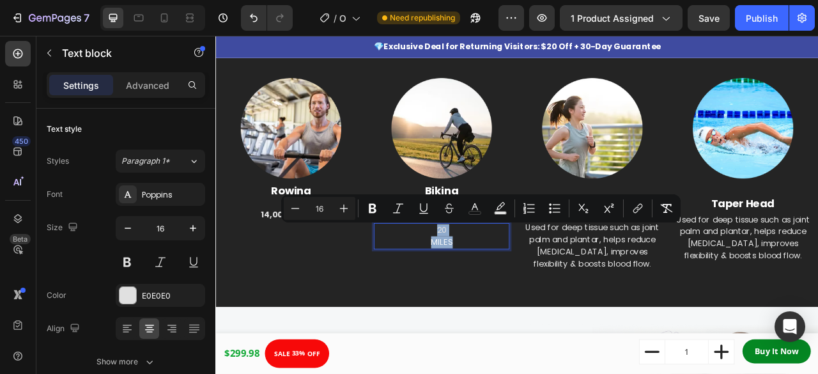
drag, startPoint x: 530, startPoint y: 292, endPoint x: 484, endPoint y: 283, distance: 46.8
click at [484, 283] on div "20 MILES" at bounding box center [503, 290] width 173 height 33
click at [369, 205] on icon "Editor contextual toolbar" at bounding box center [372, 208] width 13 height 13
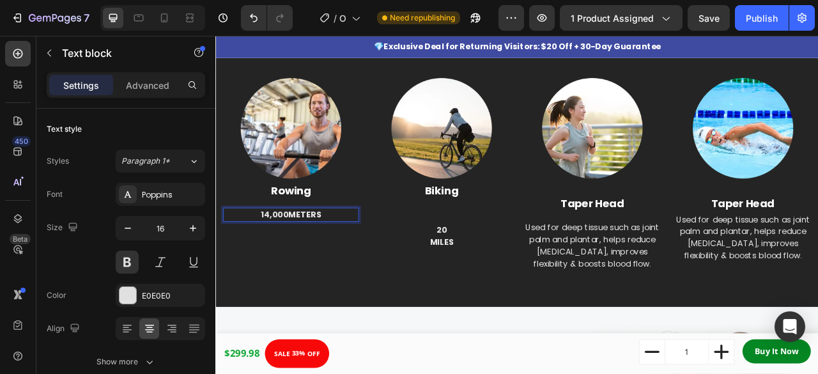
click at [345, 262] on span "METERS" at bounding box center [329, 263] width 42 height 15
click at [334, 261] on span "METERS" at bounding box center [329, 263] width 42 height 15
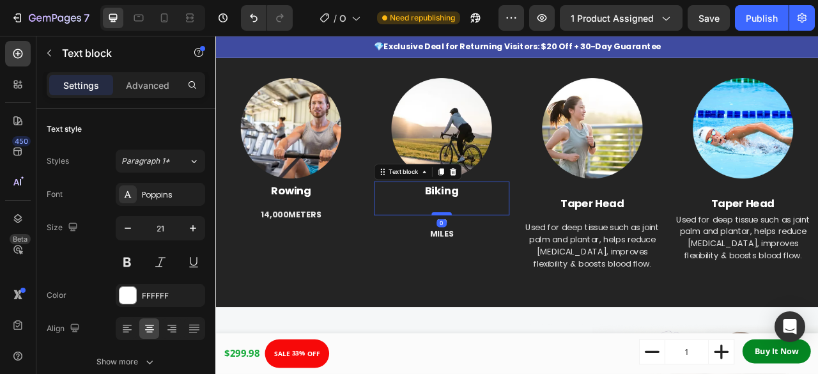
drag, startPoint x: 496, startPoint y: 272, endPoint x: 496, endPoint y: 262, distance: 10.2
click at [496, 262] on div at bounding box center [503, 262] width 26 height 4
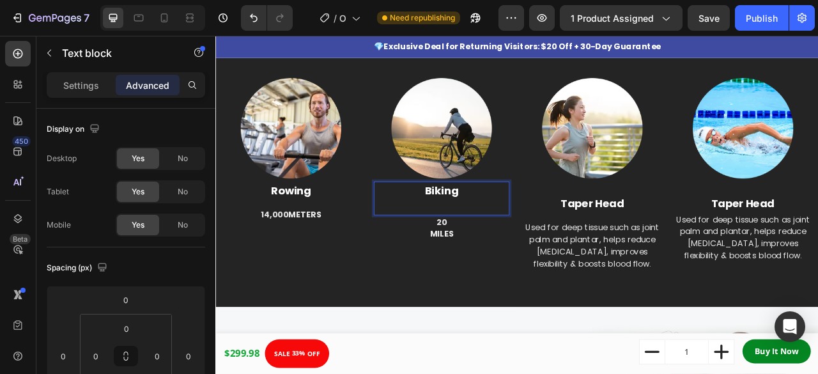
click at [506, 253] on p "Rich Text Editor. Editing area: main" at bounding box center [503, 253] width 170 height 20
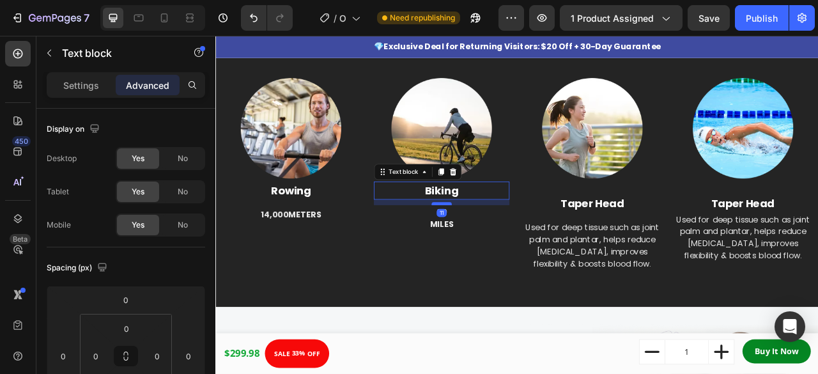
drag, startPoint x: 501, startPoint y: 240, endPoint x: 501, endPoint y: 247, distance: 7.0
click at [501, 247] on div at bounding box center [503, 249] width 26 height 4
type input "11"
click at [499, 249] on div at bounding box center [503, 251] width 26 height 4
click at [506, 251] on div at bounding box center [503, 253] width 26 height 4
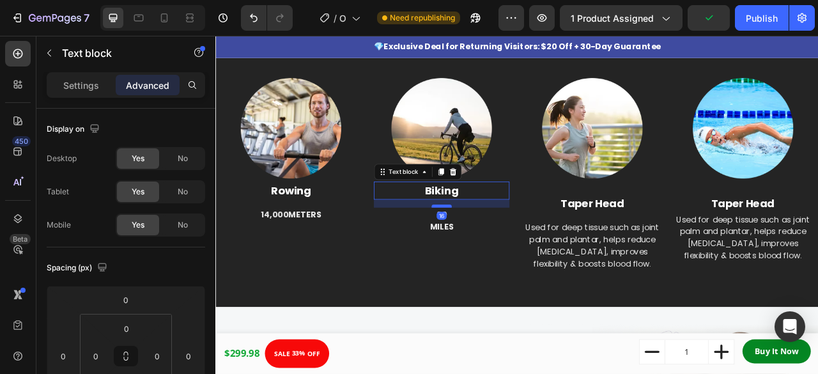
type input "16"
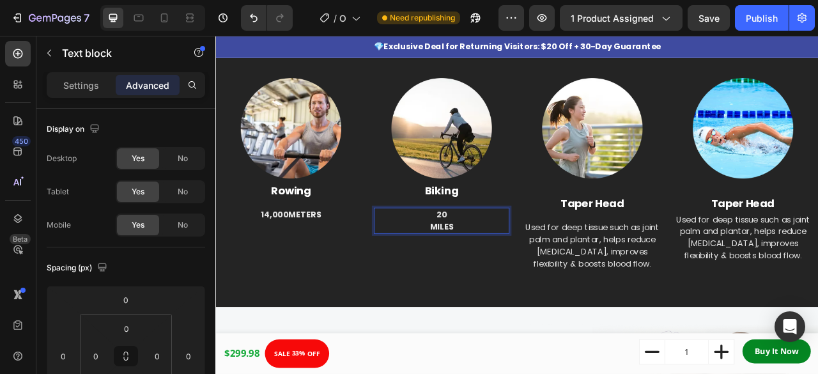
click at [481, 277] on p "MILES" at bounding box center [503, 278] width 170 height 15
click at [495, 261] on strong "MILES" at bounding box center [510, 263] width 30 height 15
click at [524, 256] on p "20 MILES" at bounding box center [503, 263] width 170 height 15
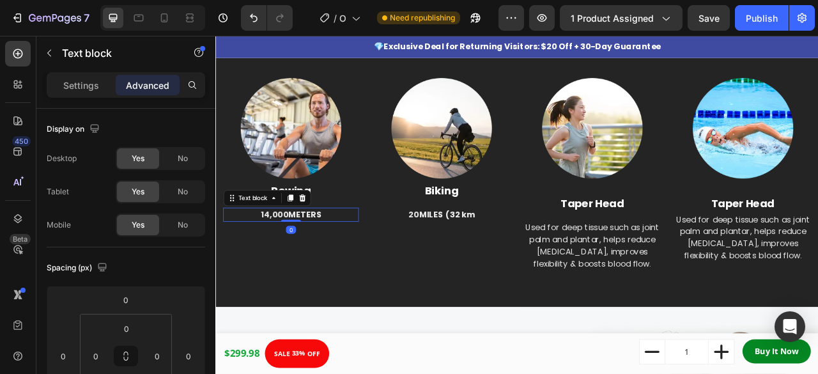
click at [327, 263] on span "METERS" at bounding box center [329, 263] width 42 height 15
click at [340, 259] on span "METERS" at bounding box center [329, 263] width 42 height 15
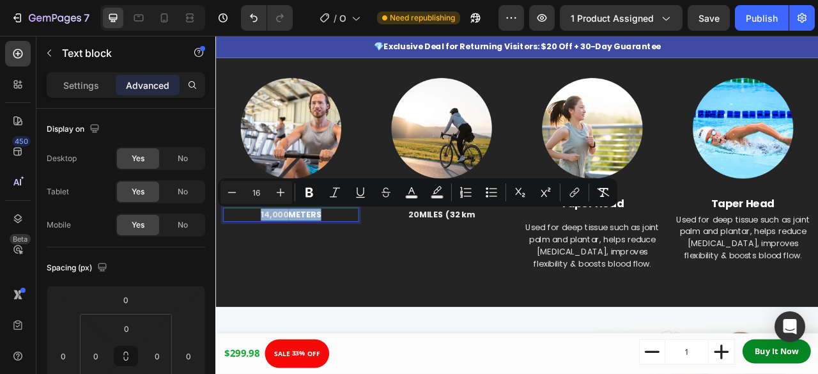
click at [340, 259] on span "METERS" at bounding box center [329, 263] width 42 height 15
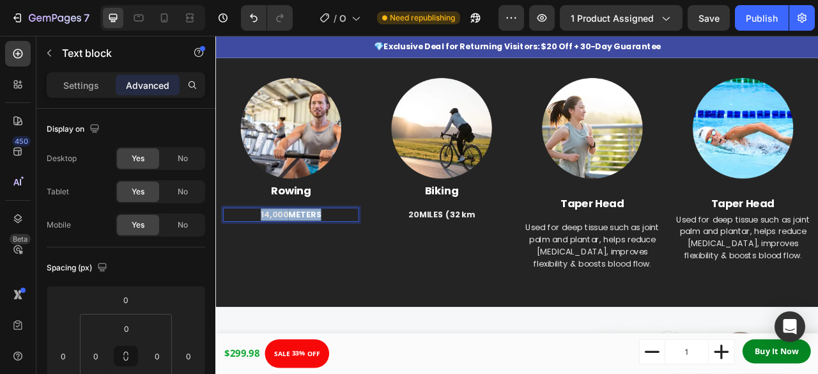
click at [340, 259] on span "METERS" at bounding box center [329, 263] width 42 height 15
copy p "14,000 METERS"
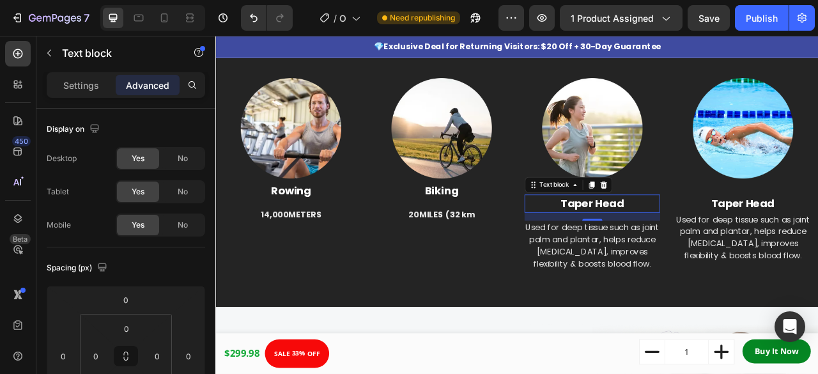
click at [657, 248] on p "Taper Head" at bounding box center [695, 249] width 170 height 20
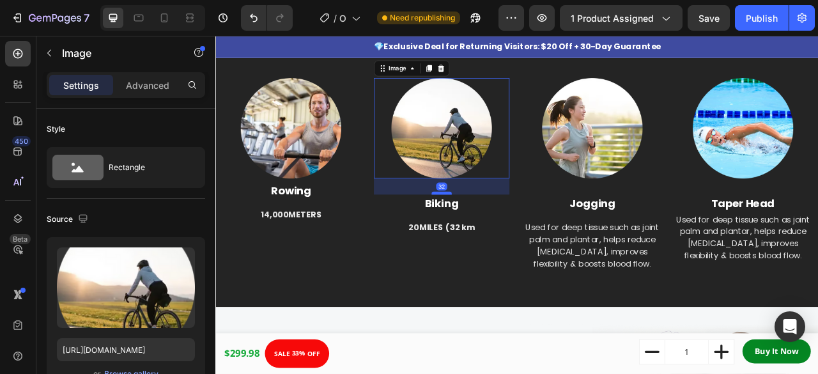
drag, startPoint x: 501, startPoint y: 218, endPoint x: 510, endPoint y: 235, distance: 19.4
click at [510, 235] on div at bounding box center [503, 236] width 26 height 4
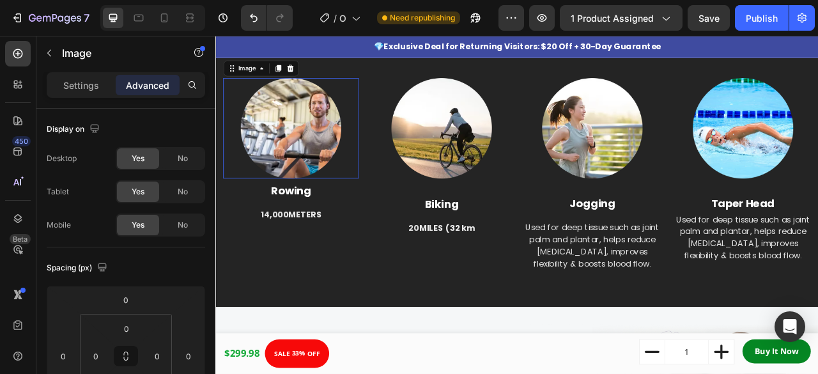
click at [357, 195] on img at bounding box center [311, 154] width 128 height 128
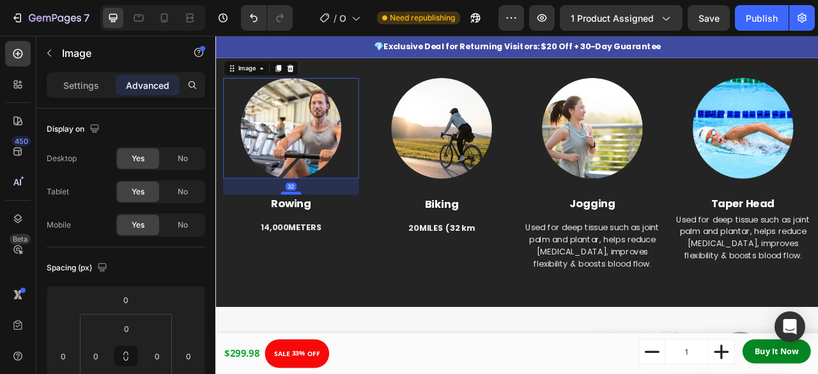
drag, startPoint x: 313, startPoint y: 218, endPoint x: 319, endPoint y: 235, distance: 17.6
click at [319, 235] on div at bounding box center [312, 236] width 26 height 4
type input "32"
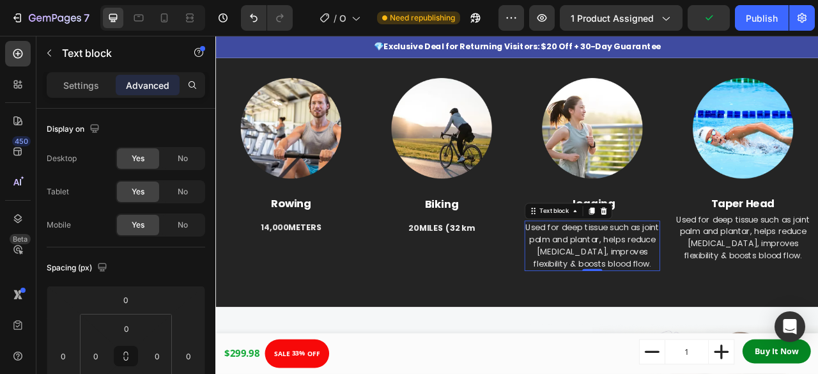
click at [673, 301] on p "Used for deep tissue such as joint palm and plantar, helps reduce [MEDICAL_DATA…" at bounding box center [695, 302] width 170 height 61
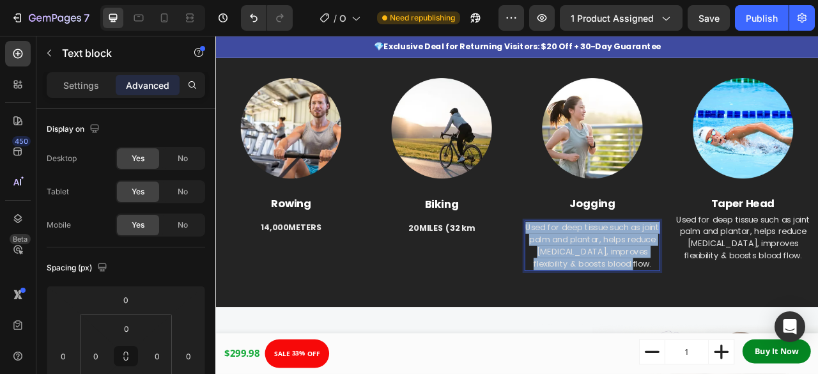
click at [673, 301] on p "Used for deep tissue such as joint palm and plantar, helps reduce stiffness, im…" at bounding box center [695, 302] width 170 height 61
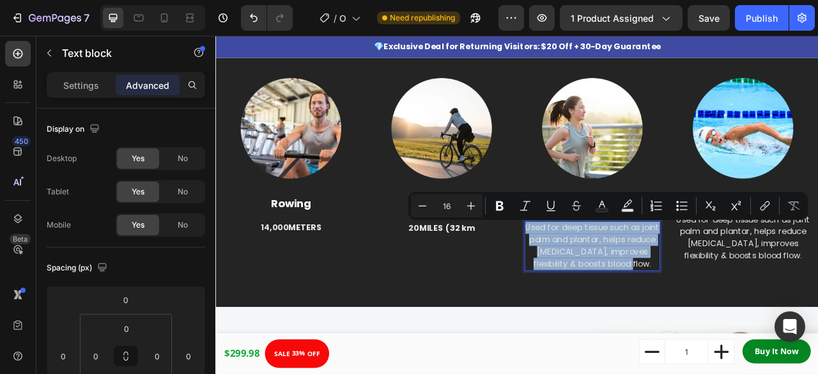
click at [673, 301] on p "Used for deep tissue such as joint palm and plantar, helps reduce stiffness, im…" at bounding box center [695, 302] width 170 height 61
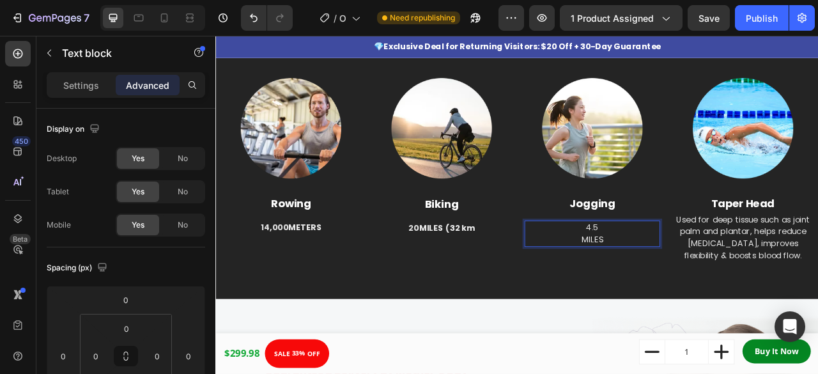
click at [704, 274] on p "4.5" at bounding box center [695, 279] width 170 height 15
click at [731, 272] on p "4.5 MILES" at bounding box center [695, 279] width 170 height 15
click at [733, 279] on p "4.5 MILES (7.2 km" at bounding box center [695, 279] width 170 height 15
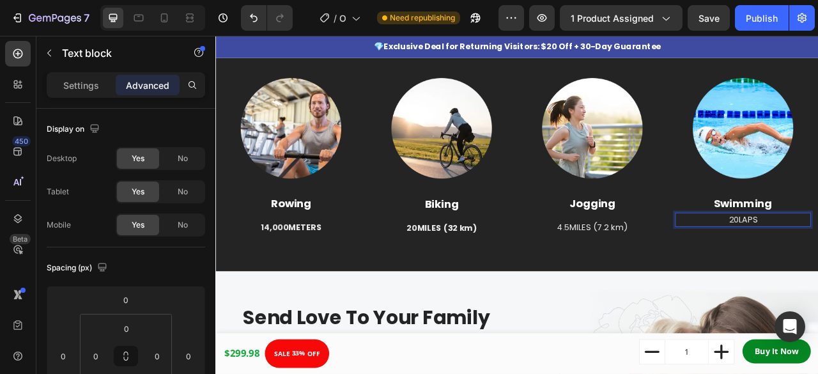
drag, startPoint x: 878, startPoint y: 256, endPoint x: 889, endPoint y: 266, distance: 14.5
type input "16"
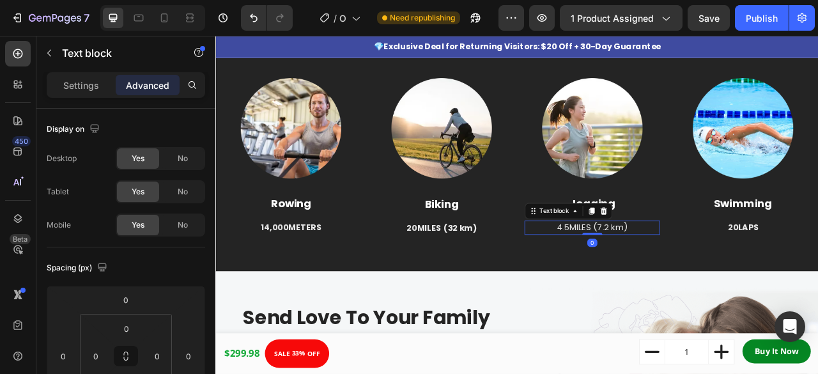
click at [712, 278] on span "MILES (7.2 km)" at bounding box center [702, 279] width 74 height 15
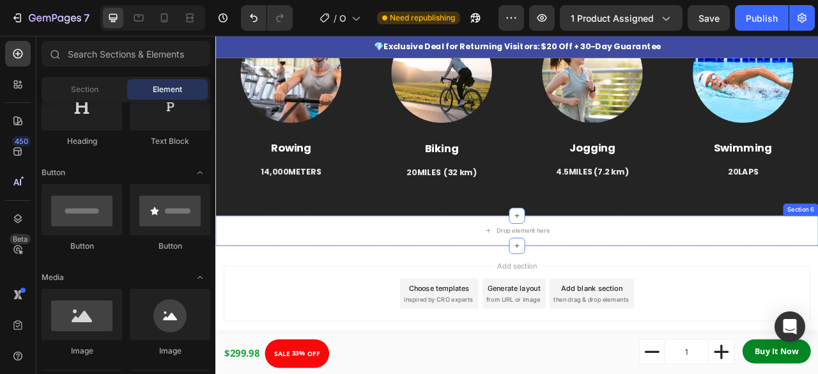
scroll to position [825, 0]
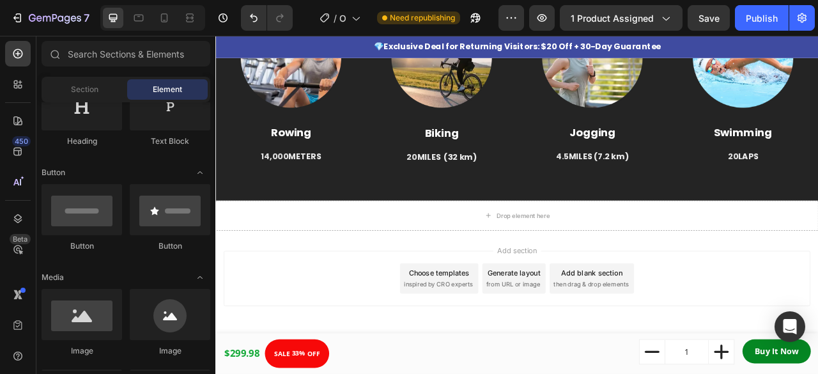
click at [490, 356] on span "inspired by CRO experts" at bounding box center [499, 352] width 88 height 12
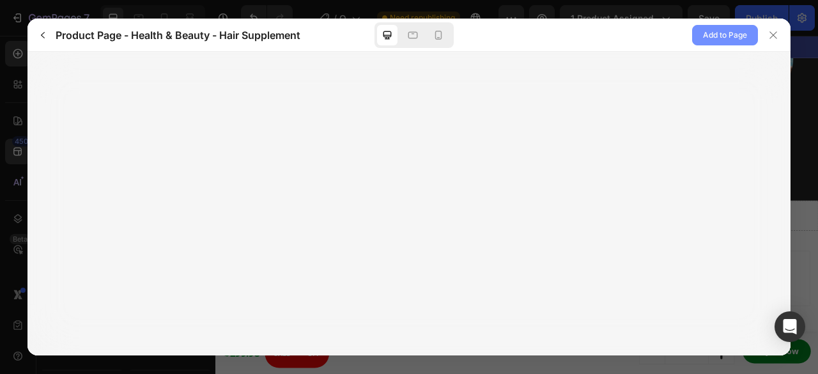
click at [727, 33] on span "Add to Page" at bounding box center [725, 34] width 44 height 15
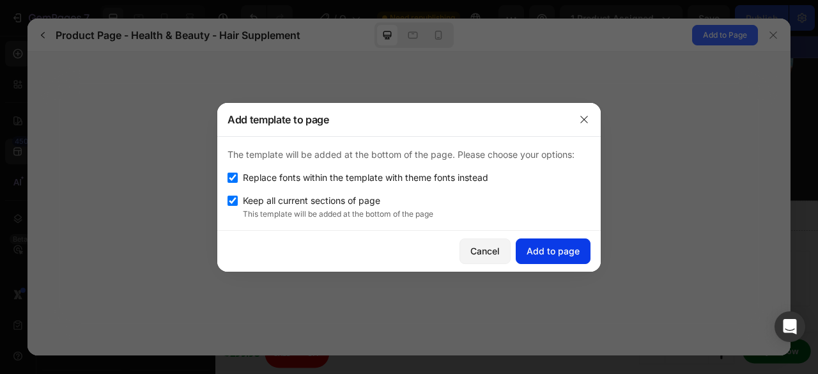
click at [568, 250] on div "Add to page" at bounding box center [553, 250] width 53 height 13
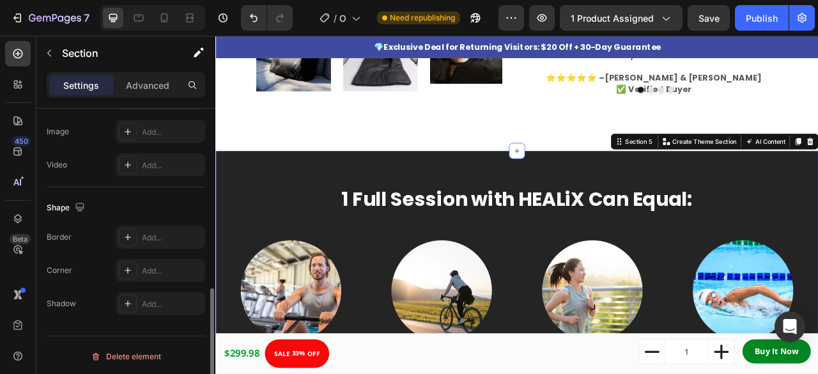
scroll to position [476, 0]
click at [148, 86] on p "Advanced" at bounding box center [147, 85] width 43 height 13
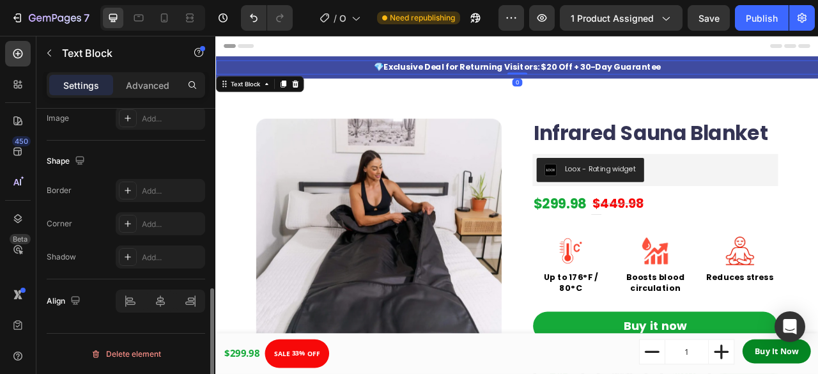
scroll to position [0, 0]
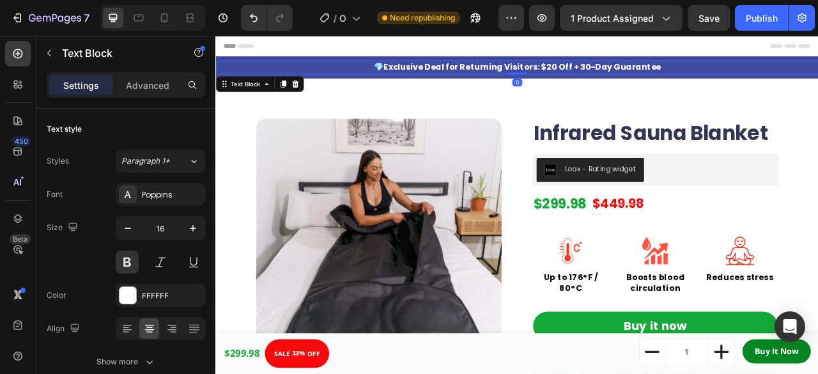
click at [344, 73] on p "💎 Exclusive Deal for Returning Visitors: $20 Off + 30-Day Guarantee" at bounding box center [599, 75] width 765 height 15
click at [141, 82] on p "Advanced" at bounding box center [147, 85] width 43 height 13
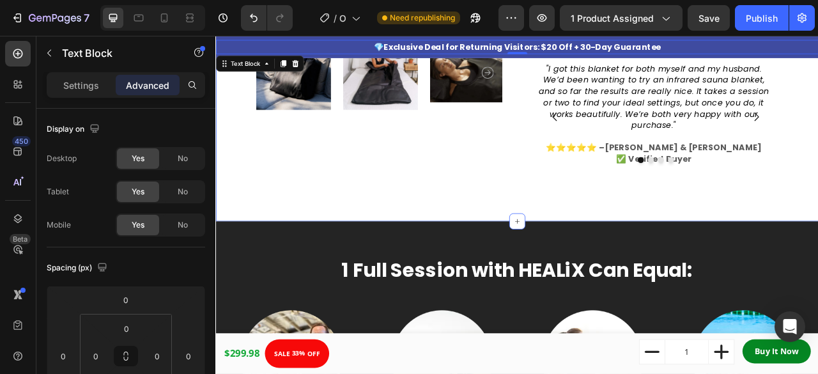
scroll to position [448, 0]
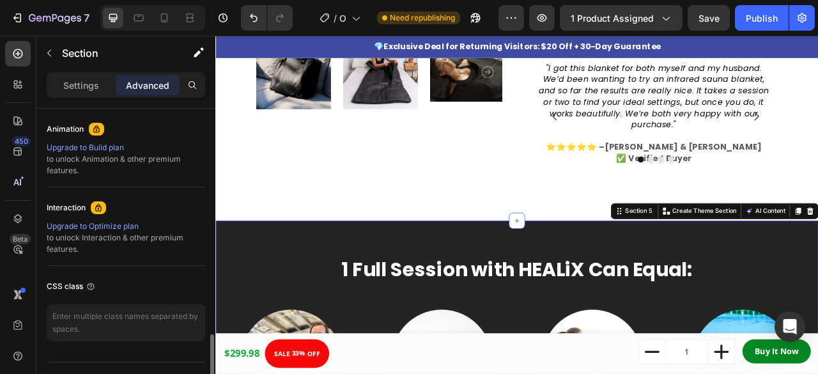
scroll to position [583, 0]
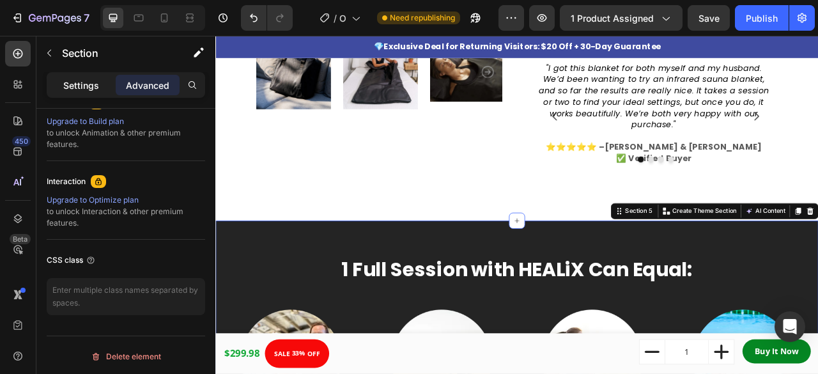
click at [97, 92] on div "Settings" at bounding box center [81, 85] width 64 height 20
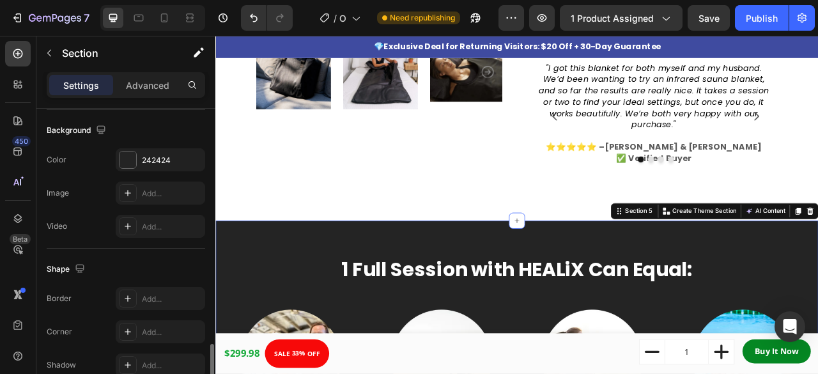
scroll to position [476, 0]
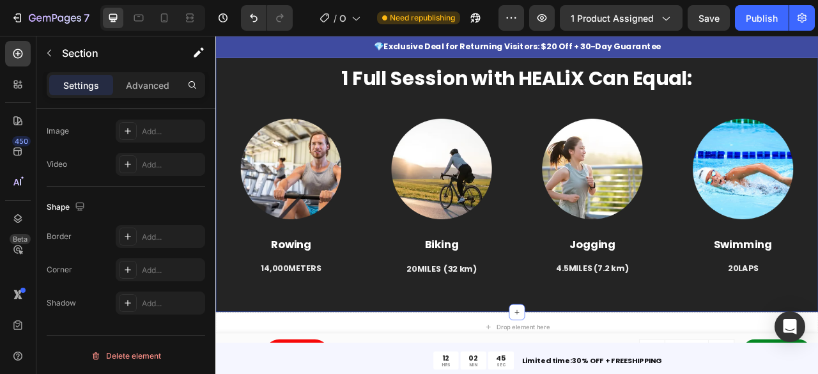
scroll to position [685, 0]
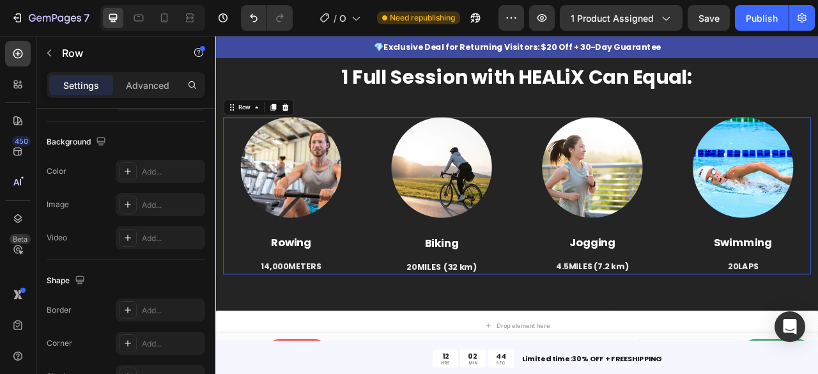
click at [405, 276] on div "Image Rowing Text block 14,000 METERS Text block Image Biking Text block 20 MIL…" at bounding box center [599, 239] width 748 height 200
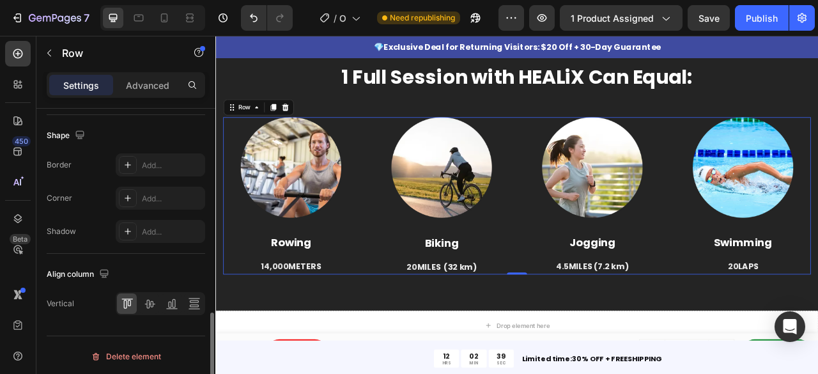
scroll to position [0, 0]
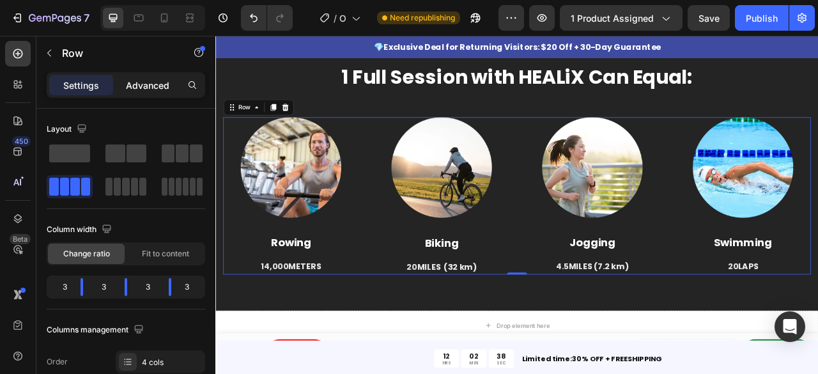
click at [150, 81] on p "Advanced" at bounding box center [147, 85] width 43 height 13
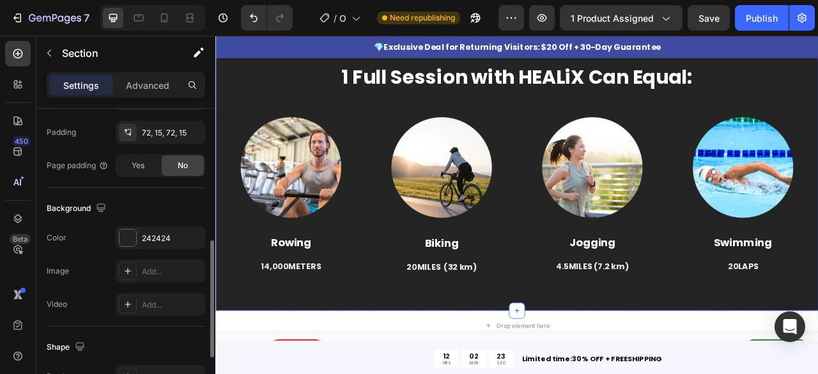
scroll to position [337, 0]
click at [126, 236] on div at bounding box center [128, 237] width 17 height 17
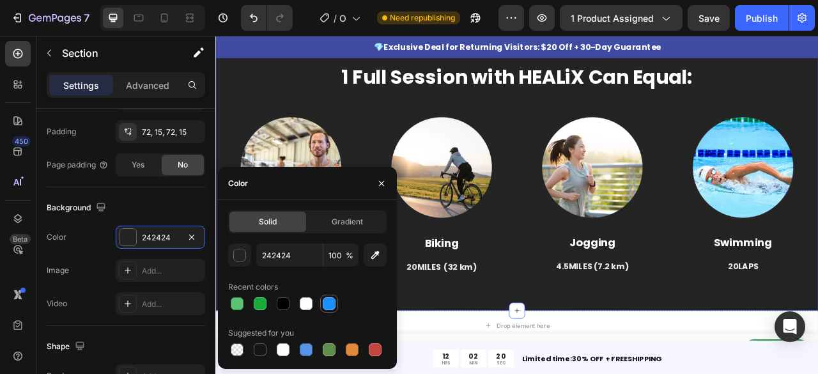
click at [329, 302] on div at bounding box center [329, 303] width 13 height 13
type input "1890FF"
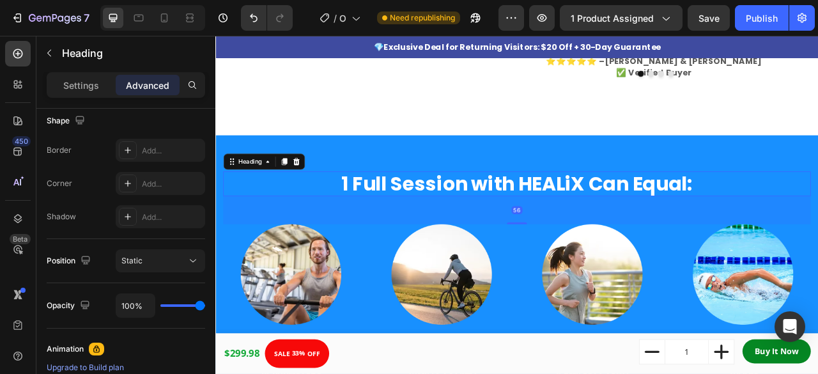
scroll to position [0, 0]
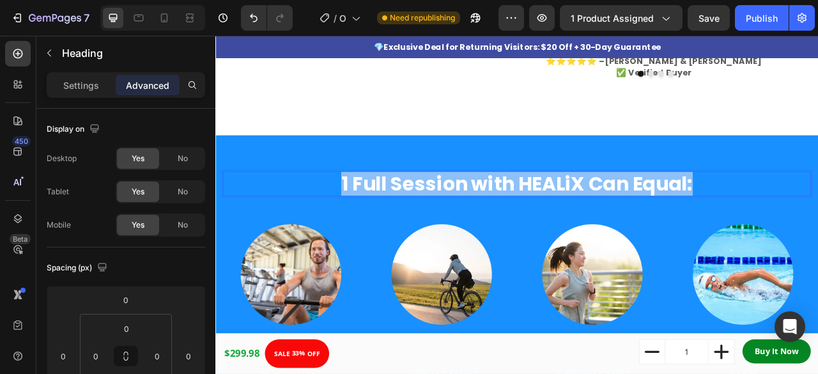
click at [644, 218] on span "1 Full Session with HEALiX Can Equal:" at bounding box center [599, 224] width 448 height 34
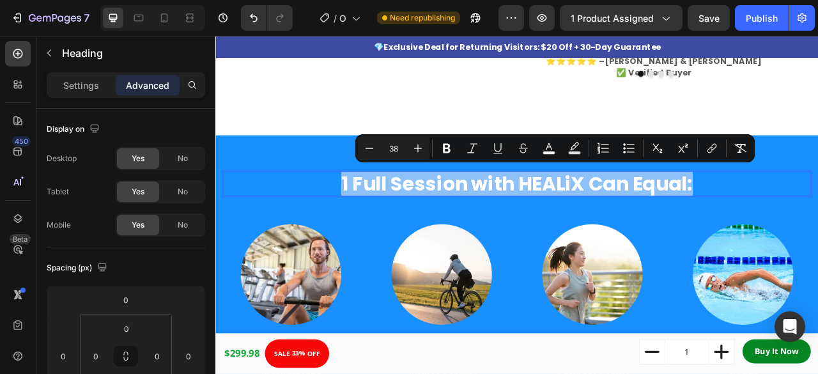
click at [644, 218] on span "1 Full Session with HEALiX Can Equal:" at bounding box center [599, 224] width 448 height 34
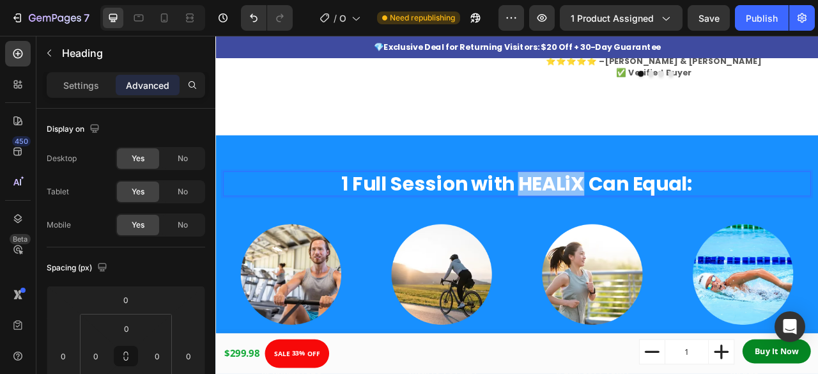
drag, startPoint x: 677, startPoint y: 213, endPoint x: 596, endPoint y: 219, distance: 81.4
click at [596, 219] on span "1 Full Session with HEALiX Can Equal:" at bounding box center [599, 224] width 448 height 34
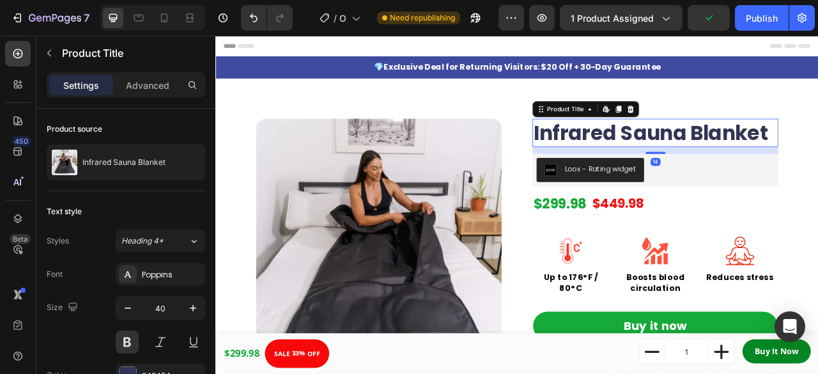
click at [736, 149] on h1 "Infrared Sauna Blanket" at bounding box center [775, 159] width 313 height 36
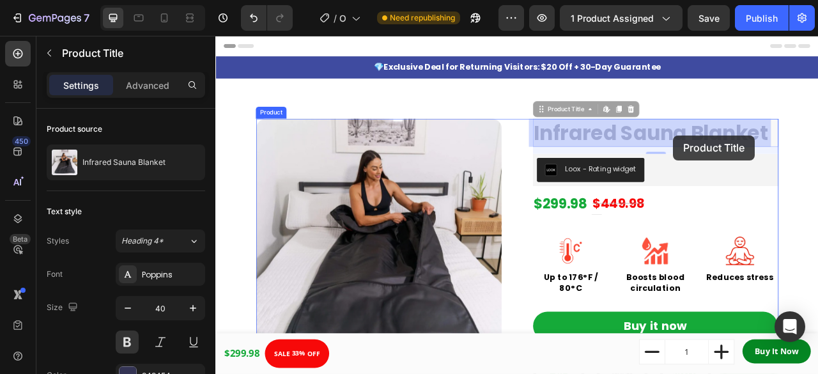
drag, startPoint x: 813, startPoint y: 162, endPoint x: 797, endPoint y: 163, distance: 16.0
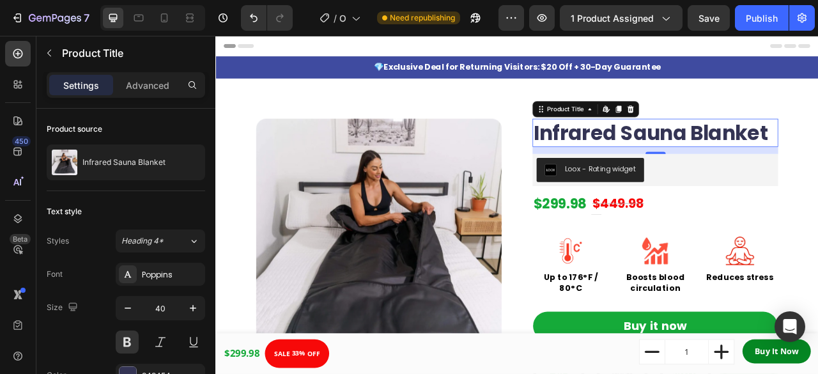
click at [784, 162] on h1 "Infrared Sauna Blanket" at bounding box center [775, 159] width 313 height 36
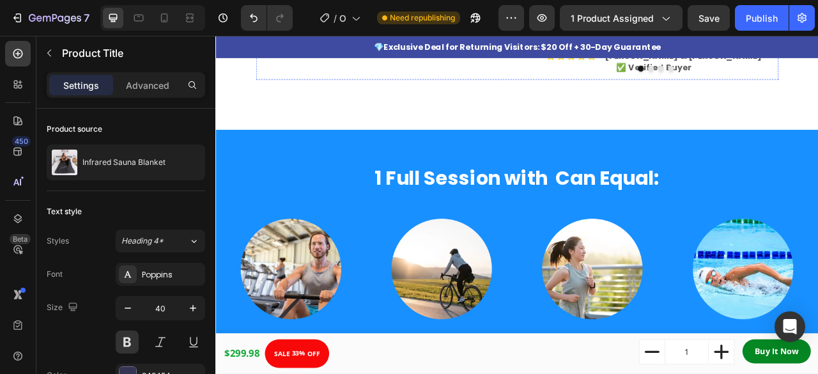
scroll to position [589, 0]
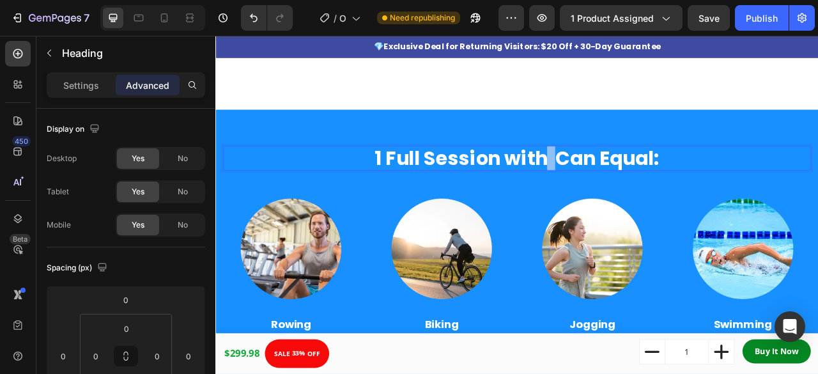
click at [629, 182] on span "1 Full Session with Can Equal:" at bounding box center [598, 192] width 363 height 34
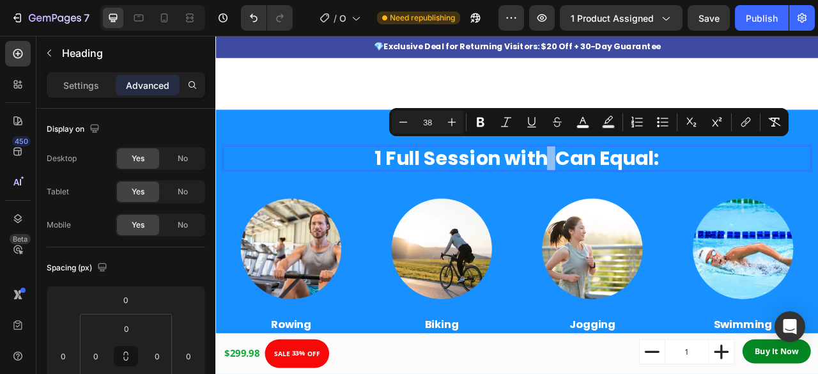
click at [629, 182] on span "1 Full Session with Can Equal:" at bounding box center [598, 192] width 363 height 34
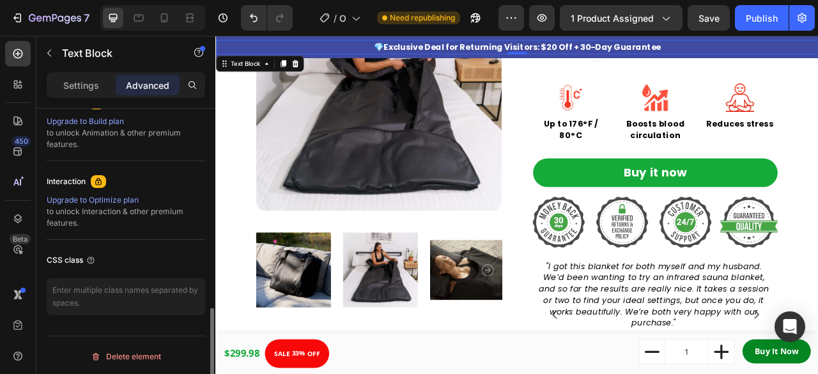
scroll to position [0, 0]
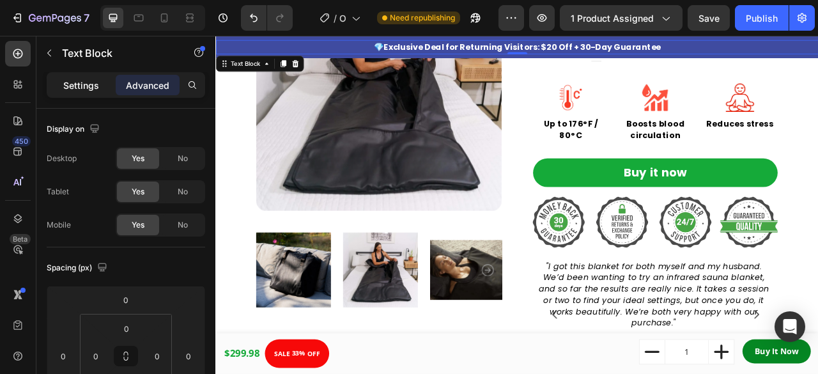
click at [85, 92] on div "Settings" at bounding box center [81, 85] width 64 height 20
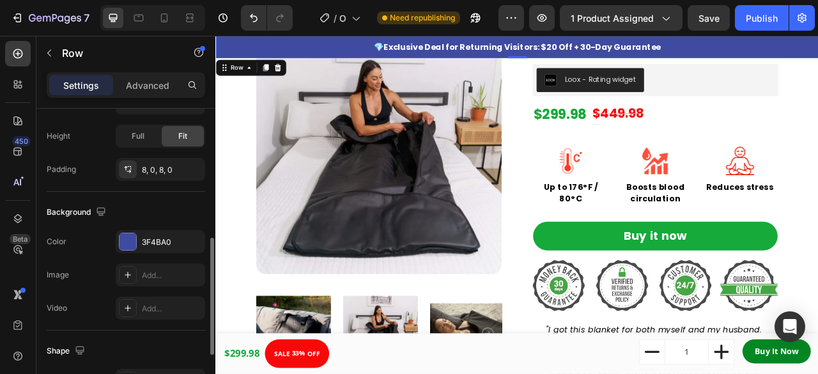
scroll to position [339, 0]
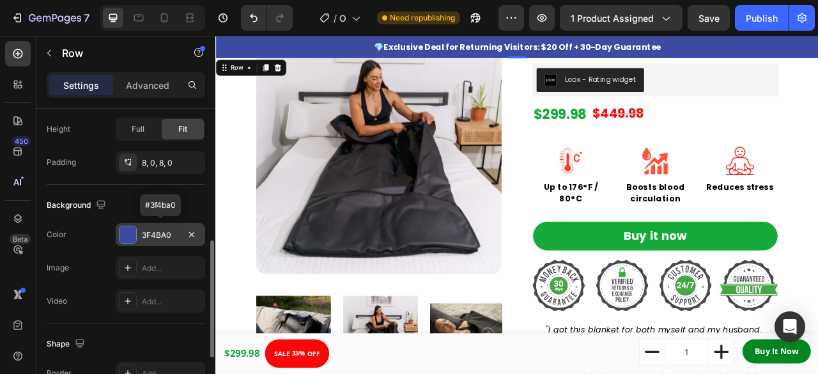
click at [130, 236] on div at bounding box center [128, 234] width 17 height 17
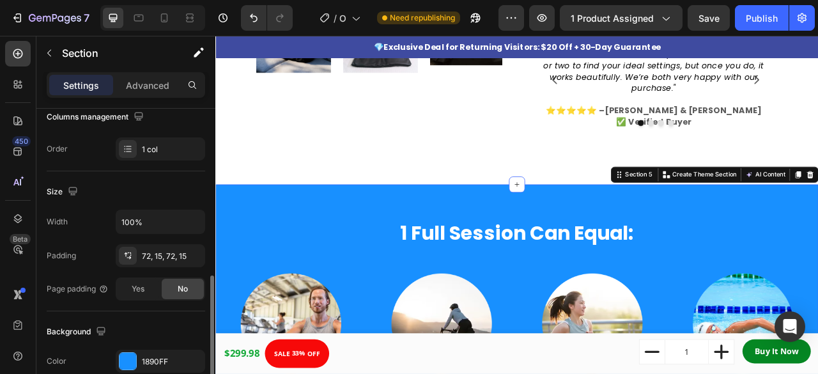
scroll to position [289, 0]
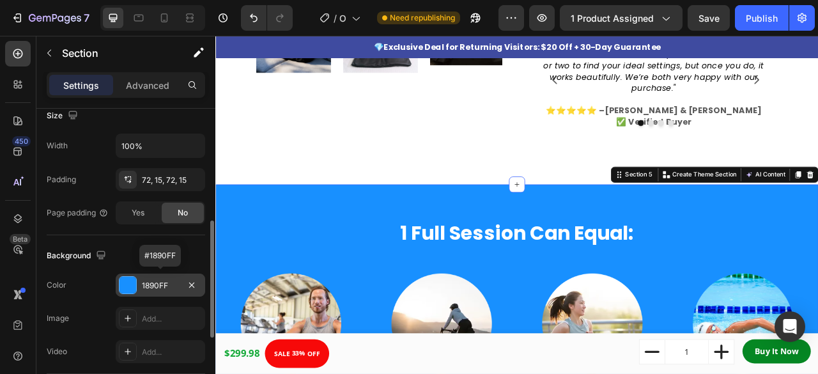
click at [130, 283] on div at bounding box center [128, 285] width 17 height 17
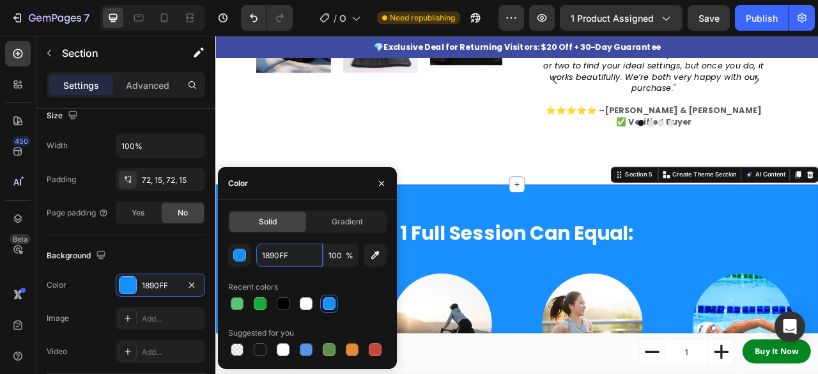
paste input "3F4BA0"
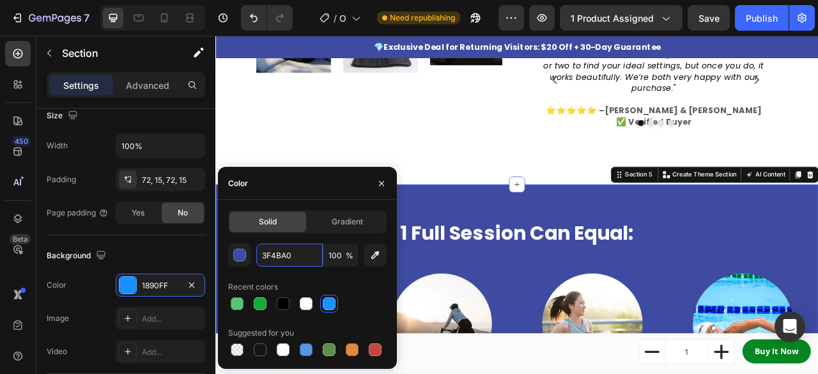
type input "3F4BA0"
click at [381, 184] on icon "button" at bounding box center [382, 183] width 10 height 10
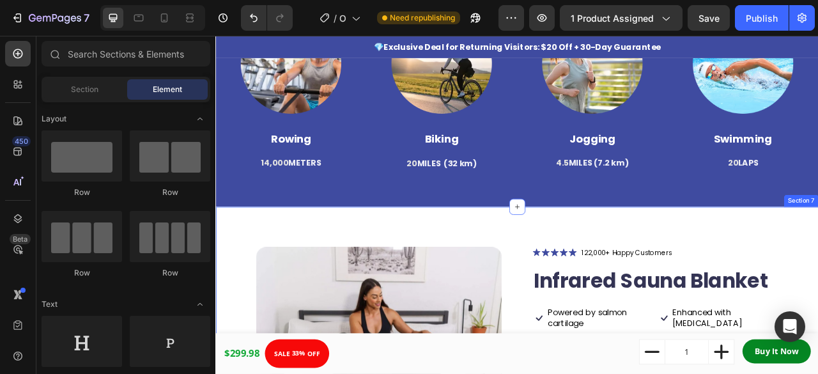
scroll to position [844, 0]
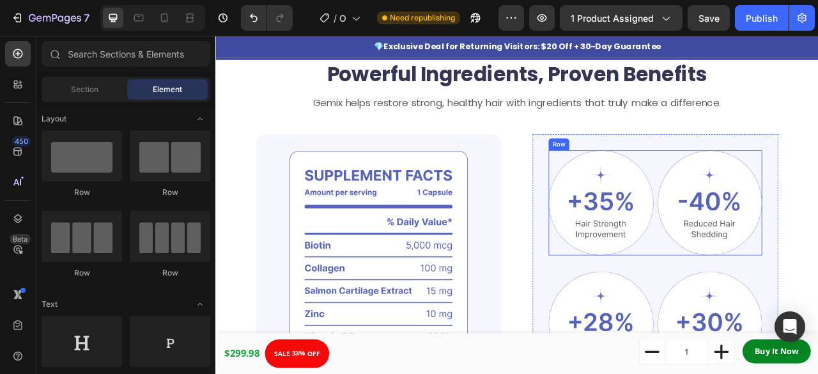
scroll to position [908, 0]
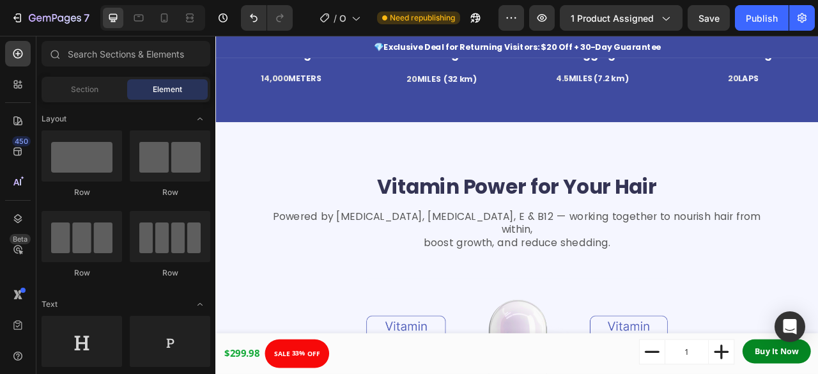
scroll to position [920, 0]
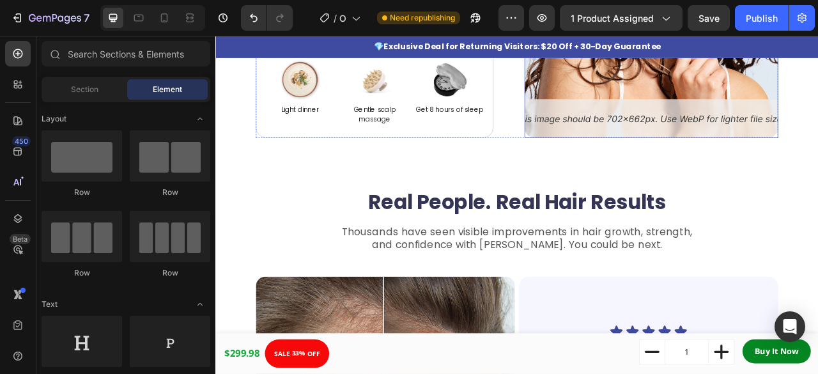
scroll to position [1268, 0]
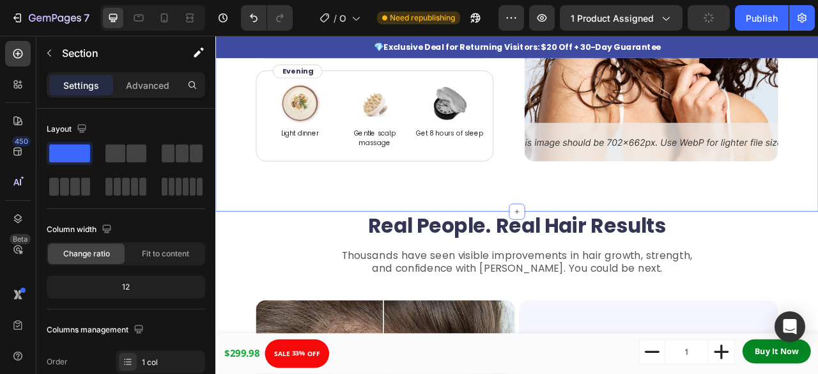
click at [768, 230] on div "Image Protein breakfast Text Block Image Gemix Text Block Image Gentle scalp ma…" at bounding box center [598, 30] width 767 height 457
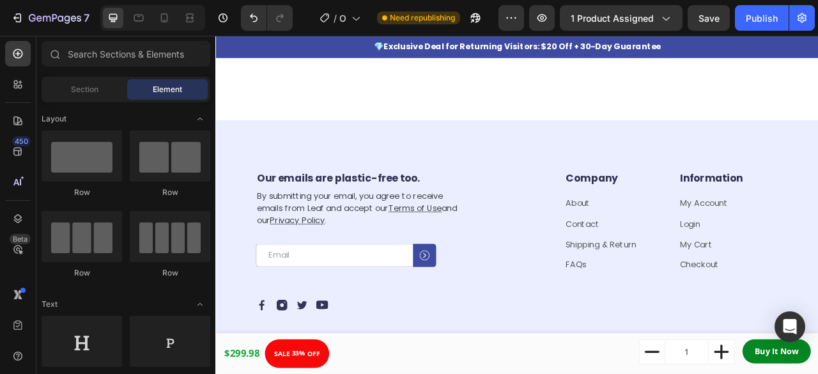
scroll to position [1536, 0]
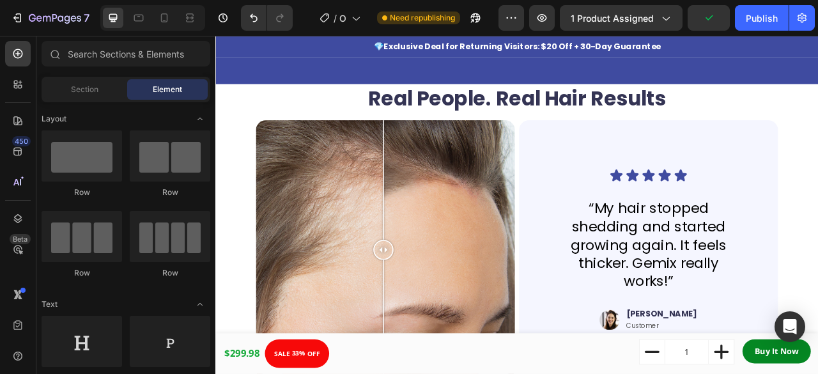
scroll to position [970, 0]
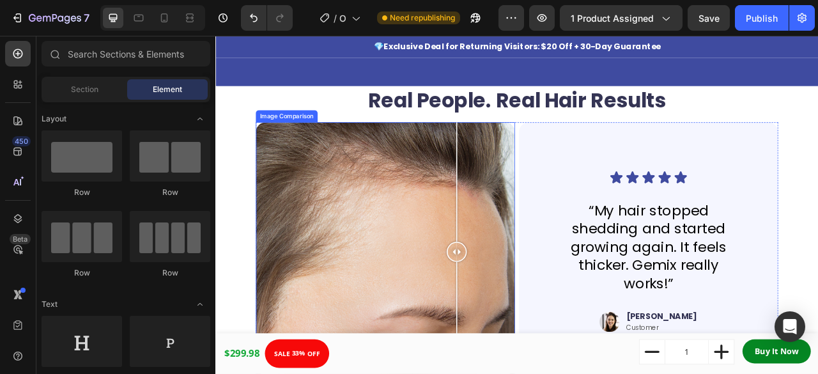
click at [522, 222] on div "1 Day 60 Days" at bounding box center [432, 311] width 330 height 330
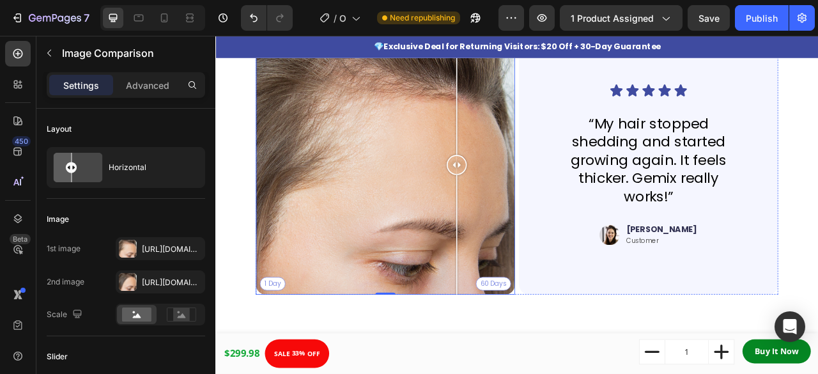
scroll to position [1073, 0]
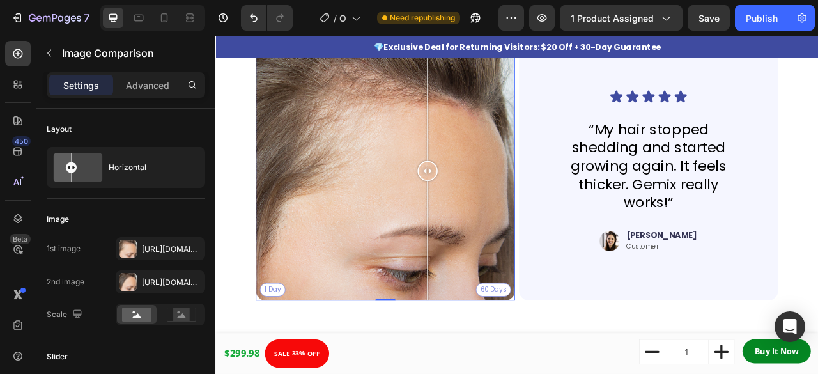
click at [485, 304] on div "1 Day 60 Days" at bounding box center [432, 208] width 330 height 330
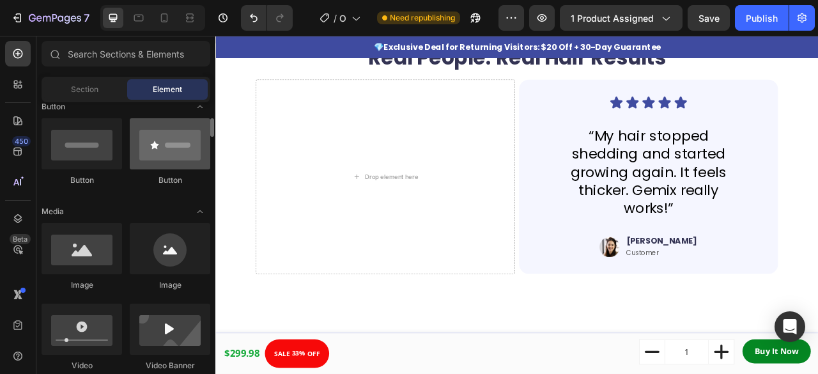
scroll to position [303, 0]
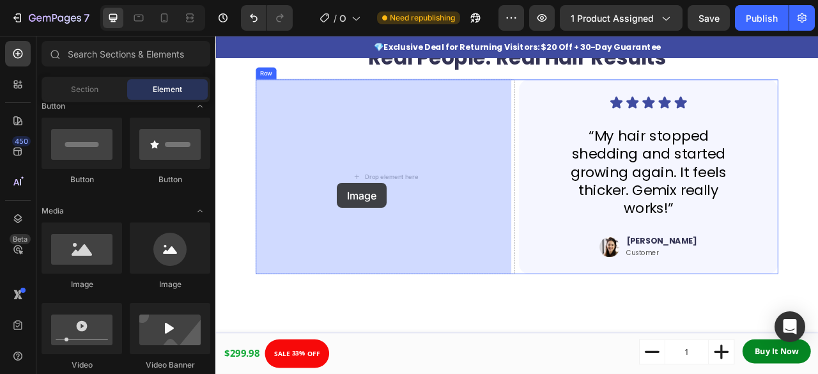
drag, startPoint x: 378, startPoint y: 300, endPoint x: 370, endPoint y: 223, distance: 77.7
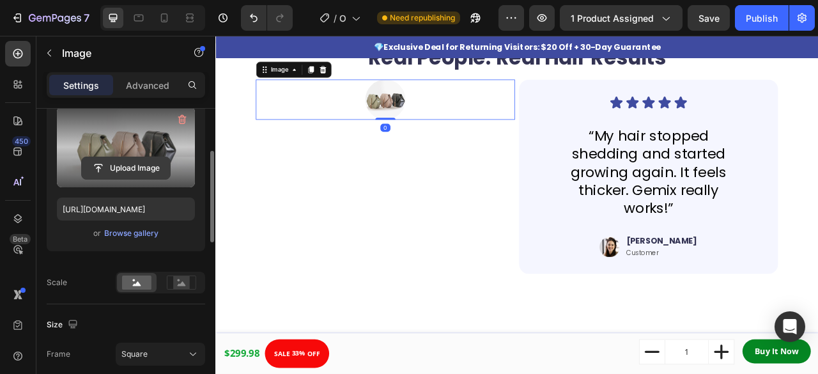
scroll to position [0, 0]
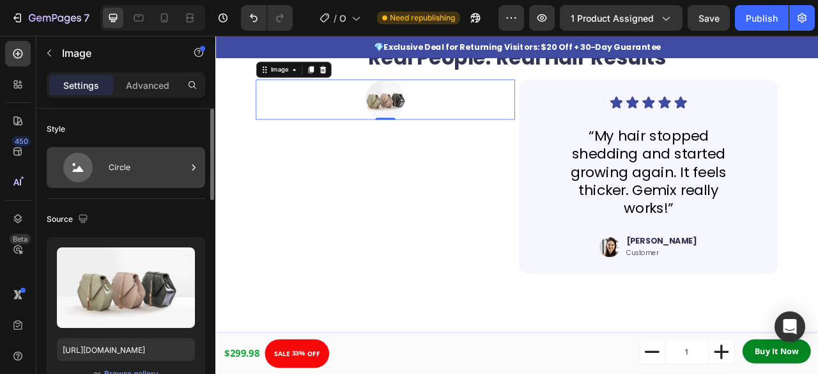
click at [146, 166] on div "Circle" at bounding box center [148, 167] width 78 height 29
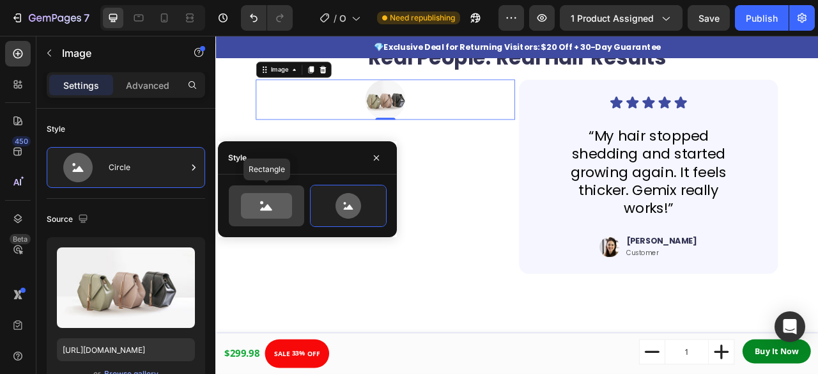
click at [261, 199] on icon at bounding box center [266, 206] width 51 height 26
type input "100"
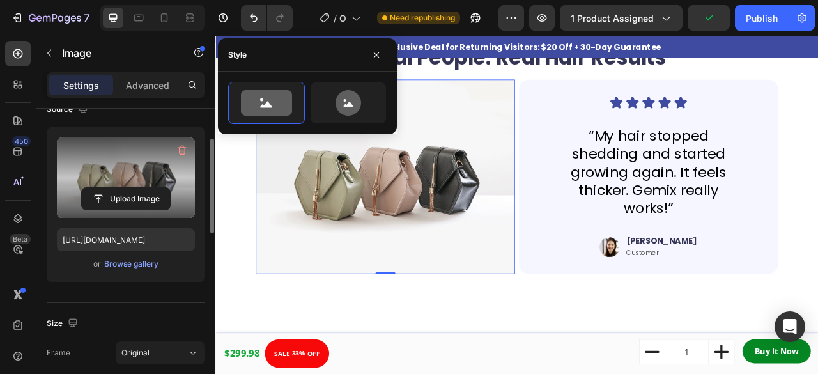
scroll to position [114, 0]
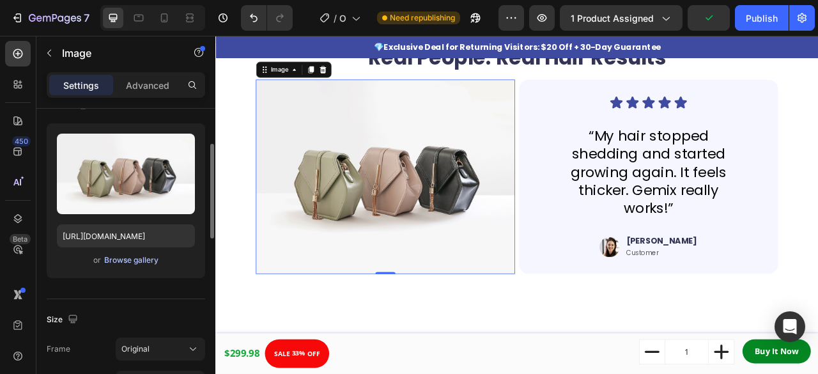
click at [146, 259] on div "Browse gallery" at bounding box center [131, 260] width 54 height 12
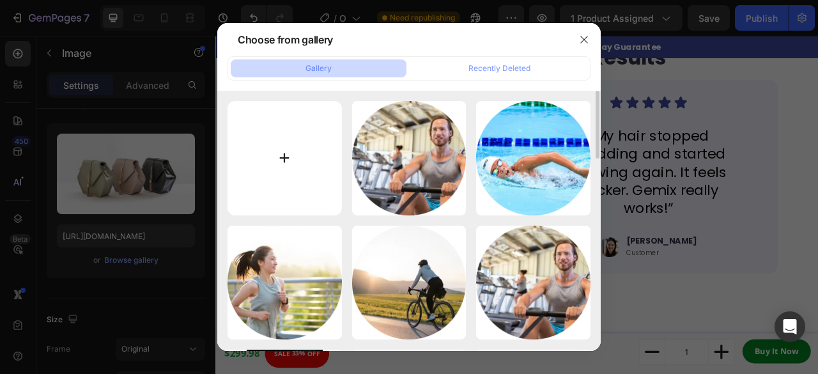
click at [306, 181] on input "file" at bounding box center [285, 158] width 114 height 114
type input "C:\fakepath\For_ettter_bilder_Mobile_2.webp"
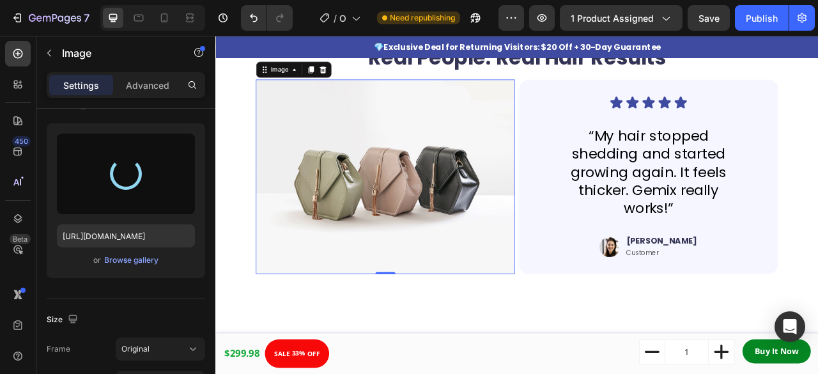
type input "https://cdn.shopify.com/s/files/1/0836/6669/8550/files/gempages_479625243783070…"
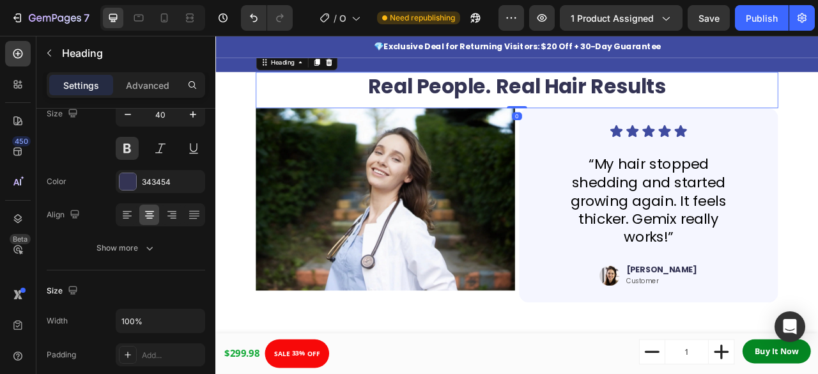
scroll to position [0, 0]
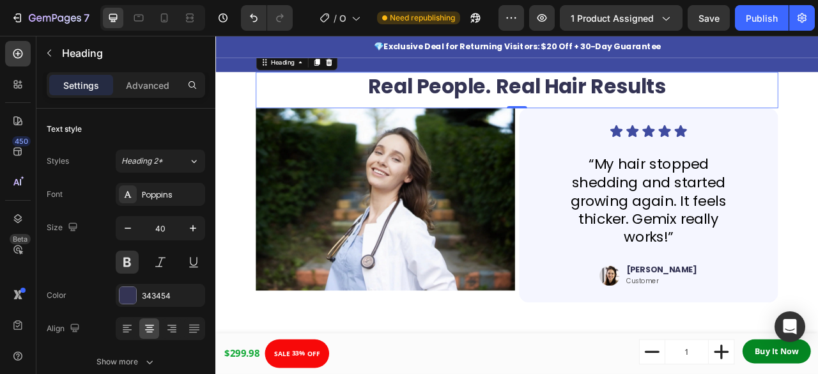
click at [492, 99] on h2 "Real People. Real Hair Results" at bounding box center [599, 100] width 665 height 36
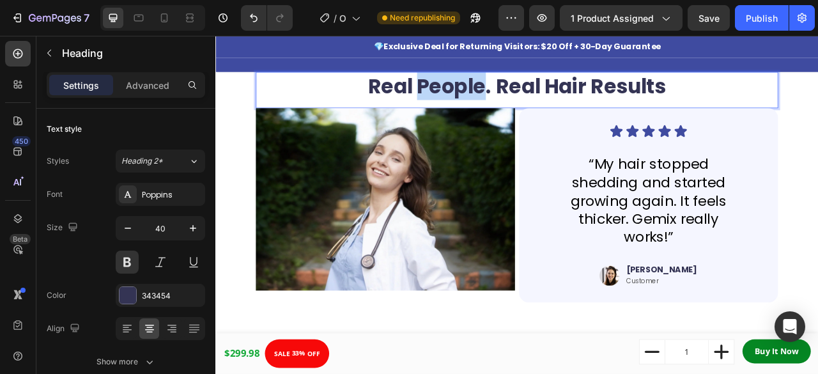
click at [492, 99] on p "Real People. Real Hair Results" at bounding box center [599, 99] width 662 height 33
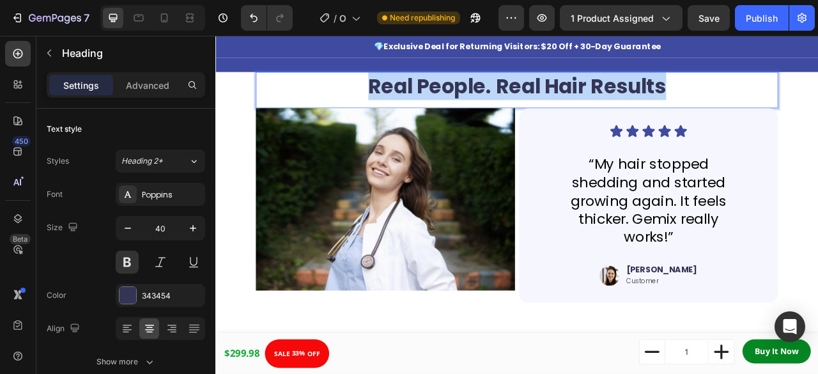
click at [492, 99] on p "Real People. Real Hair Results" at bounding box center [599, 99] width 662 height 33
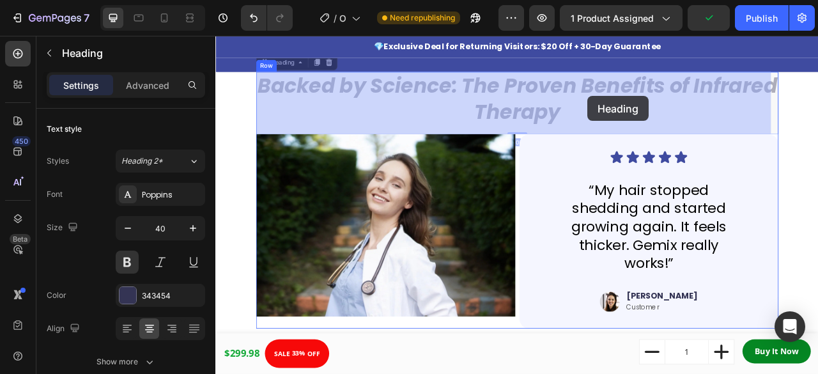
drag, startPoint x: 685, startPoint y: 90, endPoint x: 689, endPoint y: 113, distance: 22.7
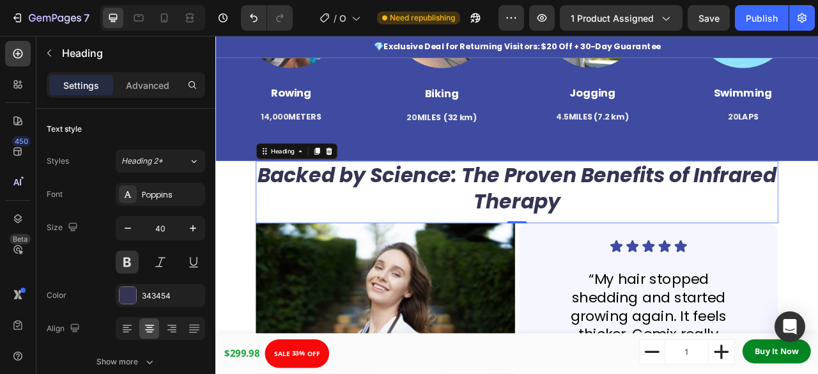
scroll to position [873, 0]
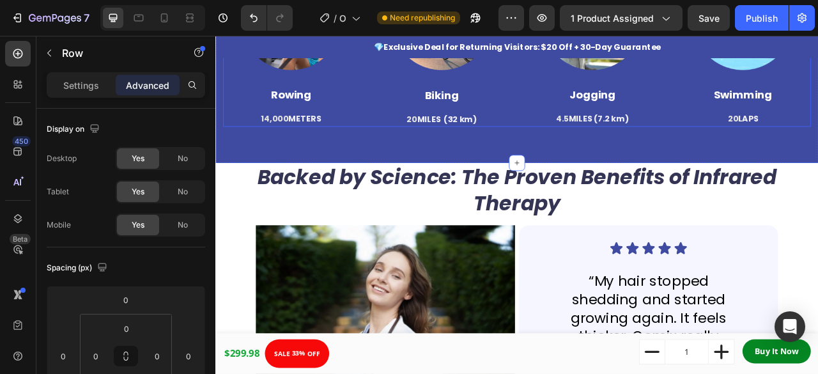
click at [591, 148] on div "Image Rowing Text block 14,000 METERS Text block Image Biking Text block 20 MIL…" at bounding box center [599, 51] width 748 height 200
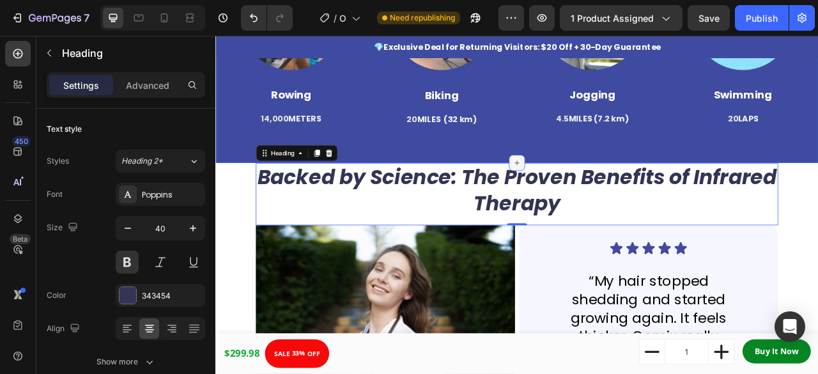
click at [594, 192] on icon at bounding box center [599, 197] width 10 height 10
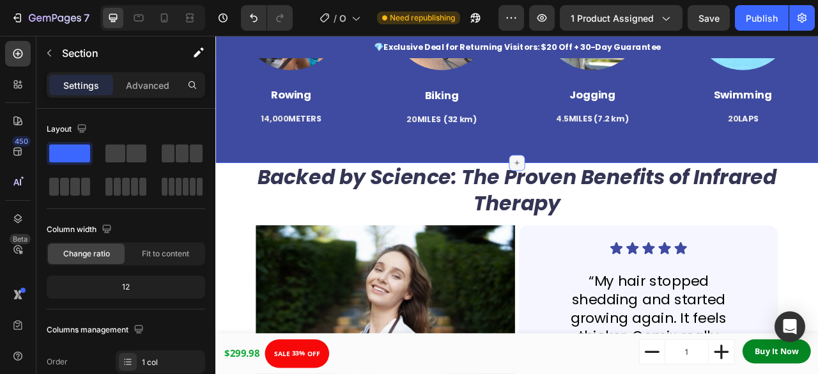
click at [601, 198] on div at bounding box center [599, 197] width 20 height 20
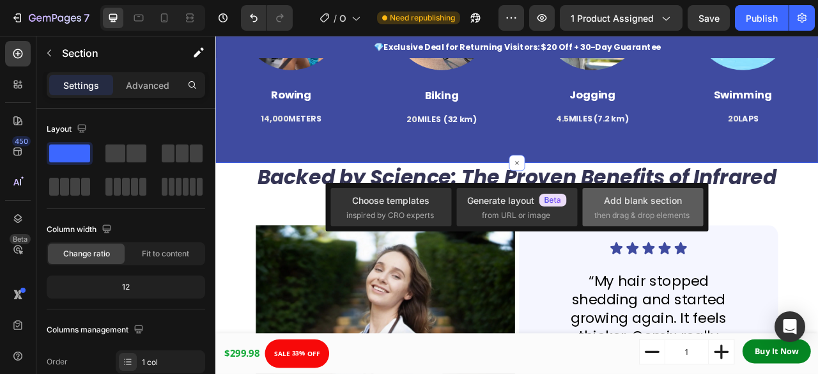
click at [641, 210] on span "then drag & drop elements" at bounding box center [642, 216] width 95 height 12
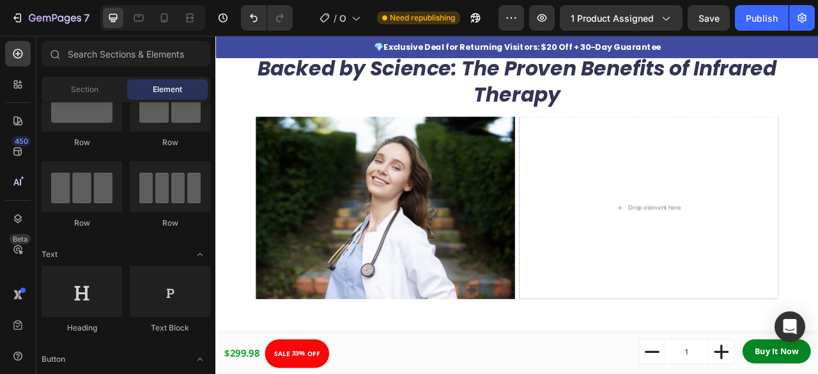
scroll to position [0, 0]
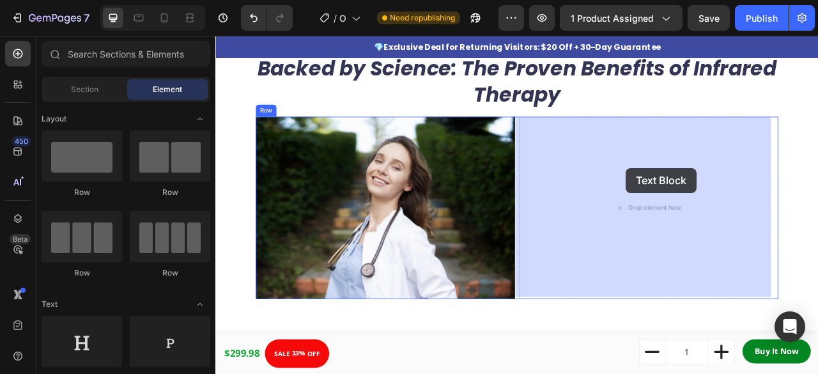
drag, startPoint x: 394, startPoint y: 384, endPoint x: 738, endPoint y: 204, distance: 387.5
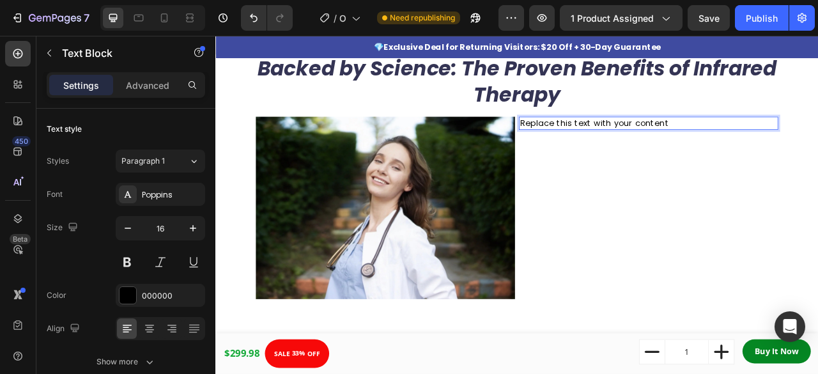
click at [802, 141] on p "Replace this text with your content" at bounding box center [766, 147] width 327 height 14
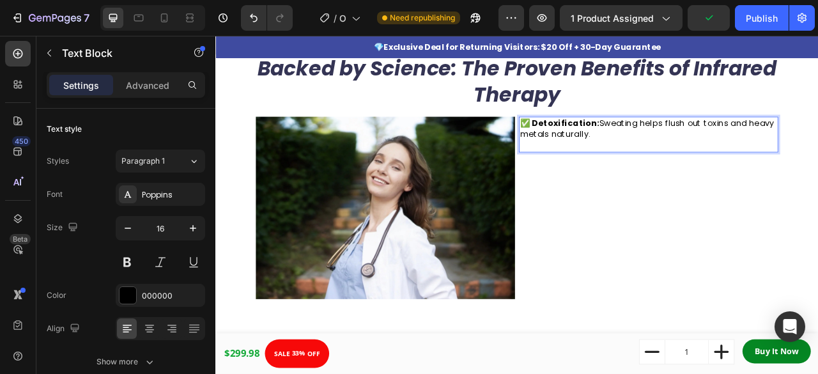
click at [747, 163] on p "✅ Detoxification: Sweating helps flush out toxins and heavy metals naturally." at bounding box center [766, 154] width 327 height 29
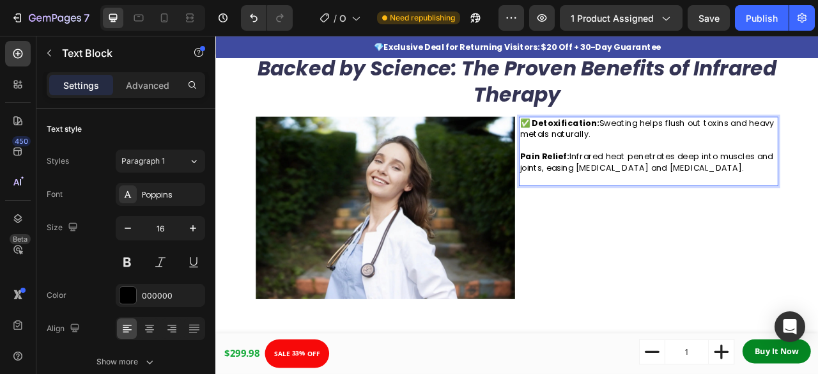
click at [603, 187] on strong "Pain Relief:" at bounding box center [634, 189] width 63 height 15
click at [818, 203] on p "✅ Pain Relief: Infrared heat penetrates deep into muscles and joints, easing ch…" at bounding box center [766, 197] width 327 height 29
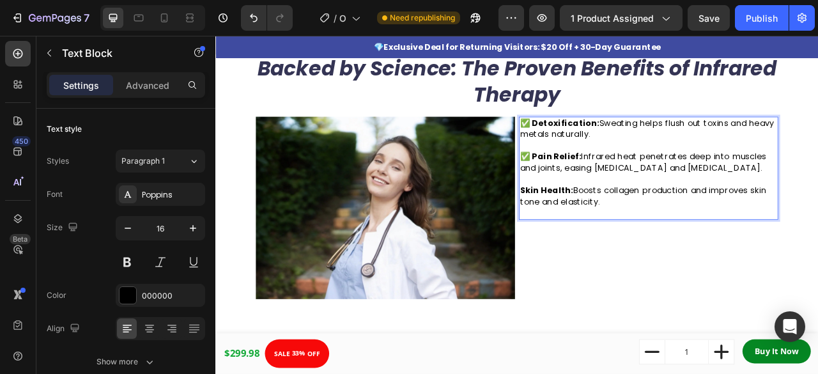
click at [603, 229] on strong "Skin Health:" at bounding box center [637, 232] width 68 height 15
click at [745, 246] on p "✅Skin Health: Boosts collagen production and improves skin tone and elasticity." at bounding box center [766, 240] width 327 height 29
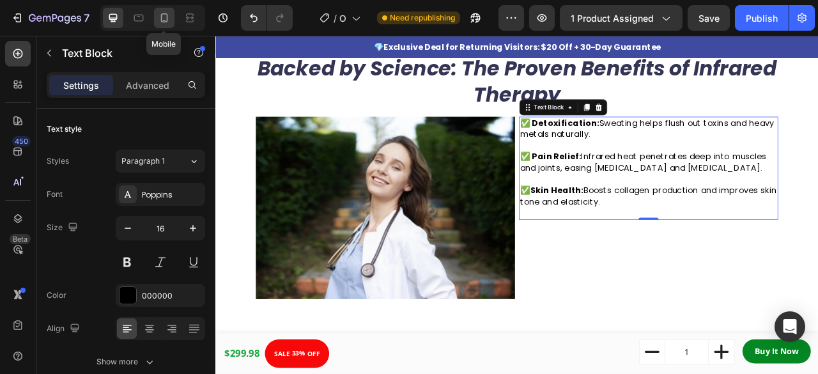
click at [165, 22] on icon at bounding box center [164, 17] width 7 height 9
type input "14"
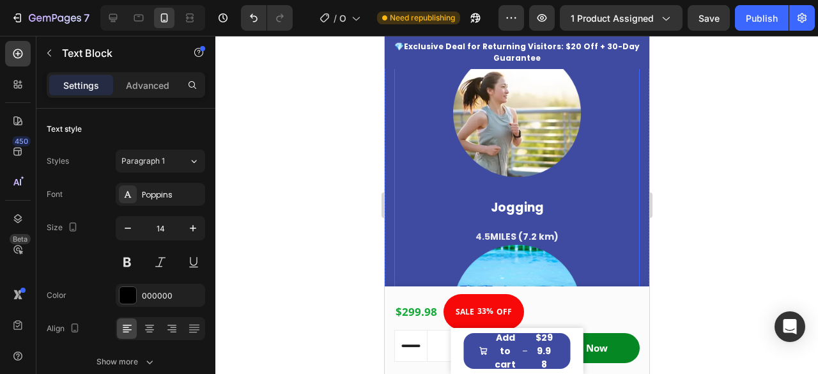
scroll to position [1216, 0]
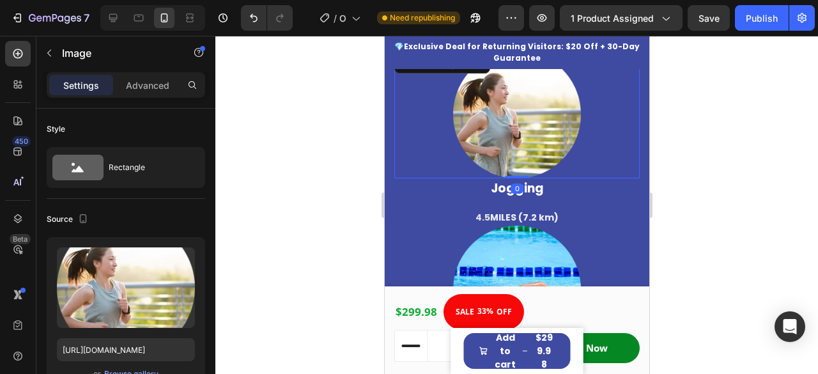
drag, startPoint x: 510, startPoint y: 196, endPoint x: 511, endPoint y: 171, distance: 25.0
click at [511, 171] on div "Image 0" at bounding box center [516, 115] width 245 height 128
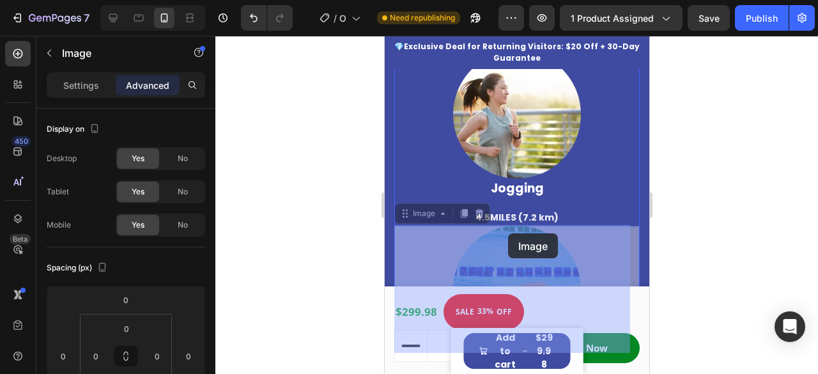
drag, startPoint x: 508, startPoint y: 224, endPoint x: 508, endPoint y: 233, distance: 9.0
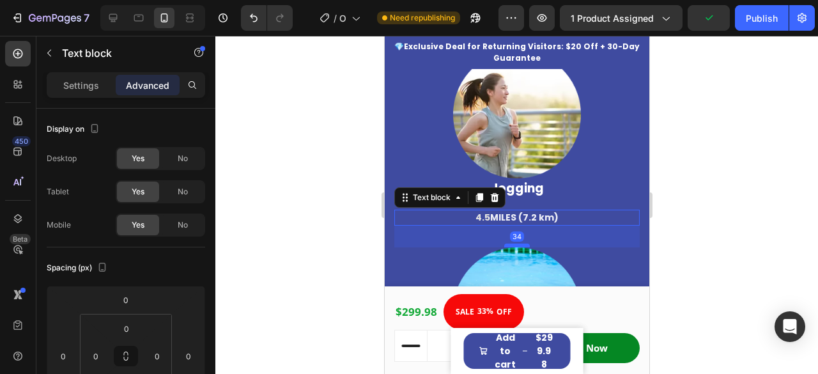
drag, startPoint x: 508, startPoint y: 221, endPoint x: 509, endPoint y: 242, distance: 21.8
click at [509, 244] on div at bounding box center [517, 246] width 26 height 4
click at [510, 242] on div at bounding box center [517, 244] width 26 height 4
type input "32"
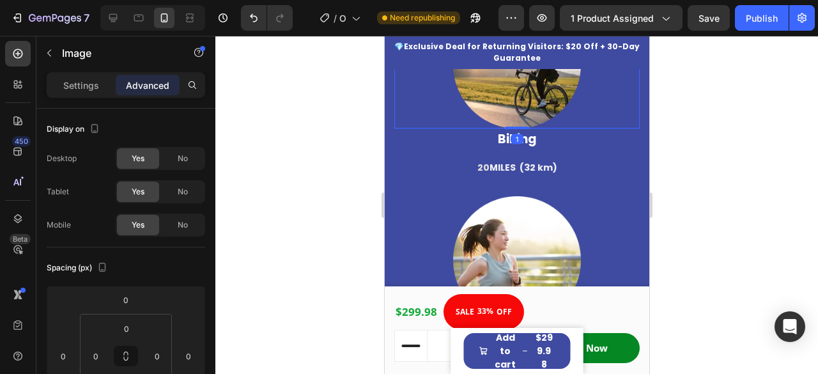
scroll to position [1042, 0]
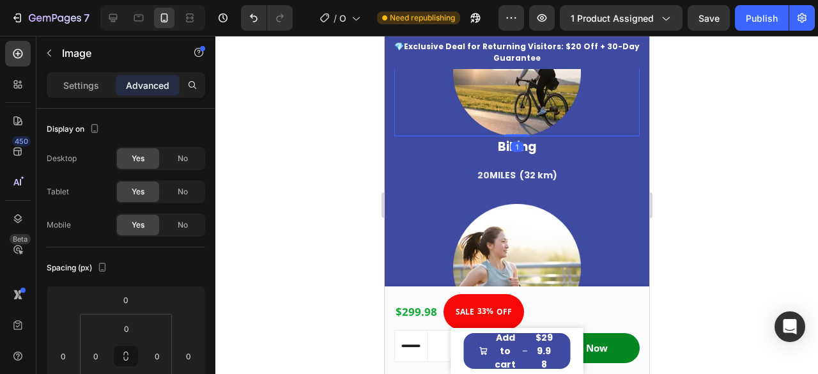
drag, startPoint x: 511, startPoint y: 135, endPoint x: 511, endPoint y: 114, distance: 20.5
click at [511, 114] on div "Image 1" at bounding box center [516, 72] width 245 height 128
type input "1"
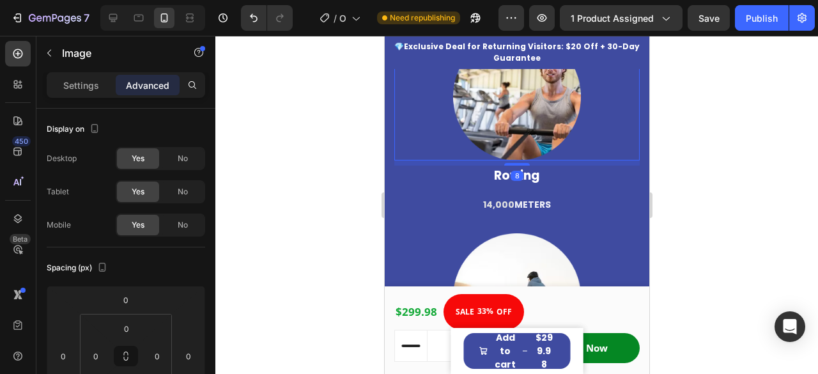
scroll to position [797, 0]
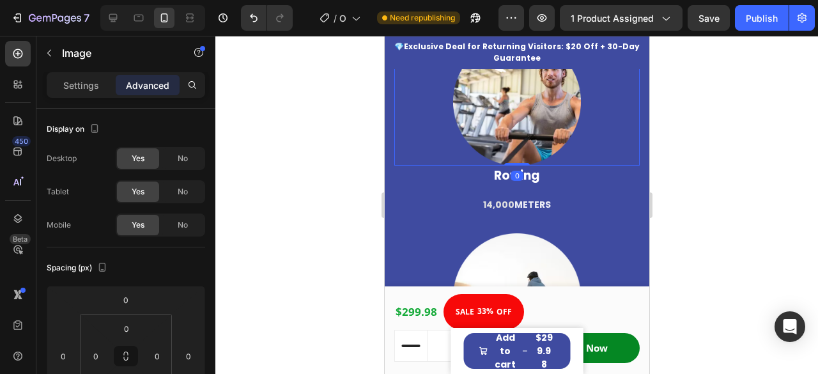
drag, startPoint x: 511, startPoint y: 163, endPoint x: 508, endPoint y: 137, distance: 25.9
click at [508, 137] on div "Image 0" at bounding box center [516, 102] width 245 height 128
type input "0"
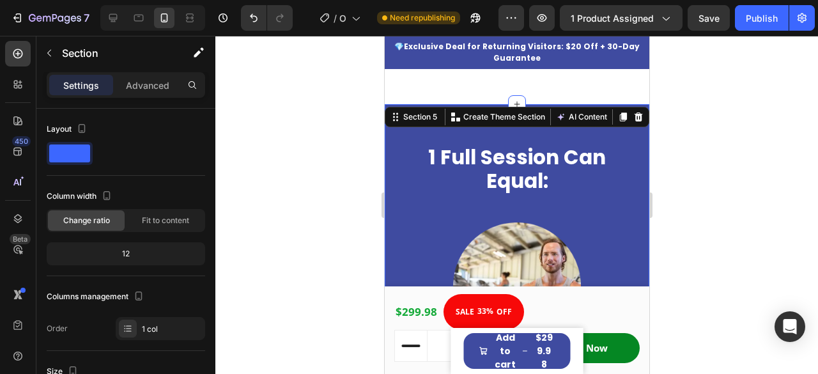
scroll to position [754, 0]
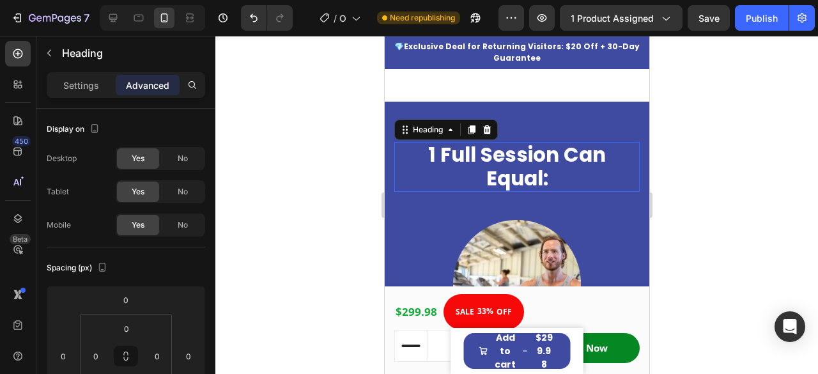
click at [523, 190] on span "1 Full Session Can Equal:" at bounding box center [517, 167] width 178 height 52
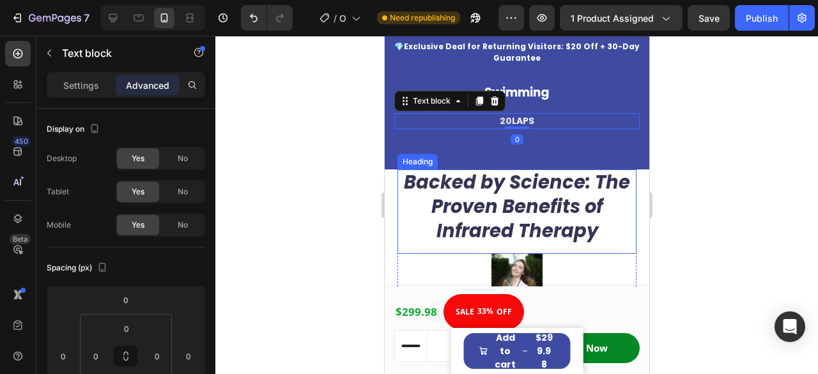
scroll to position [1660, 0]
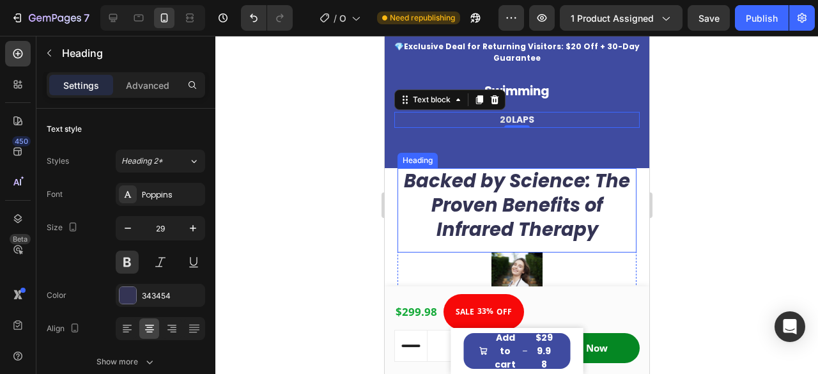
click at [552, 201] on icon "Backed by Science: The Proven Benefits of Infrared Therapy" at bounding box center [516, 205] width 226 height 74
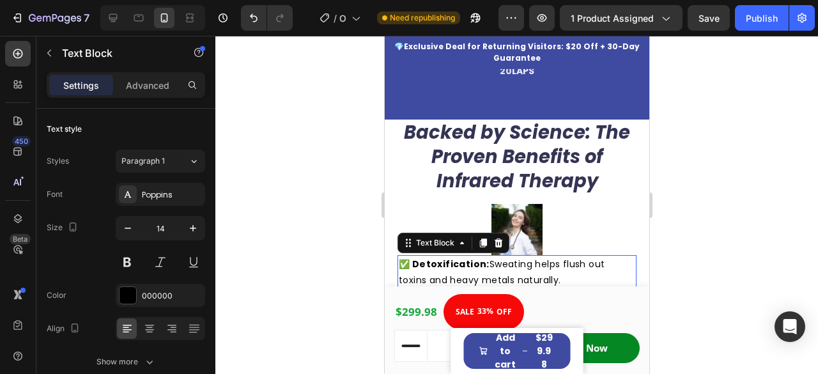
scroll to position [1689, 0]
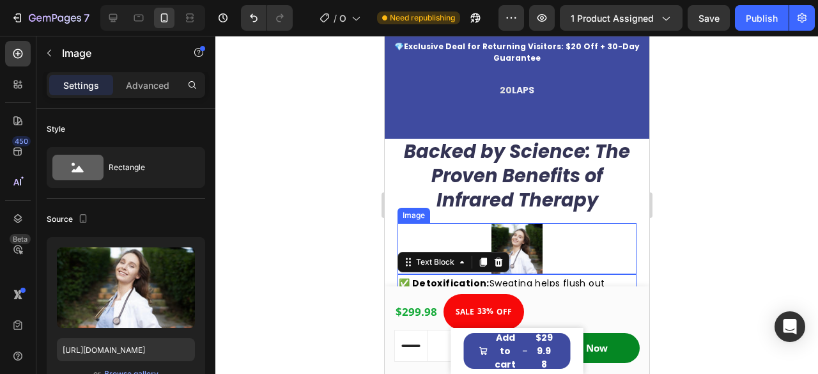
click at [551, 227] on div at bounding box center [516, 248] width 239 height 51
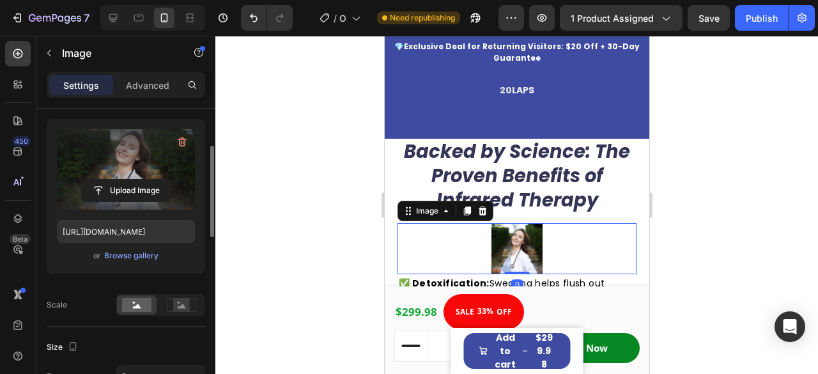
scroll to position [123, 0]
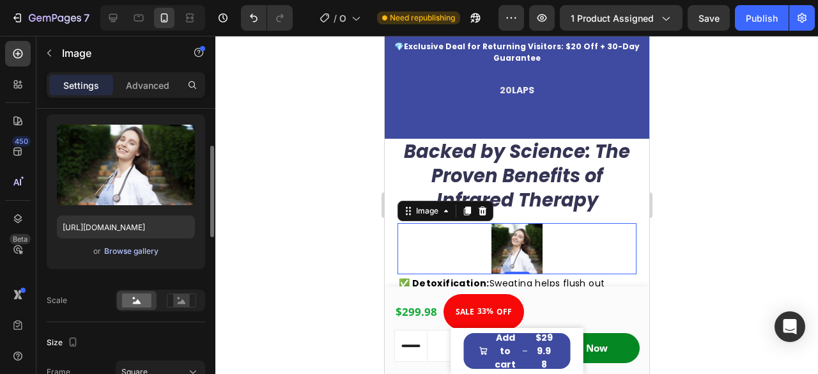
click at [138, 255] on div "Browse gallery" at bounding box center [131, 251] width 54 height 12
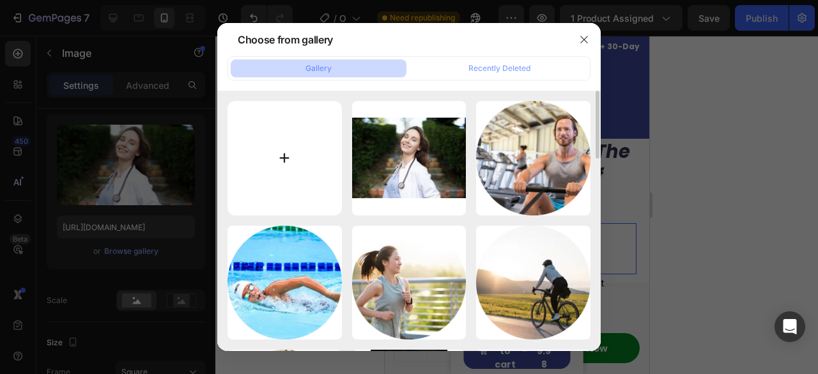
click at [287, 175] on input "file" at bounding box center [285, 158] width 114 height 114
type input "C:\fakepath\pexels-gustavo-fring-4173251.jpg"
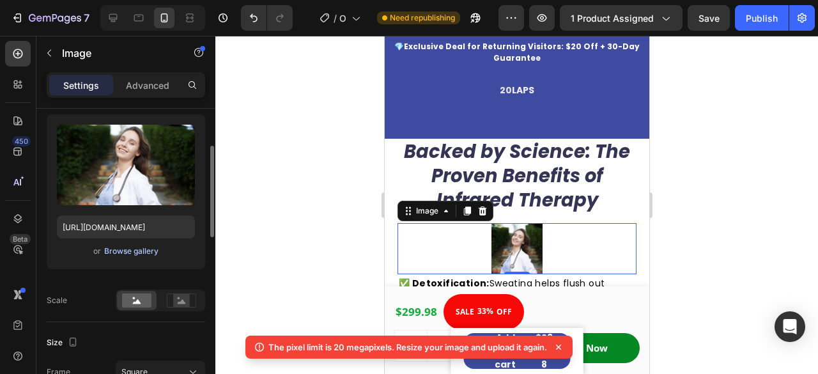
click at [145, 251] on div "Browse gallery" at bounding box center [131, 251] width 54 height 12
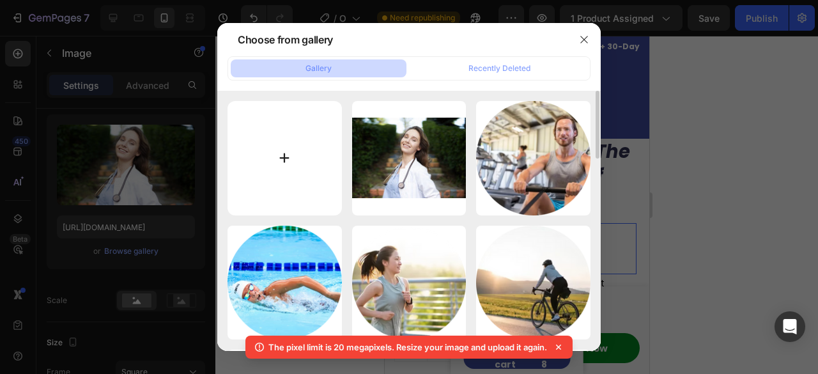
click at [312, 150] on input "file" at bounding box center [285, 158] width 114 height 114
type input "C:\fakepath\Clean ups 1_cleanup.webp"
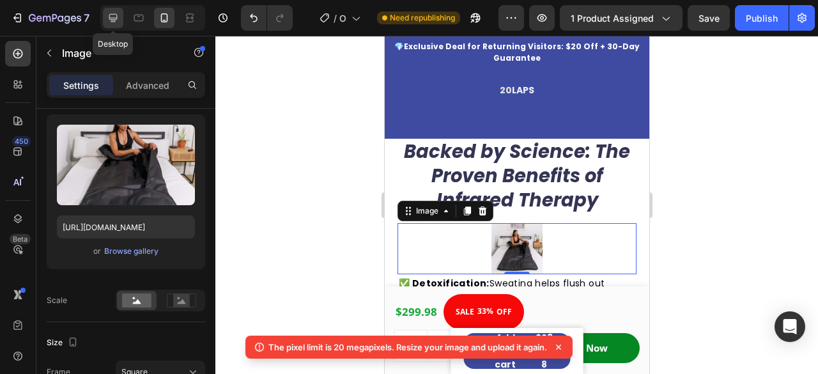
click at [113, 12] on icon at bounding box center [113, 18] width 13 height 13
type input "https://cdn.shopify.com/s/files/1/0836/6669/8550/files/gempages_479625243783070…"
type input "100"
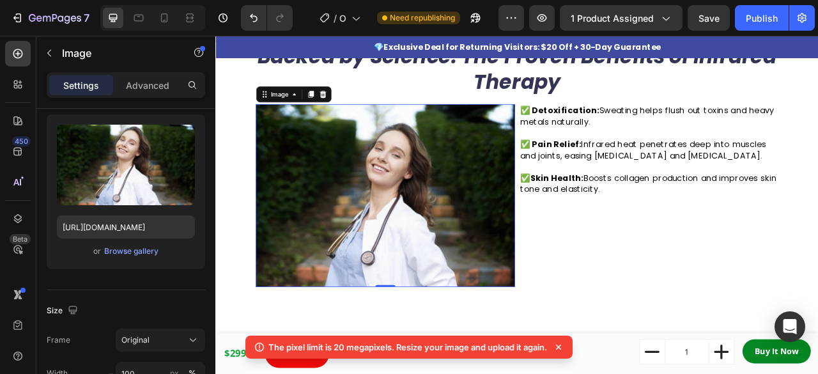
scroll to position [1198, 0]
click at [132, 248] on div "Browse gallery" at bounding box center [131, 251] width 54 height 12
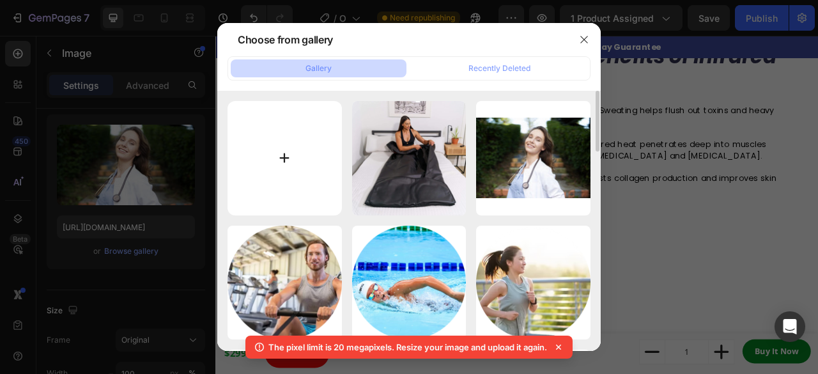
click at [281, 172] on input "file" at bounding box center [285, 158] width 114 height 114
click at [585, 41] on icon "button" at bounding box center [584, 40] width 10 height 10
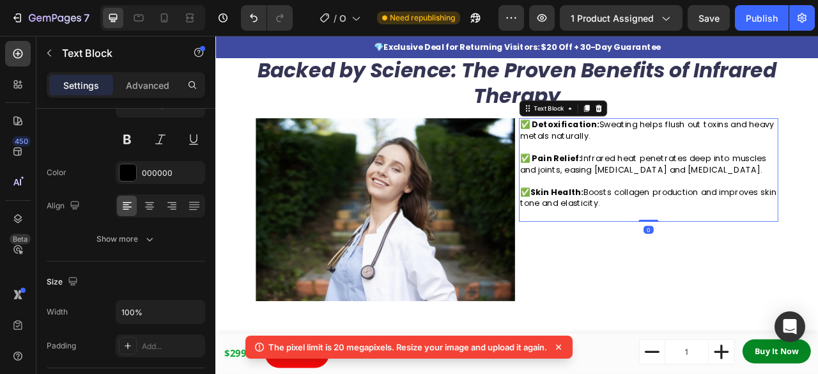
scroll to position [0, 0]
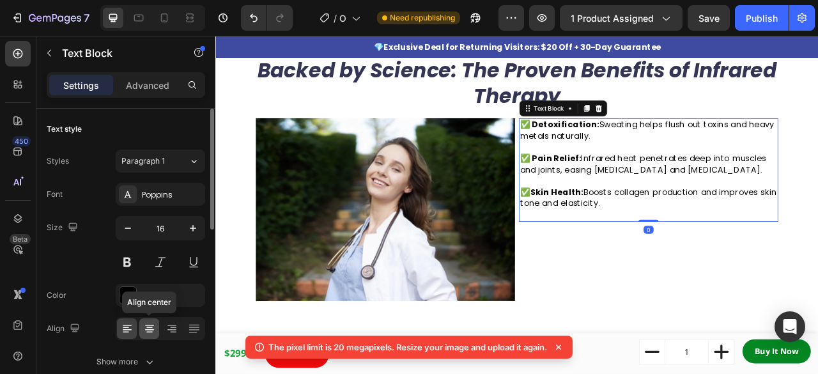
click at [155, 333] on icon at bounding box center [149, 328] width 13 height 13
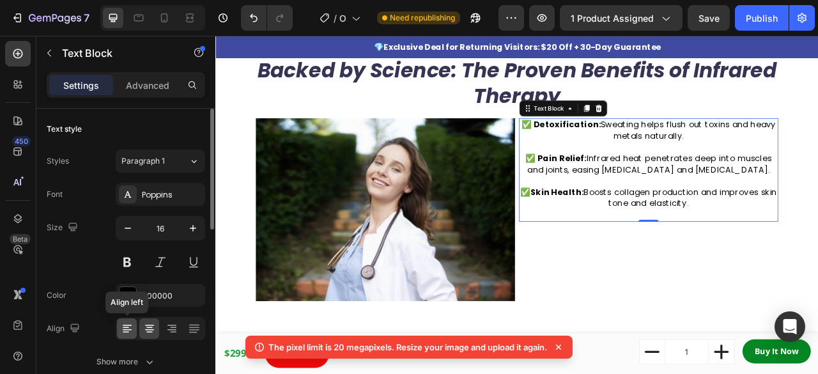
click at [133, 328] on icon at bounding box center [127, 328] width 13 height 13
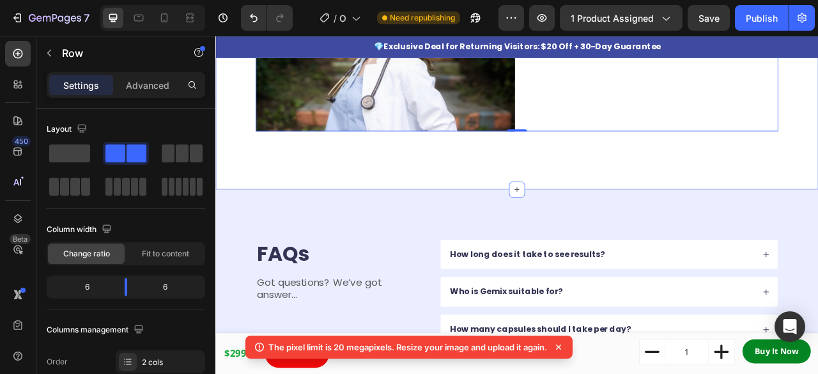
scroll to position [1397, 0]
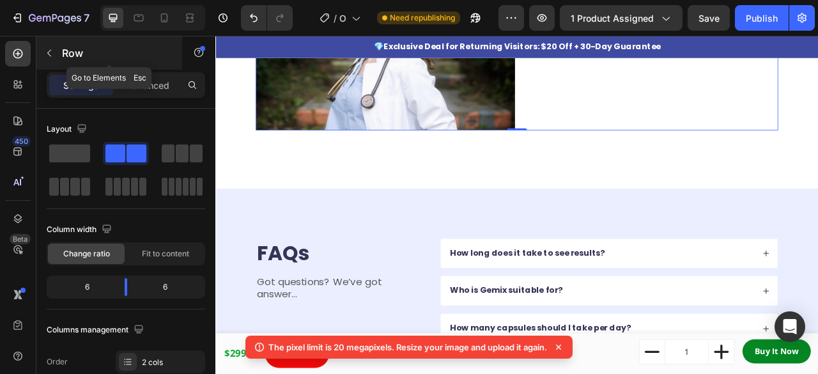
click at [50, 57] on icon "button" at bounding box center [49, 53] width 10 height 10
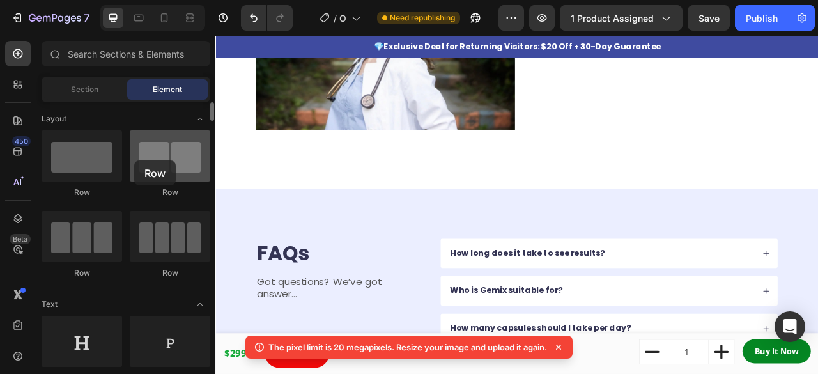
drag, startPoint x: 189, startPoint y: 168, endPoint x: 133, endPoint y: 160, distance: 56.8
click at [133, 160] on div at bounding box center [170, 155] width 81 height 51
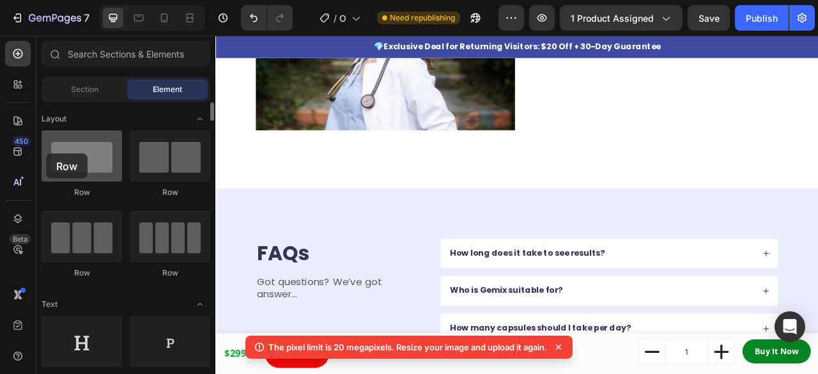
drag, startPoint x: 86, startPoint y: 162, endPoint x: 46, endPoint y: 153, distance: 40.5
click at [46, 153] on div at bounding box center [82, 155] width 81 height 51
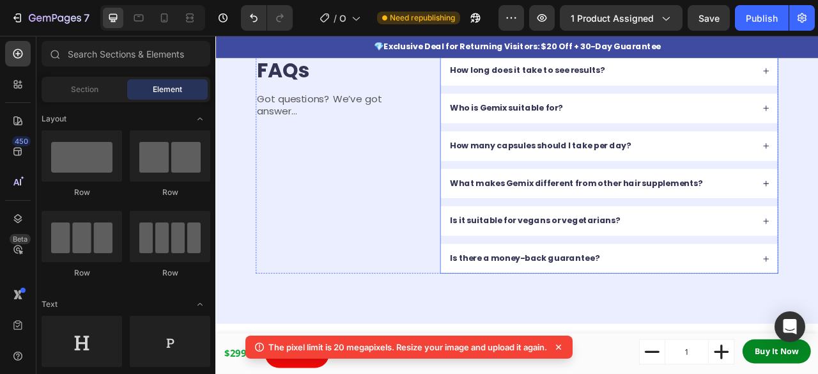
scroll to position [1743, 0]
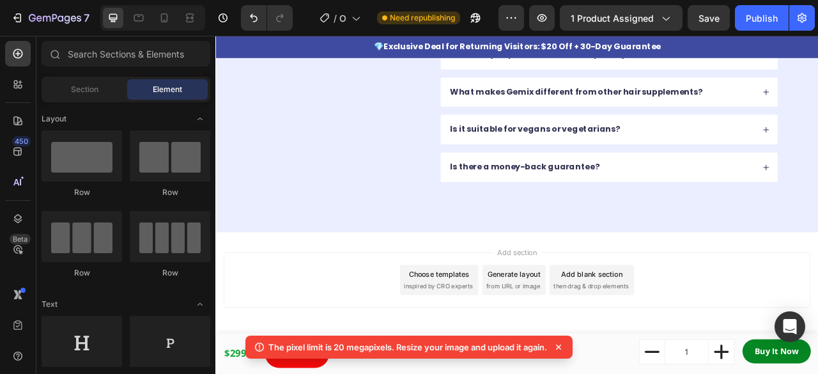
click at [696, 352] on span "then drag & drop elements" at bounding box center [693, 354] width 95 height 12
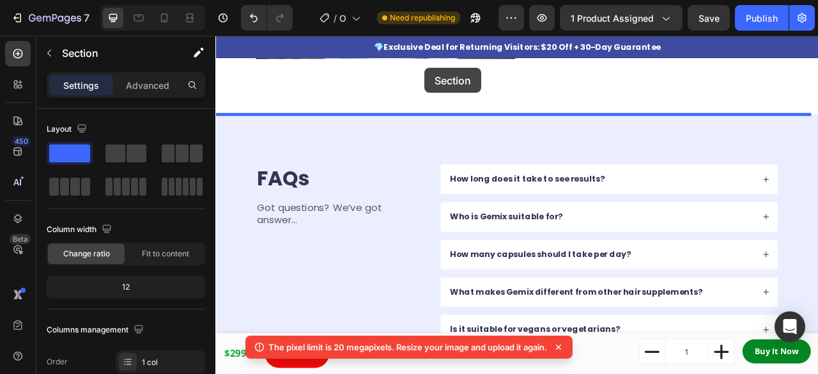
scroll to position [1462, 0]
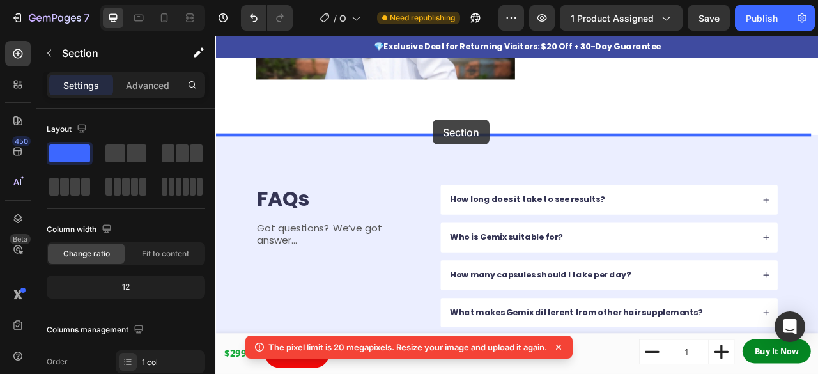
drag, startPoint x: 465, startPoint y: 324, endPoint x: 492, endPoint y: 143, distance: 183.6
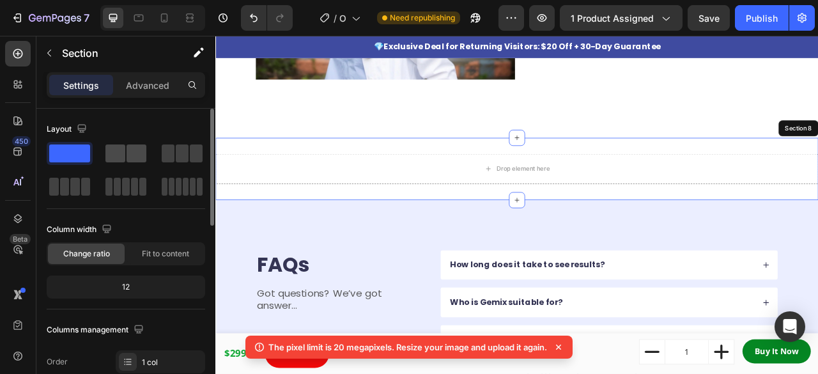
drag, startPoint x: 132, startPoint y: 156, endPoint x: 127, endPoint y: 149, distance: 9.1
click at [127, 149] on span at bounding box center [137, 153] width 20 height 18
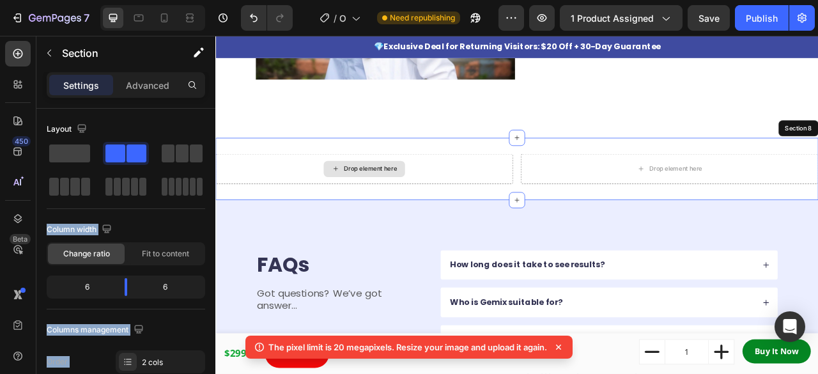
drag, startPoint x: 342, startPoint y: 185, endPoint x: 407, endPoint y: 198, distance: 66.6
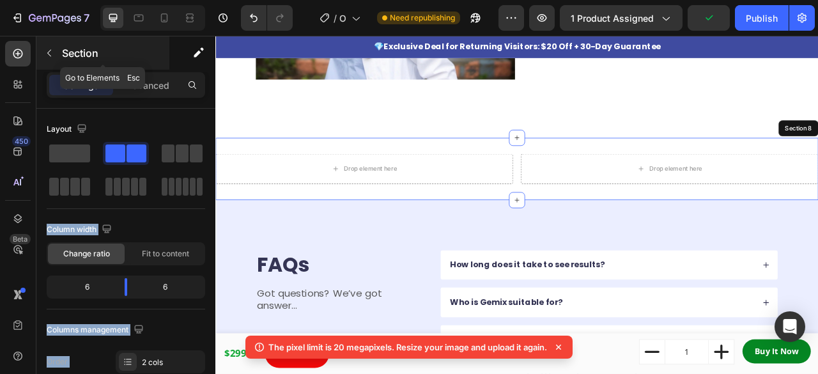
click at [46, 56] on icon "button" at bounding box center [49, 53] width 10 height 10
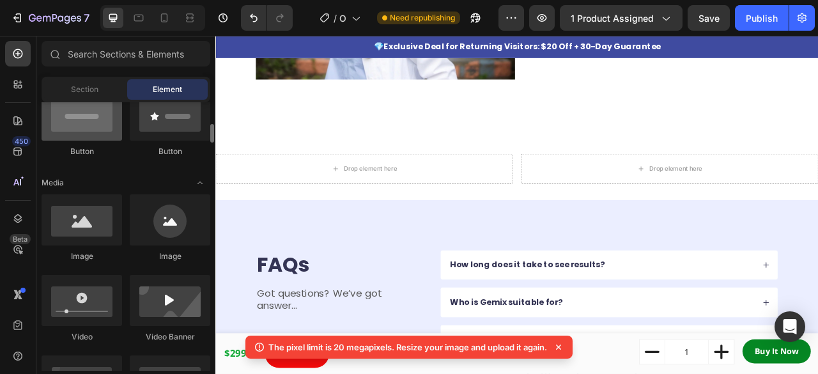
scroll to position [332, 0]
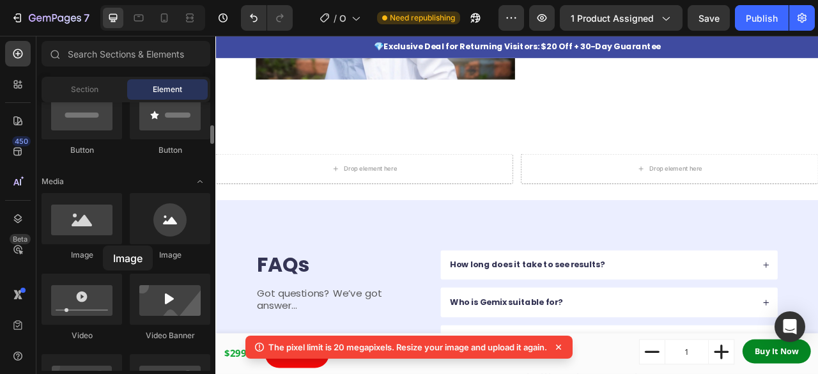
drag, startPoint x: 107, startPoint y: 235, endPoint x: 95, endPoint y: 245, distance: 15.4
click at [95, 245] on div "Image" at bounding box center [82, 227] width 81 height 68
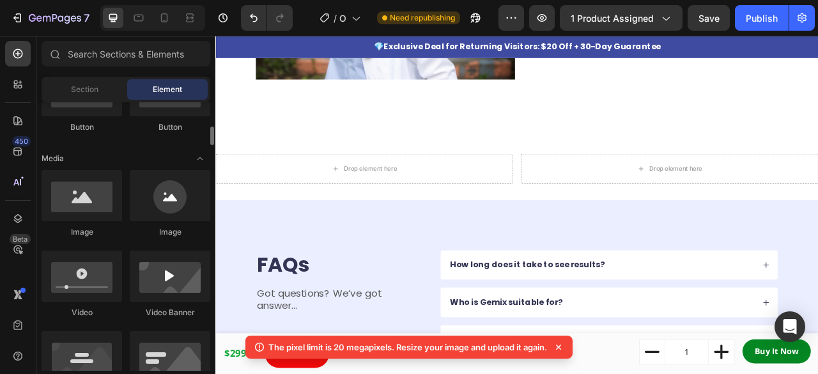
scroll to position [355, 0]
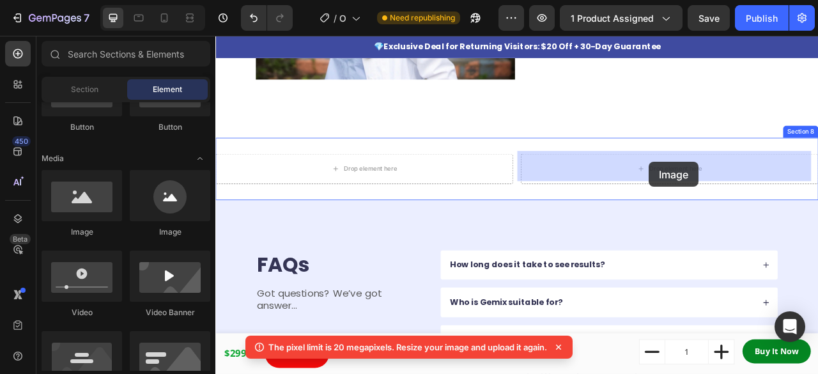
drag, startPoint x: 308, startPoint y: 244, endPoint x: 767, endPoint y: 196, distance: 461.5
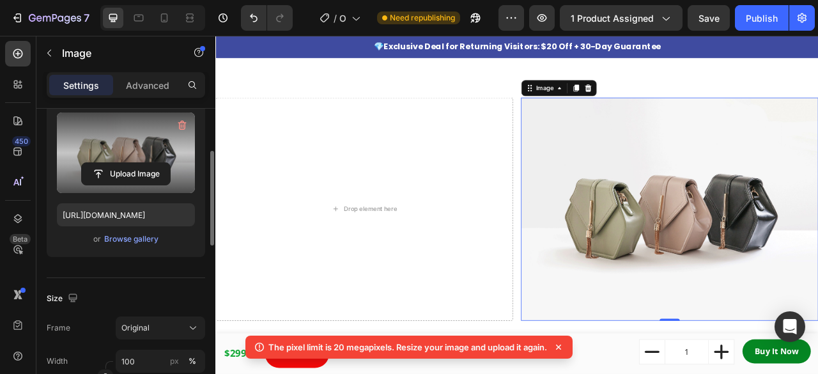
scroll to position [136, 0]
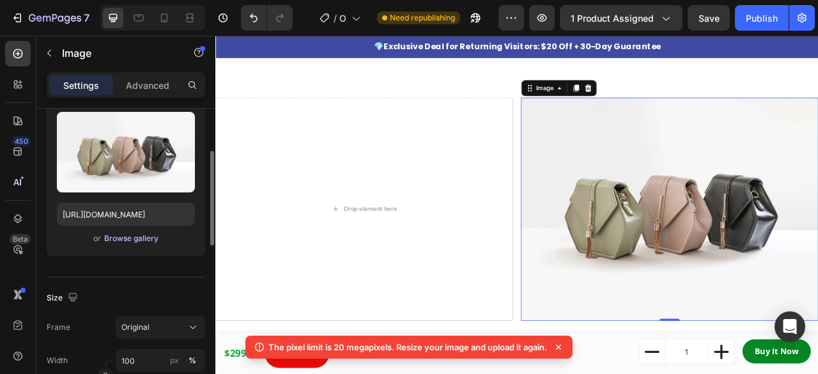
click at [136, 238] on div "Browse gallery" at bounding box center [131, 239] width 54 height 12
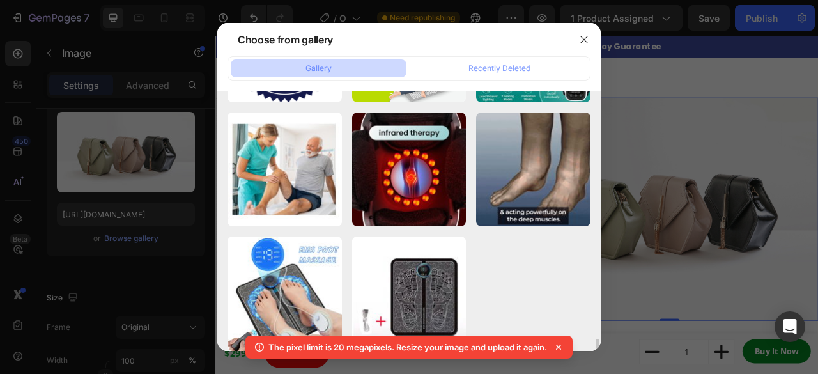
scroll to position [2735, 0]
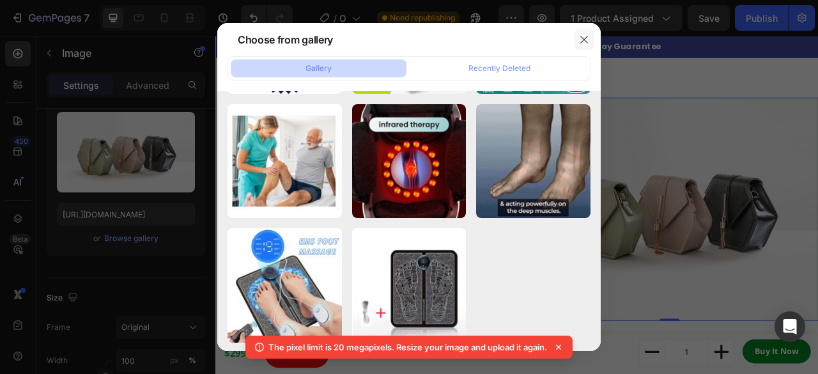
click at [581, 41] on icon "button" at bounding box center [584, 40] width 10 height 10
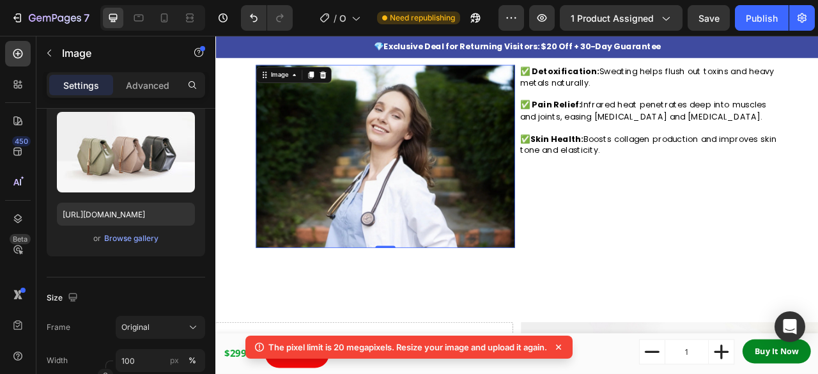
scroll to position [136, 0]
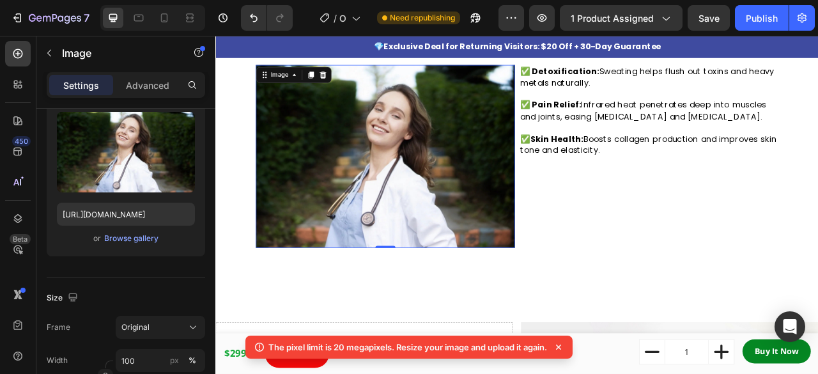
click at [503, 201] on img at bounding box center [432, 189] width 330 height 232
click at [140, 242] on div "Browse gallery" at bounding box center [131, 239] width 54 height 12
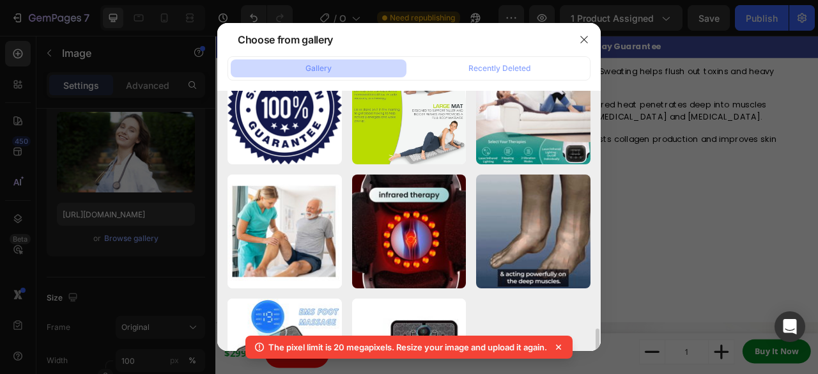
scroll to position [2672, 0]
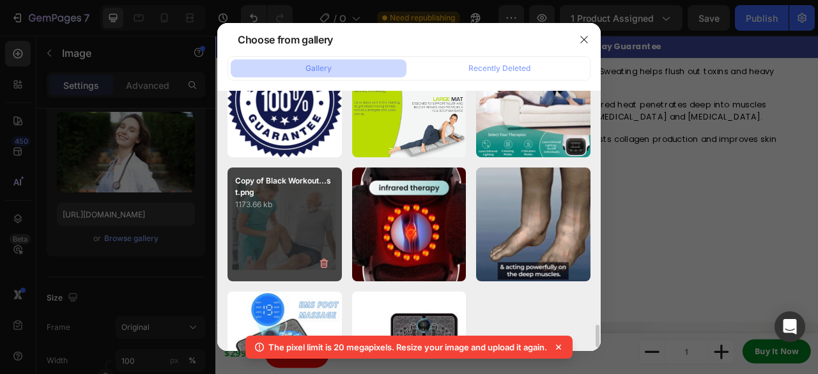
click at [276, 231] on div "Copy of Black Workout...st.png 1173.66 kb" at bounding box center [285, 224] width 114 height 114
type input "https://ucarecdn.com/64afcb77-c84a-4341-9e50-3be6dccc7f6d/"
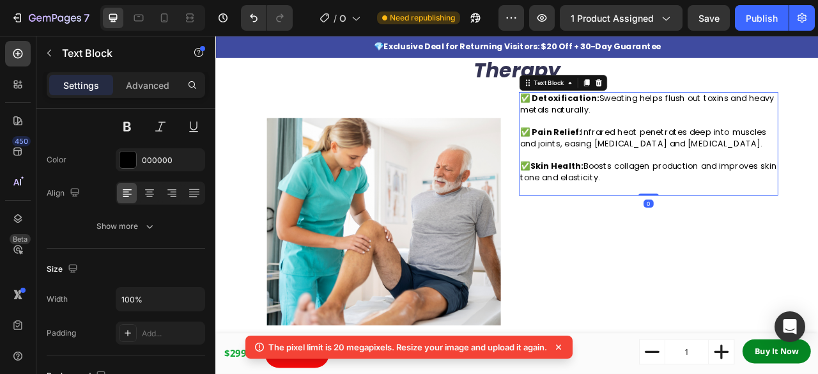
scroll to position [0, 0]
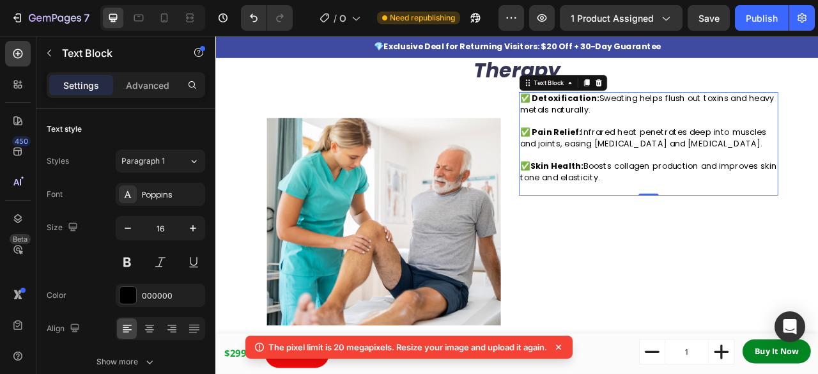
click at [603, 115] on strong "✅ Detoxification:" at bounding box center [653, 115] width 101 height 15
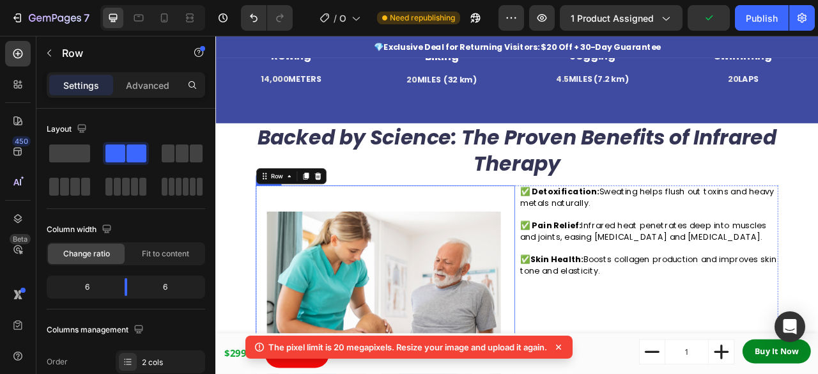
scroll to position [1090, 0]
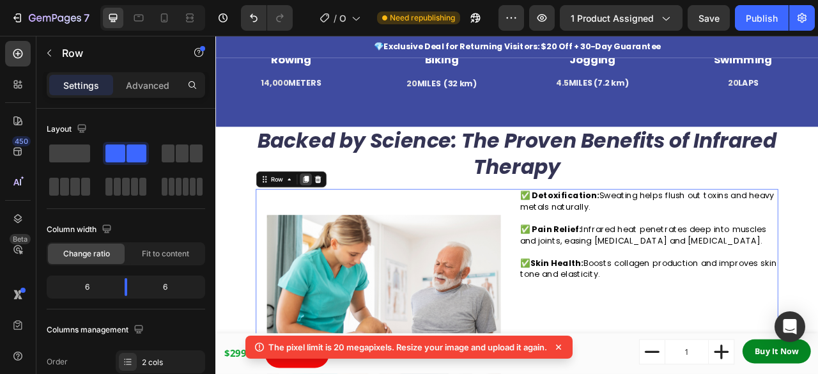
click at [323, 215] on div at bounding box center [329, 218] width 15 height 15
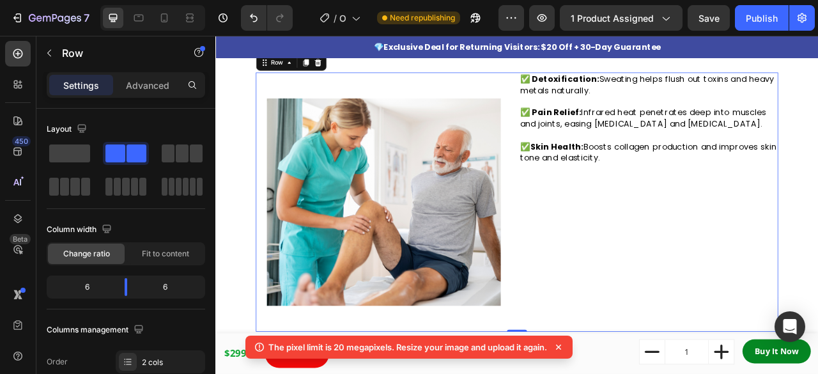
scroll to position [1569, 0]
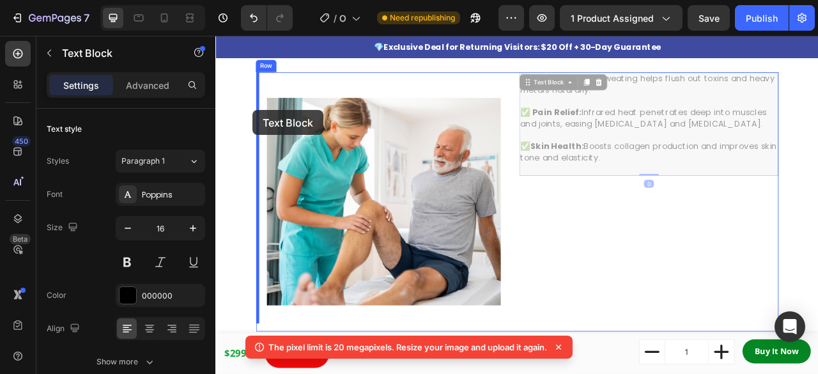
drag, startPoint x: 758, startPoint y: 110, endPoint x: 263, endPoint y: 130, distance: 495.2
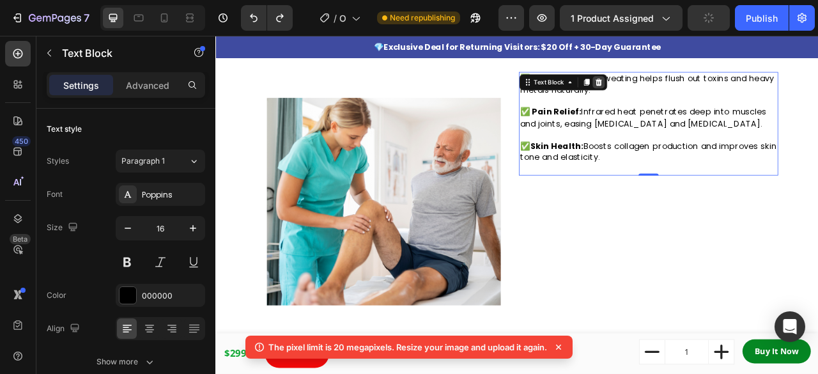
click at [699, 91] on icon at bounding box center [703, 94] width 8 height 9
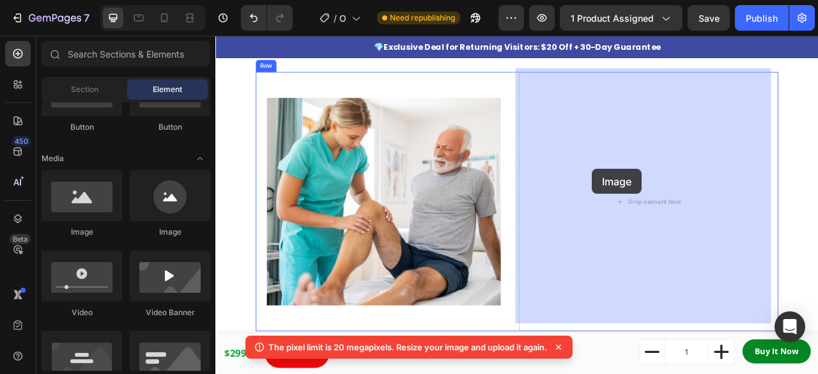
drag, startPoint x: 398, startPoint y: 251, endPoint x: 694, endPoint y: 205, distance: 300.2
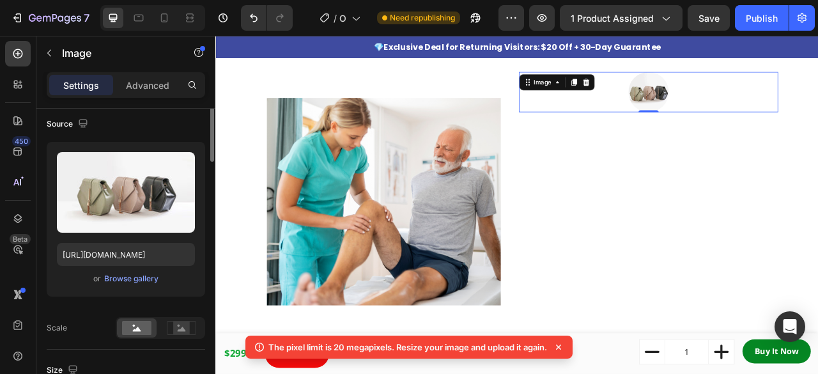
scroll to position [0, 0]
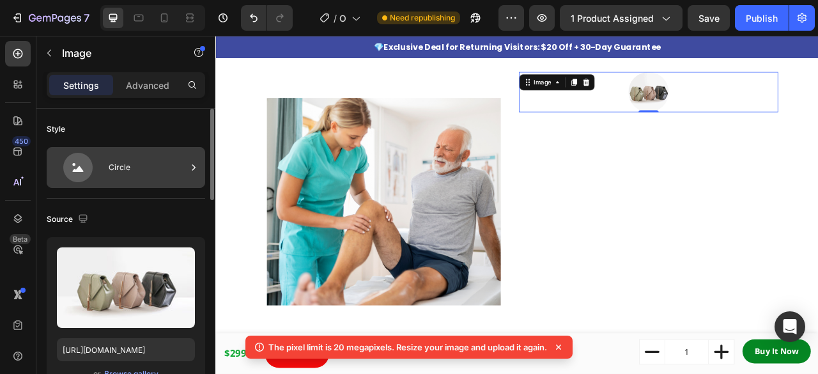
click at [157, 168] on div "Circle" at bounding box center [148, 167] width 78 height 29
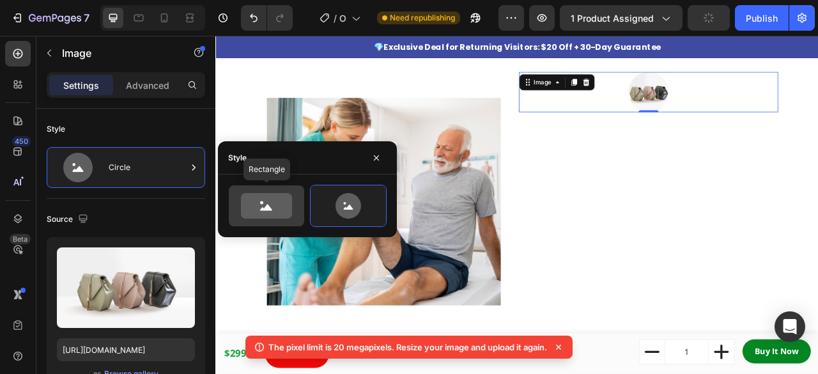
click at [286, 215] on icon at bounding box center [266, 206] width 51 height 26
type input "100"
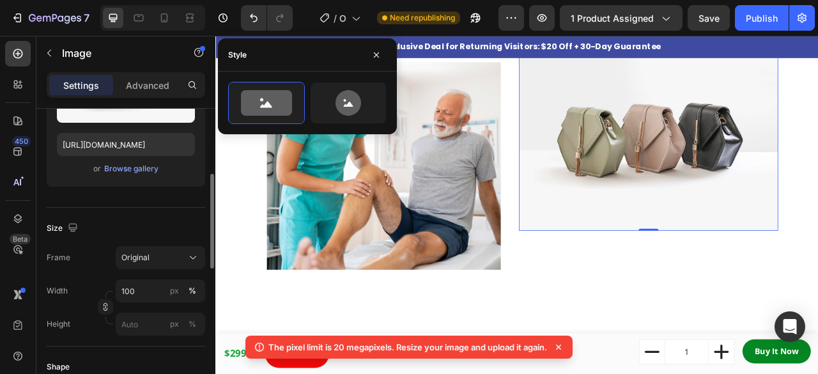
scroll to position [206, 0]
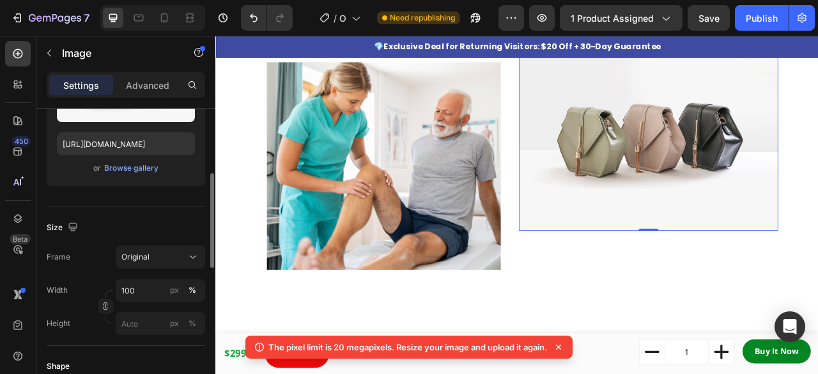
click at [171, 219] on div "Size" at bounding box center [126, 227] width 159 height 20
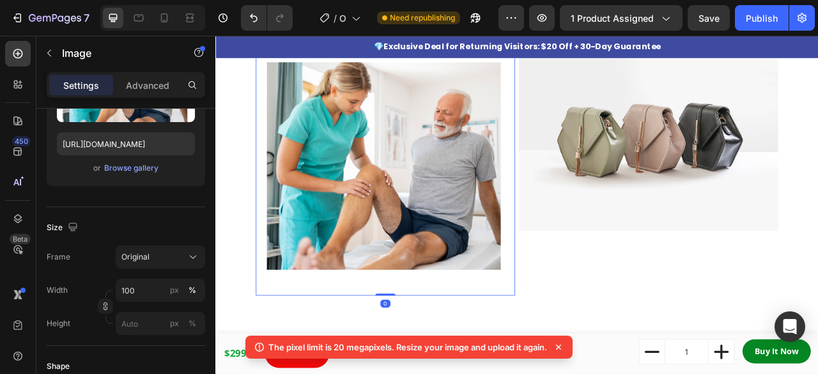
scroll to position [1490, 0]
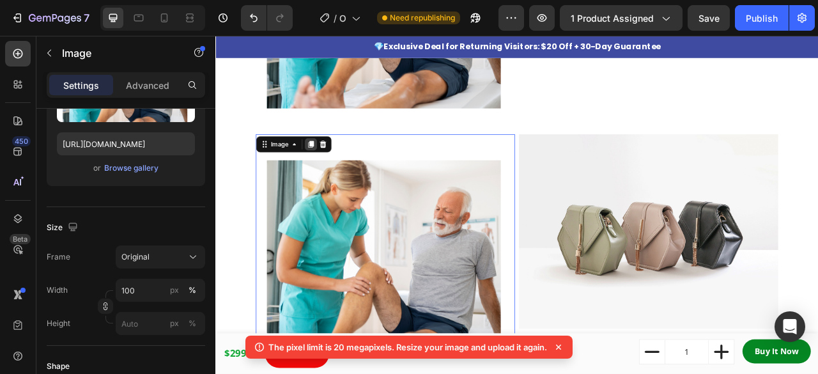
click at [336, 169] on icon at bounding box center [336, 173] width 7 height 9
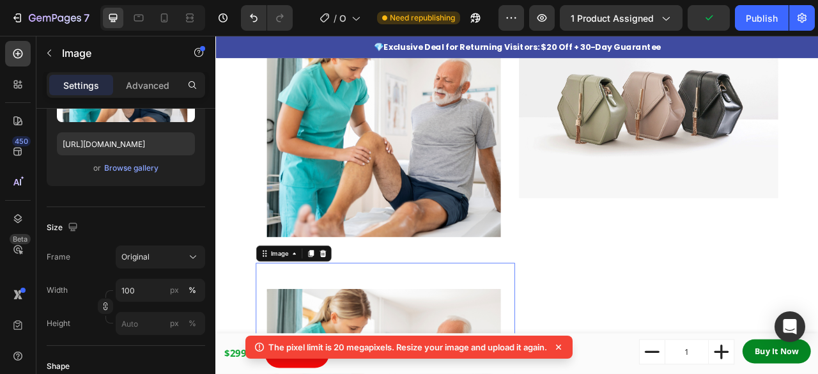
scroll to position [1654, 0]
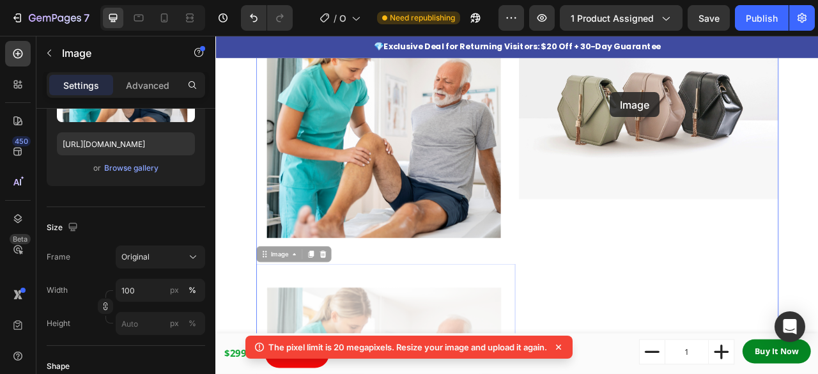
drag, startPoint x: 469, startPoint y: 353, endPoint x: 717, endPoint y: 107, distance: 348.5
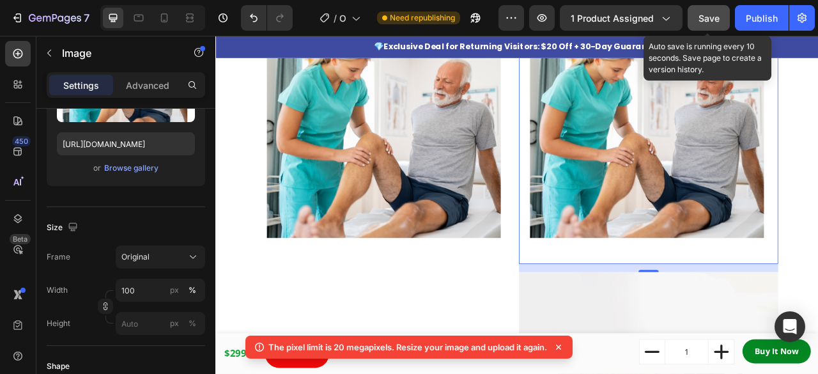
click at [697, 24] on button "Save" at bounding box center [709, 18] width 42 height 26
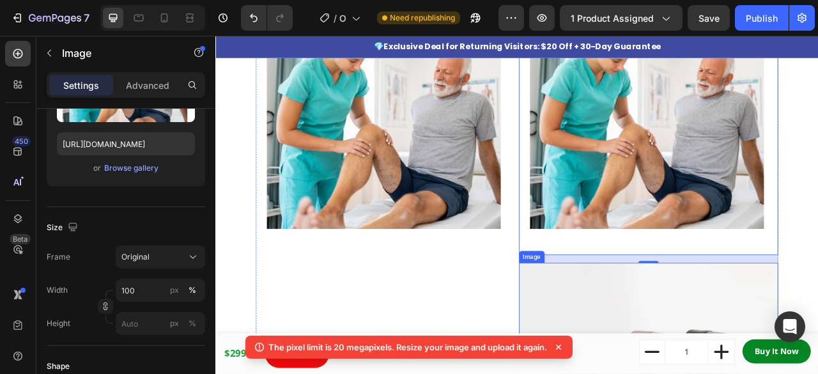
scroll to position [1767, 0]
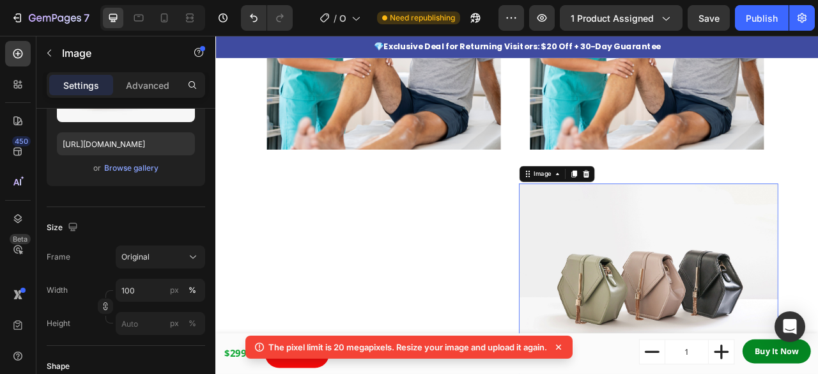
click at [814, 277] on img at bounding box center [767, 347] width 330 height 247
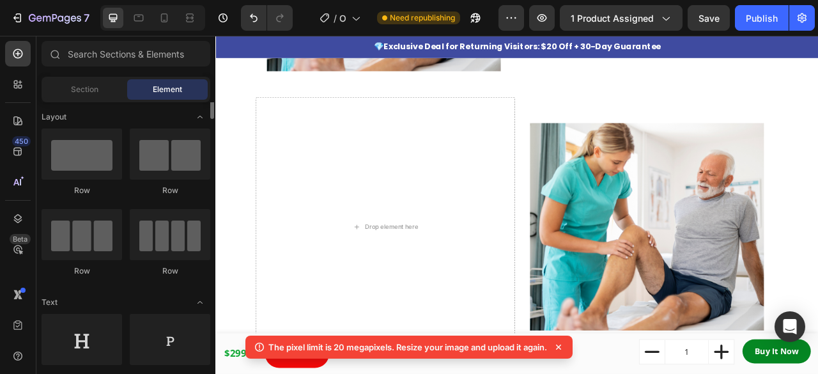
scroll to position [0, 0]
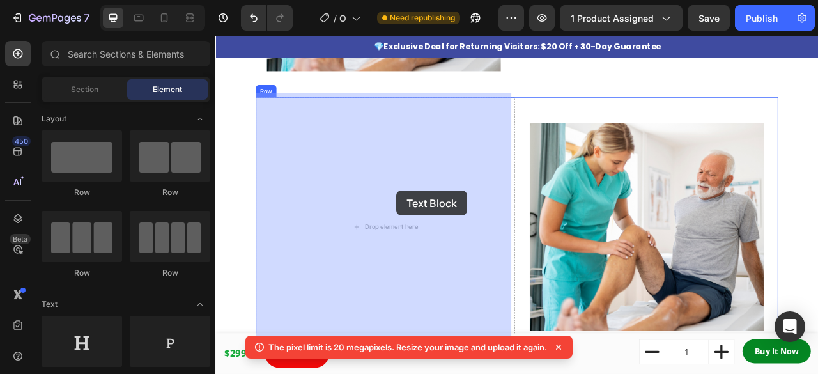
drag, startPoint x: 391, startPoint y: 374, endPoint x: 446, endPoint y: 233, distance: 151.4
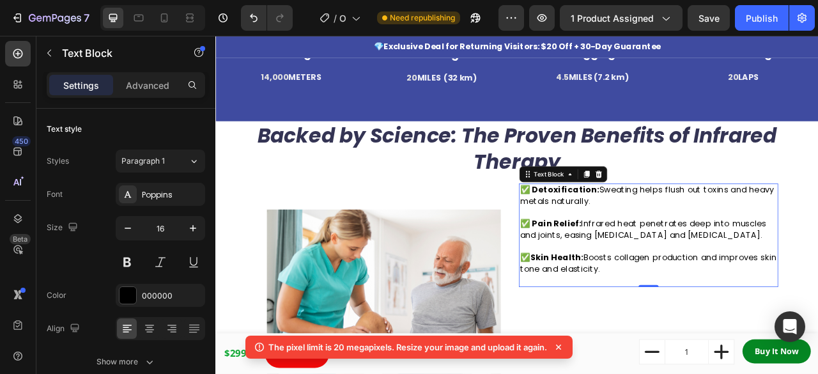
scroll to position [206, 0]
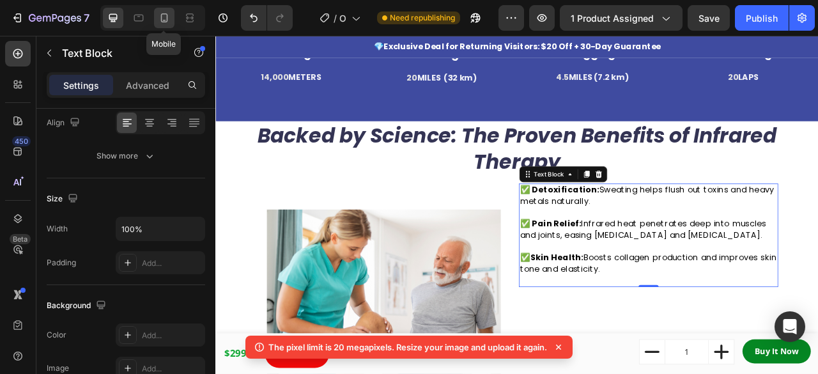
click at [163, 24] on icon at bounding box center [164, 18] width 13 height 13
type input "14"
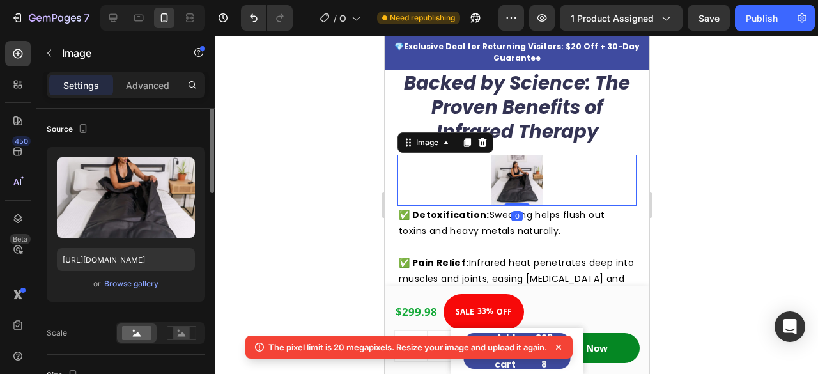
scroll to position [95, 0]
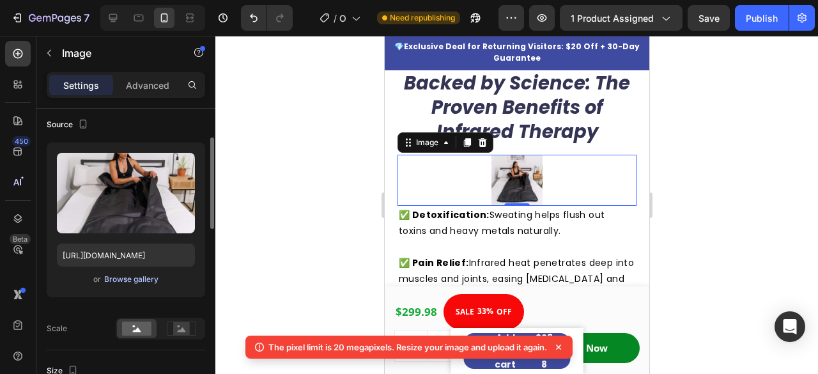
click at [137, 281] on div "Browse gallery" at bounding box center [131, 280] width 54 height 12
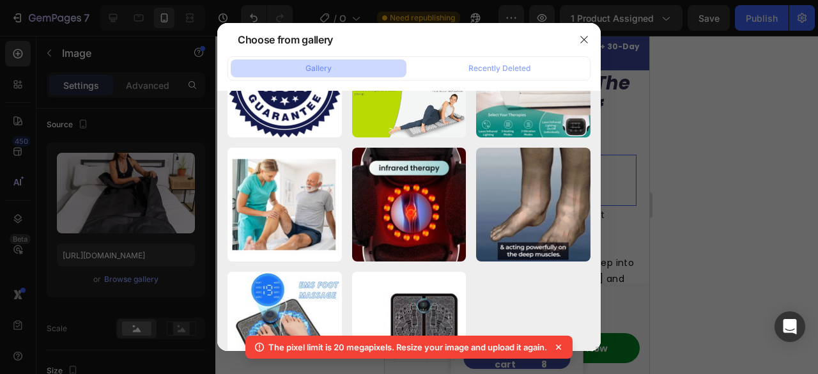
scroll to position [2735, 0]
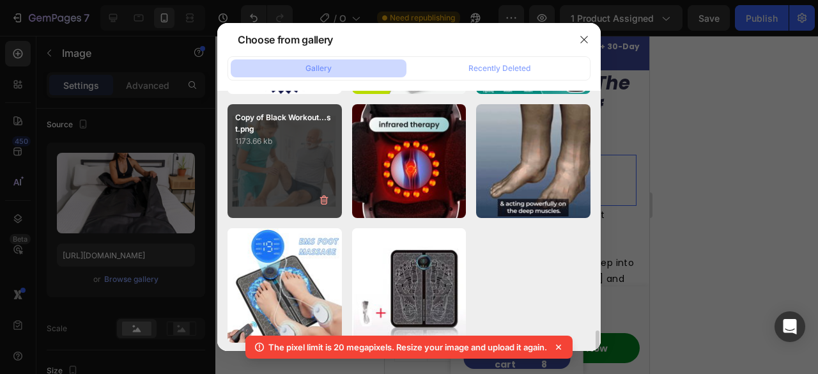
click at [310, 185] on div "Copy of Black Workout...st.png 1173.66 kb" at bounding box center [285, 161] width 114 height 114
type input "https://ucarecdn.com/64afcb77-c84a-4341-9e50-3be6dccc7f6d/"
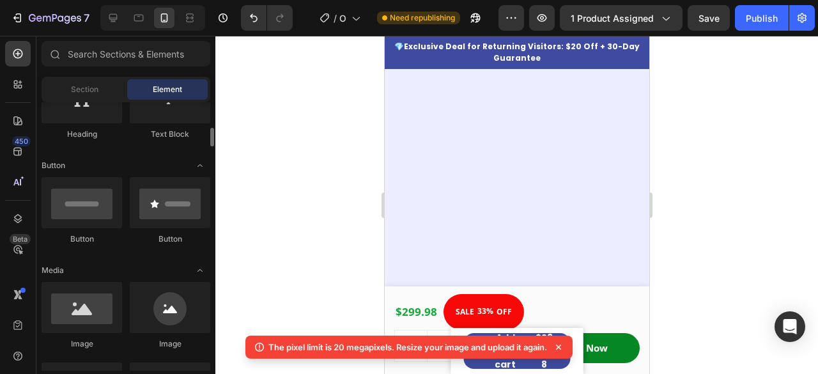
scroll to position [262, 0]
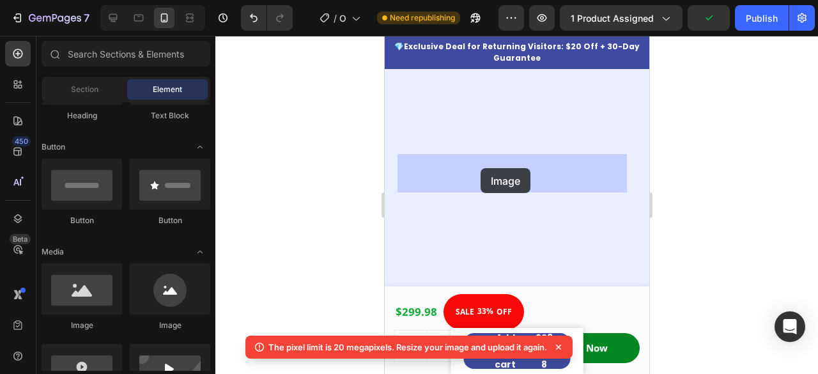
drag, startPoint x: 486, startPoint y: 331, endPoint x: 479, endPoint y: 168, distance: 163.1
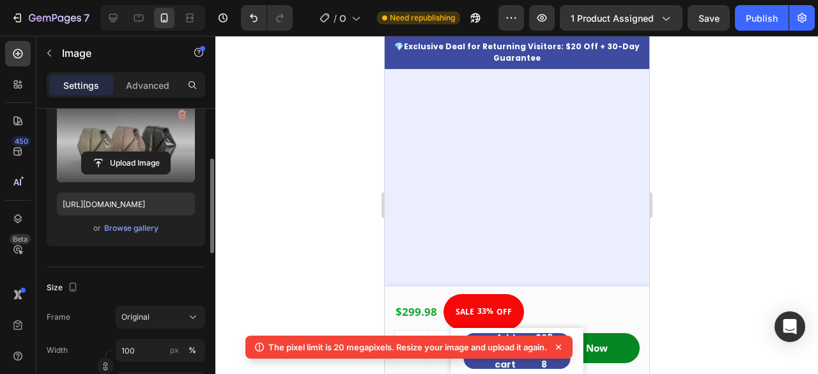
scroll to position [149, 0]
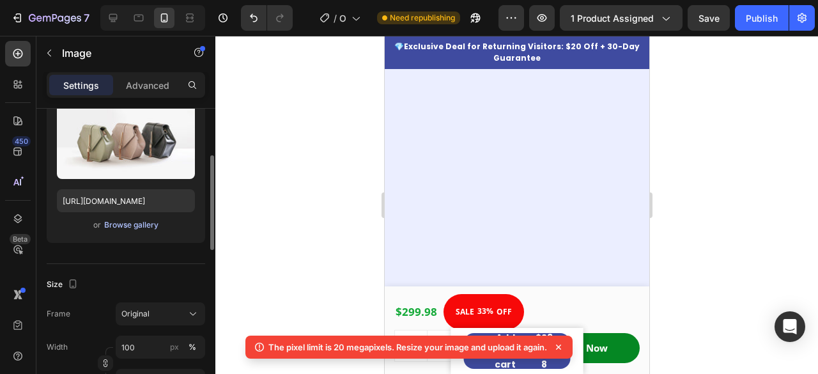
click at [139, 221] on div "Browse gallery" at bounding box center [131, 225] width 54 height 12
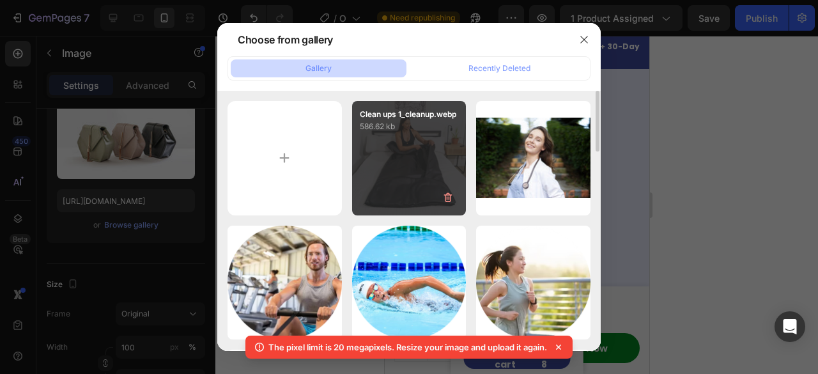
click at [428, 176] on div "Clean ups 1_cleanup.webp 586.62 kb" at bounding box center [409, 158] width 114 height 114
type input "[URL][DOMAIN_NAME]"
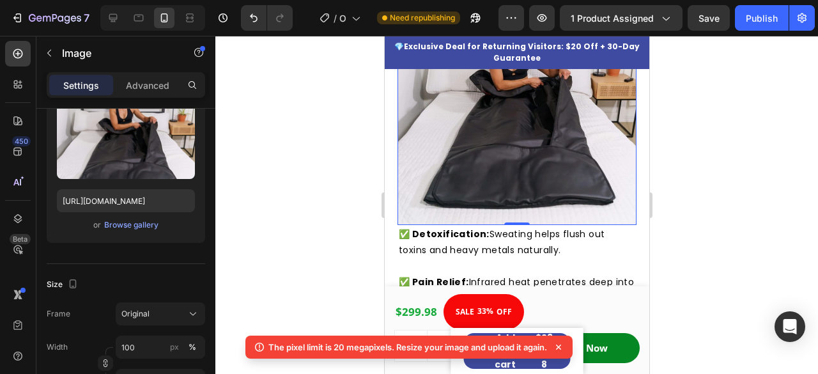
scroll to position [1938, 0]
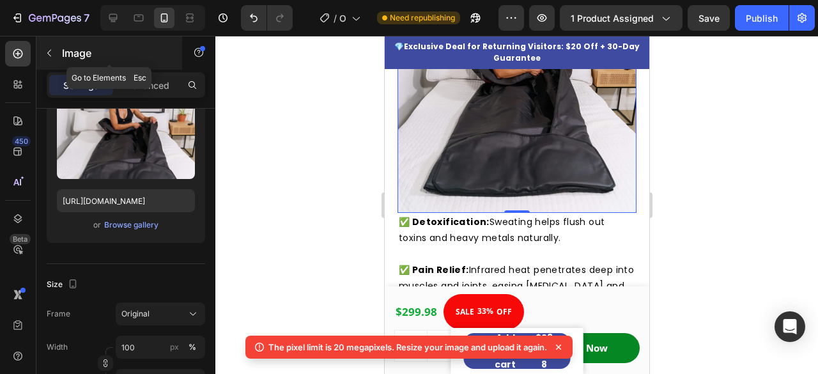
click at [42, 50] on button "button" at bounding box center [49, 53] width 20 height 20
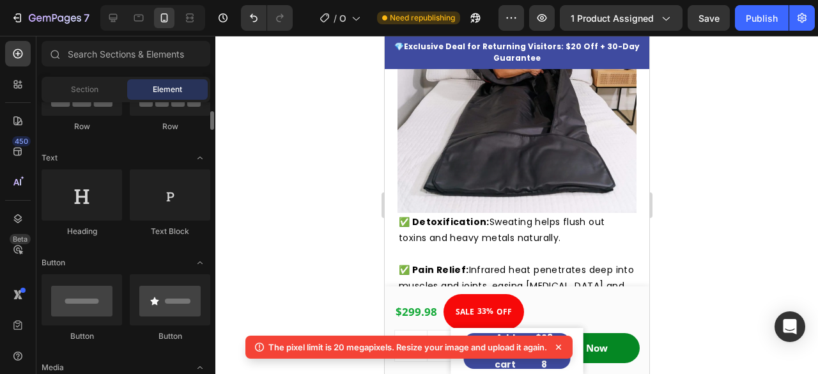
scroll to position [146, 0]
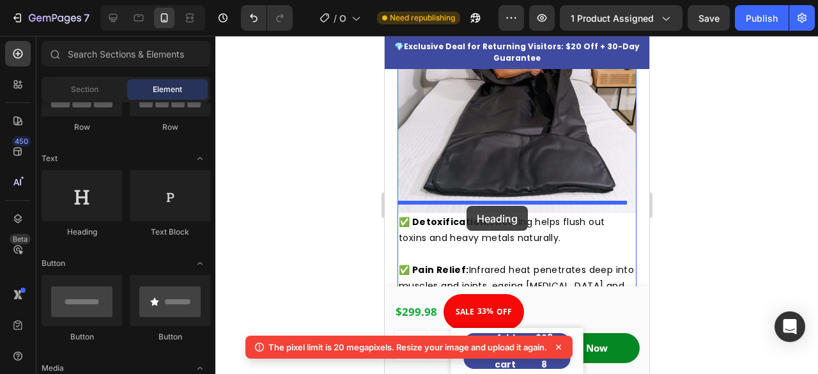
drag, startPoint x: 479, startPoint y: 252, endPoint x: 466, endPoint y: 206, distance: 47.8
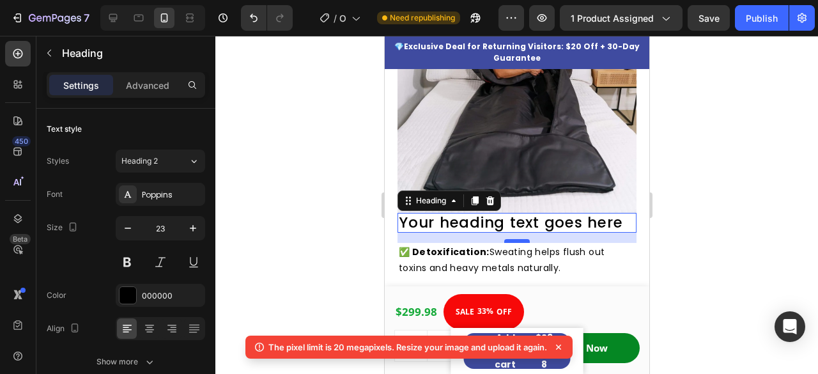
click at [508, 239] on div at bounding box center [517, 241] width 26 height 4
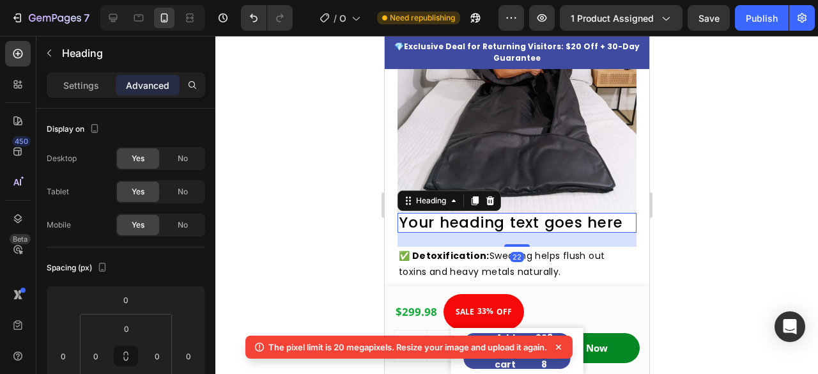
click at [507, 244] on div at bounding box center [517, 245] width 26 height 3
type input "22"
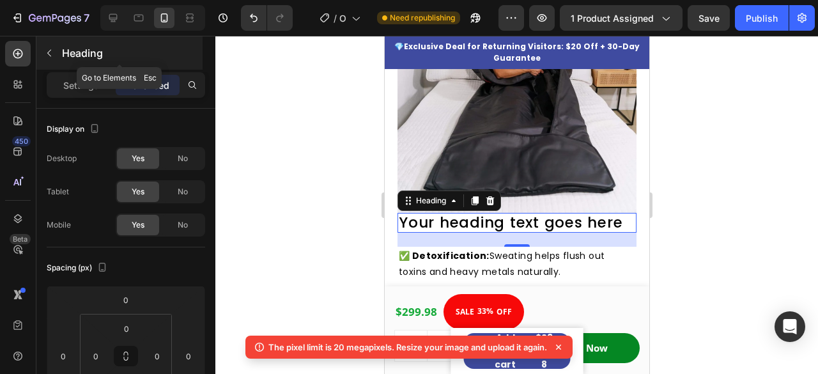
click at [47, 53] on icon "button" at bounding box center [49, 53] width 10 height 10
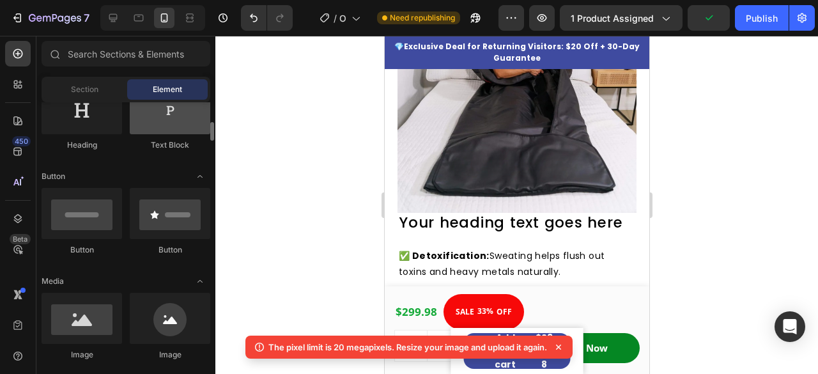
scroll to position [238, 0]
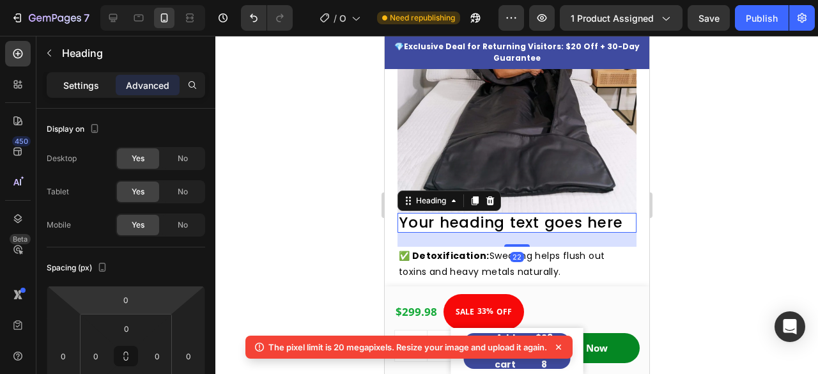
click at [92, 84] on p "Settings" at bounding box center [81, 85] width 36 height 13
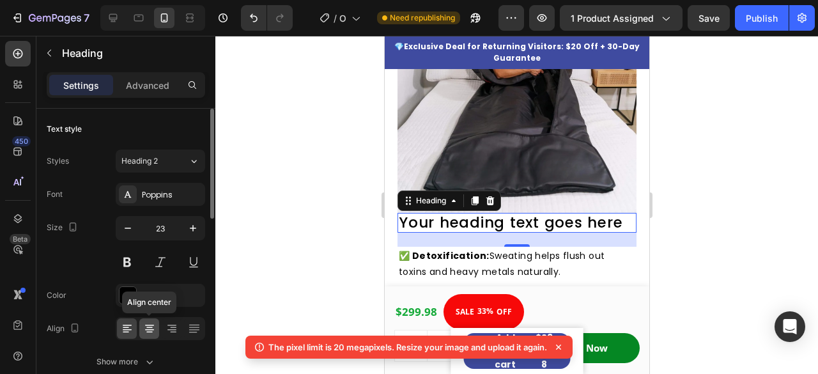
click at [150, 325] on icon at bounding box center [149, 328] width 13 height 13
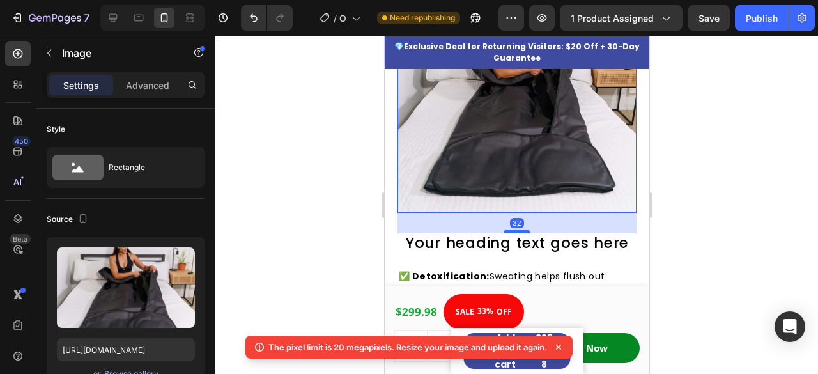
drag, startPoint x: 518, startPoint y: 201, endPoint x: 519, endPoint y: 221, distance: 20.5
click at [519, 230] on div at bounding box center [517, 232] width 26 height 4
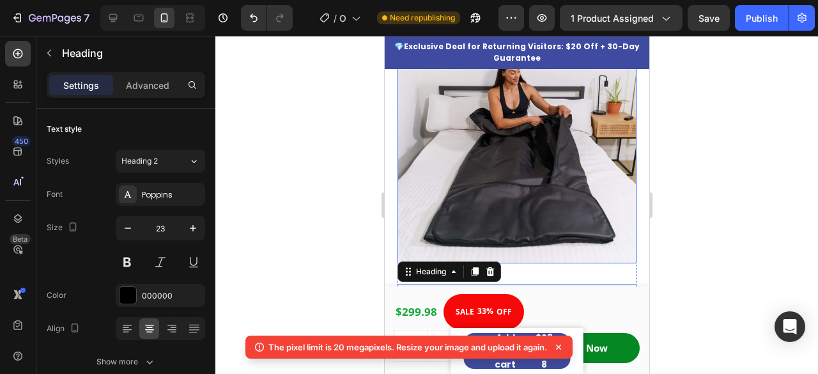
scroll to position [2008, 0]
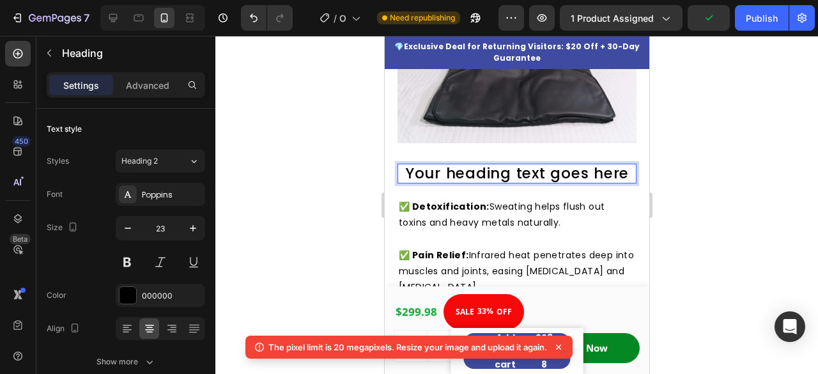
click at [559, 165] on p "Your heading text goes here" at bounding box center [516, 174] width 237 height 18
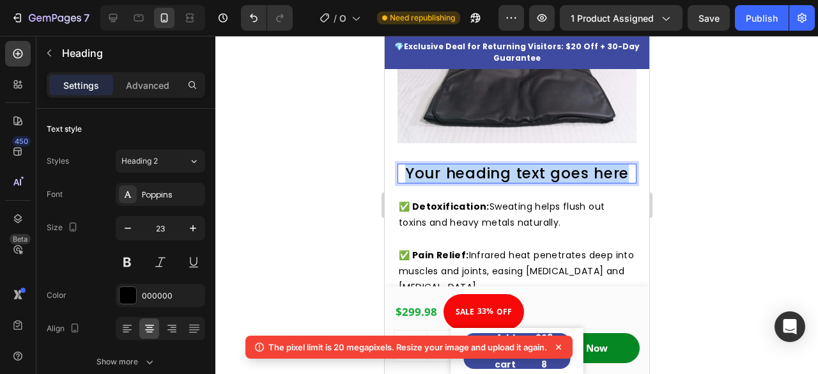
click at [559, 165] on p "Your heading text goes here" at bounding box center [516, 174] width 237 height 18
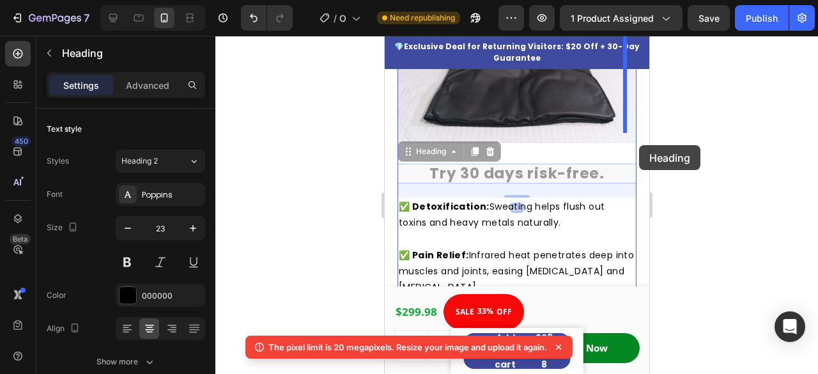
drag, startPoint x: 588, startPoint y: 163, endPoint x: 606, endPoint y: 149, distance: 22.8
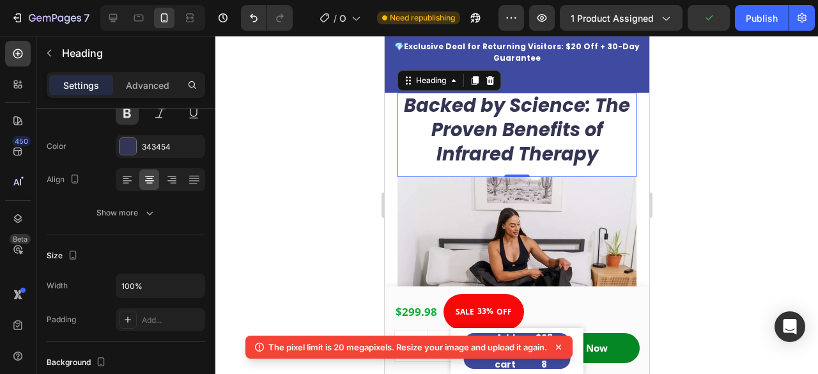
scroll to position [1736, 0]
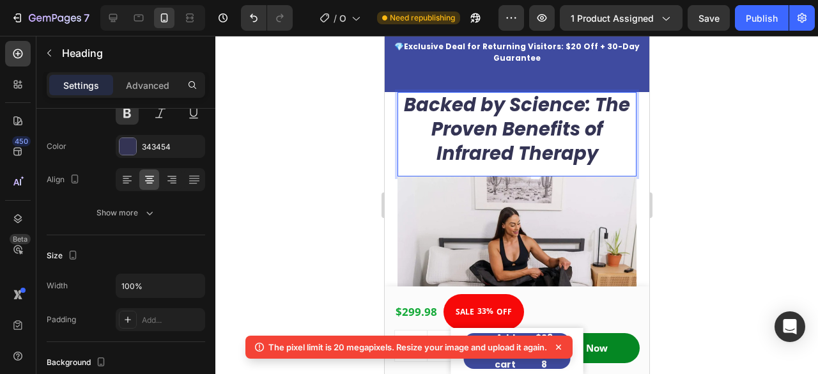
click at [589, 107] on icon "Backed by Science: The Proven Benefits of Infrared Therapy" at bounding box center [516, 129] width 226 height 74
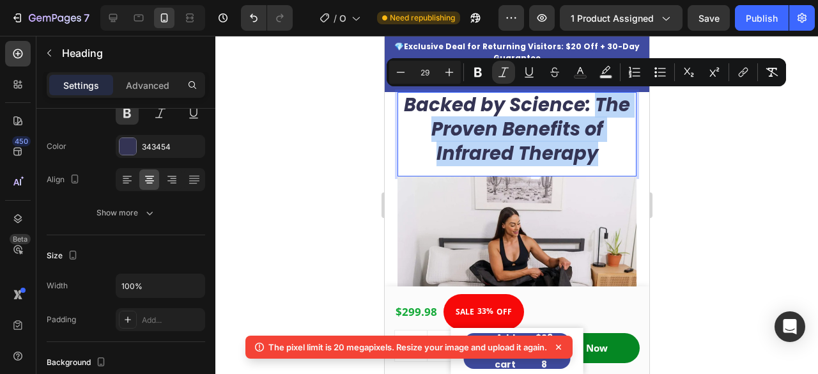
drag, startPoint x: 589, startPoint y: 107, endPoint x: 602, endPoint y: 152, distance: 47.2
click at [602, 152] on p "Backed by Science: The Proven Benefits of Infrared Therapy" at bounding box center [516, 129] width 237 height 72
copy icon "The Proven Benefits of Infrared Therapy"
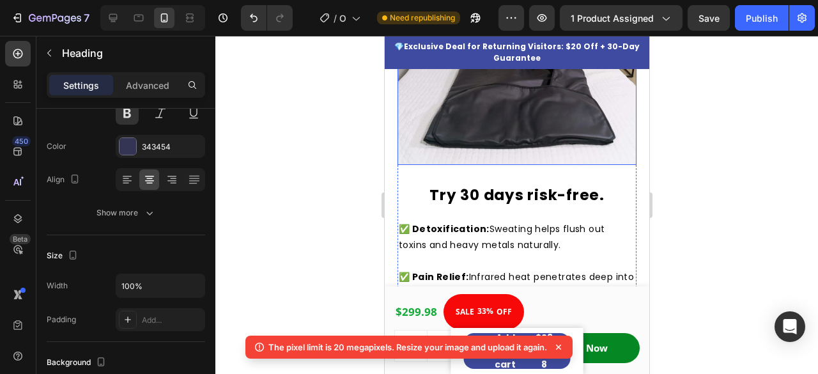
scroll to position [1943, 0]
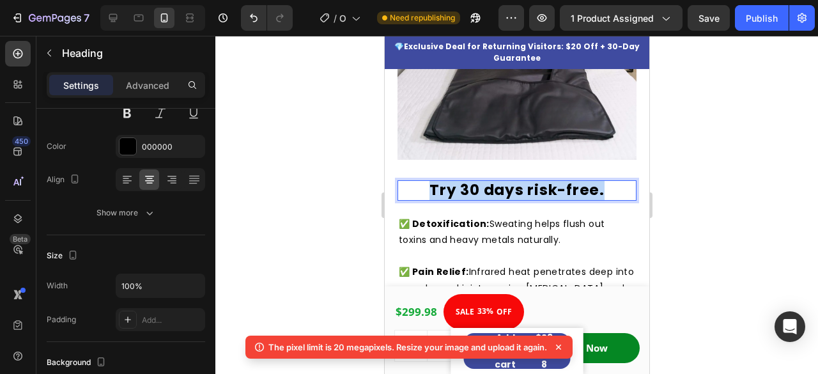
click at [537, 180] on strong "Try 30 days risk-free." at bounding box center [516, 190] width 175 height 20
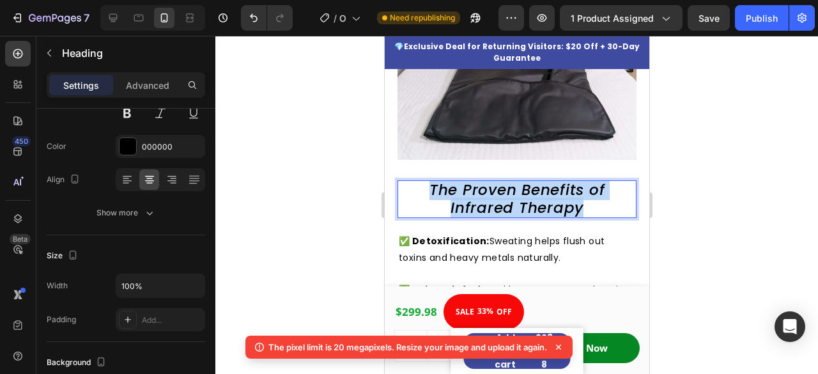
drag, startPoint x: 582, startPoint y: 199, endPoint x: 424, endPoint y: 181, distance: 159.6
click at [424, 182] on p "The Proven Benefits of Infrared Therapy" at bounding box center [516, 199] width 237 height 35
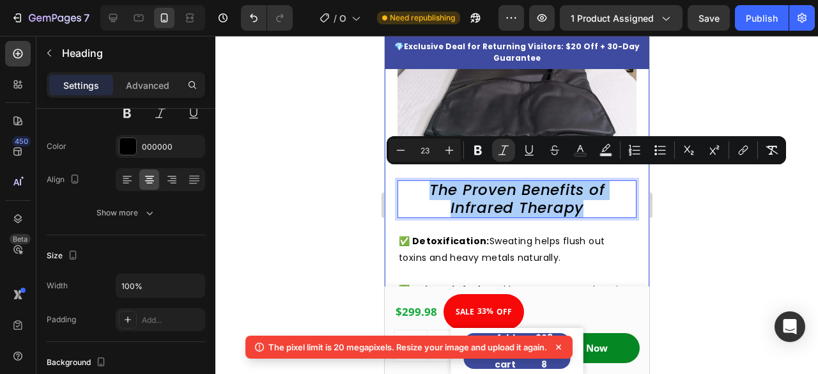
click at [316, 182] on div at bounding box center [516, 205] width 603 height 338
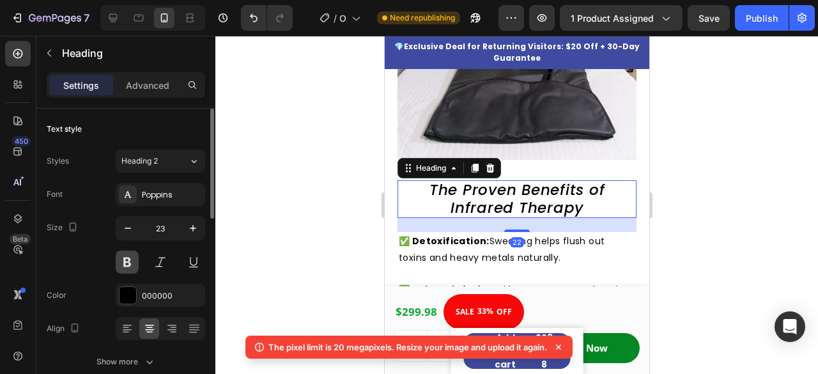
click at [120, 261] on button at bounding box center [127, 262] width 23 height 23
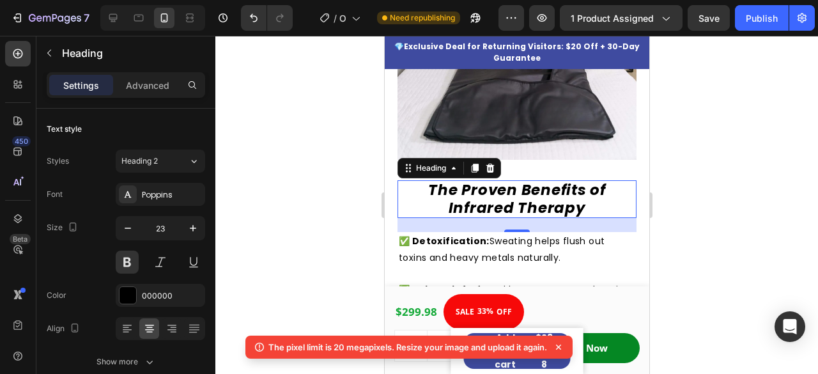
click at [316, 206] on div at bounding box center [516, 205] width 603 height 338
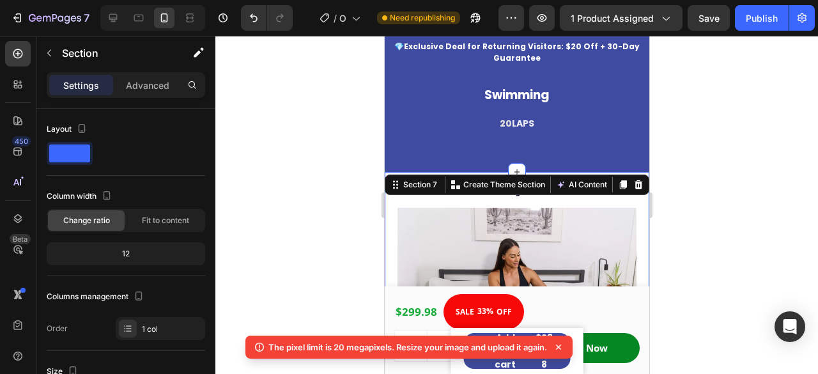
scroll to position [1655, 0]
click at [688, 135] on div at bounding box center [516, 205] width 603 height 338
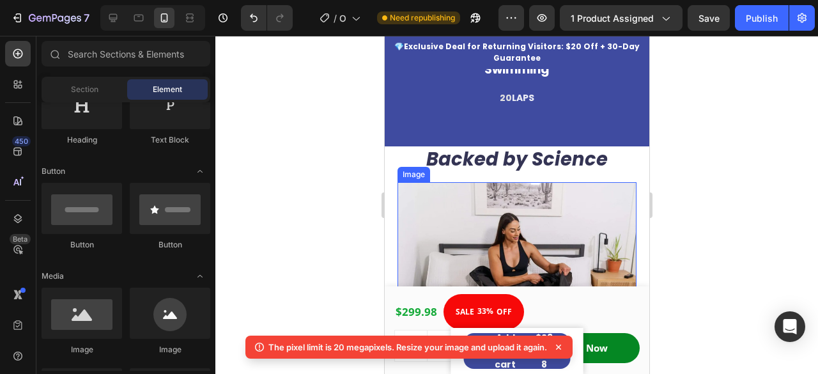
scroll to position [1685, 0]
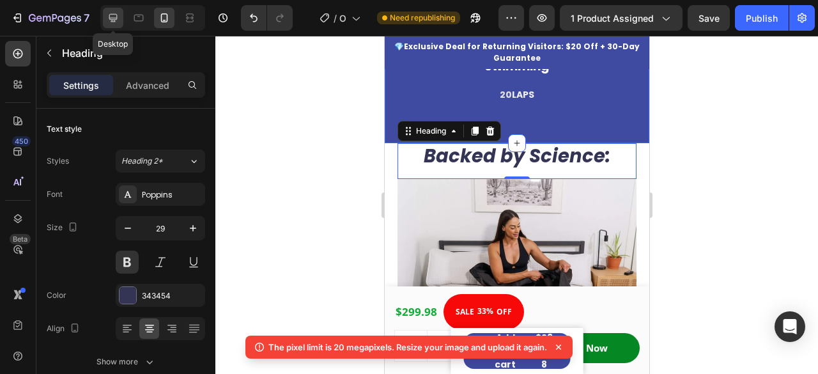
click at [111, 16] on icon at bounding box center [113, 18] width 13 height 13
type input "40"
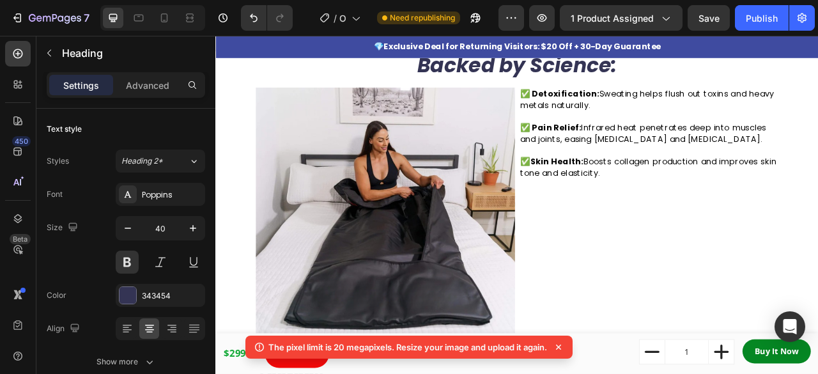
scroll to position [1187, 0]
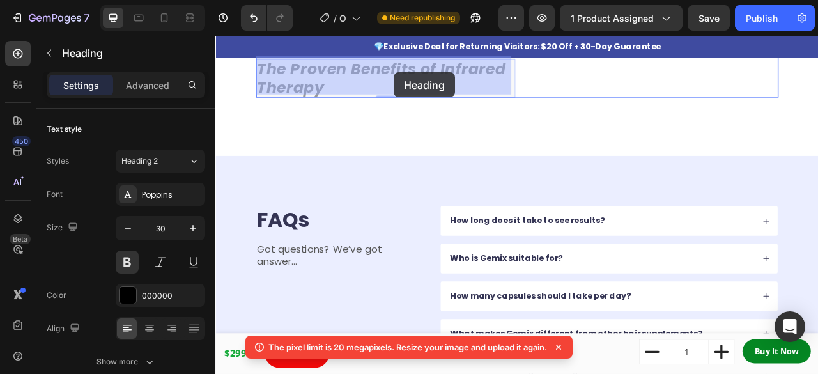
drag, startPoint x: 277, startPoint y: 339, endPoint x: 441, endPoint y: 84, distance: 303.1
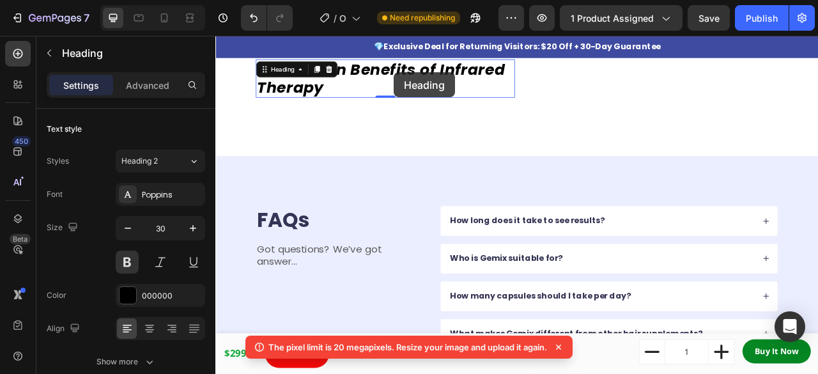
scroll to position [1461, 0]
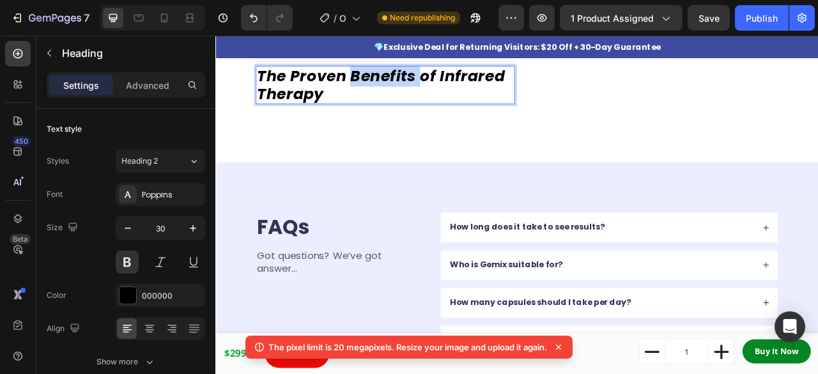
click at [436, 94] on icon "The Proven Benefits of Infrared Therapy" at bounding box center [426, 98] width 316 height 51
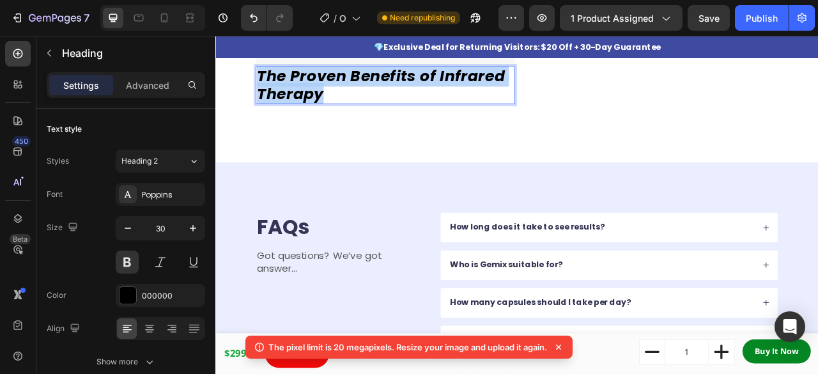
click at [436, 94] on icon "The Proven Benefits of Infrared Therapy" at bounding box center [426, 98] width 316 height 51
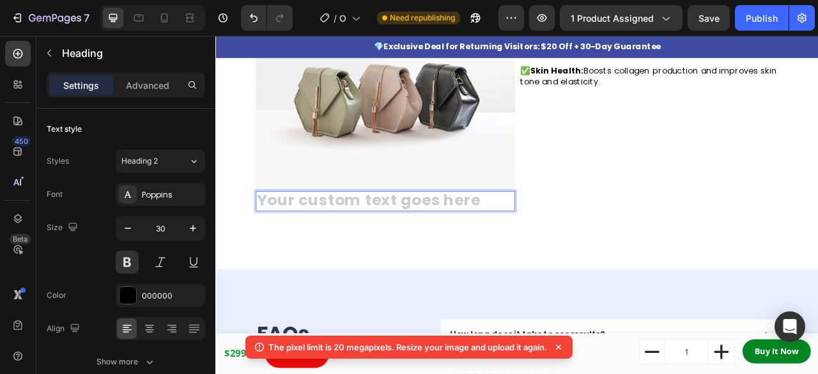
scroll to position [1291, 0]
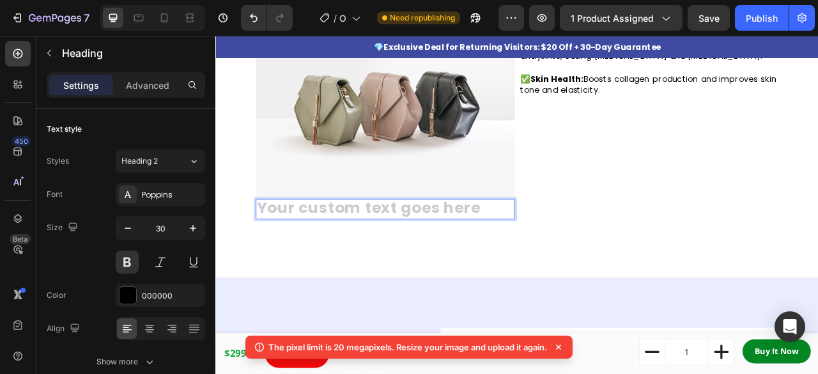
click at [512, 253] on h2 "Rich Text Editor. Editing area: main" at bounding box center [432, 257] width 330 height 26
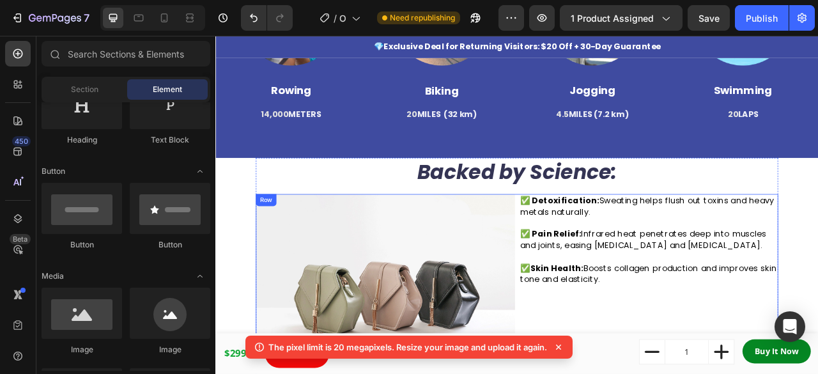
scroll to position [1050, 0]
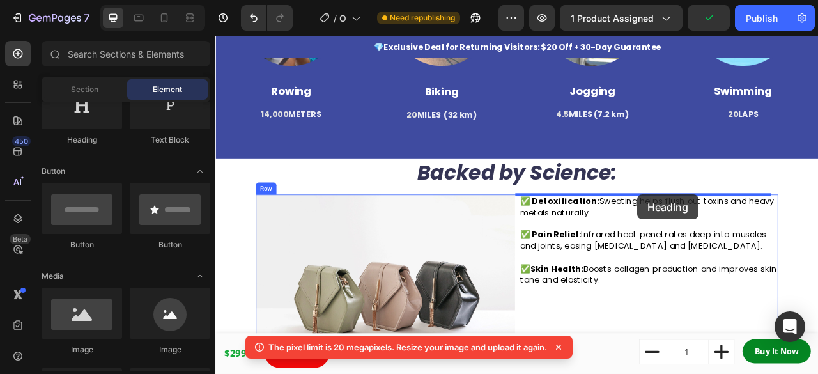
drag, startPoint x: 295, startPoint y: 154, endPoint x: 752, endPoint y: 238, distance: 464.7
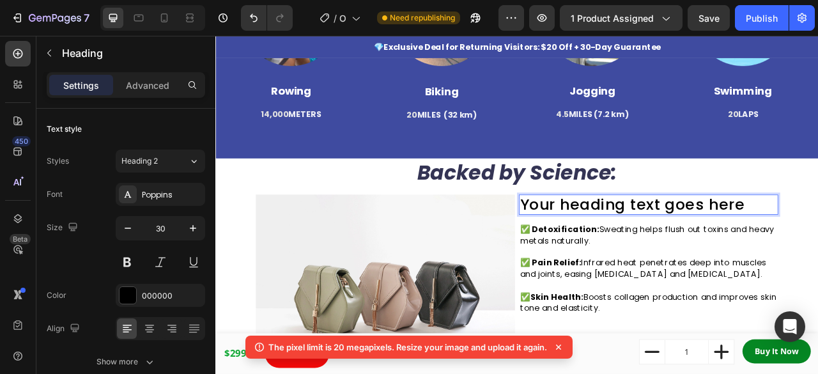
click at [743, 244] on h2 "Your heading text goes here" at bounding box center [767, 251] width 330 height 26
click at [743, 244] on p "Your heading text goes here" at bounding box center [766, 250] width 327 height 23
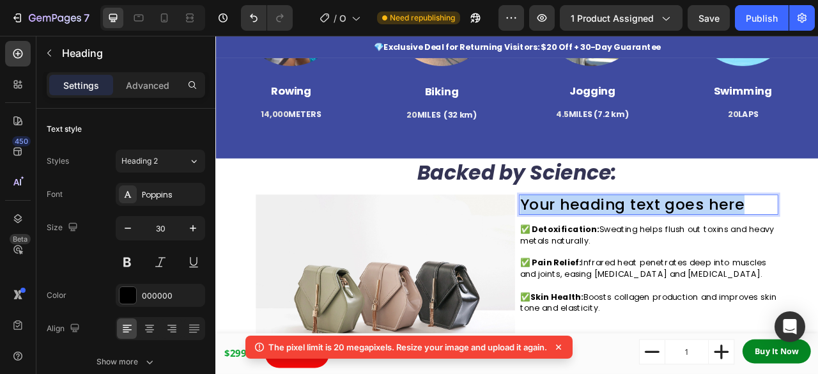
click at [743, 244] on p "Your heading text goes here" at bounding box center [766, 250] width 327 height 23
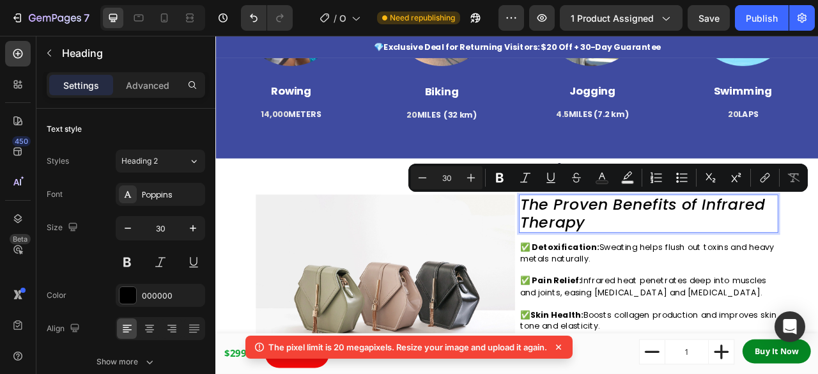
scroll to position [0, 0]
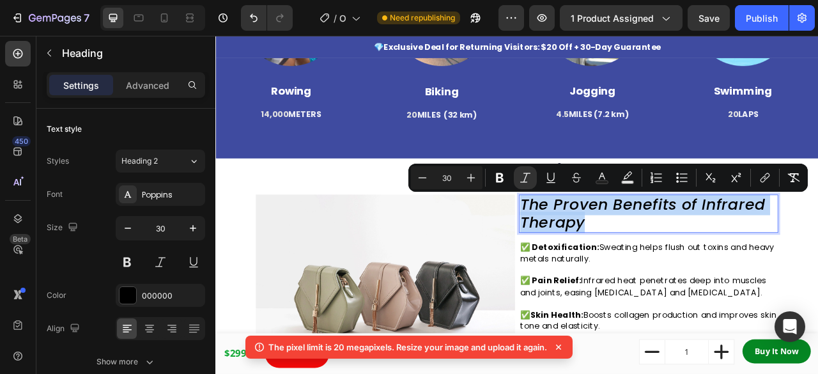
drag, startPoint x: 685, startPoint y: 272, endPoint x: 602, endPoint y: 251, distance: 85.7
click at [603, 251] on p "The Proven Benefits of Infrared Therapy" at bounding box center [766, 262] width 327 height 46
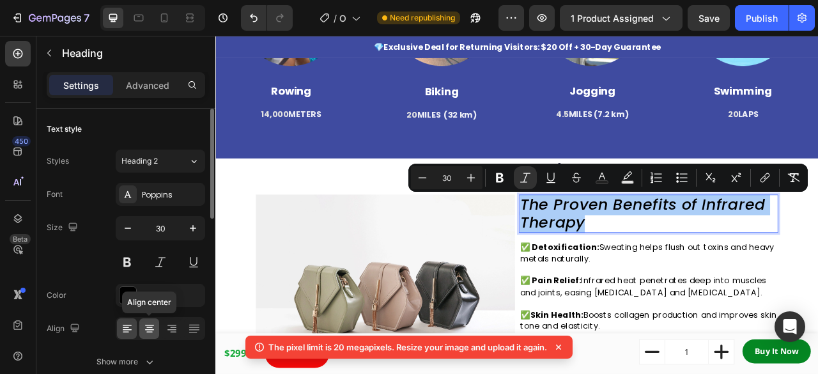
click at [155, 325] on icon at bounding box center [149, 328] width 13 height 13
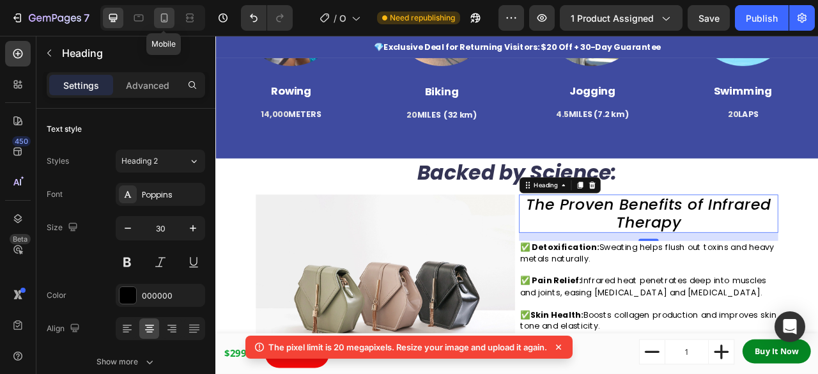
click at [158, 20] on icon at bounding box center [164, 18] width 13 height 13
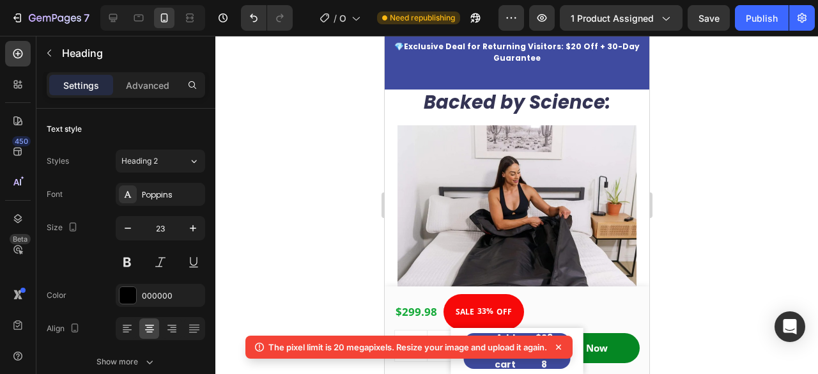
scroll to position [1751, 0]
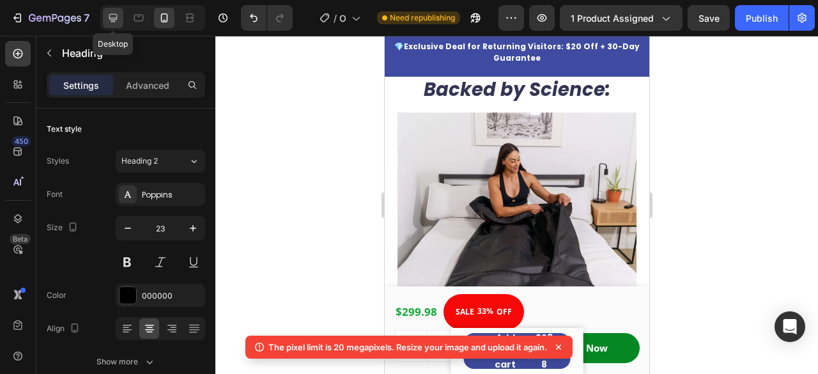
click at [111, 17] on icon at bounding box center [113, 18] width 13 height 13
type input "30"
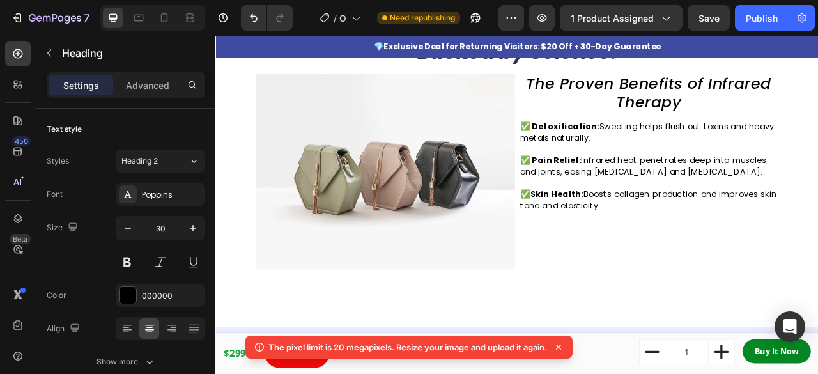
scroll to position [1198, 0]
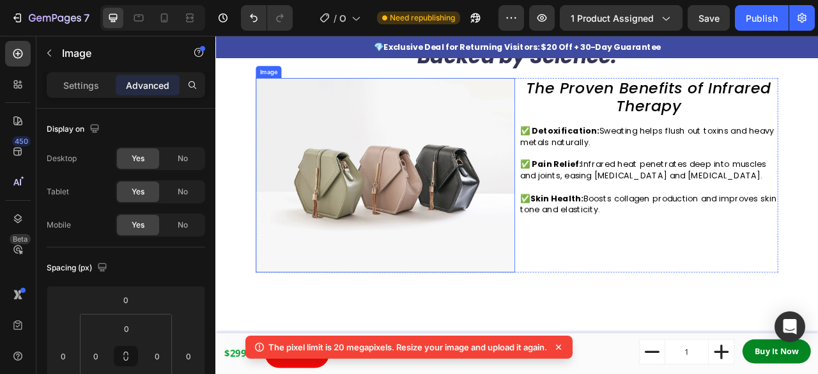
click at [500, 249] on img at bounding box center [432, 213] width 330 height 247
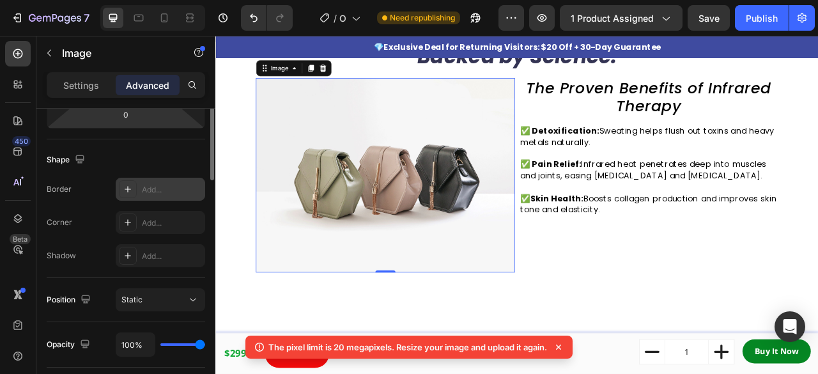
scroll to position [0, 0]
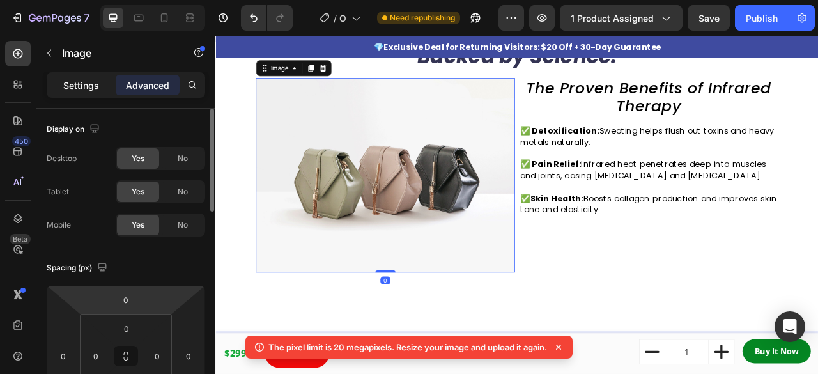
click at [82, 82] on p "Settings" at bounding box center [81, 85] width 36 height 13
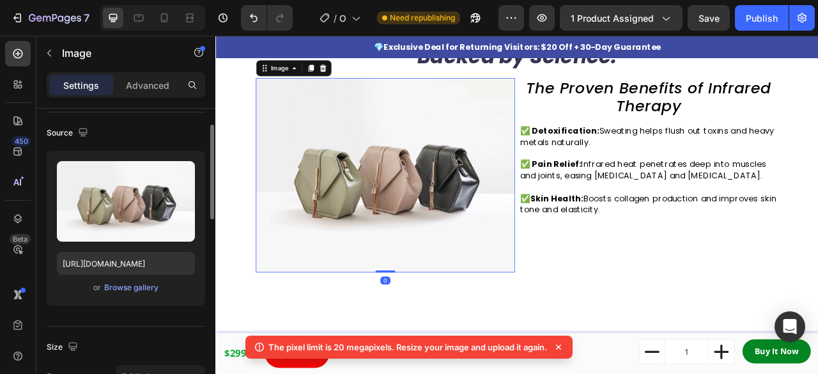
scroll to position [88, 0]
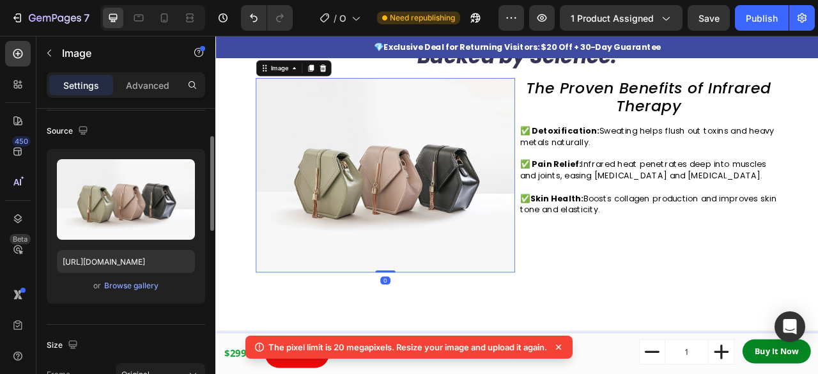
click at [138, 292] on div "or Browse gallery" at bounding box center [126, 285] width 138 height 15
click at [144, 283] on div "Browse gallery" at bounding box center [131, 286] width 54 height 12
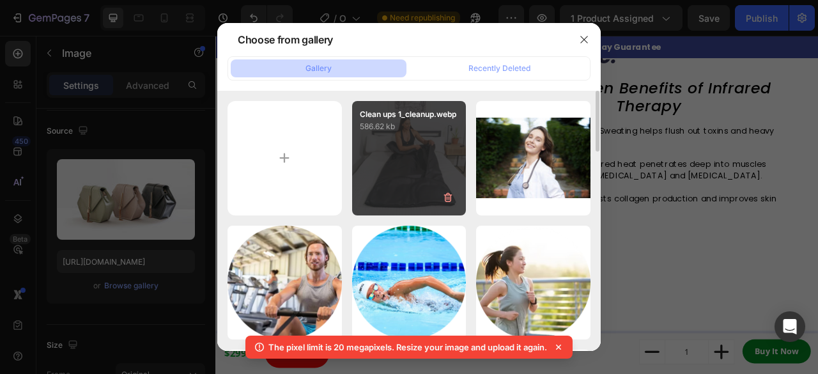
click at [422, 149] on div "Clean ups 1_cleanup.webp 586.62 kb" at bounding box center [409, 158] width 114 height 114
type input "[URL][DOMAIN_NAME]"
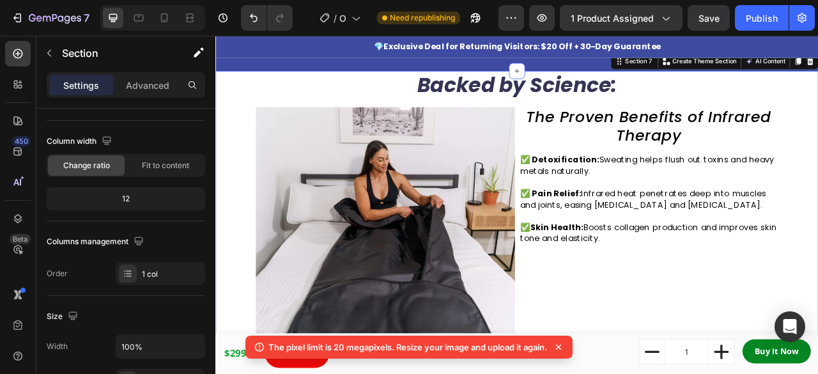
scroll to position [0, 0]
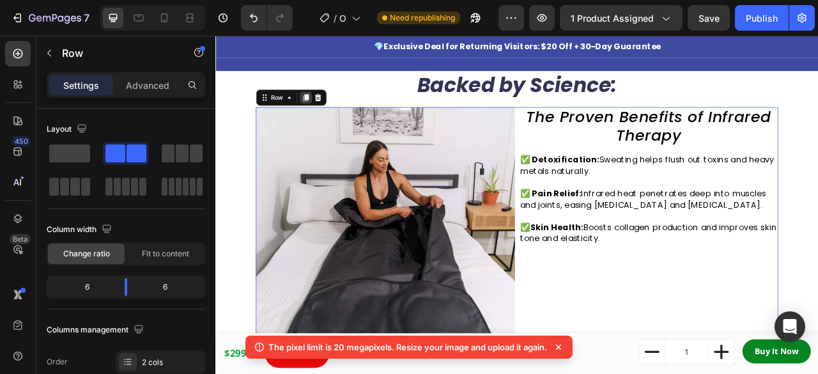
click at [325, 121] on div at bounding box center [329, 114] width 15 height 15
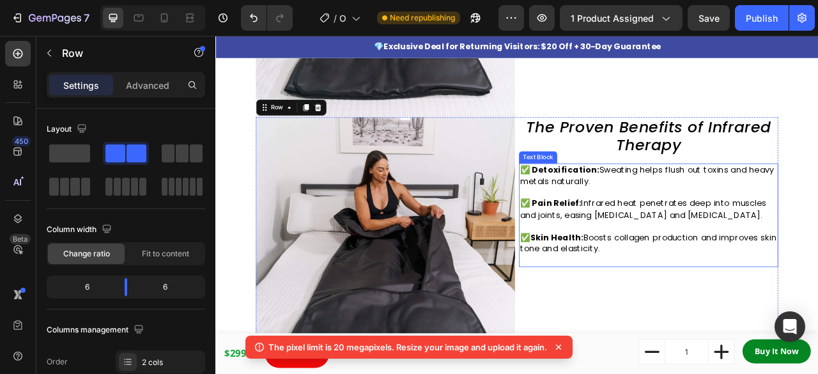
scroll to position [1475, 0]
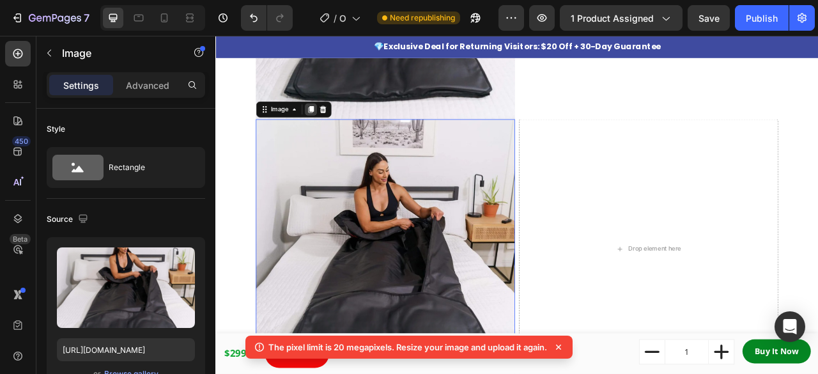
click at [334, 125] on icon at bounding box center [336, 130] width 10 height 10
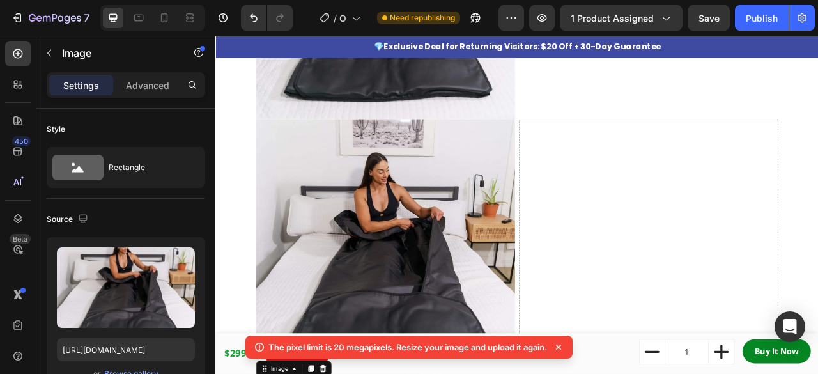
scroll to position [1856, 0]
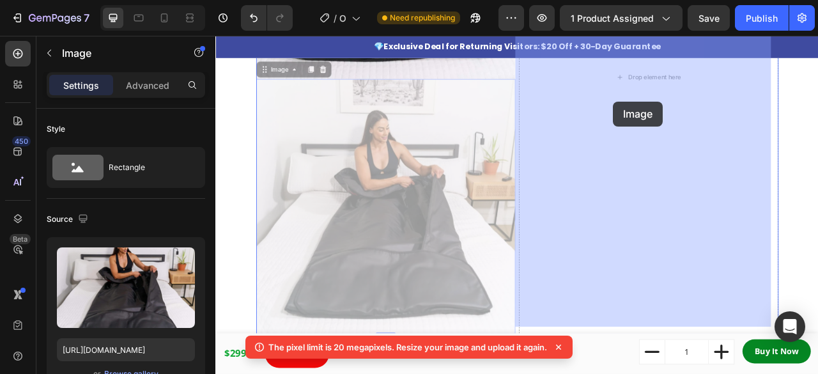
drag, startPoint x: 435, startPoint y: 199, endPoint x: 721, endPoint y: 120, distance: 296.7
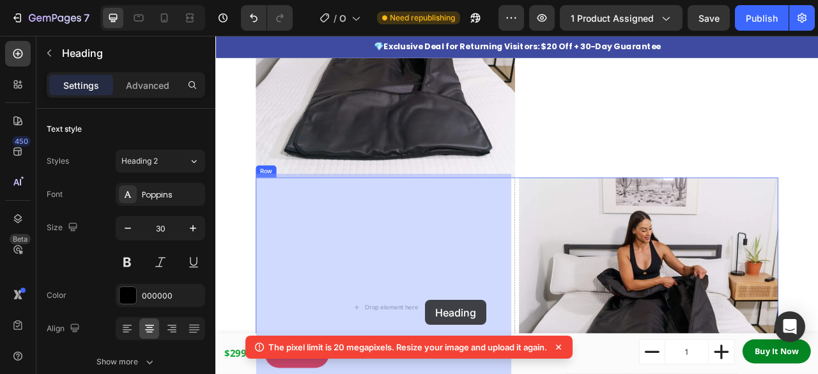
scroll to position [1513, 0]
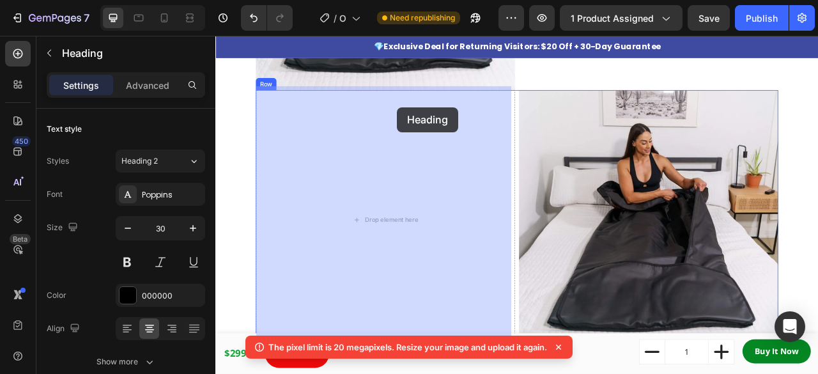
drag, startPoint x: 743, startPoint y: 125, endPoint x: 446, endPoint y: 127, distance: 296.6
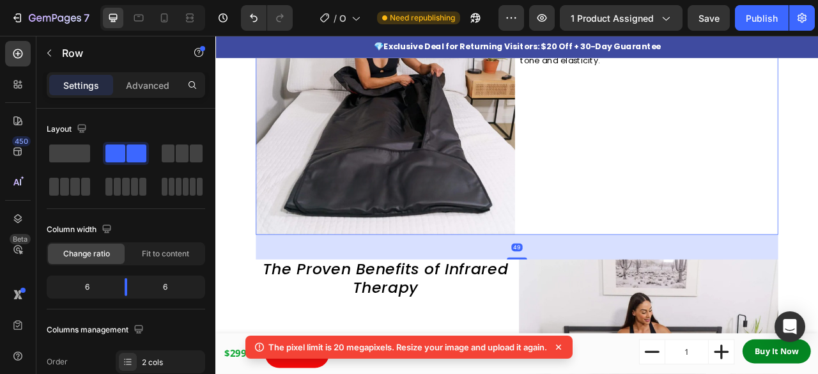
scroll to position [1342, 0]
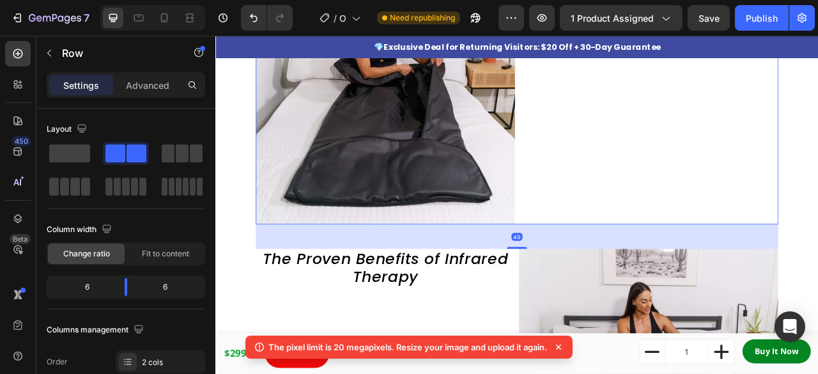
drag, startPoint x: 598, startPoint y: 299, endPoint x: 600, endPoint y: 331, distance: 31.4
click at [600, 331] on div "Backed by Science: Heading Image ✅ Detoxification: Sweating helps flush out tox…" at bounding box center [599, 268] width 665 height 737
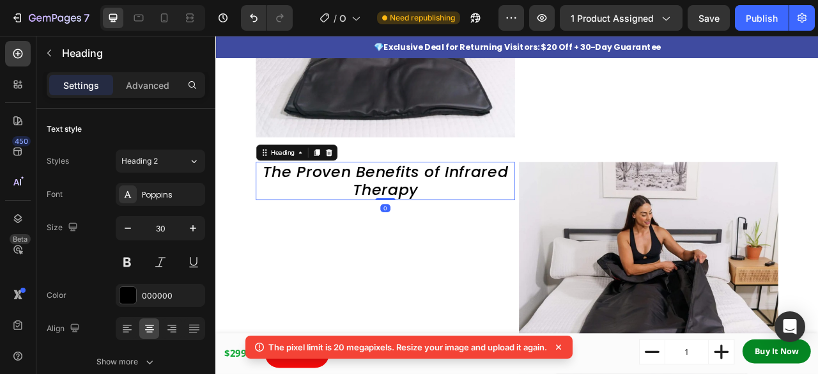
scroll to position [1455, 0]
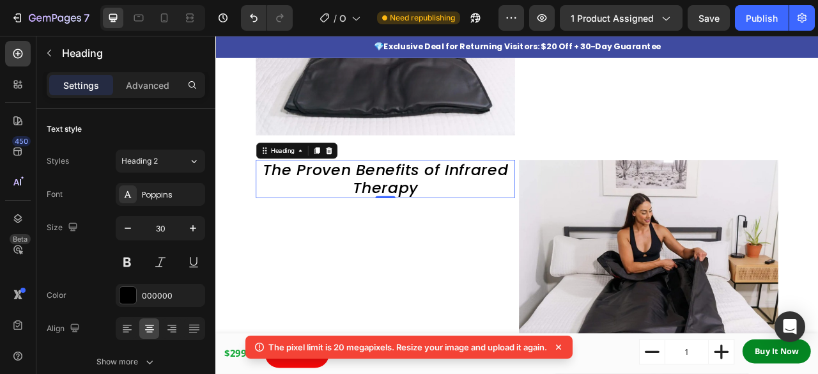
click at [478, 217] on h2 "The Proven Benefits of Infrared Therapy" at bounding box center [432, 218] width 330 height 49
click at [478, 217] on p "The Proven Benefits of Infrared Therapy" at bounding box center [431, 218] width 327 height 46
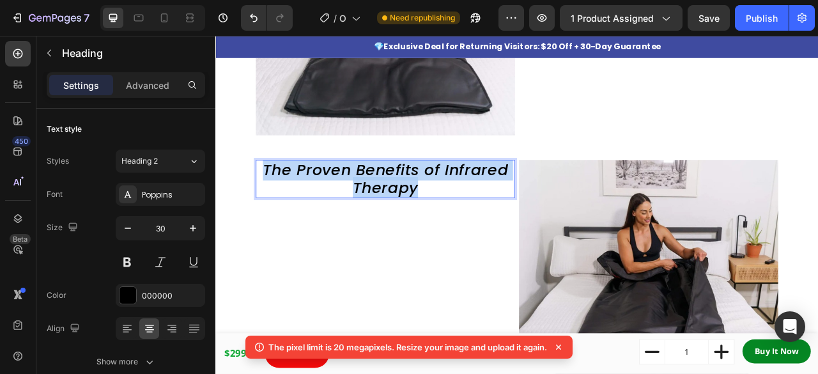
click at [478, 217] on p "The Proven Benefits of Infrared Therapy" at bounding box center [431, 218] width 327 height 46
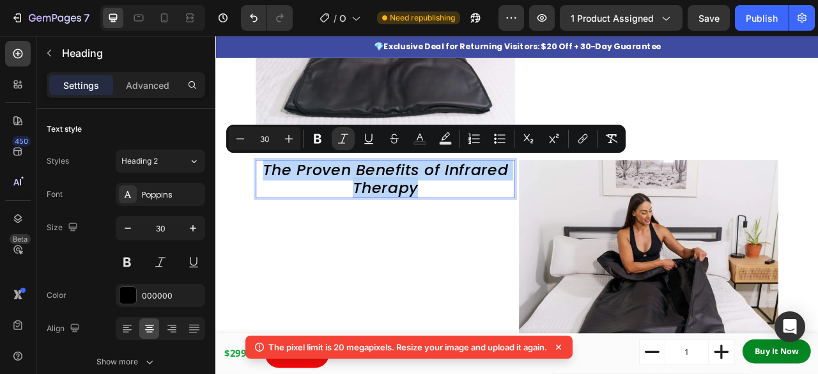
click at [478, 217] on p "The Proven Benefits of Infrared Therapy" at bounding box center [431, 218] width 327 height 46
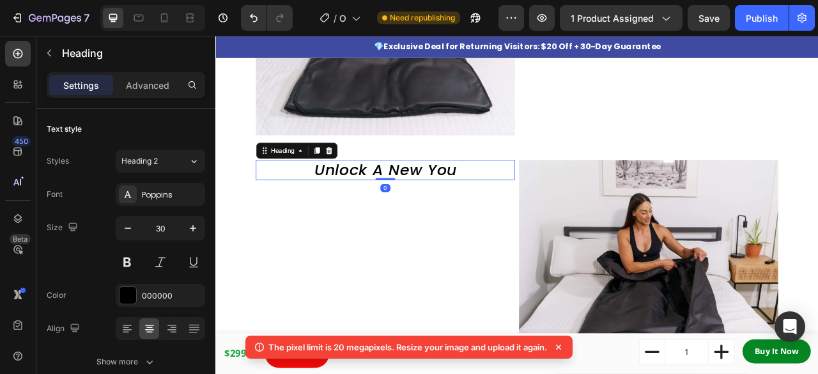
click at [453, 200] on icon "Unlock A New You" at bounding box center [432, 205] width 182 height 27
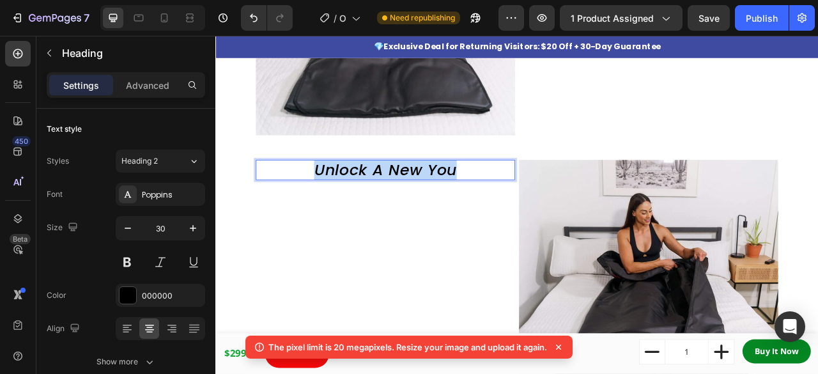
click at [453, 200] on icon "Unlock A New You" at bounding box center [432, 205] width 182 height 27
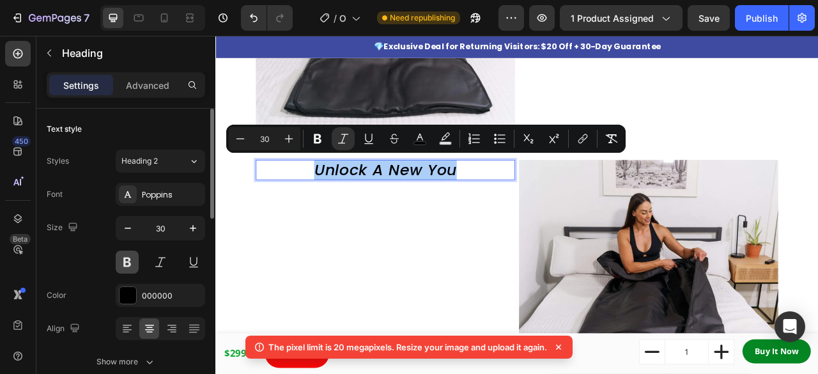
click at [132, 264] on button at bounding box center [127, 262] width 23 height 23
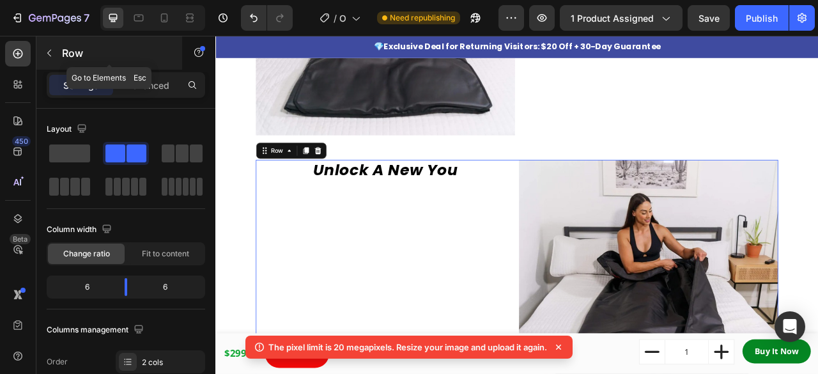
click at [54, 51] on button "button" at bounding box center [49, 53] width 20 height 20
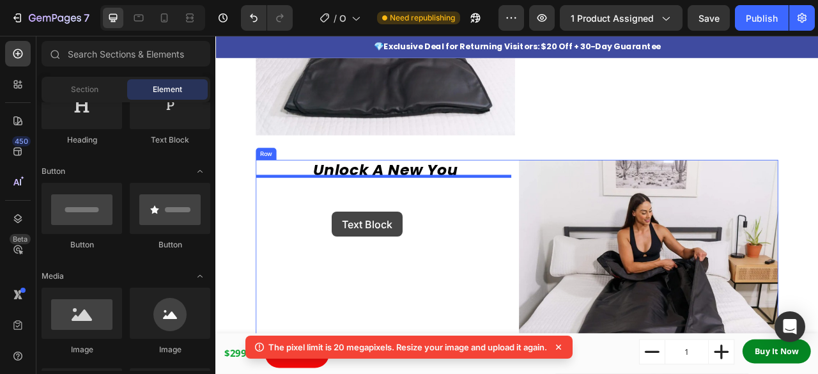
drag, startPoint x: 380, startPoint y: 168, endPoint x: 363, endPoint y: 260, distance: 93.0
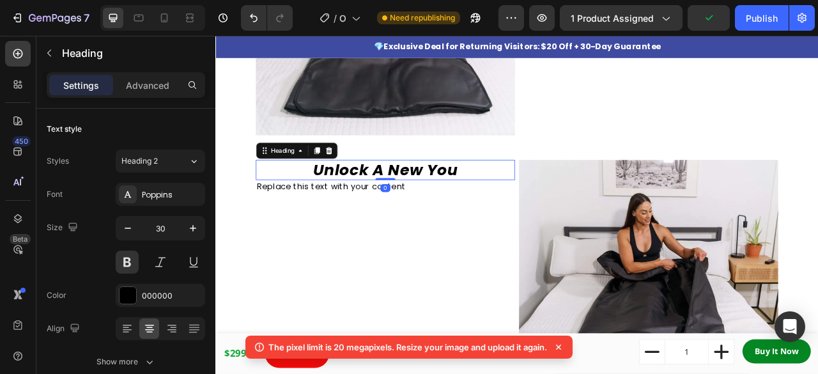
drag, startPoint x: 478, startPoint y: 212, endPoint x: 471, endPoint y: 219, distance: 10.4
click at [471, 219] on div "⁠⁠⁠⁠⁠⁠⁠ Unlock A New You Heading 0 Replace this text with your content Text Blo…" at bounding box center [432, 359] width 330 height 330
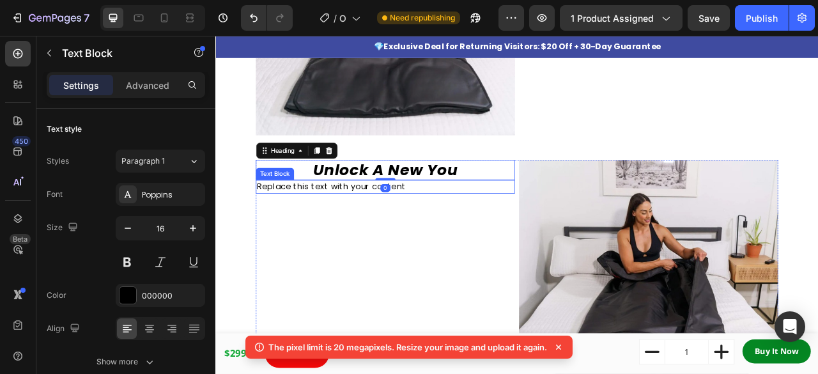
click at [471, 219] on div "Replace this text with your content" at bounding box center [432, 227] width 330 height 17
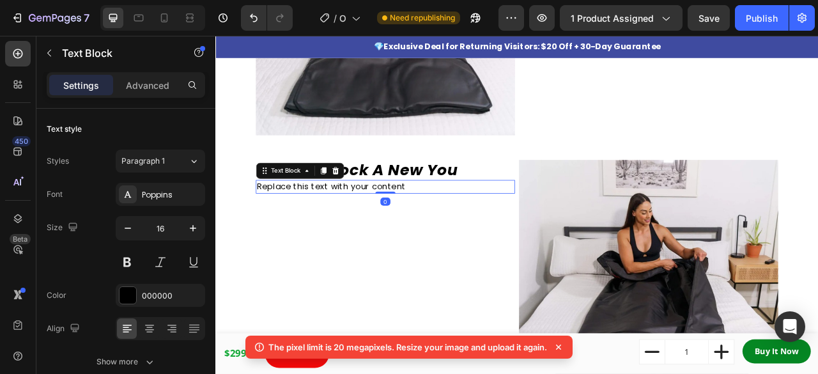
click at [471, 219] on div "Replace this text with your content" at bounding box center [432, 227] width 330 height 17
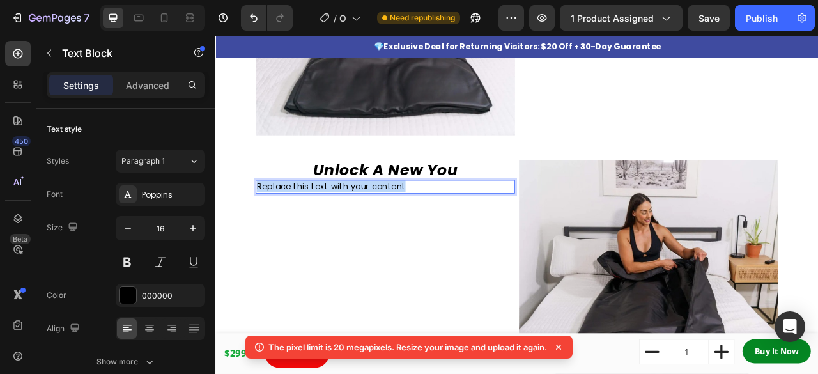
click at [471, 221] on p "Replace this text with your content" at bounding box center [431, 228] width 327 height 14
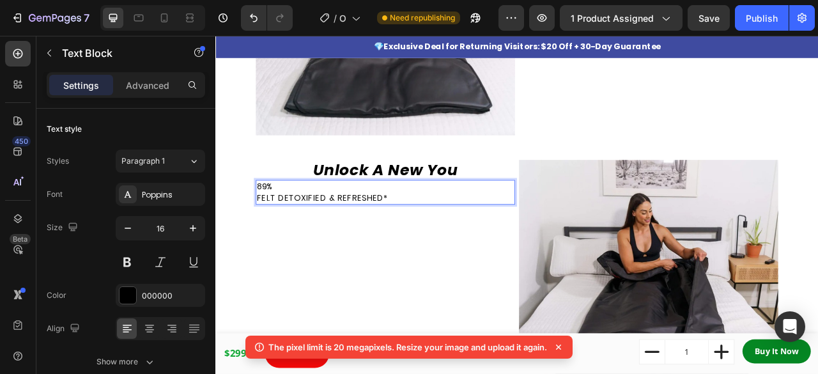
click at [295, 221] on p "89%" at bounding box center [431, 228] width 327 height 14
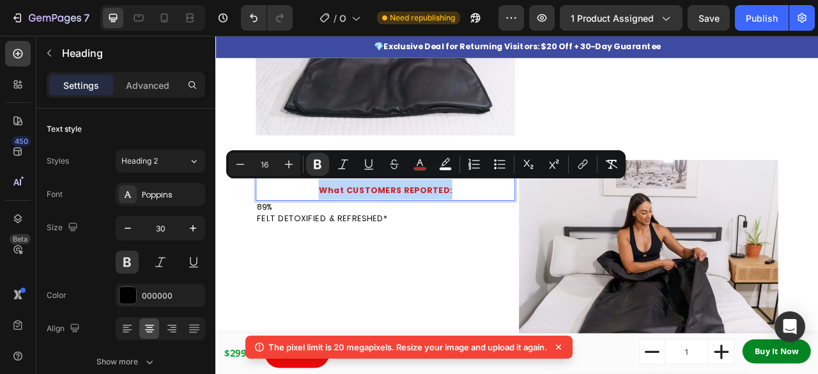
drag, startPoint x: 522, startPoint y: 224, endPoint x: 342, endPoint y: 230, distance: 180.4
click at [342, 230] on p "Unlock A New You What CUSTOMERS REPORTED:" at bounding box center [431, 219] width 327 height 49
click at [419, 162] on icon "Editor contextual toolbar" at bounding box center [420, 164] width 13 height 13
type input "C1282D"
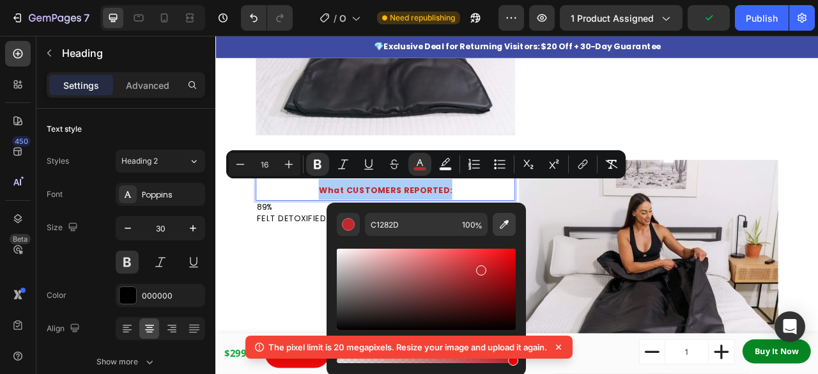
click at [502, 225] on icon "Editor contextual toolbar" at bounding box center [504, 224] width 13 height 13
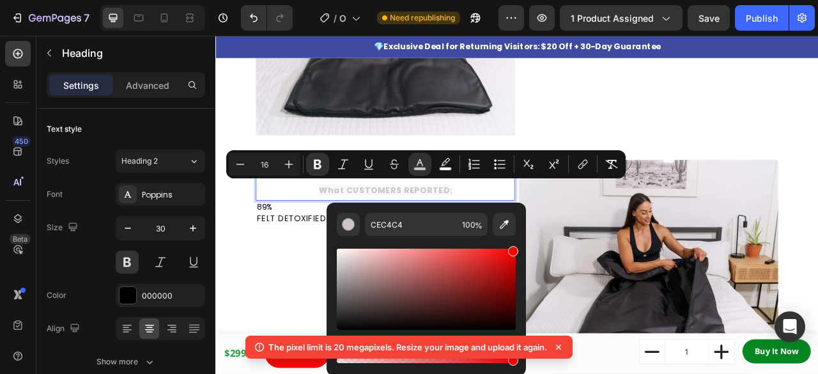
type input "FF0000"
drag, startPoint x: 349, startPoint y: 270, endPoint x: 522, endPoint y: 242, distance: 174.9
click at [522, 242] on div "FF0000 100 %" at bounding box center [426, 284] width 199 height 163
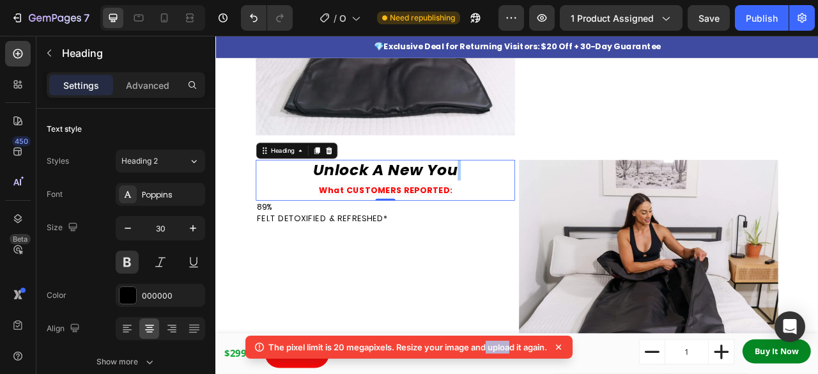
drag, startPoint x: 511, startPoint y: 360, endPoint x: 485, endPoint y: 362, distance: 26.3
click at [485, 362] on div "The pixel limit is 20 megapixels. Resize your image and upload it again." at bounding box center [408, 350] width 327 height 28
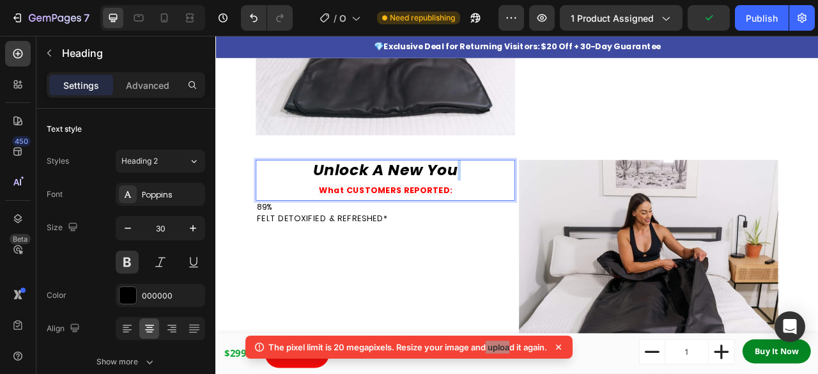
click at [445, 225] on strong "What CUSTOMERS REPORTED:" at bounding box center [431, 232] width 170 height 15
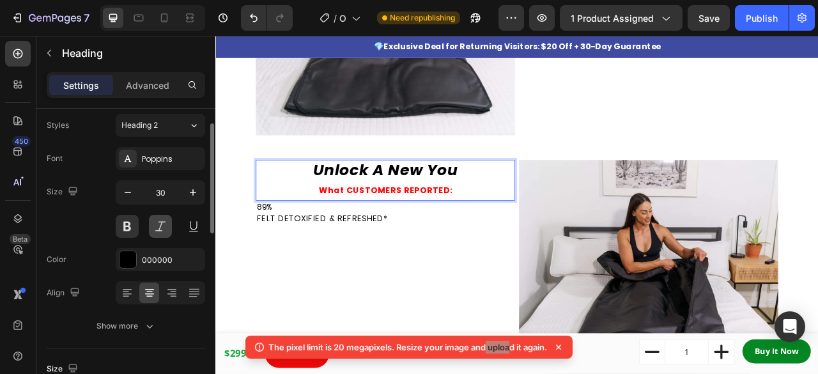
scroll to position [38, 0]
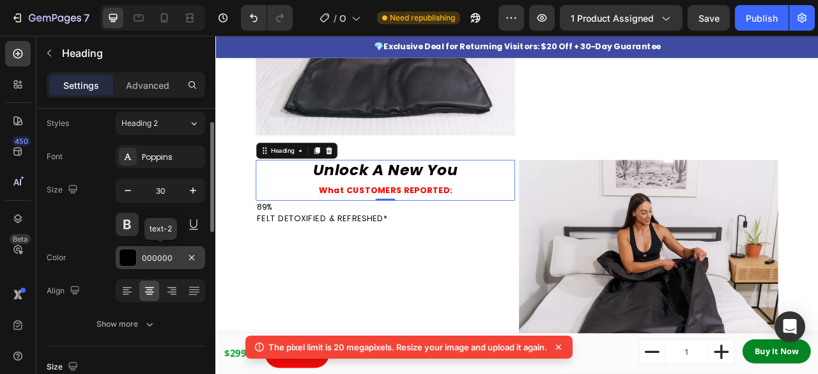
click at [123, 250] on div at bounding box center [128, 257] width 17 height 17
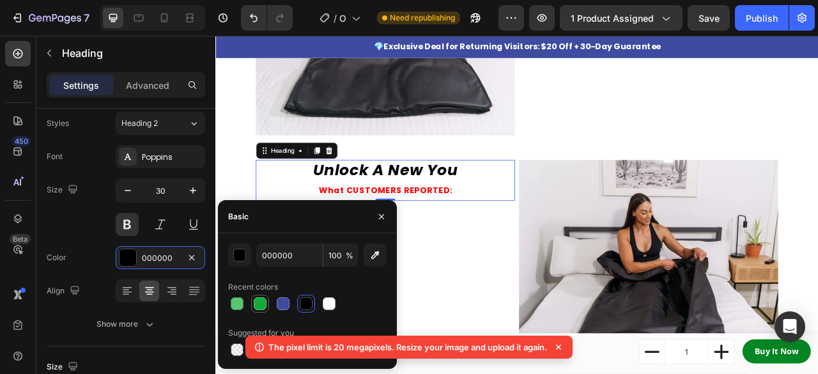
click at [263, 301] on div at bounding box center [260, 303] width 13 height 13
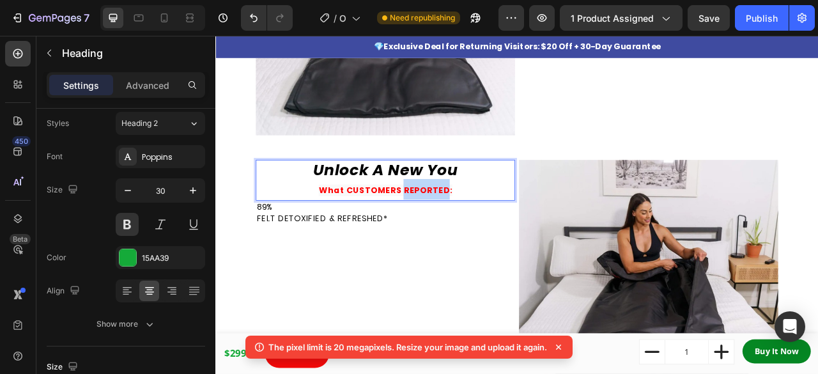
click at [468, 225] on strong "What CUSTOMERS REPORTED:" at bounding box center [431, 232] width 170 height 15
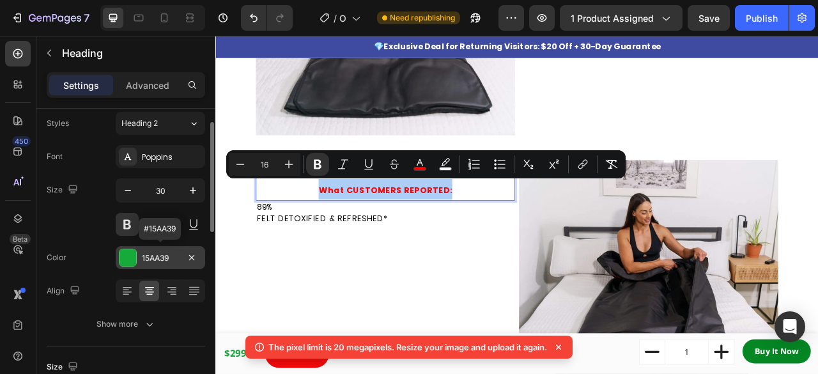
click at [123, 258] on div at bounding box center [128, 257] width 17 height 17
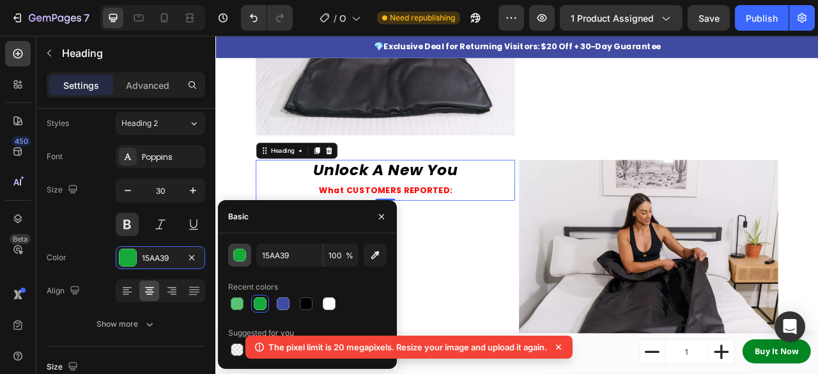
click at [242, 256] on div "button" at bounding box center [240, 255] width 13 height 13
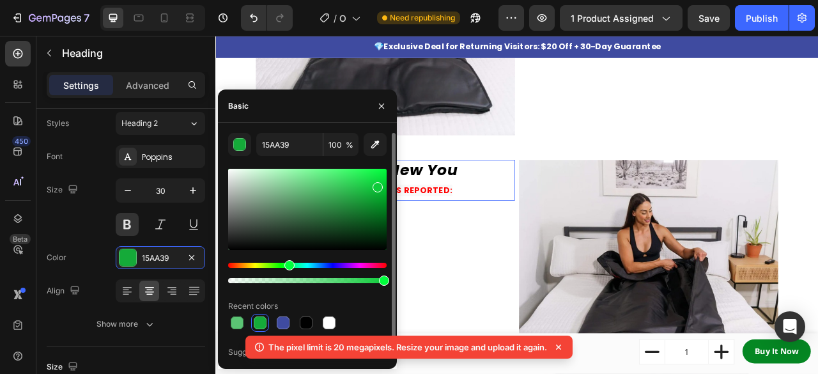
click at [377, 185] on div at bounding box center [307, 209] width 159 height 81
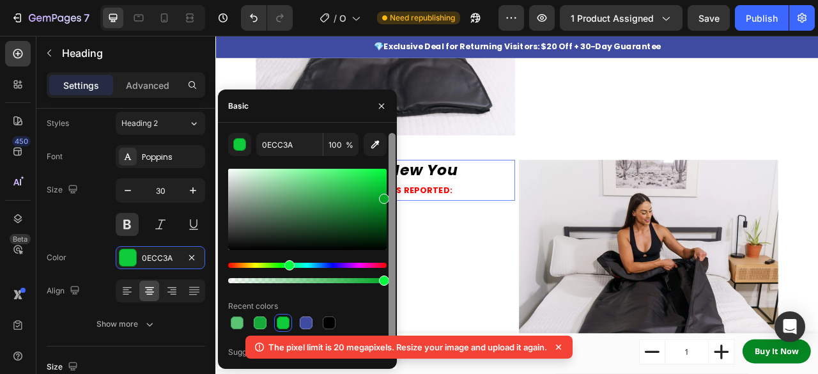
drag, startPoint x: 378, startPoint y: 191, endPoint x: 391, endPoint y: 196, distance: 13.5
click at [391, 196] on div "0ECC3A 100 % Recent colors Suggested for you" at bounding box center [307, 246] width 179 height 226
type input "00A827"
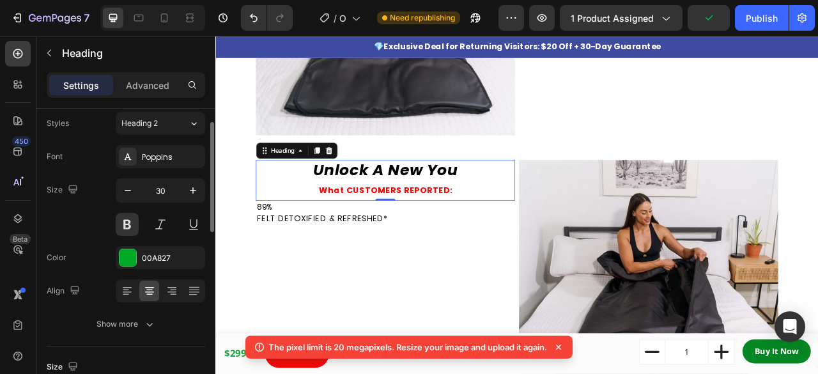
click at [95, 244] on div "Font Poppins Size 30 Color 00A827 Align Show more" at bounding box center [126, 240] width 159 height 191
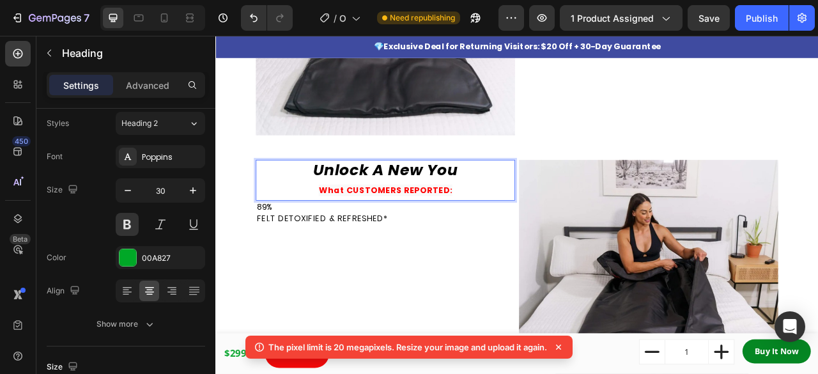
click at [439, 225] on strong "What CUSTOMERS REPORTED:" at bounding box center [431, 232] width 170 height 15
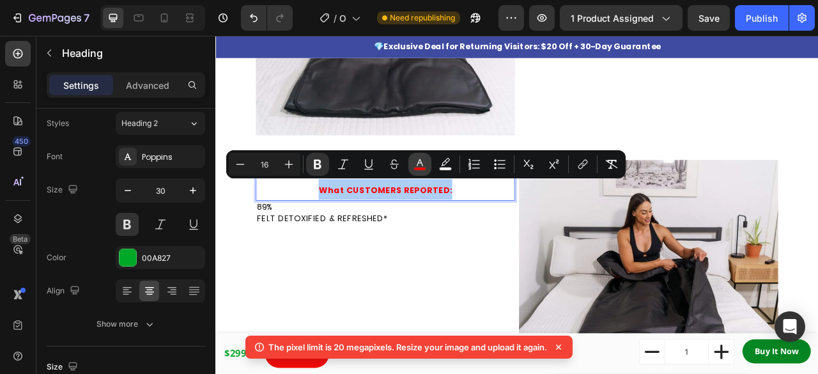
click at [427, 163] on button "color" at bounding box center [420, 164] width 23 height 23
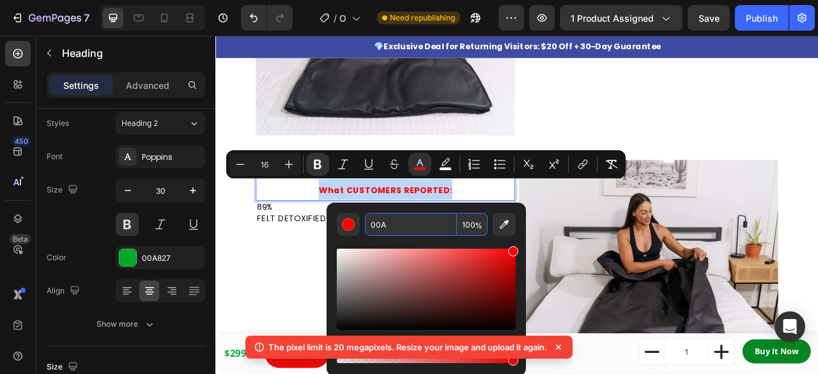
type input "0000AA"
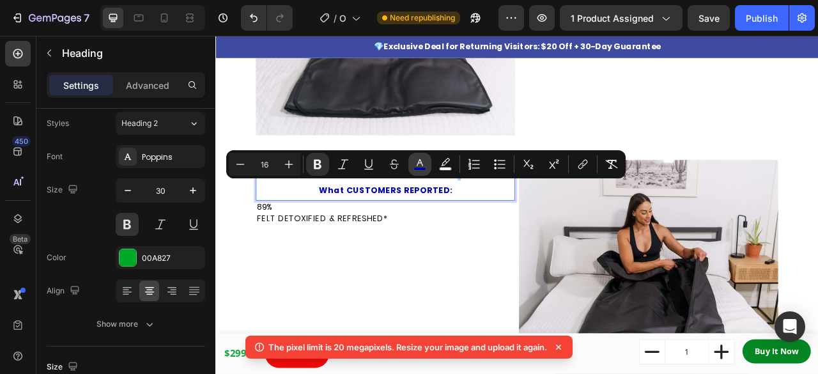
click at [424, 162] on icon "Editor contextual toolbar" at bounding box center [420, 164] width 13 height 13
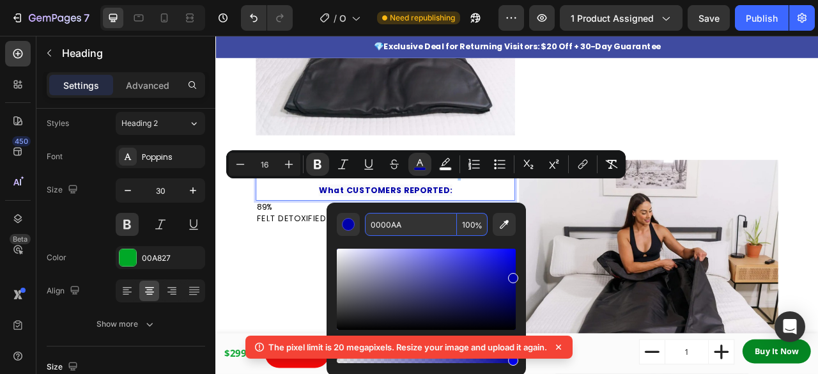
click at [422, 224] on input "0000AA" at bounding box center [411, 224] width 92 height 23
type input "0000AA"
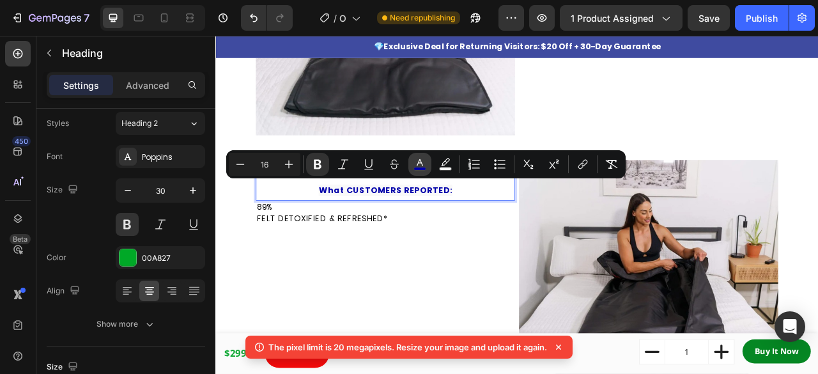
click at [421, 164] on icon "Editor contextual toolbar" at bounding box center [420, 164] width 13 height 13
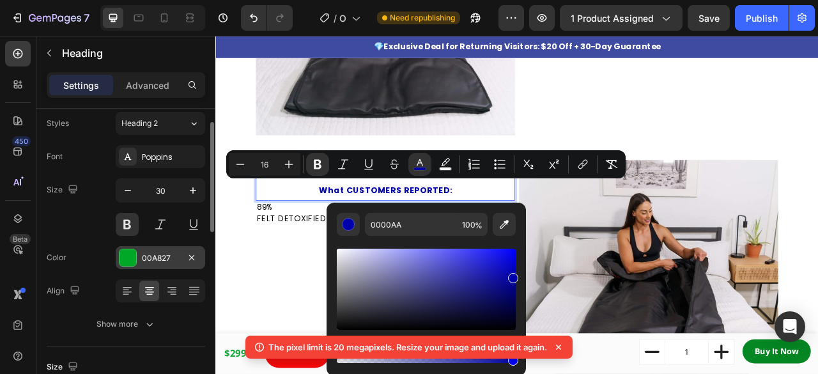
click at [180, 250] on div "00A827" at bounding box center [161, 257] width 90 height 23
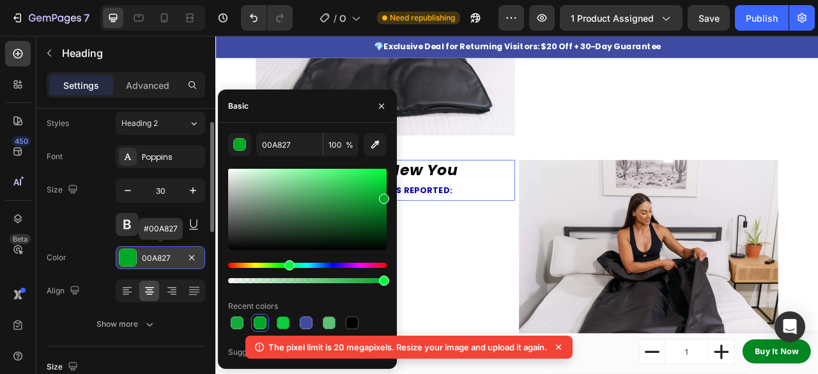
drag, startPoint x: 172, startPoint y: 255, endPoint x: 143, endPoint y: 258, distance: 28.9
click at [143, 258] on div "00A827" at bounding box center [160, 259] width 37 height 12
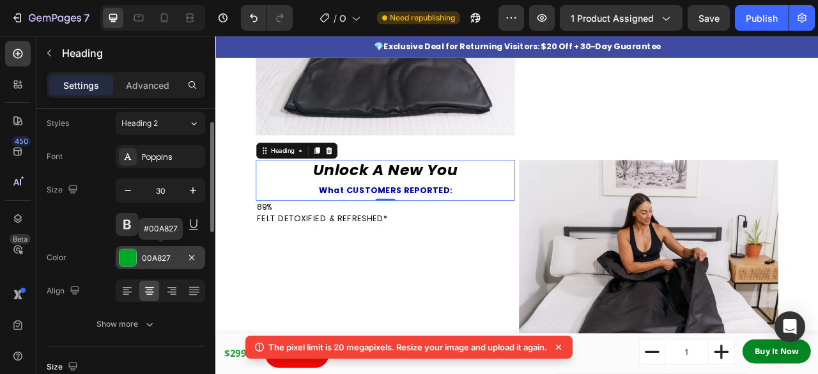
click at [143, 258] on div "00A827" at bounding box center [160, 259] width 37 height 12
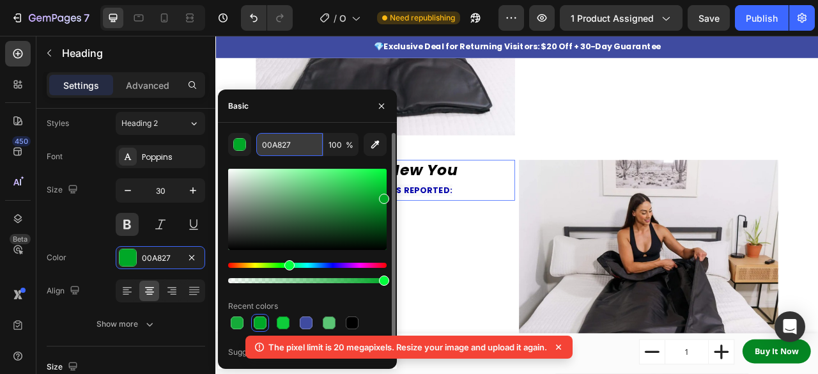
click at [300, 144] on input "00A827" at bounding box center [289, 144] width 66 height 23
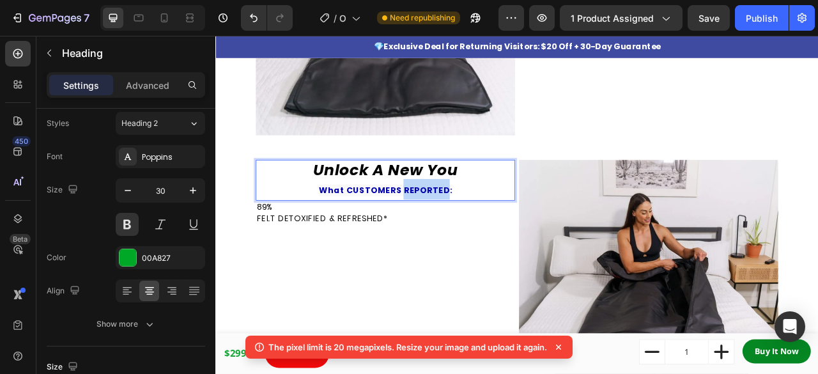
click at [490, 230] on strong "What CUSTOMERS REPORTED:" at bounding box center [431, 232] width 170 height 15
click at [423, 229] on strong "What CUSTOMERS REPORTED:" at bounding box center [431, 232] width 170 height 15
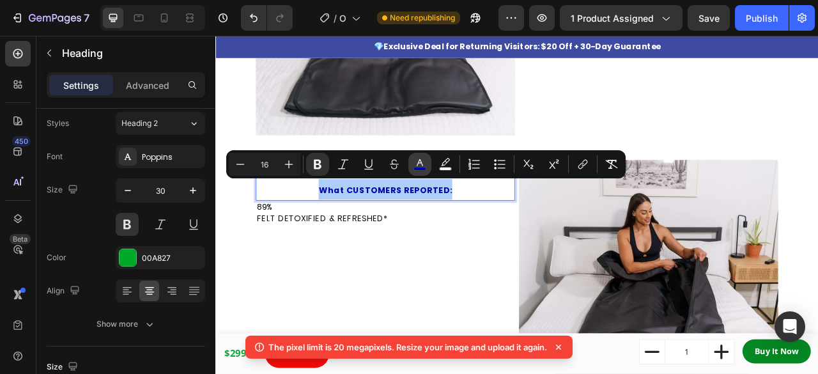
click at [425, 161] on icon "Editor contextual toolbar" at bounding box center [420, 164] width 13 height 13
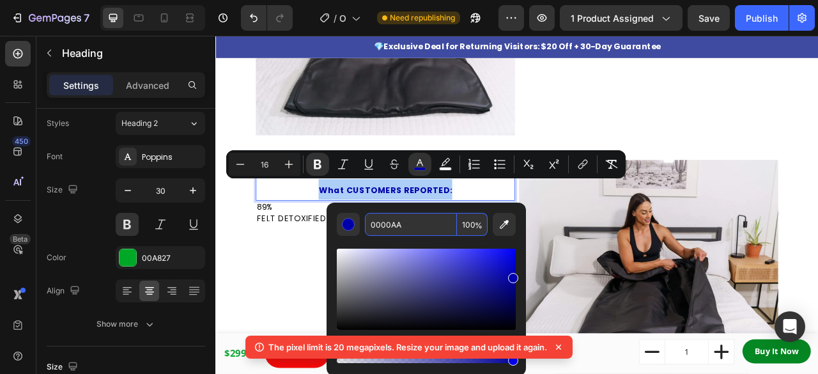
paste input "A827"
type input "00A827"
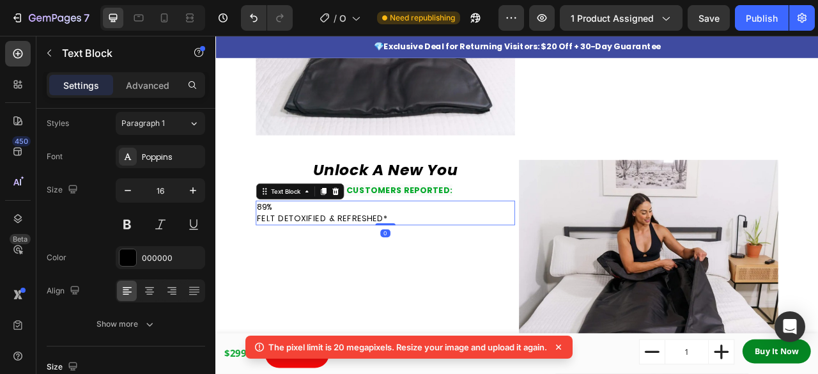
scroll to position [0, 0]
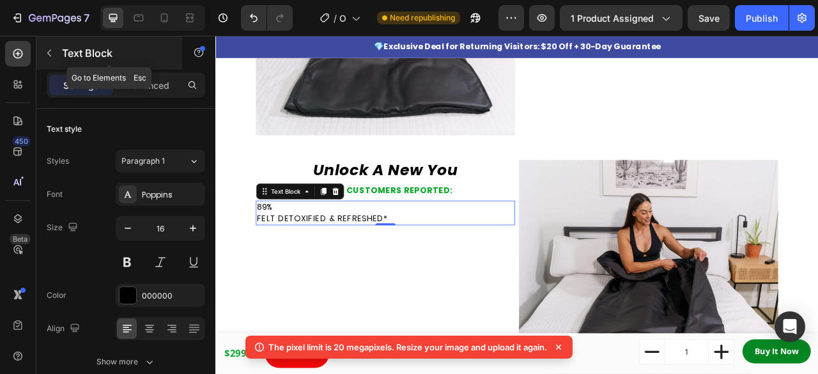
click at [49, 49] on icon "button" at bounding box center [49, 53] width 10 height 10
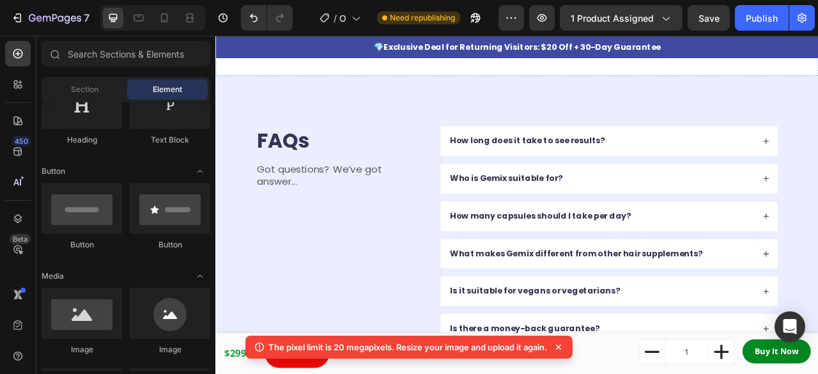
scroll to position [2161, 0]
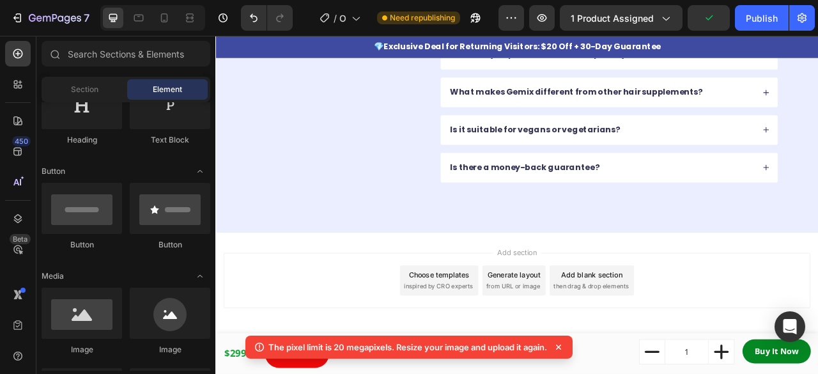
click at [490, 338] on div "Choose templates" at bounding box center [500, 339] width 77 height 13
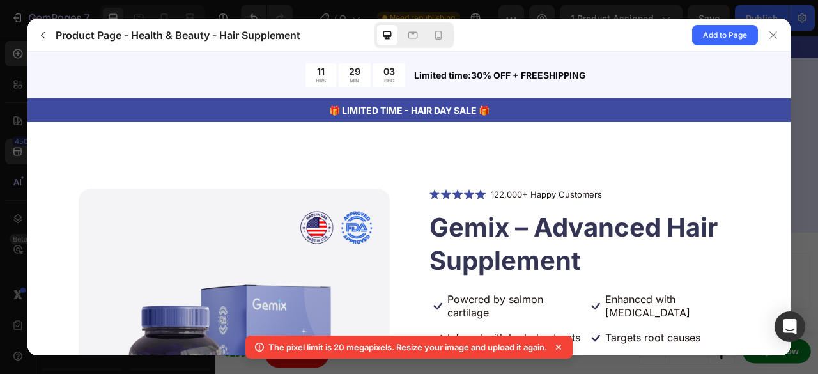
scroll to position [0, 0]
click at [663, 192] on gp-row "122,000+ Happy Customers" at bounding box center [584, 195] width 311 height 13
click at [713, 35] on span "Add to Page" at bounding box center [725, 34] width 44 height 15
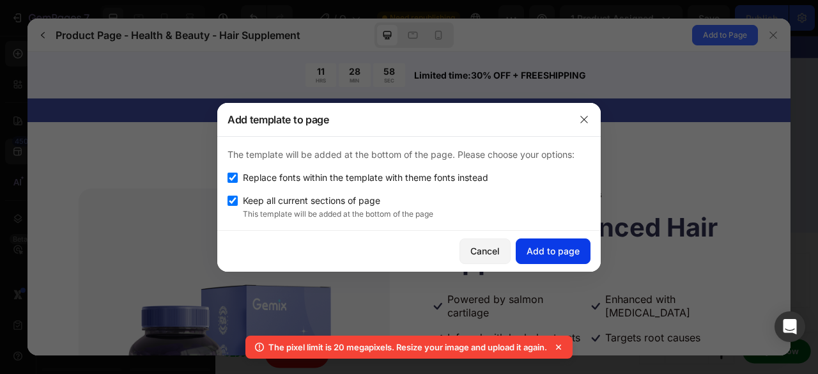
click at [549, 247] on div "Add to page" at bounding box center [553, 250] width 53 height 13
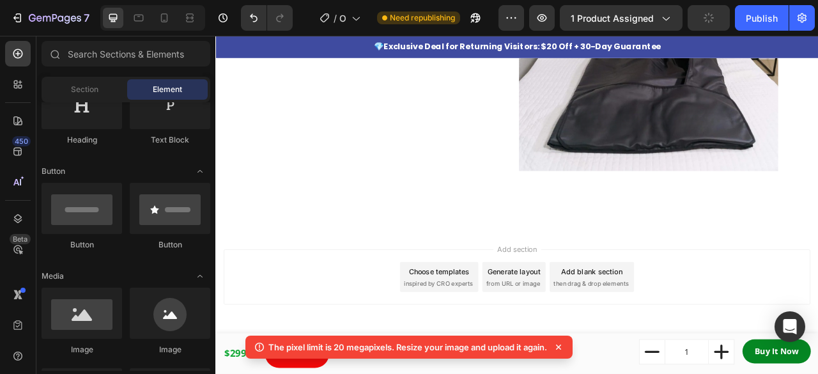
scroll to position [1759, 0]
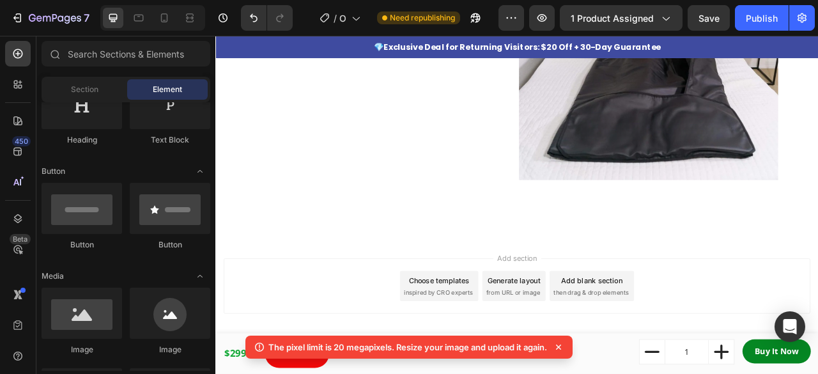
click at [524, 368] on div "Add section Choose templates inspired by CRO experts Generate layout from URL o…" at bounding box center [599, 354] width 747 height 70
click at [528, 357] on span "inspired by CRO experts" at bounding box center [499, 363] width 88 height 12
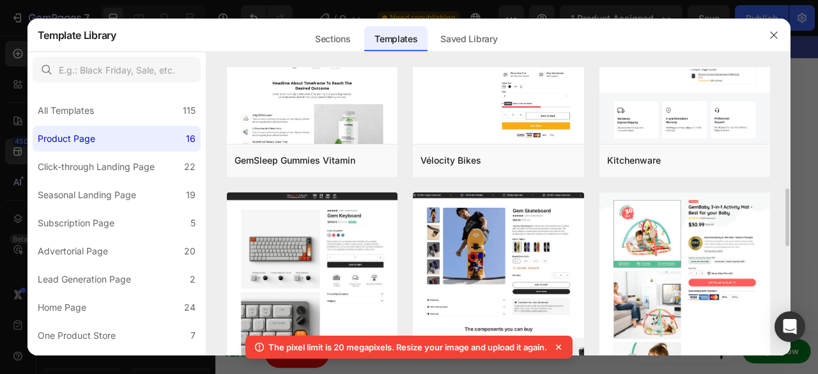
scroll to position [599, 0]
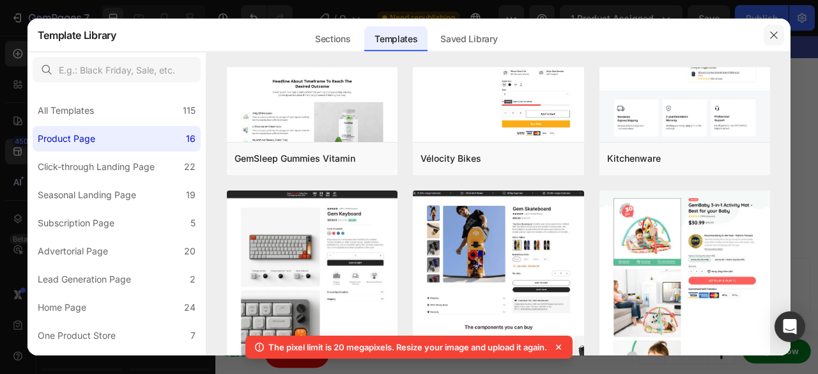
click at [775, 36] on icon "button" at bounding box center [774, 35] width 10 height 10
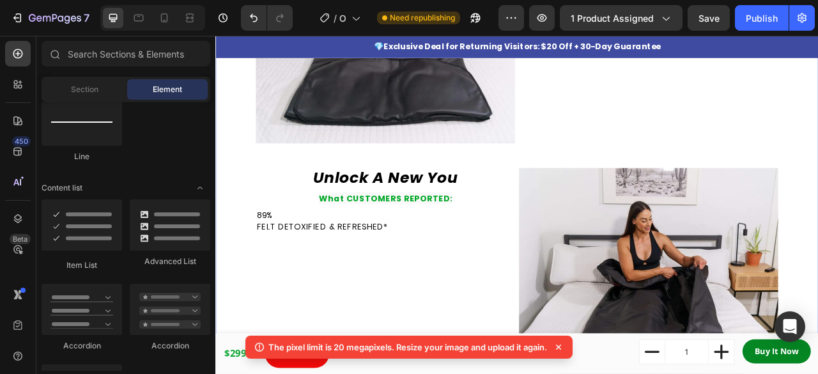
scroll to position [1445, 0]
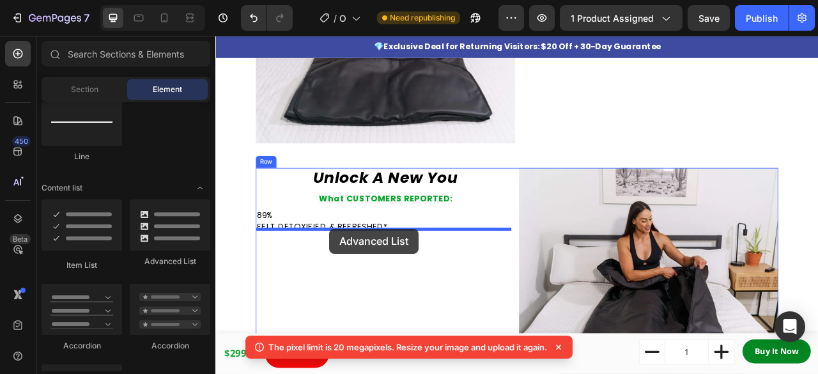
drag, startPoint x: 384, startPoint y: 256, endPoint x: 360, endPoint y: 281, distance: 34.8
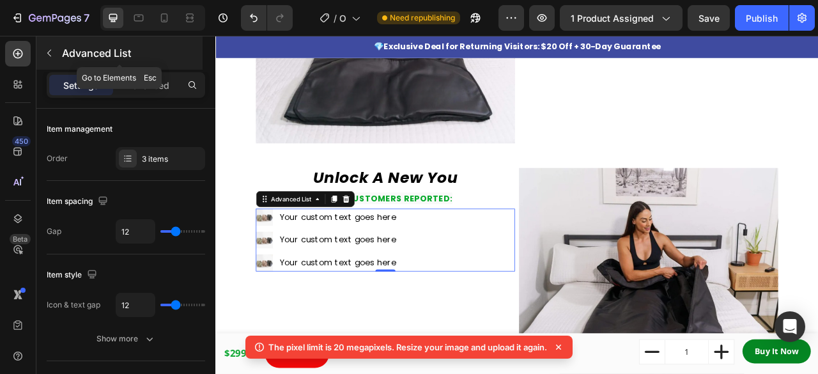
click at [51, 53] on icon "button" at bounding box center [49, 53] width 10 height 10
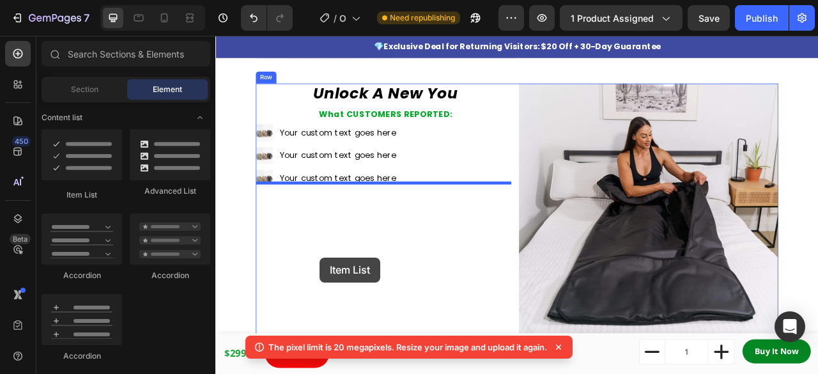
scroll to position [1556, 0]
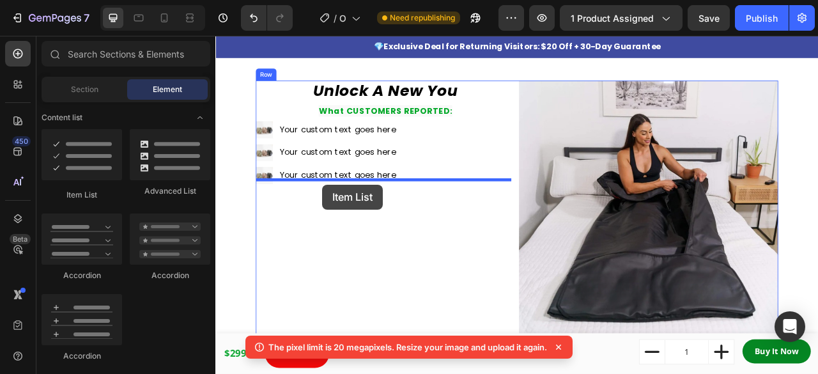
drag, startPoint x: 323, startPoint y: 213, endPoint x: 352, endPoint y: 225, distance: 30.6
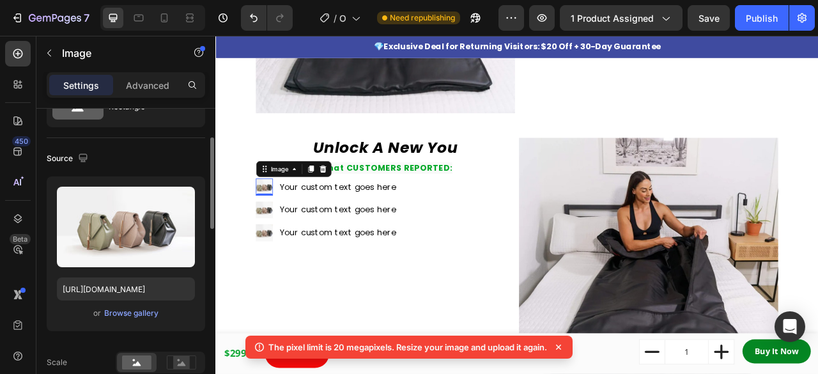
scroll to position [70, 0]
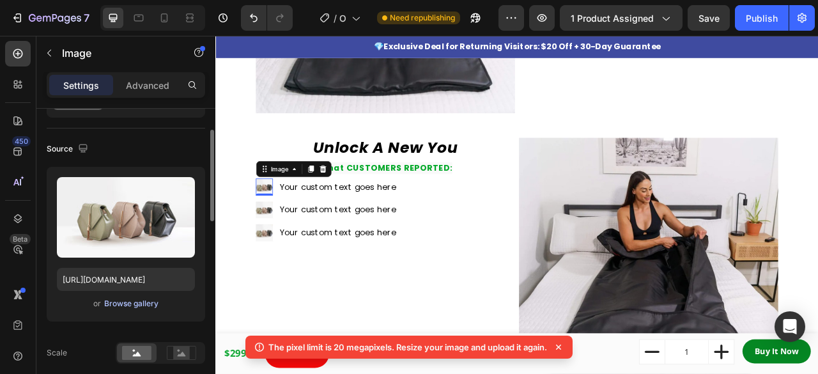
click at [146, 306] on div "Browse gallery" at bounding box center [131, 304] width 54 height 12
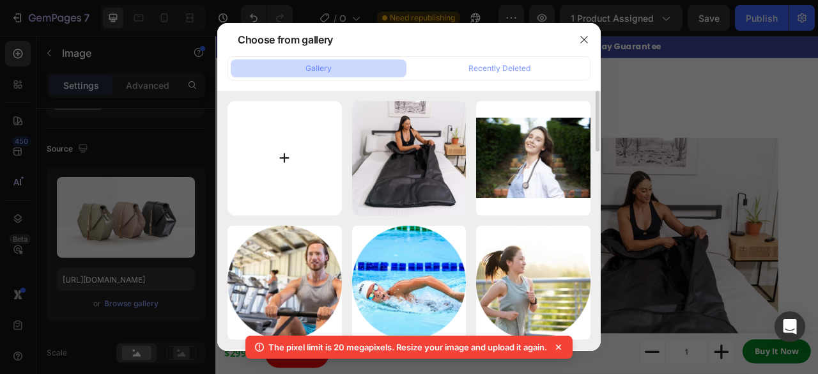
click at [272, 173] on input "file" at bounding box center [285, 158] width 114 height 114
type input "C:\fakepath\Vector_39_887e989b-88a0-43b4-9640-ef3cca6d75f2_120x120.avif"
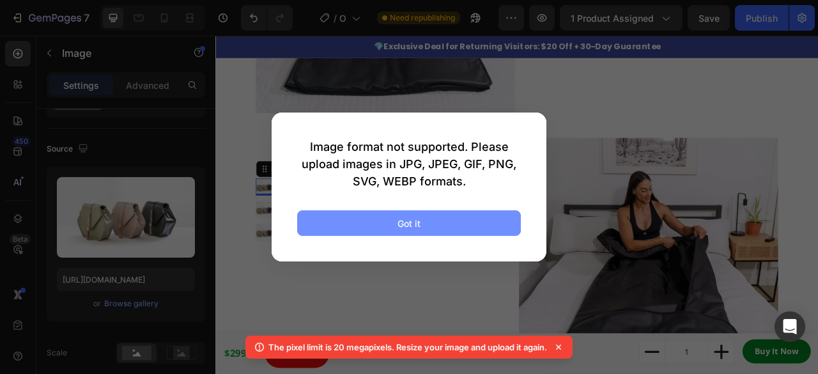
click at [444, 228] on button "Got it" at bounding box center [409, 223] width 224 height 26
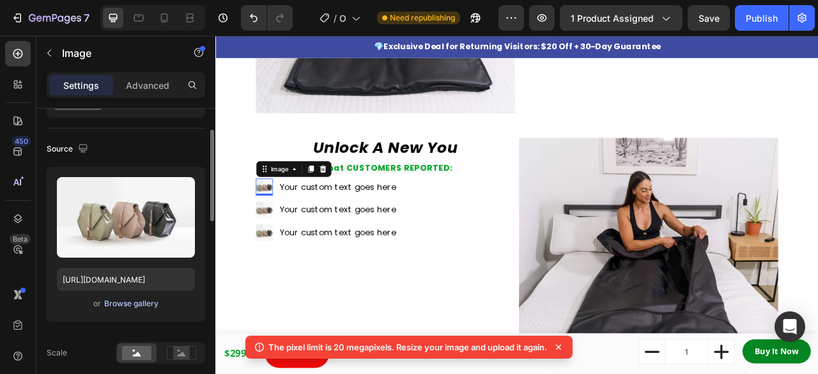
click at [127, 302] on div "Browse gallery" at bounding box center [131, 304] width 54 height 12
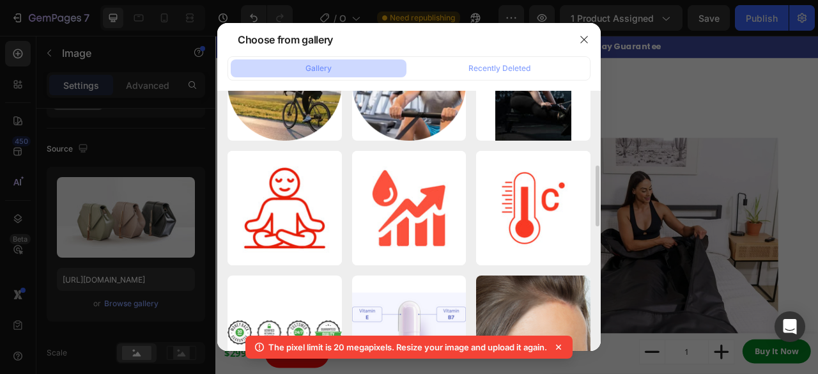
scroll to position [323, 0]
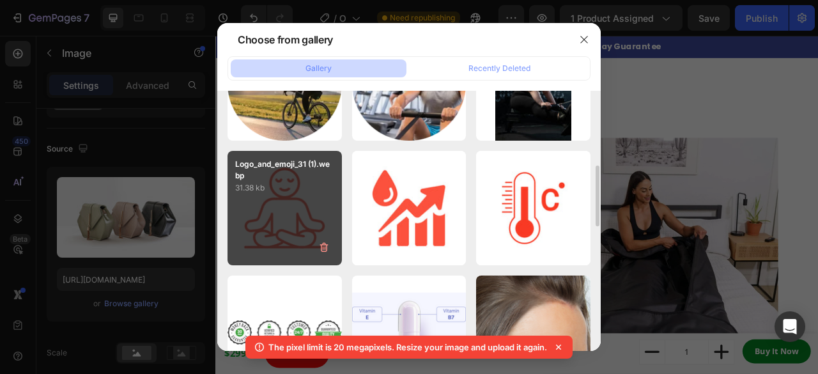
click at [317, 231] on div "Logo_and_emoji_31 (1).webp 31.38 kb" at bounding box center [285, 208] width 114 height 114
type input "https://cdn.shopify.com/s/files/1/0836/6669/8550/files/gempages_479625243783070…"
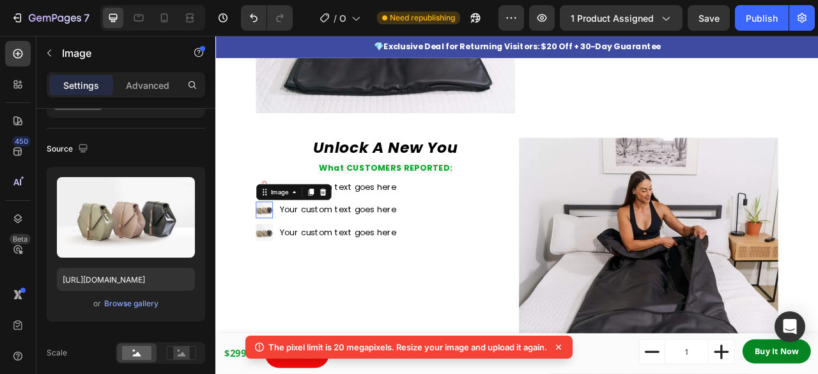
scroll to position [70, 0]
click at [136, 304] on div "Browse gallery" at bounding box center [131, 304] width 54 height 12
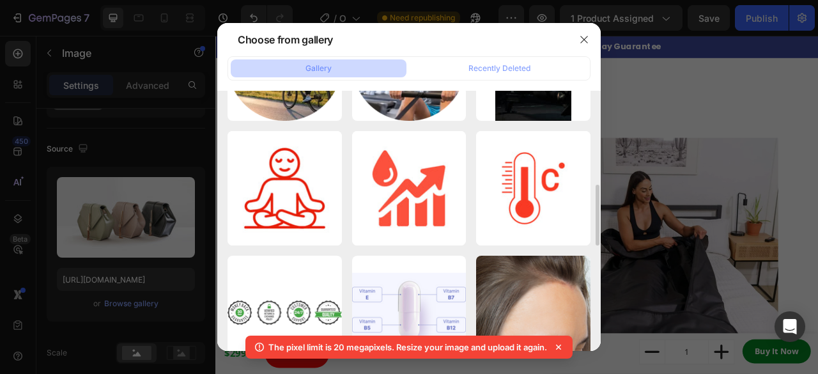
scroll to position [359, 0]
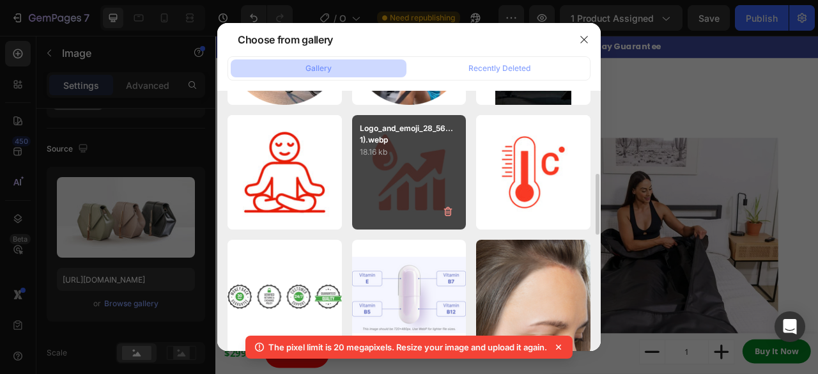
click at [385, 184] on div "Logo_and_emoji_28_56...1).webp 18.16 kb" at bounding box center [409, 172] width 114 height 114
type input "https://cdn.shopify.com/s/files/1/0836/6669/8550/files/gempages_479625243783070…"
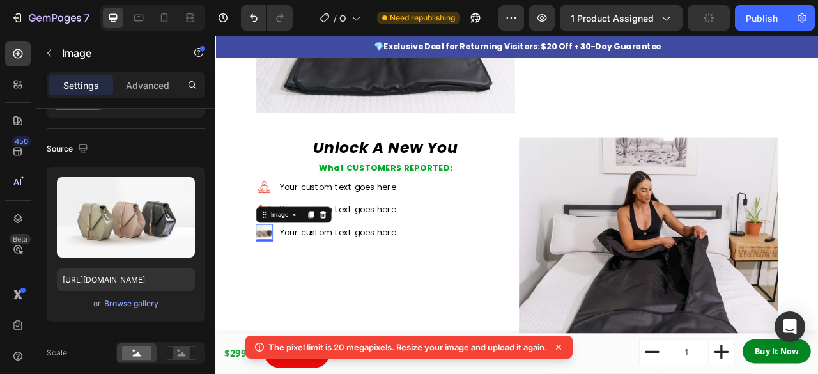
click at [284, 281] on img at bounding box center [278, 287] width 22 height 22
click at [137, 302] on div "Browse gallery" at bounding box center [131, 304] width 54 height 12
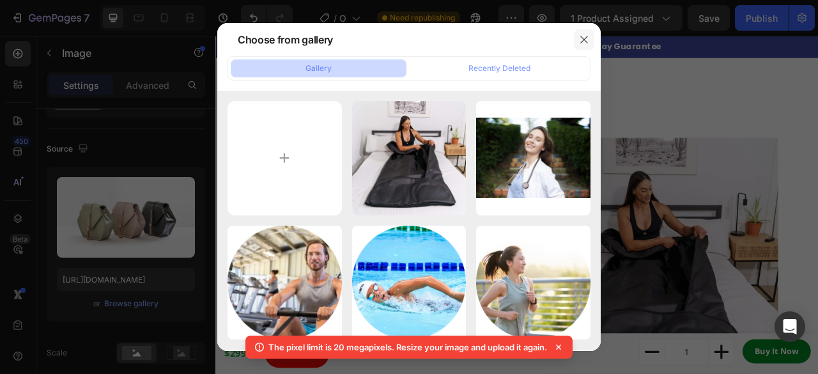
click at [586, 32] on button "button" at bounding box center [584, 39] width 20 height 20
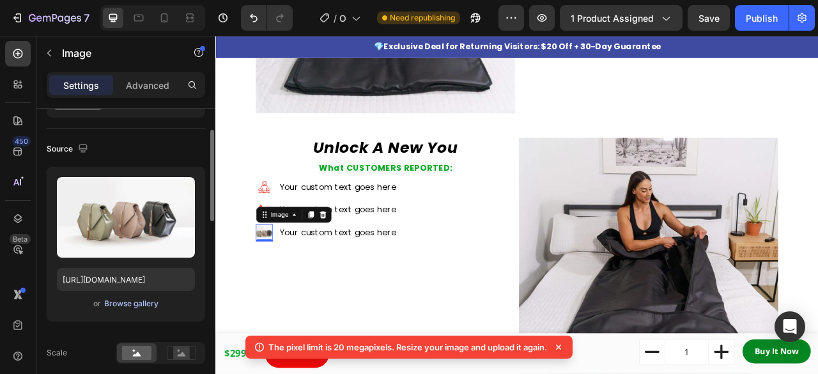
click at [133, 306] on div "Browse gallery" at bounding box center [131, 304] width 54 height 12
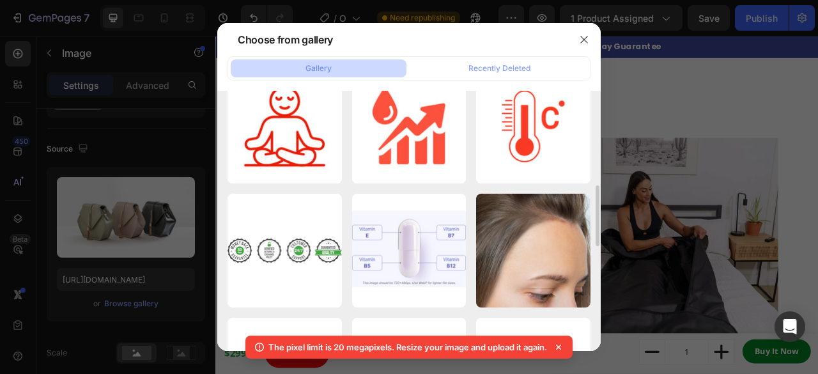
scroll to position [406, 0]
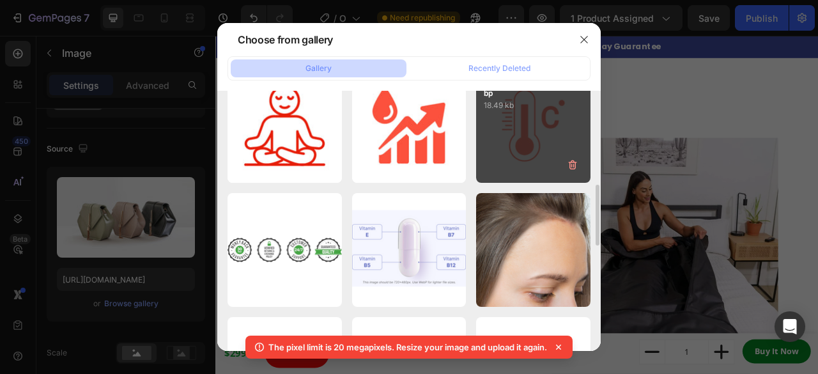
click at [506, 152] on div "Logo_and_emoji_27 (1).webp 18.49 kb" at bounding box center [533, 125] width 114 height 114
type input "https://cdn.shopify.com/s/files/1/0836/6669/8550/files/gempages_479625243783070…"
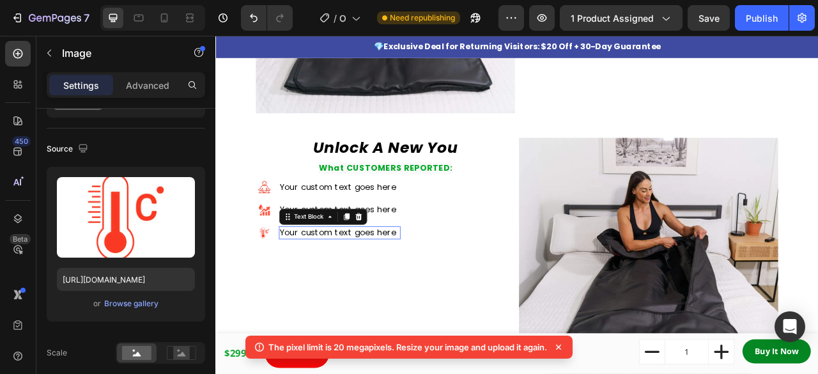
click at [407, 281] on div "Your custom text goes here" at bounding box center [373, 286] width 155 height 17
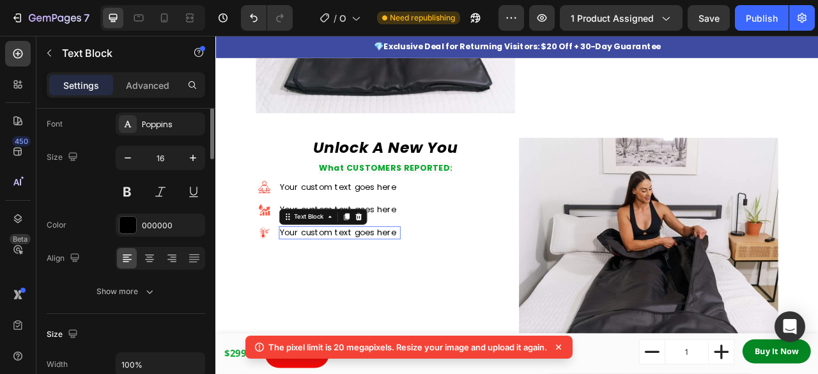
scroll to position [0, 0]
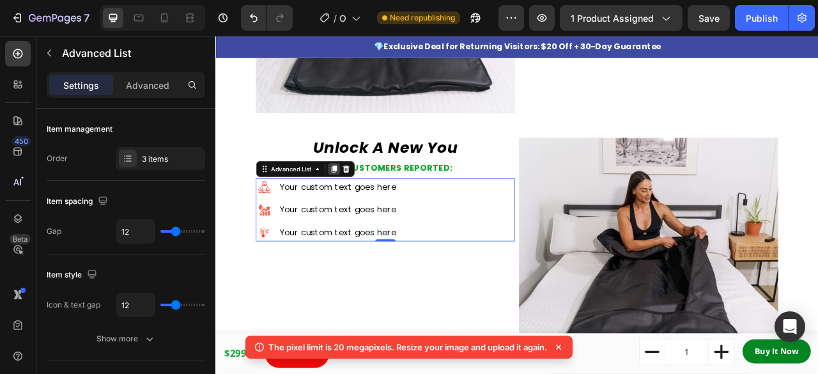
click at [364, 201] on icon at bounding box center [365, 205] width 7 height 9
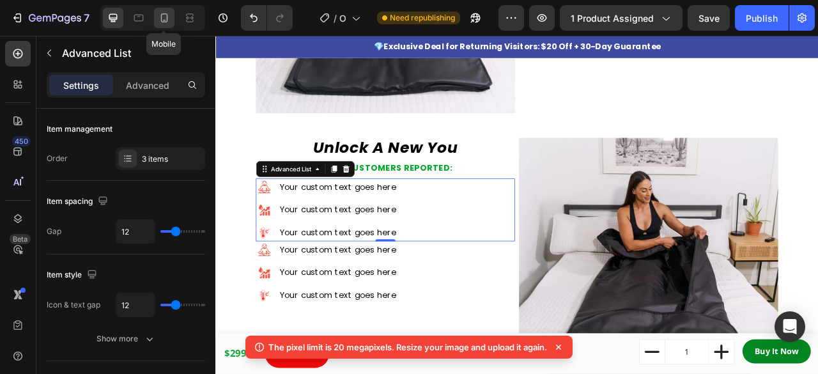
click at [162, 15] on icon at bounding box center [164, 18] width 13 height 13
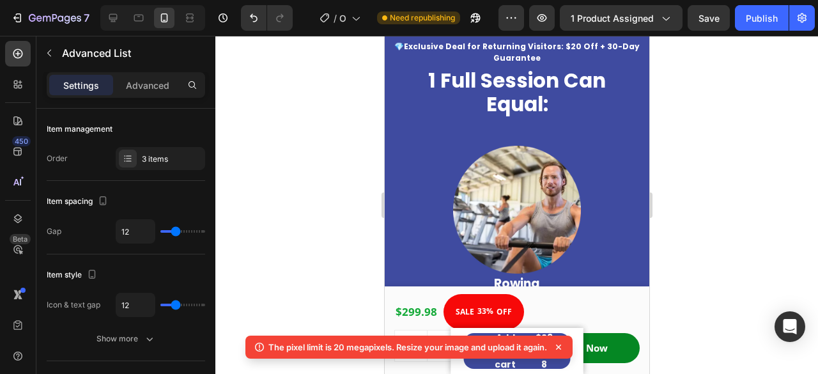
scroll to position [974, 0]
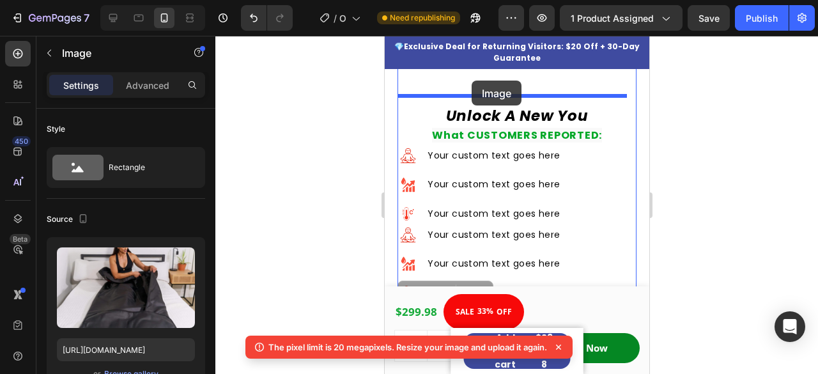
scroll to position [2190, 0]
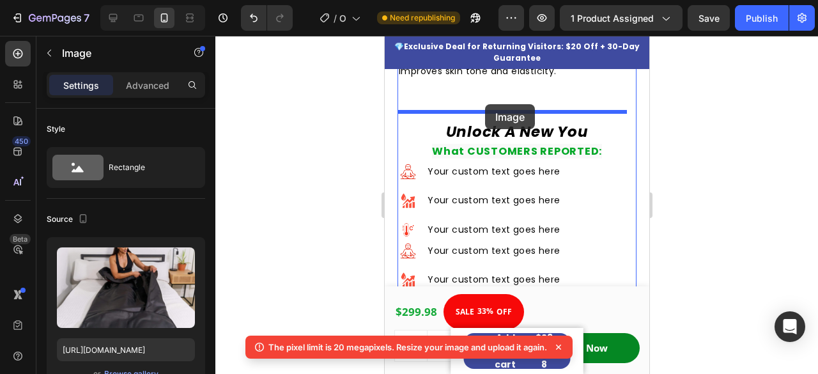
drag, startPoint x: 408, startPoint y: 152, endPoint x: 485, endPoint y: 104, distance: 90.5
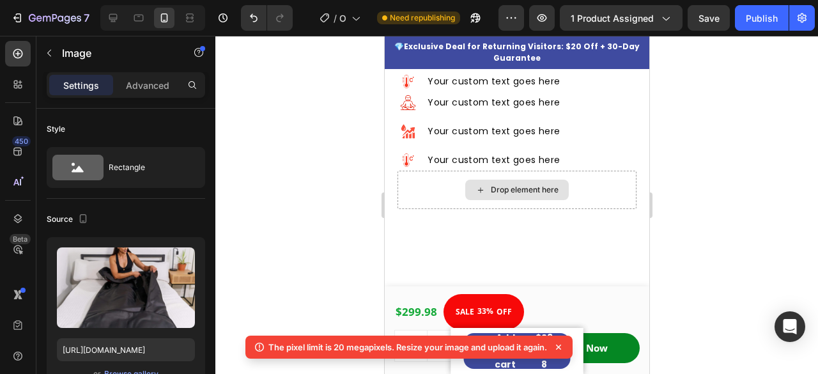
scroll to position [2598, 0]
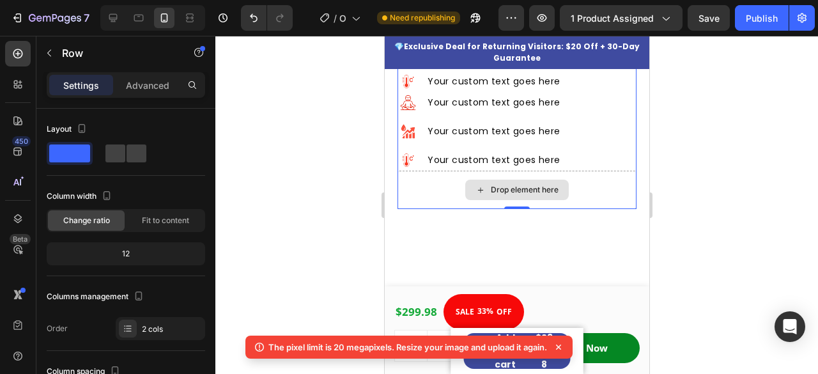
click at [465, 180] on div "Drop element here" at bounding box center [517, 190] width 104 height 20
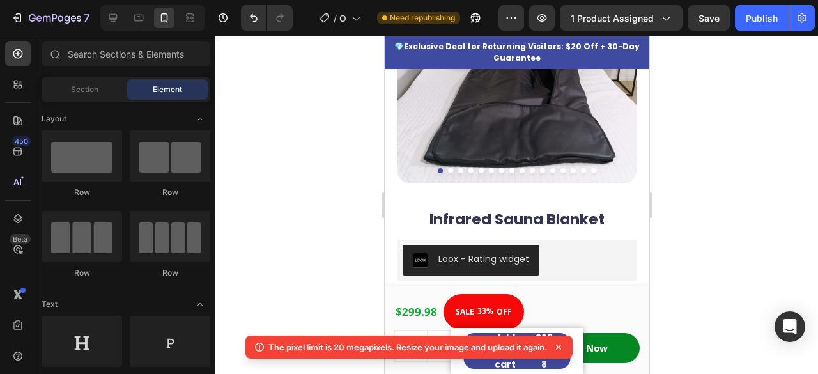
scroll to position [0, 0]
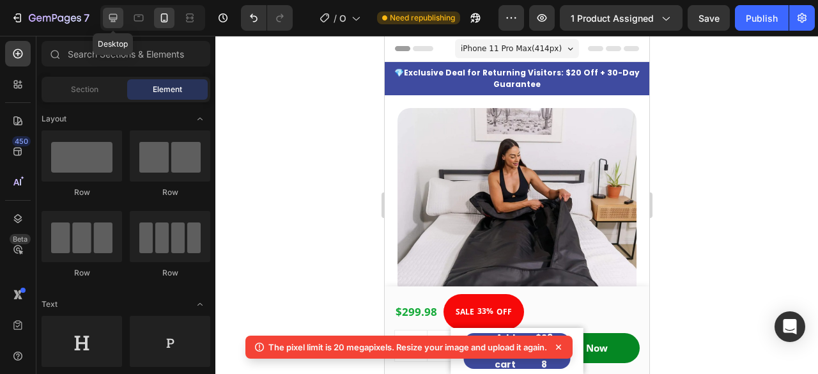
click at [112, 19] on icon at bounding box center [113, 18] width 8 height 8
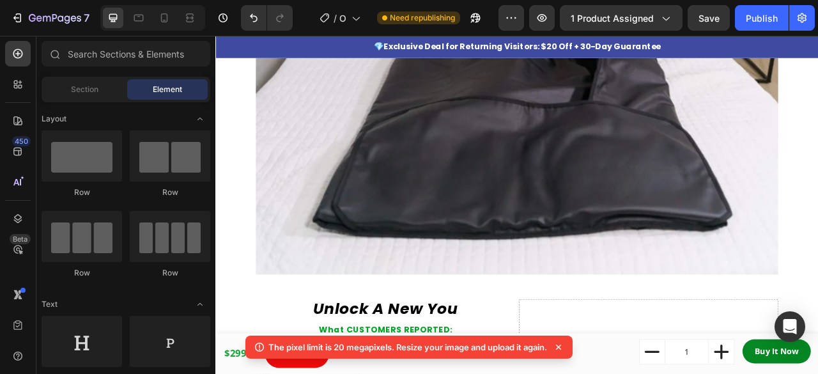
scroll to position [1804, 0]
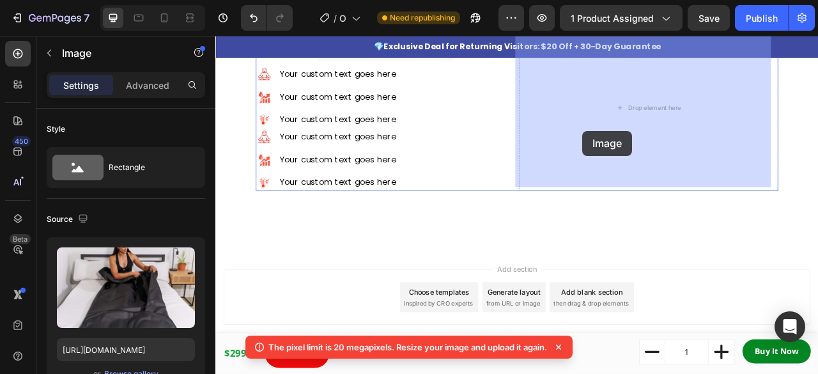
drag, startPoint x: 557, startPoint y: 234, endPoint x: 682, endPoint y: 157, distance: 147.3
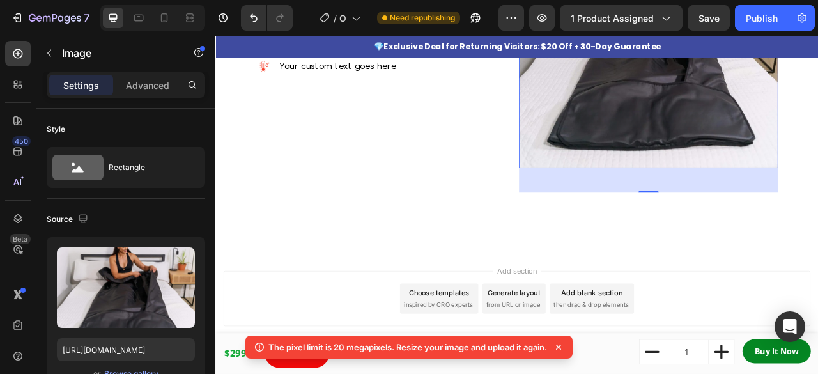
scroll to position [1619, 0]
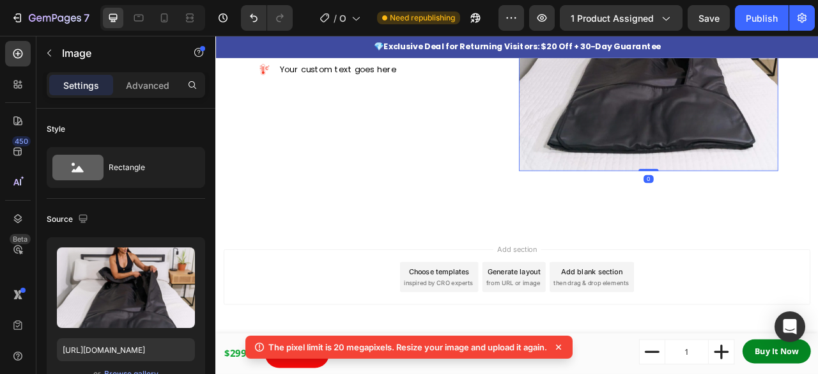
drag, startPoint x: 754, startPoint y: 206, endPoint x: 746, endPoint y: 173, distance: 33.5
click at [746, 173] on div "Image 0" at bounding box center [767, 43] width 330 height 330
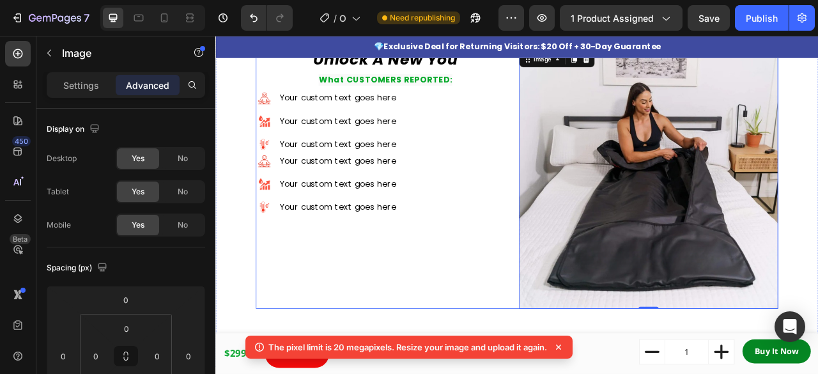
scroll to position [1428, 0]
